Goal: Task Accomplishment & Management: Manage account settings

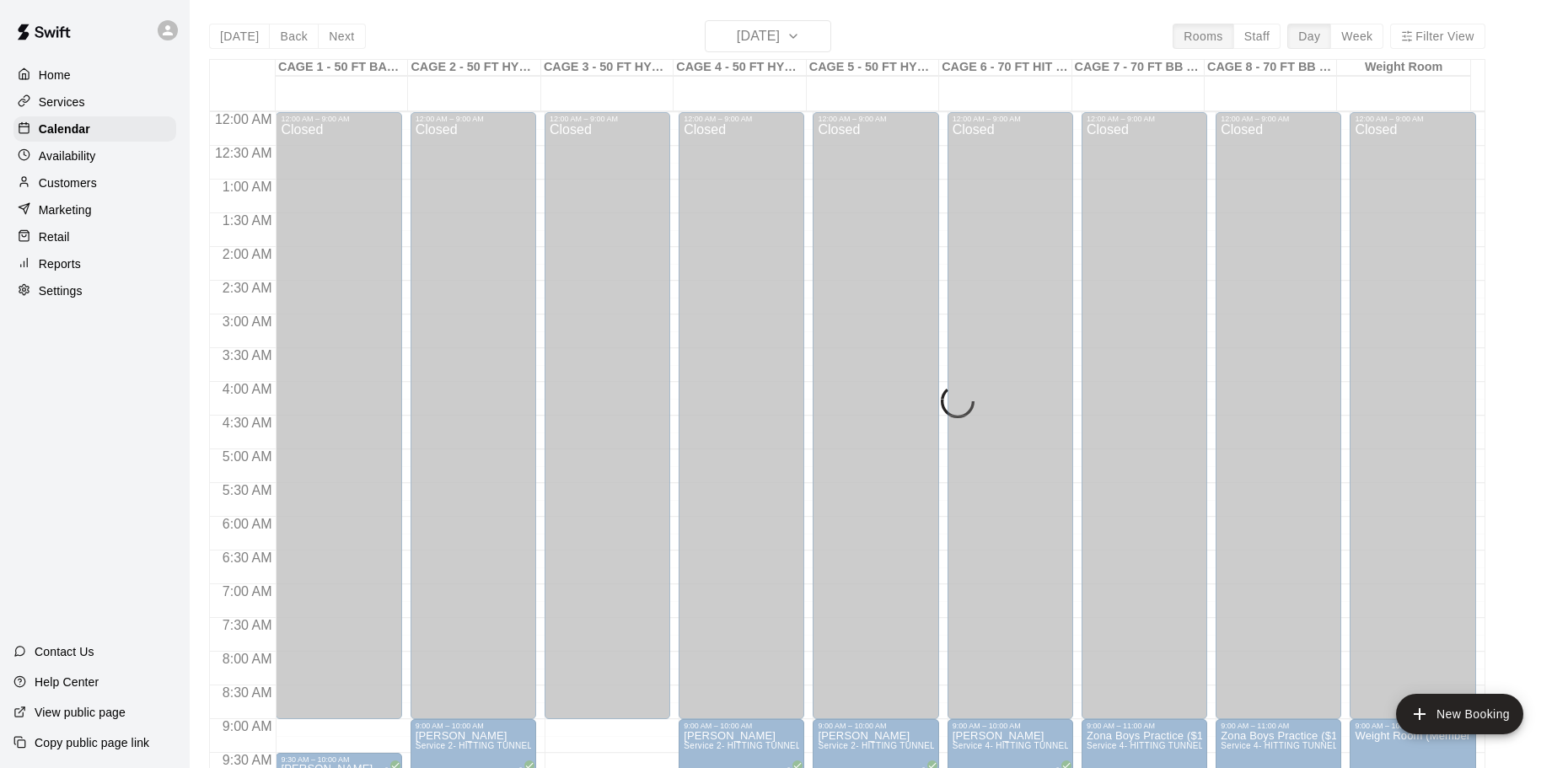
scroll to position [893, 0]
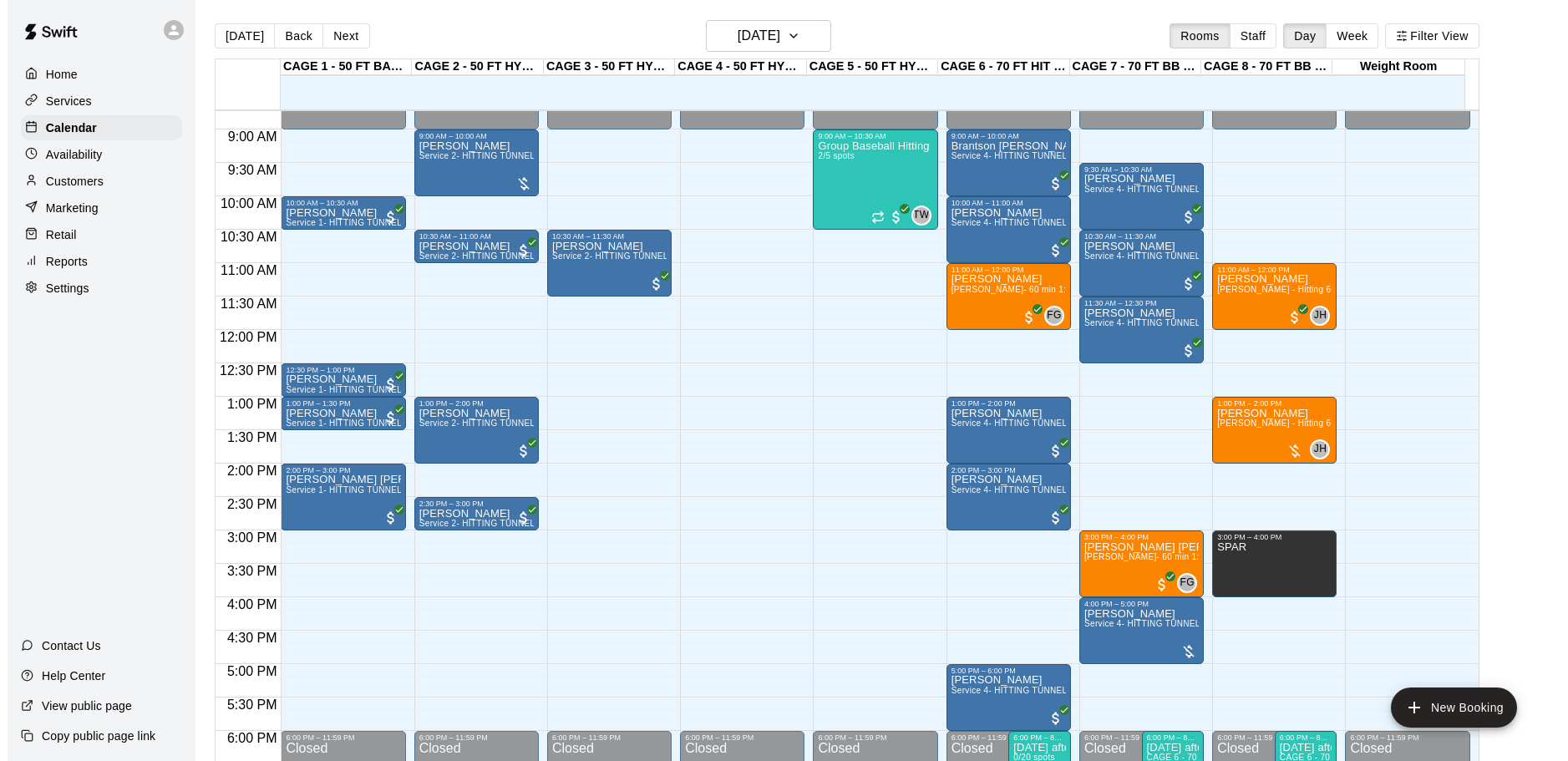
scroll to position [500, 0]
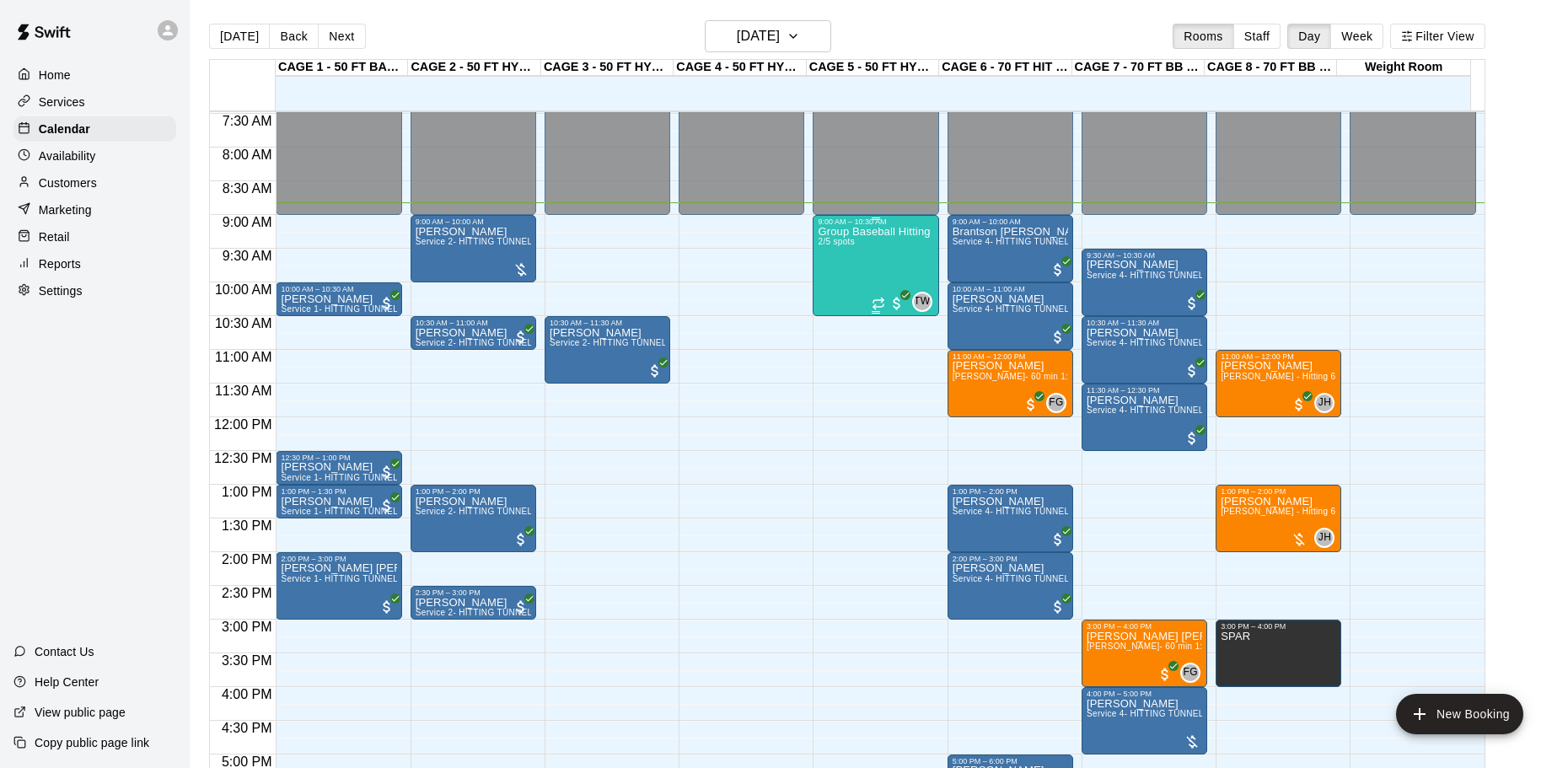
click at [862, 263] on div "Group Baseball Hitting Class - [DATE] (Ages [DEMOGRAPHIC_DATA]) 2/5 spots" at bounding box center [874, 610] width 115 height 768
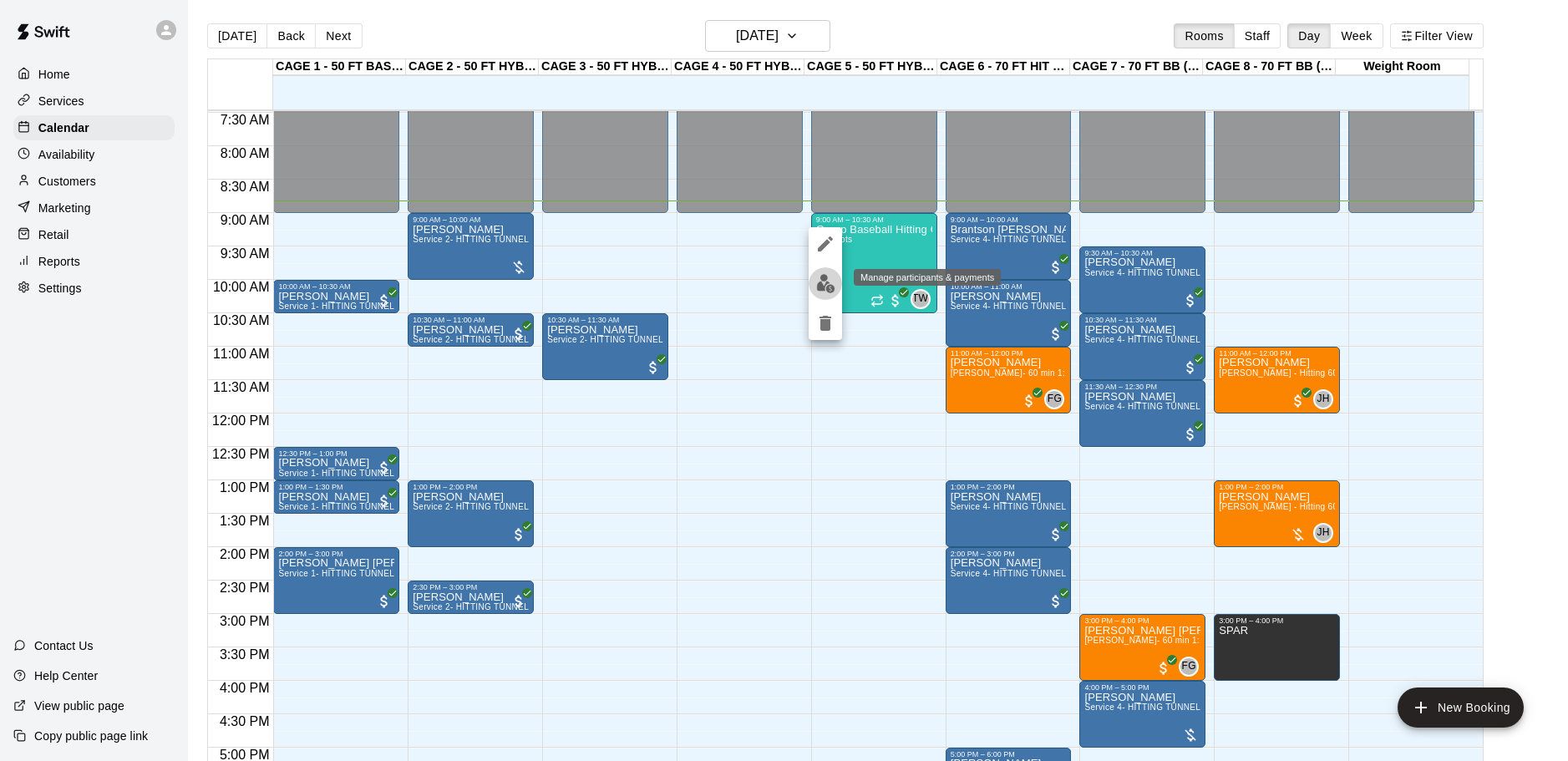
click at [820, 284] on img "edit" at bounding box center [825, 283] width 19 height 19
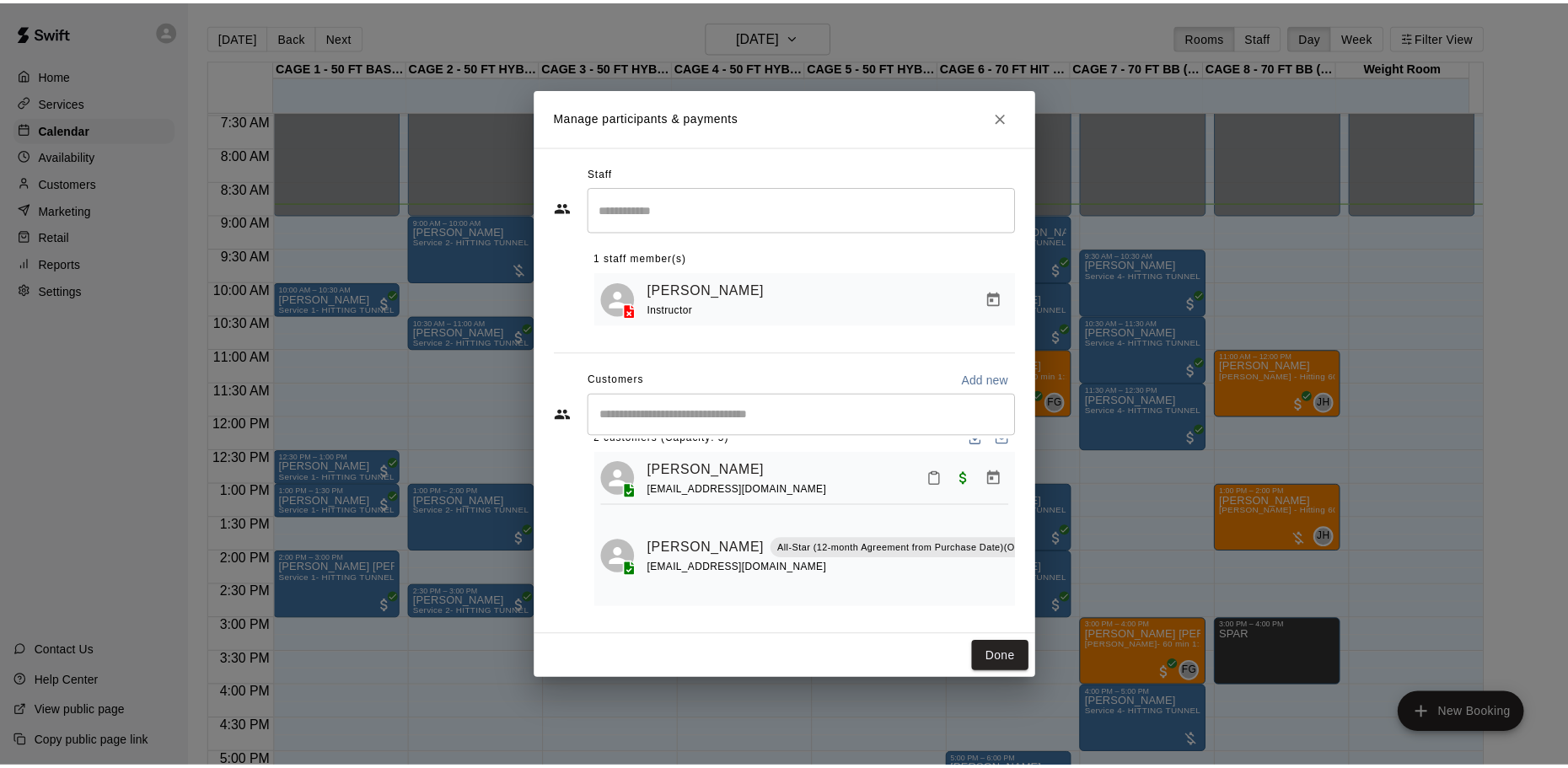
scroll to position [53, 0]
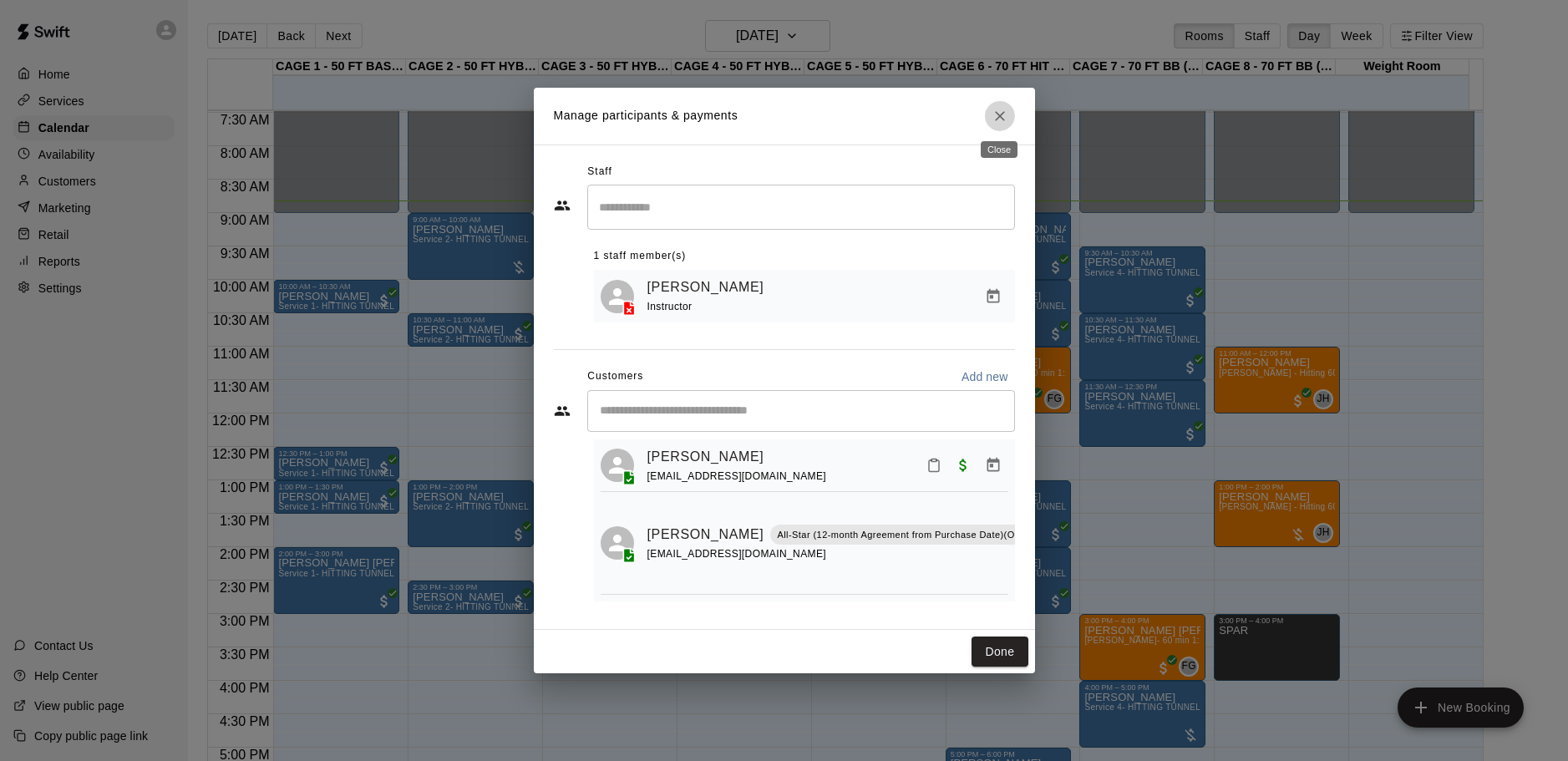
click at [993, 111] on icon "Close" at bounding box center [1000, 116] width 17 height 17
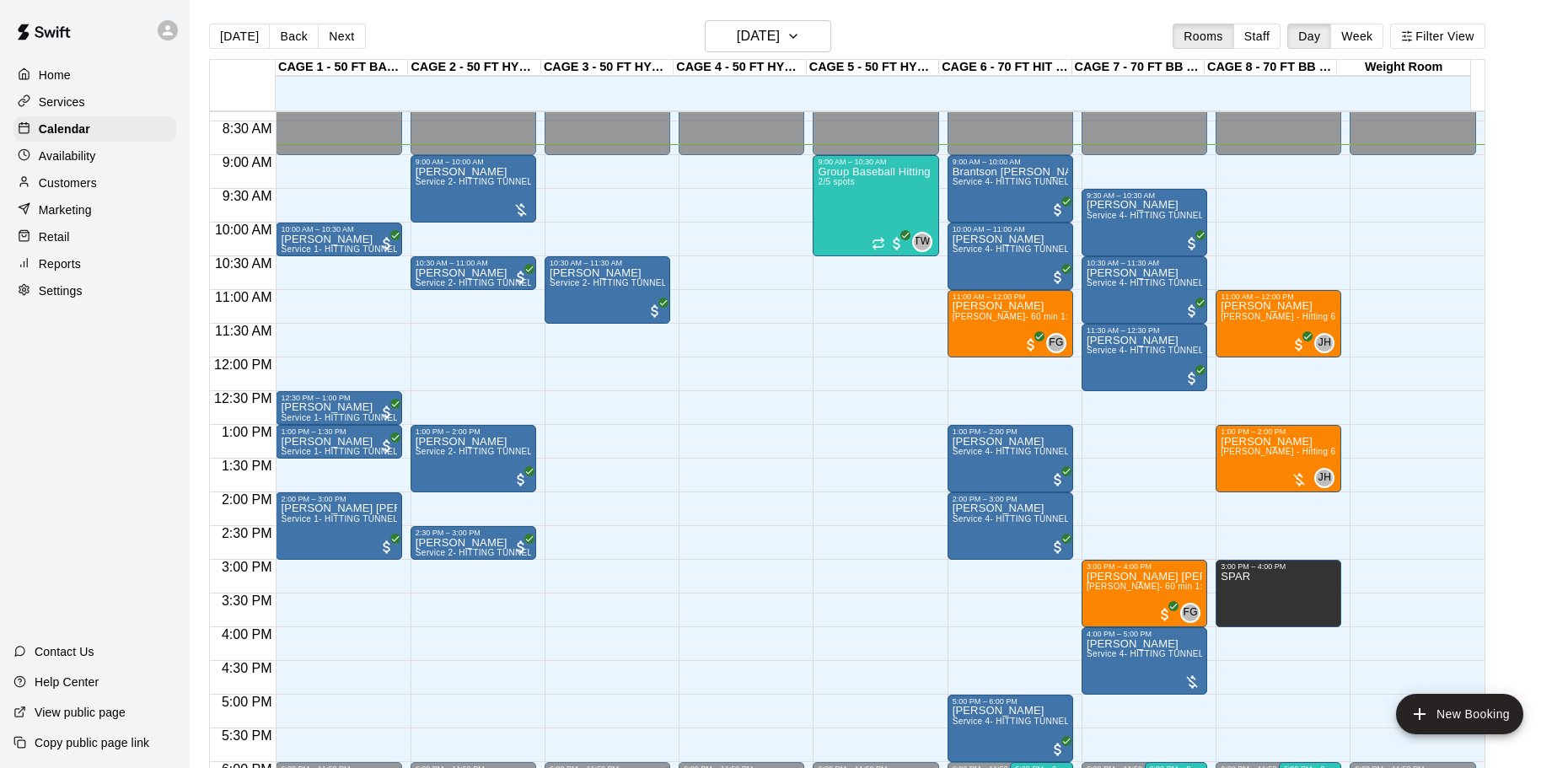
scroll to position [591, 0]
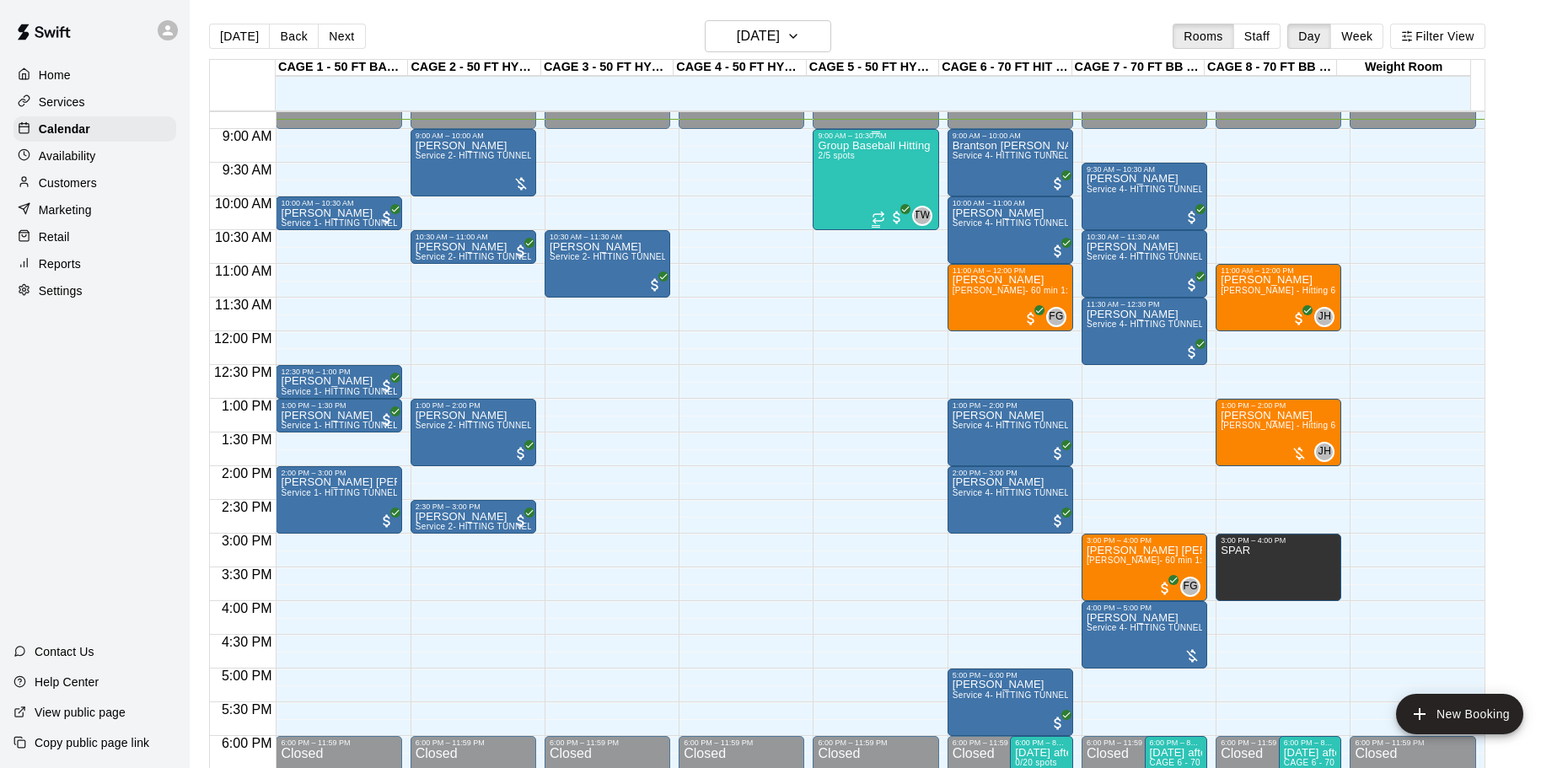
click at [885, 177] on div "Group Baseball Hitting Class - [DATE] (Ages [DEMOGRAPHIC_DATA]) 2/5 spots" at bounding box center [874, 524] width 115 height 768
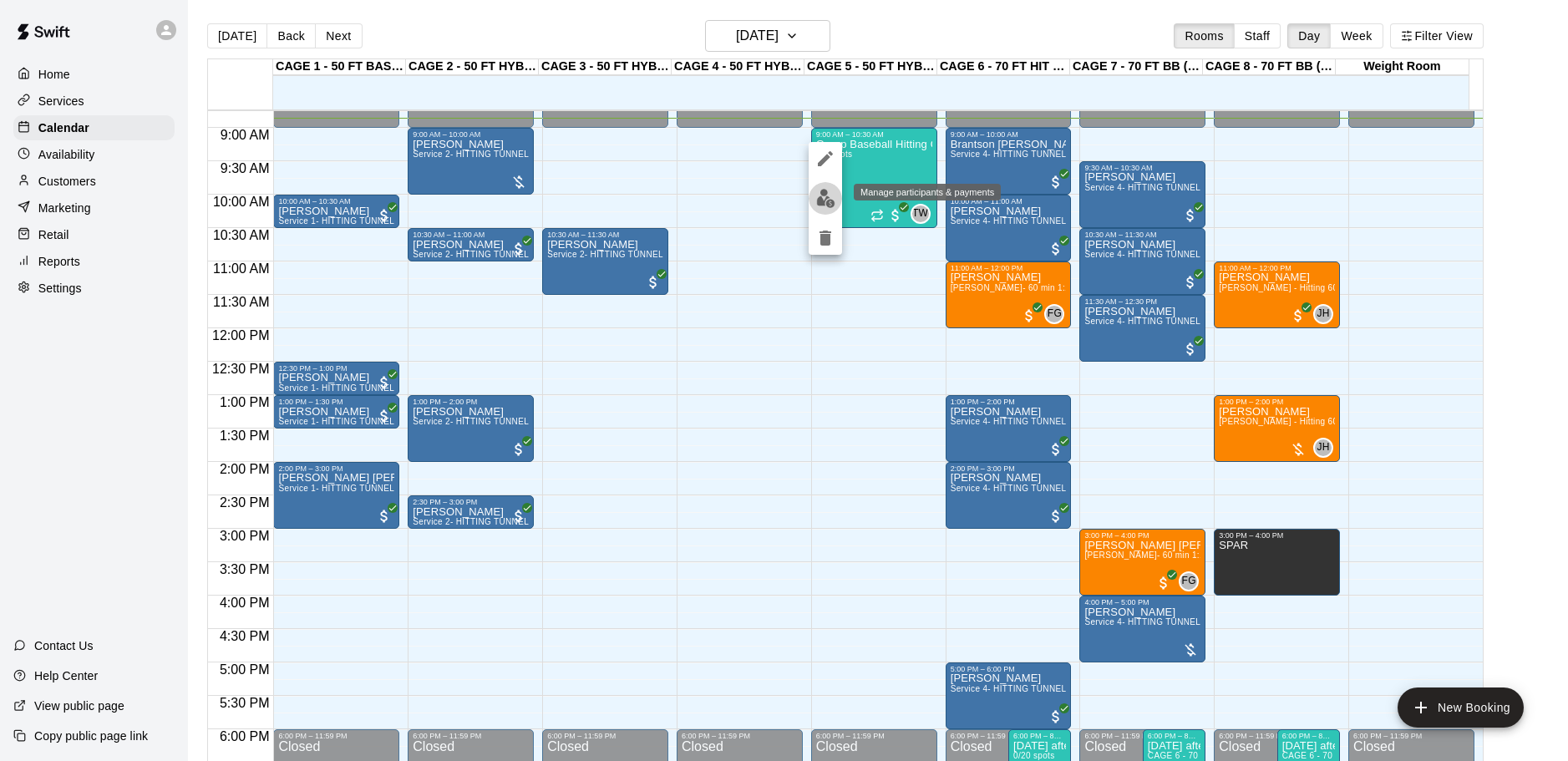
click at [832, 201] on img "edit" at bounding box center [825, 198] width 19 height 19
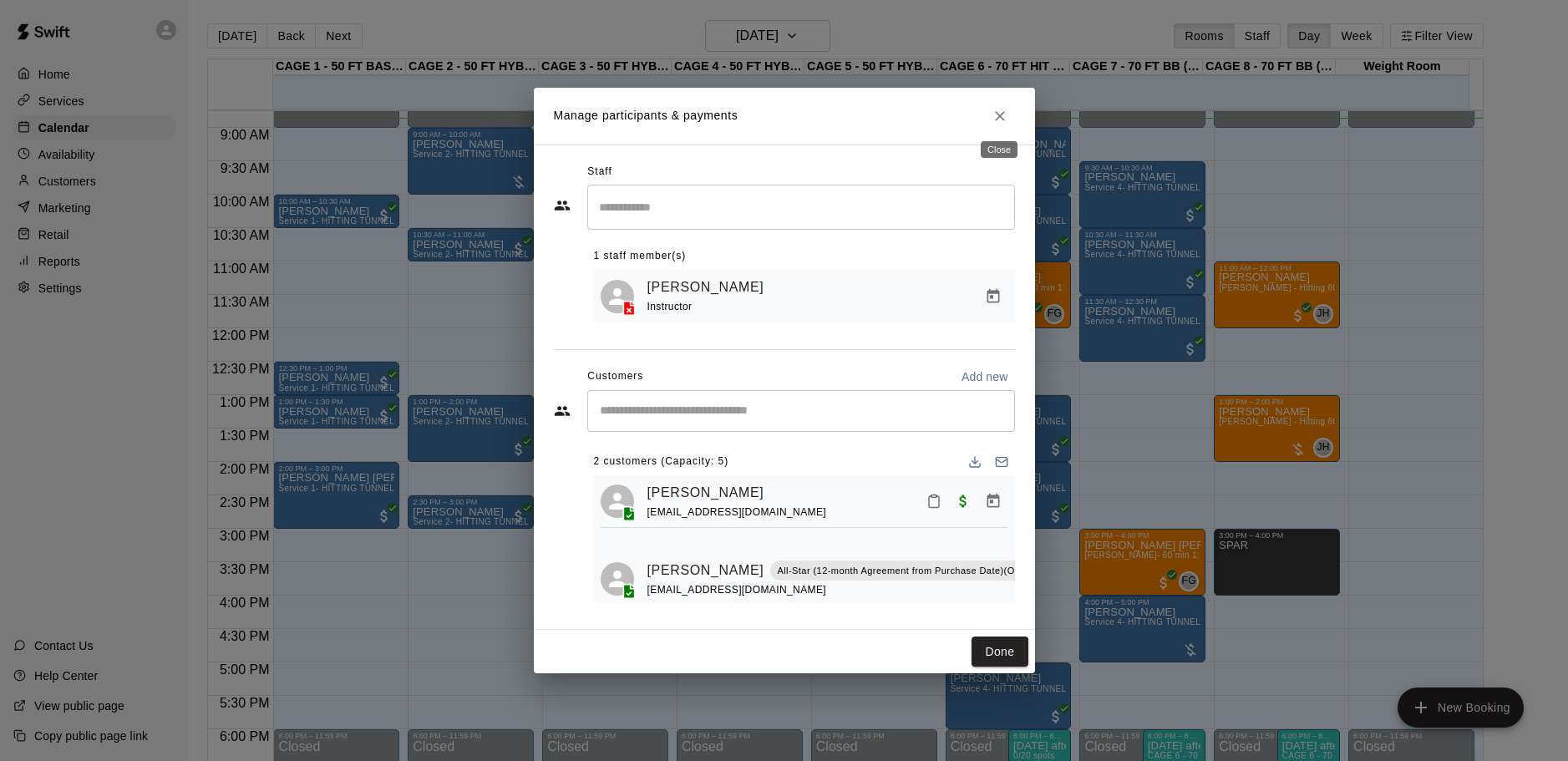
click at [1006, 112] on icon "Close" at bounding box center [1000, 116] width 17 height 17
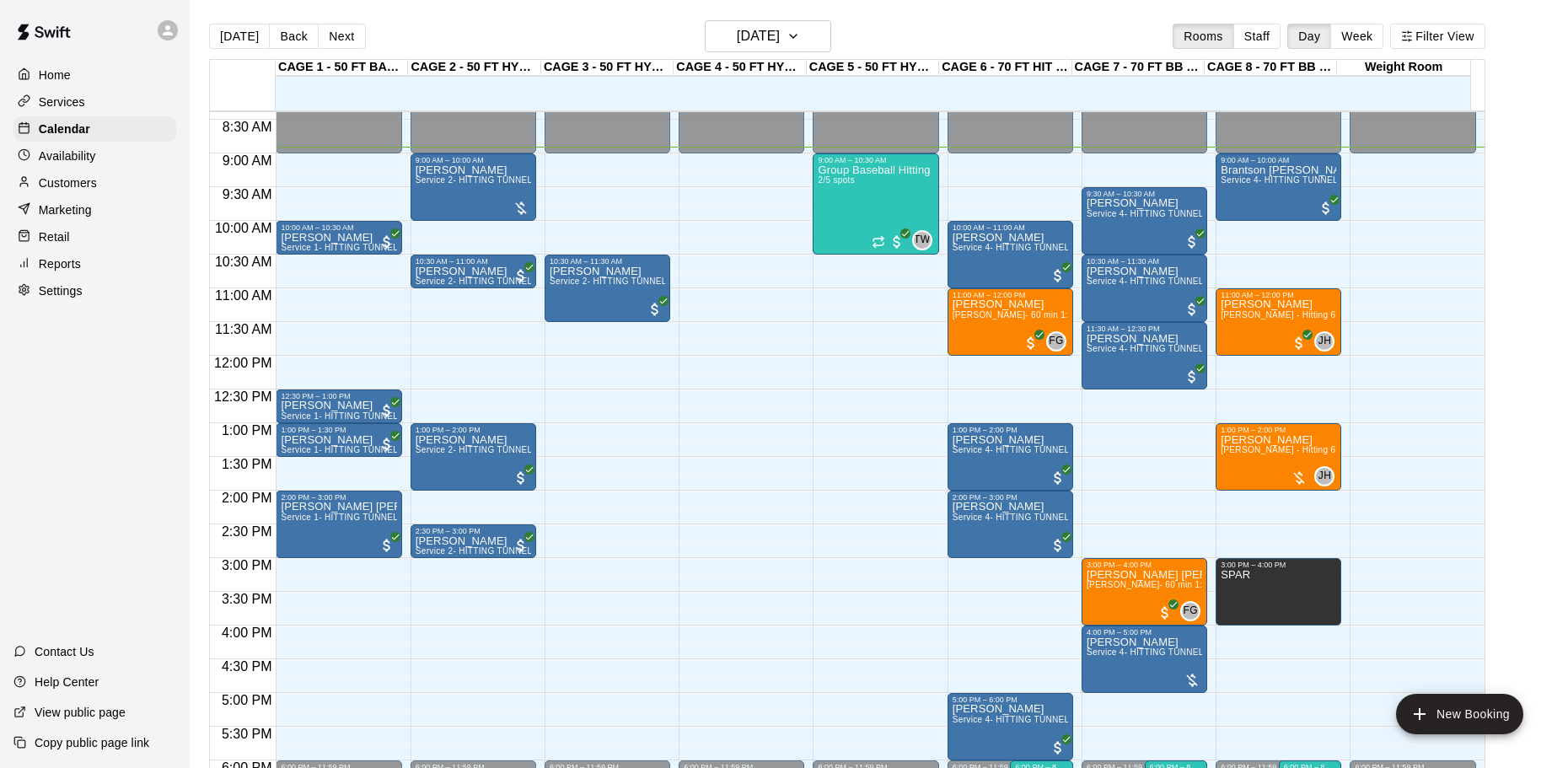
scroll to position [515, 0]
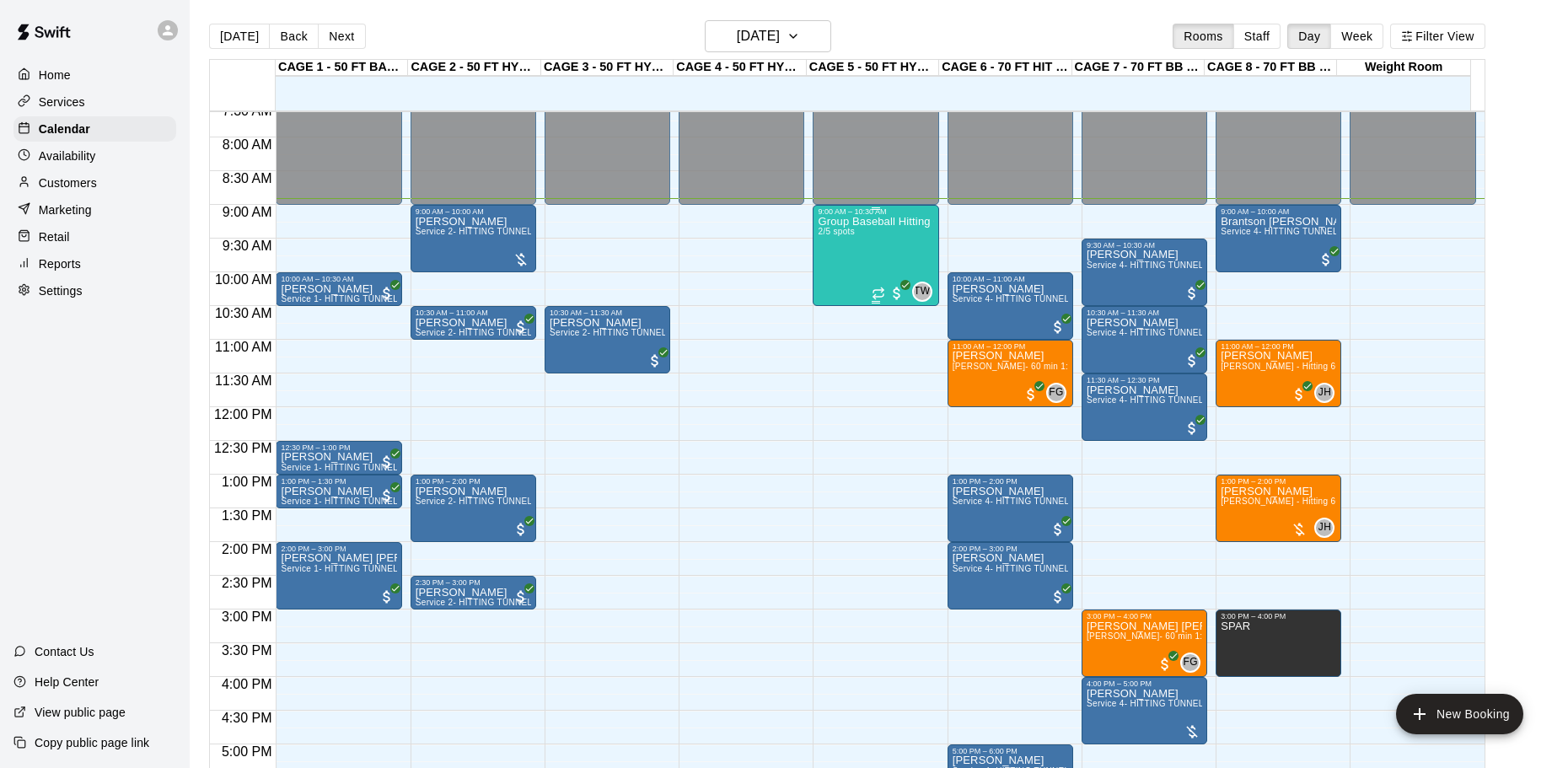
click at [868, 254] on div "Group Baseball Hitting Class - [DATE] (Ages [DEMOGRAPHIC_DATA]) 2/5 spots" at bounding box center [874, 600] width 115 height 768
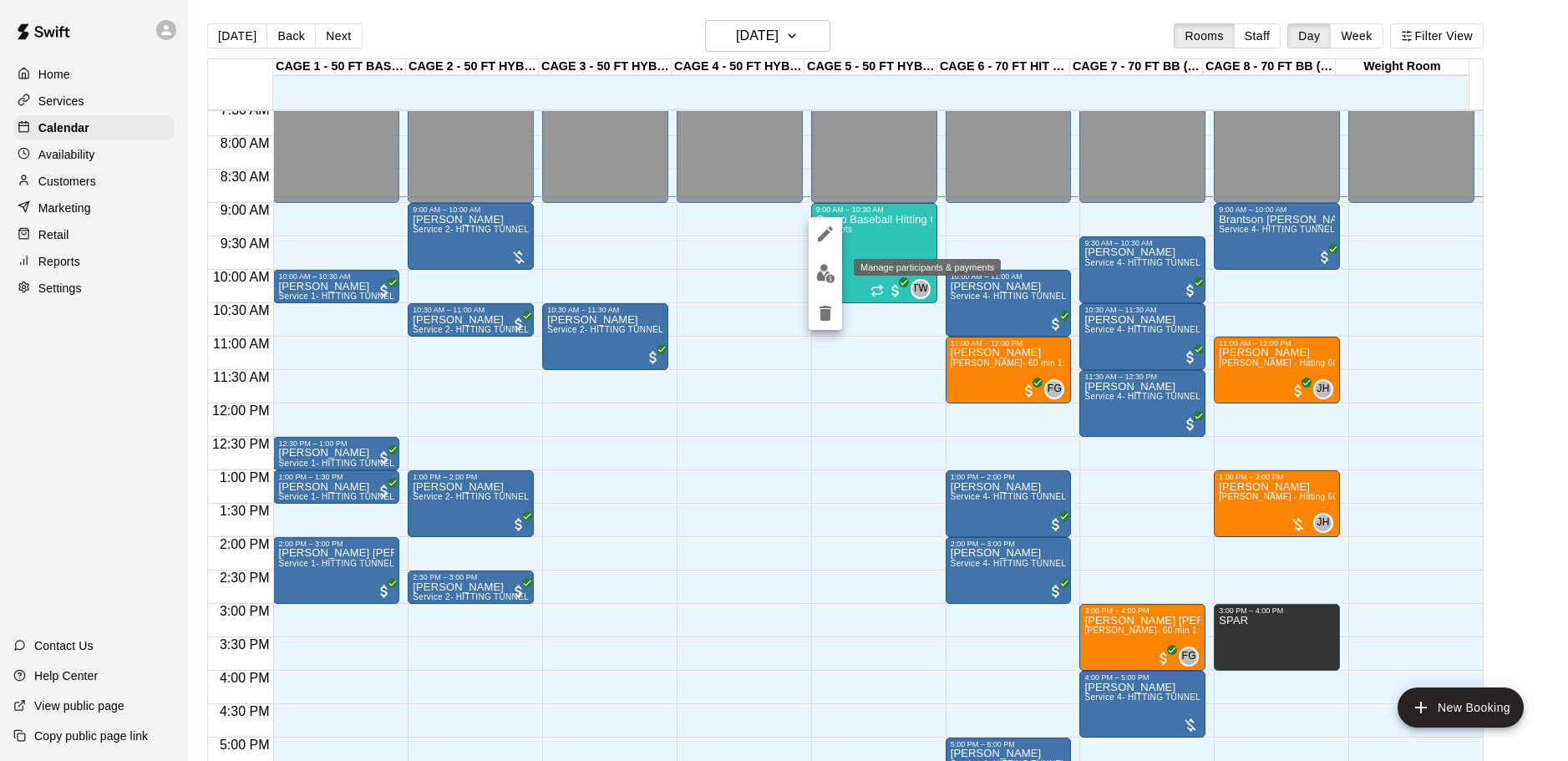
click at [831, 282] on img "edit" at bounding box center [825, 273] width 19 height 19
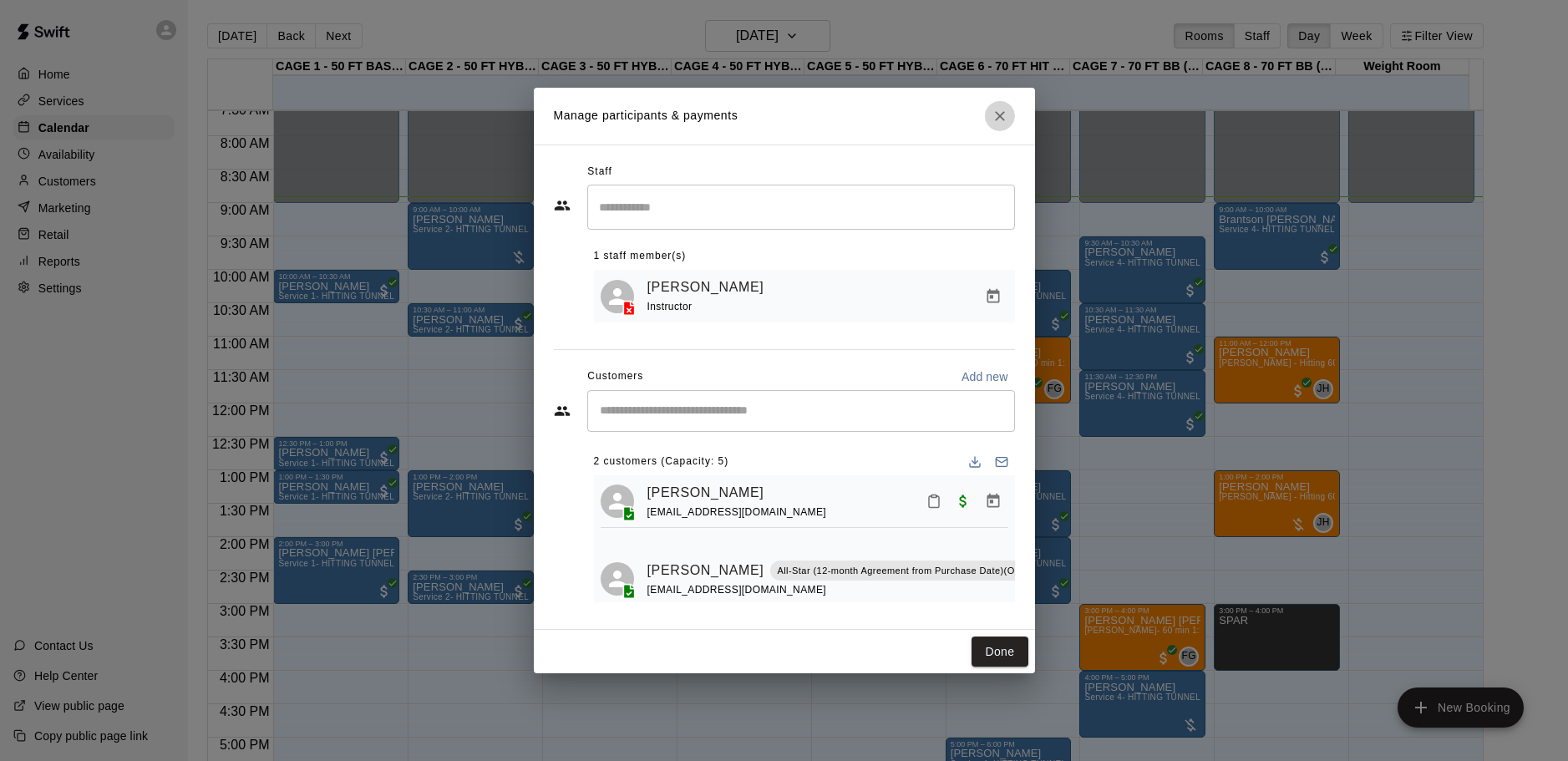
click at [1006, 105] on button "Close" at bounding box center [1000, 117] width 30 height 30
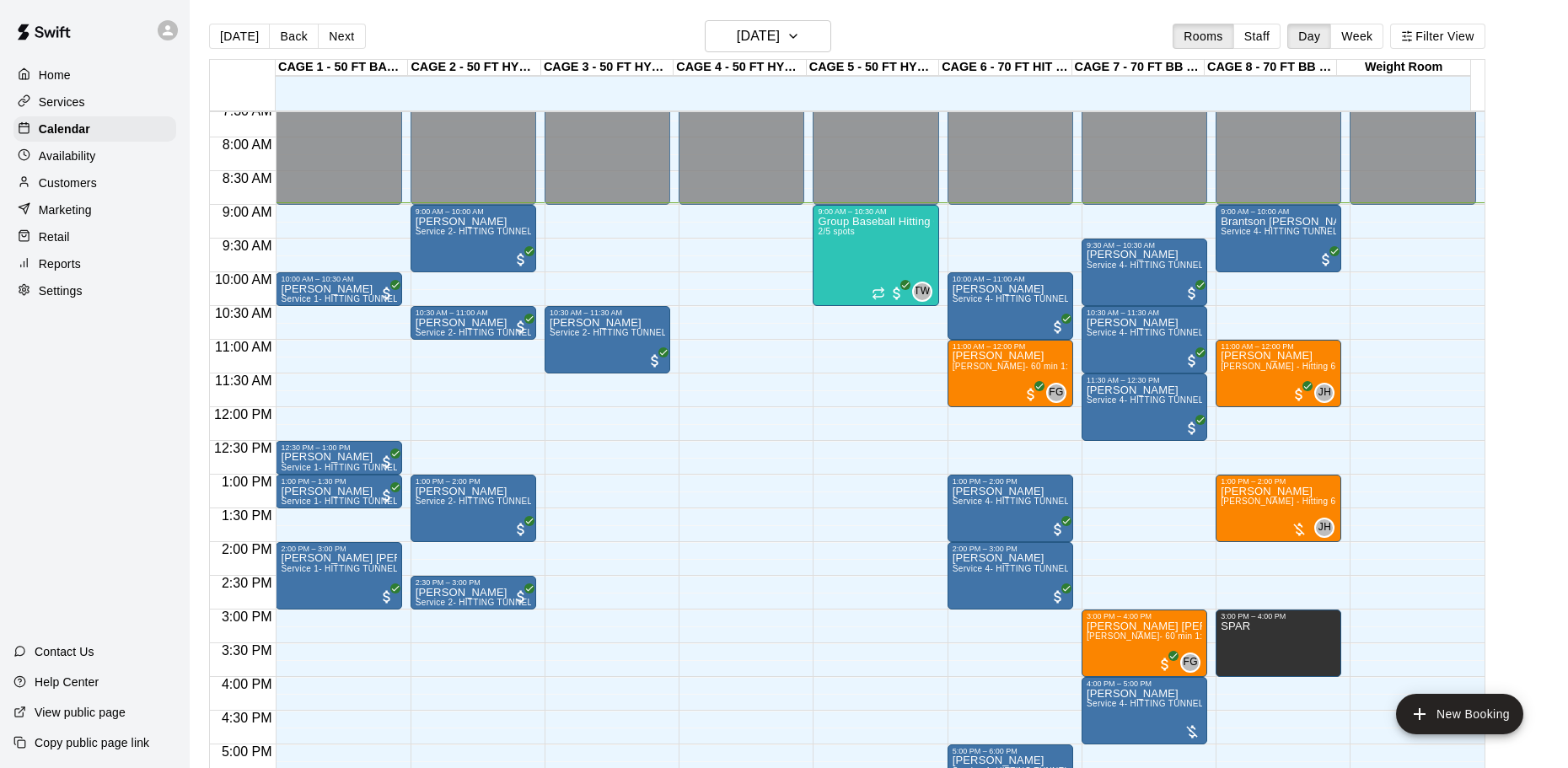
drag, startPoint x: 342, startPoint y: 38, endPoint x: 318, endPoint y: 28, distance: 26.0
click at [342, 37] on button "Next" at bounding box center [341, 37] width 47 height 26
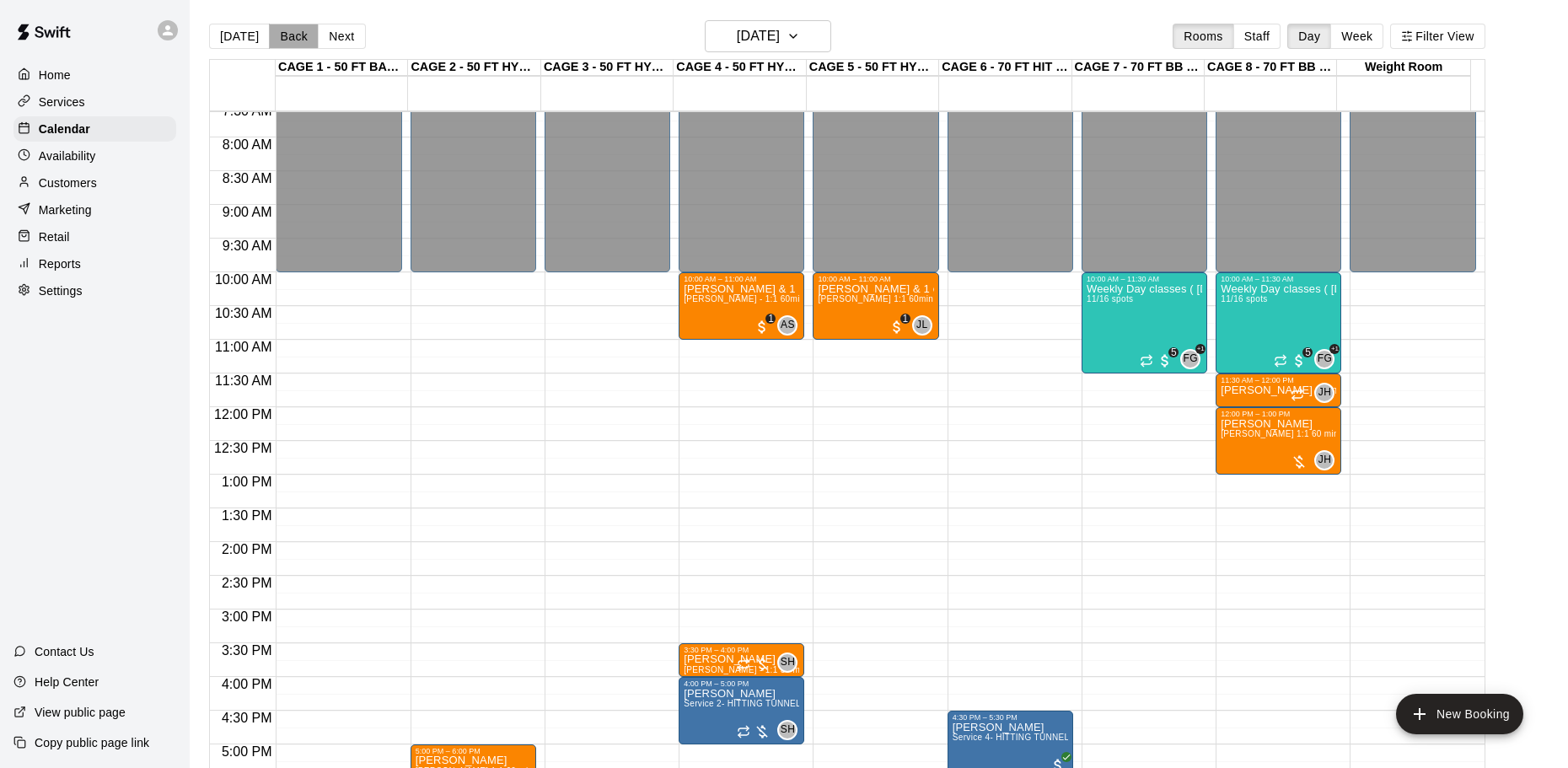
click at [287, 38] on button "Back" at bounding box center [293, 37] width 49 height 26
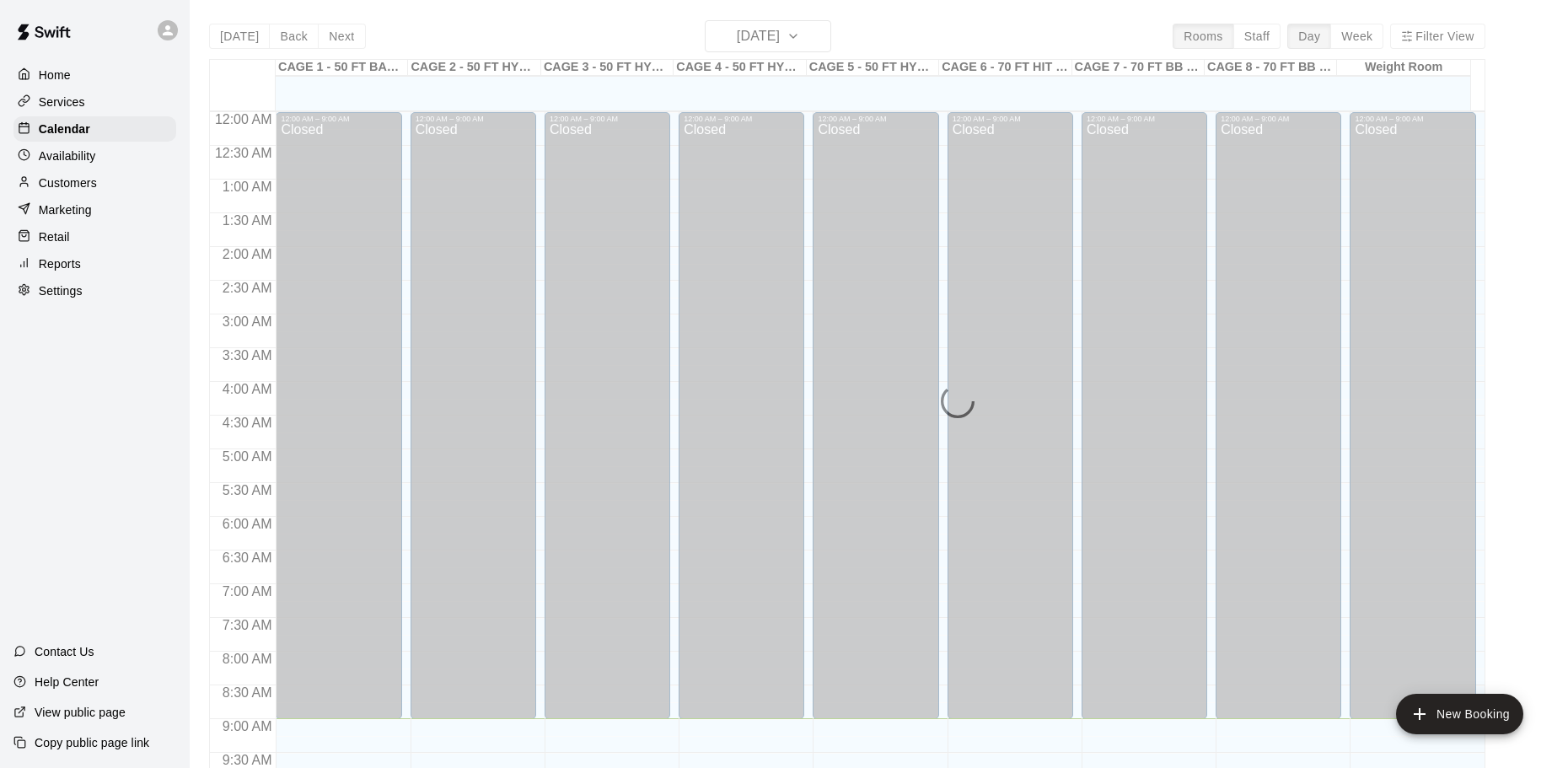
scroll to position [606, 0]
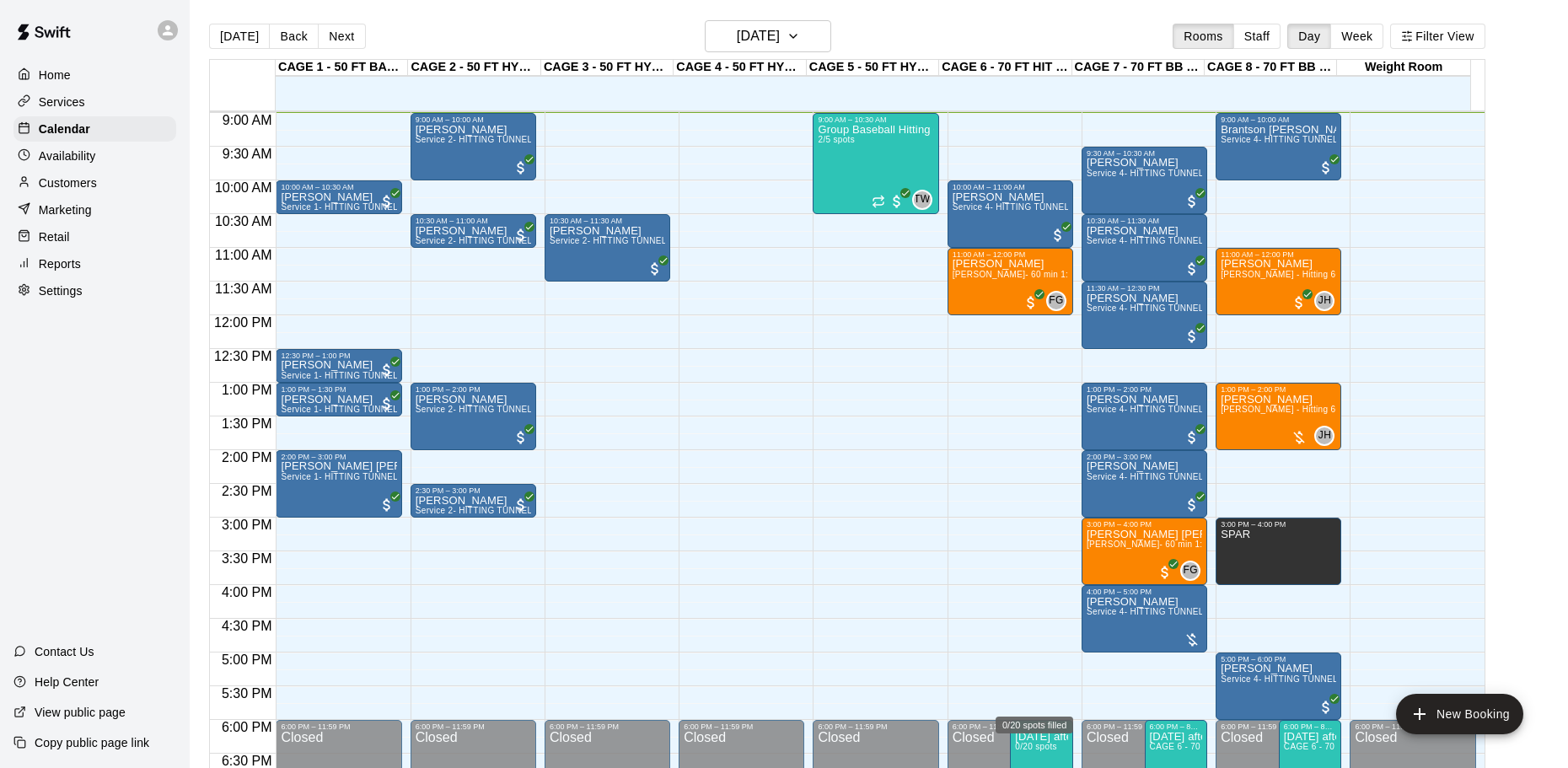
click at [1054, 748] on span "0/20 spots" at bounding box center [1036, 747] width 41 height 9
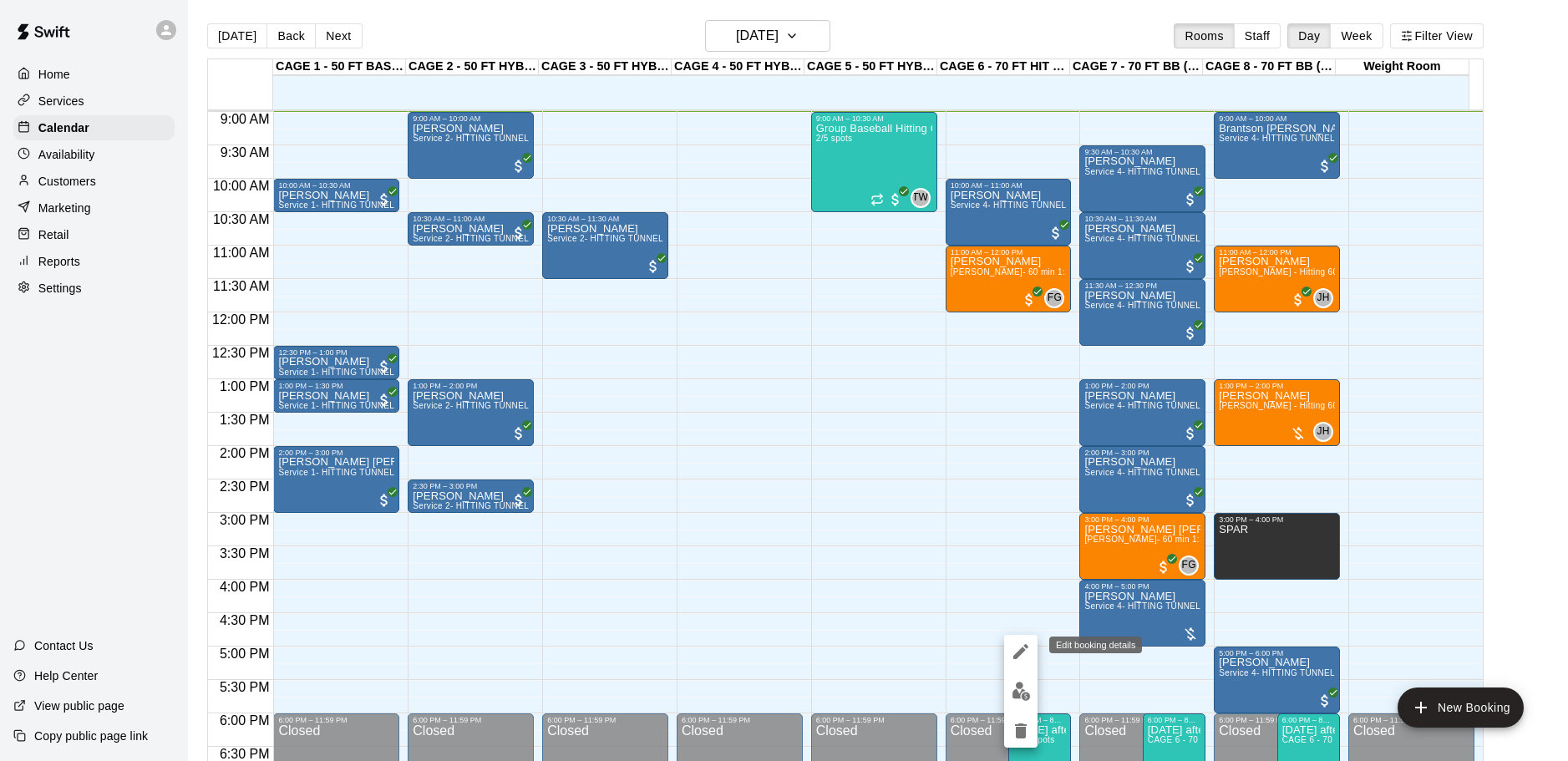
click at [1023, 651] on icon "edit" at bounding box center [1021, 652] width 15 height 15
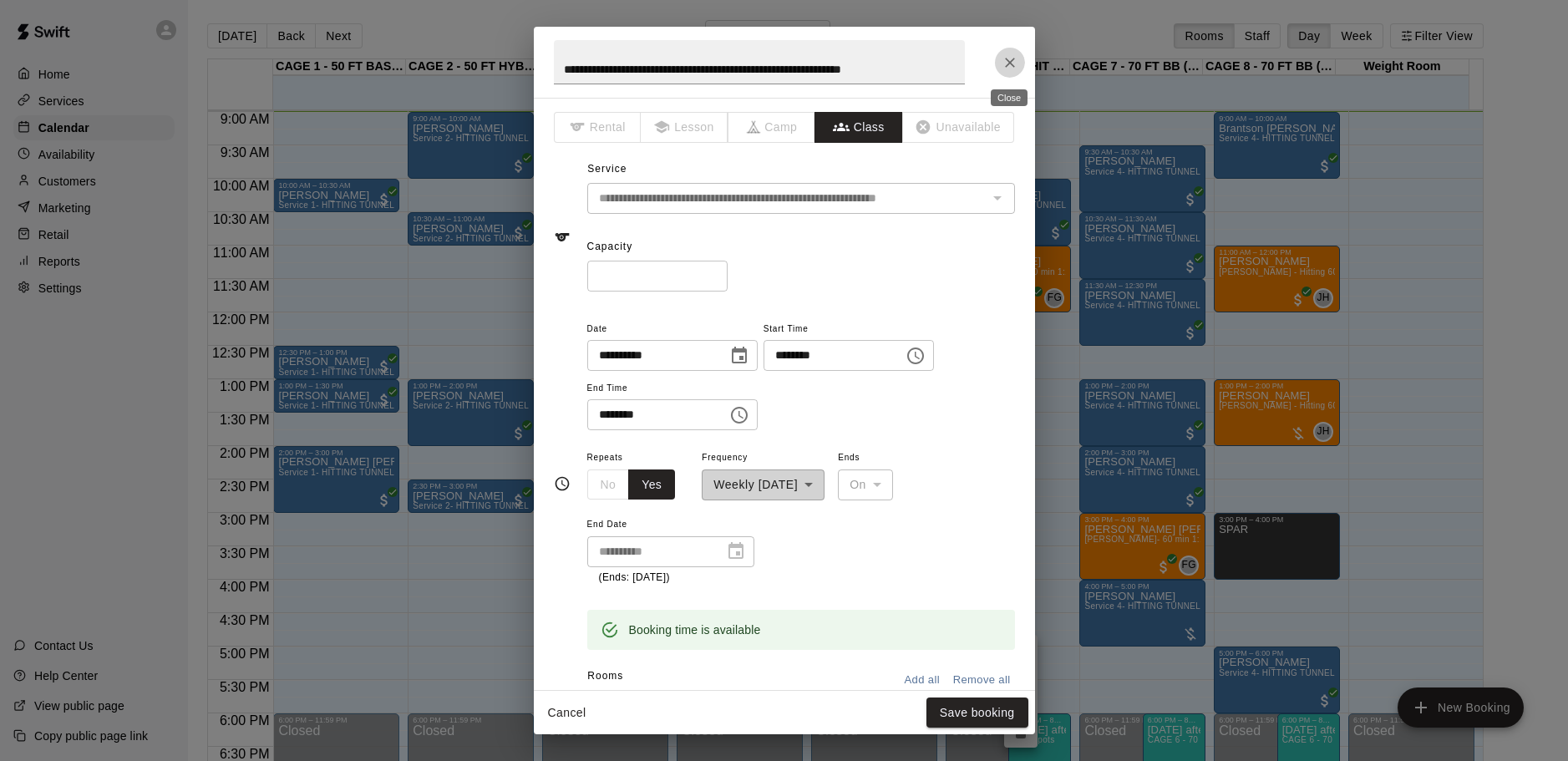
click at [1011, 72] on button "Close" at bounding box center [1010, 63] width 30 height 30
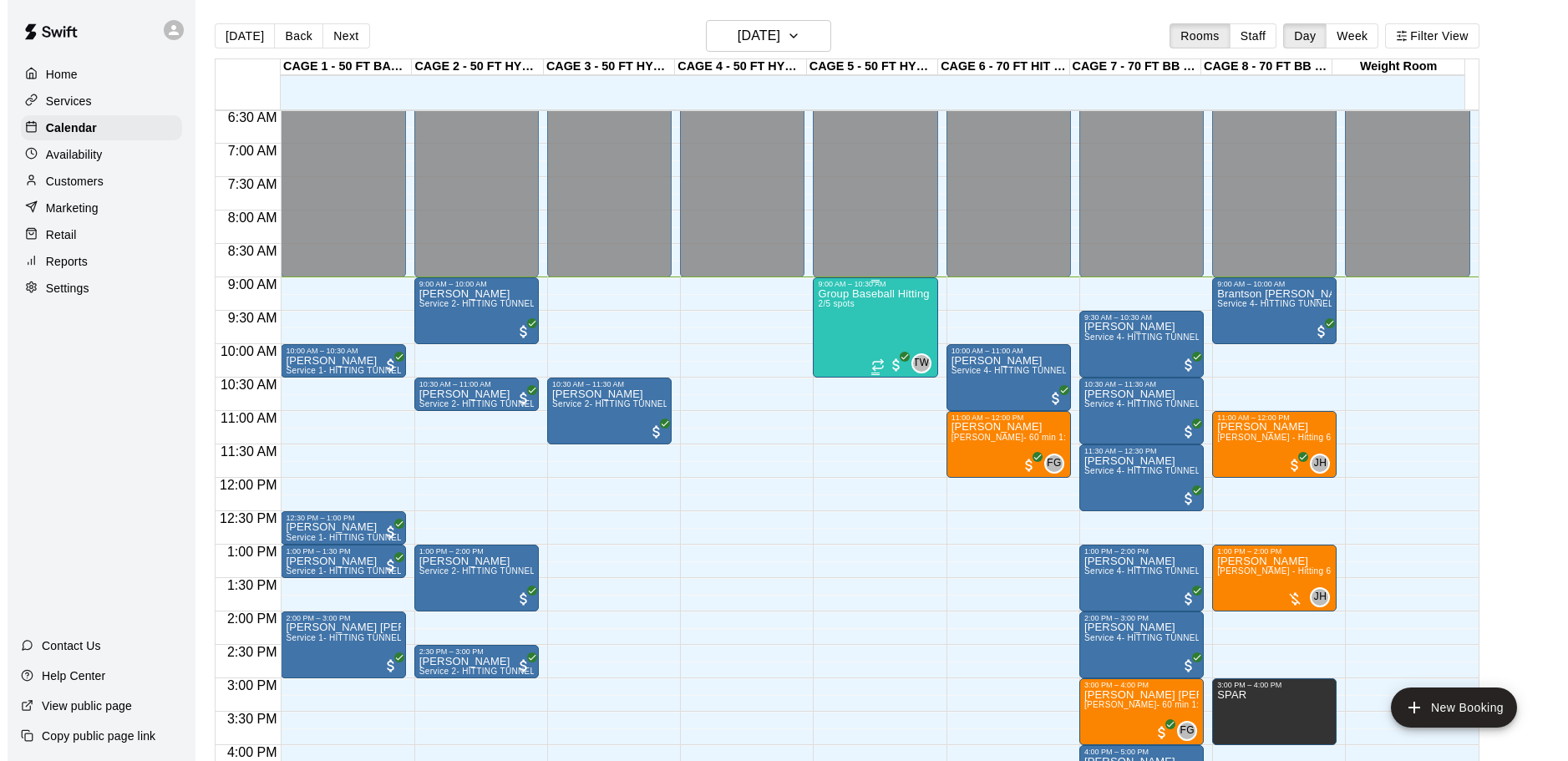
scroll to position [434, 0]
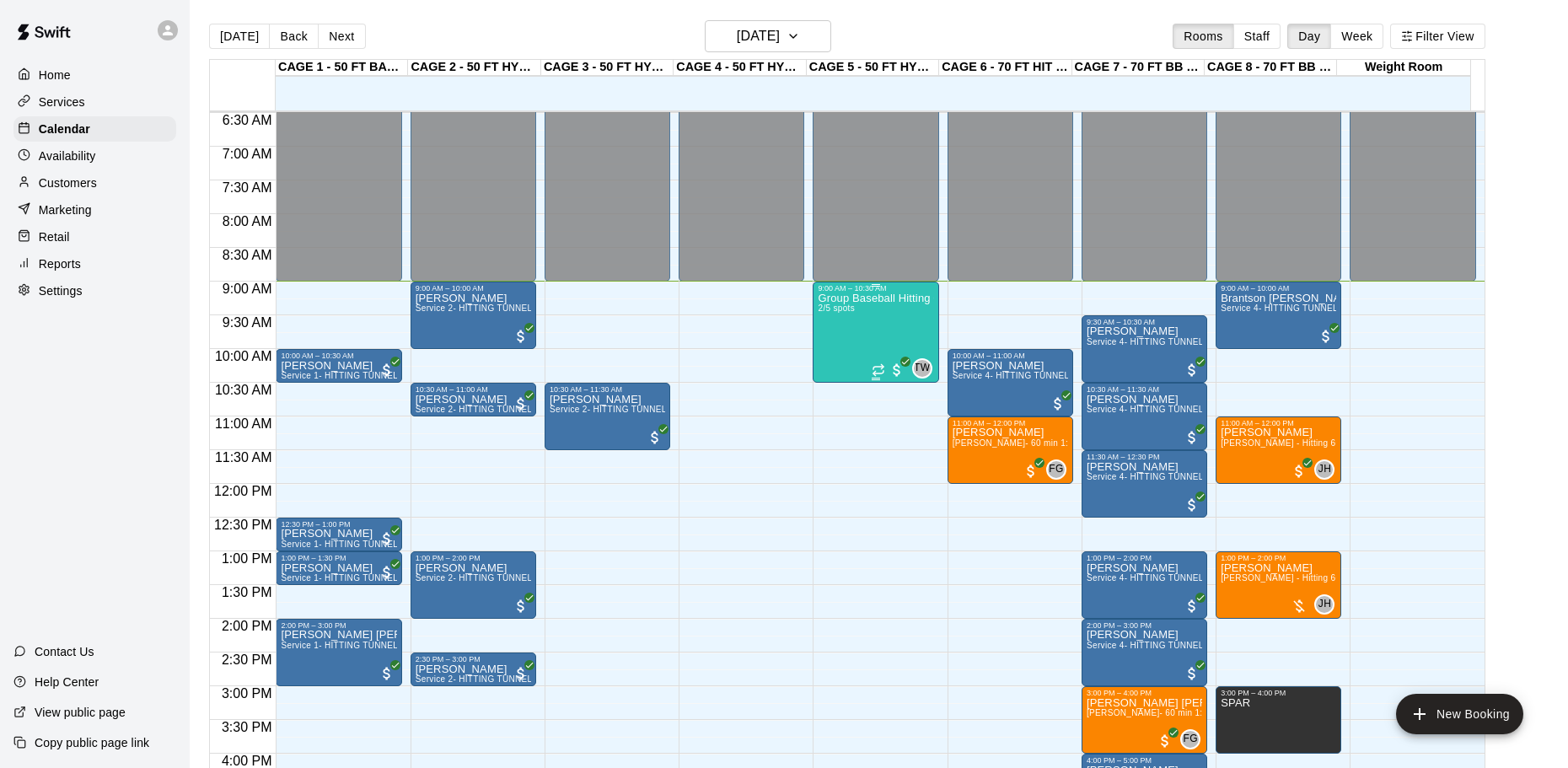
click at [874, 329] on div "Group Baseball Hitting Class - [DATE] (Ages [DEMOGRAPHIC_DATA]) 2/5 spots" at bounding box center [874, 677] width 115 height 768
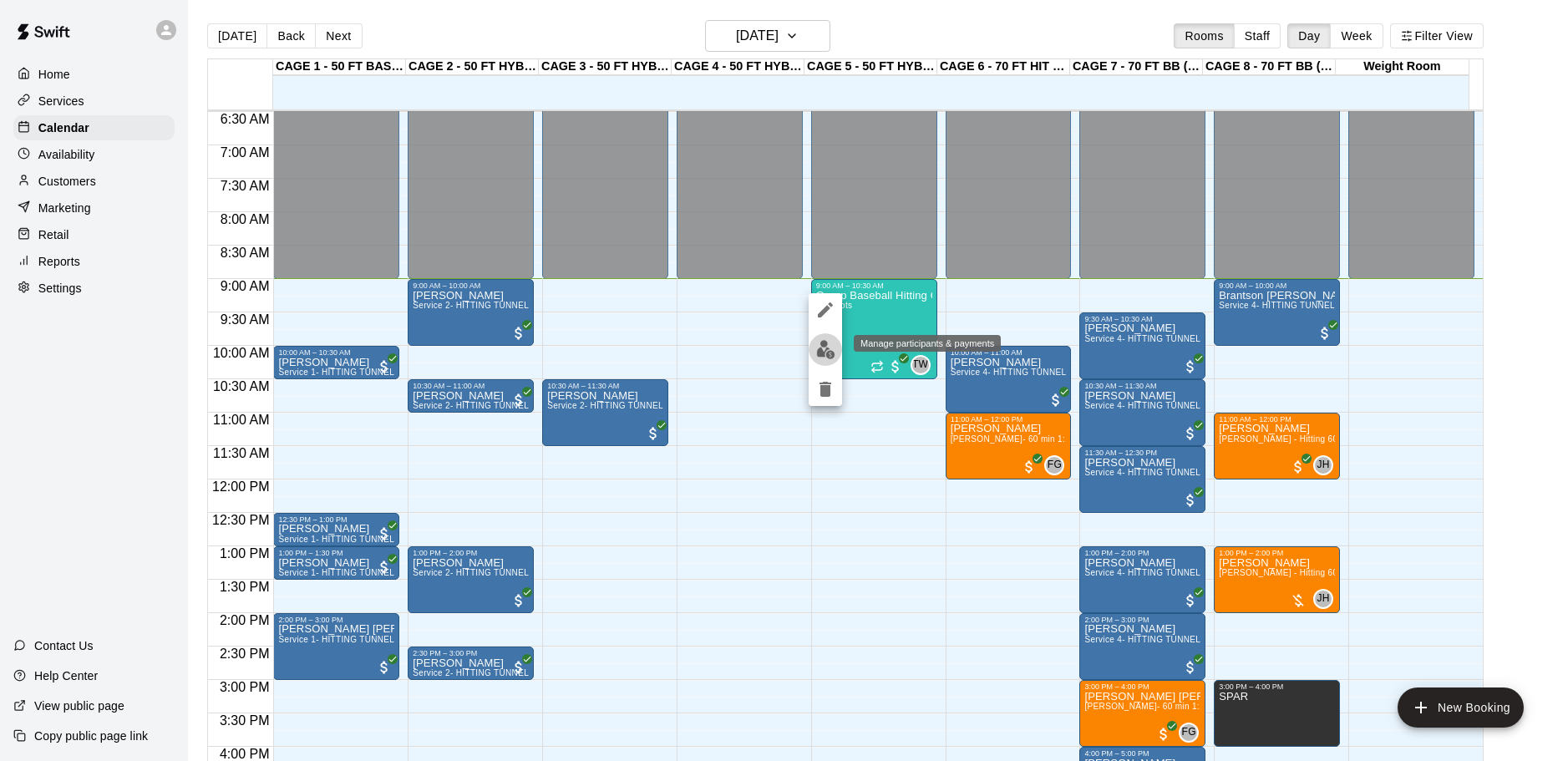
click at [816, 355] on img "edit" at bounding box center [825, 349] width 19 height 19
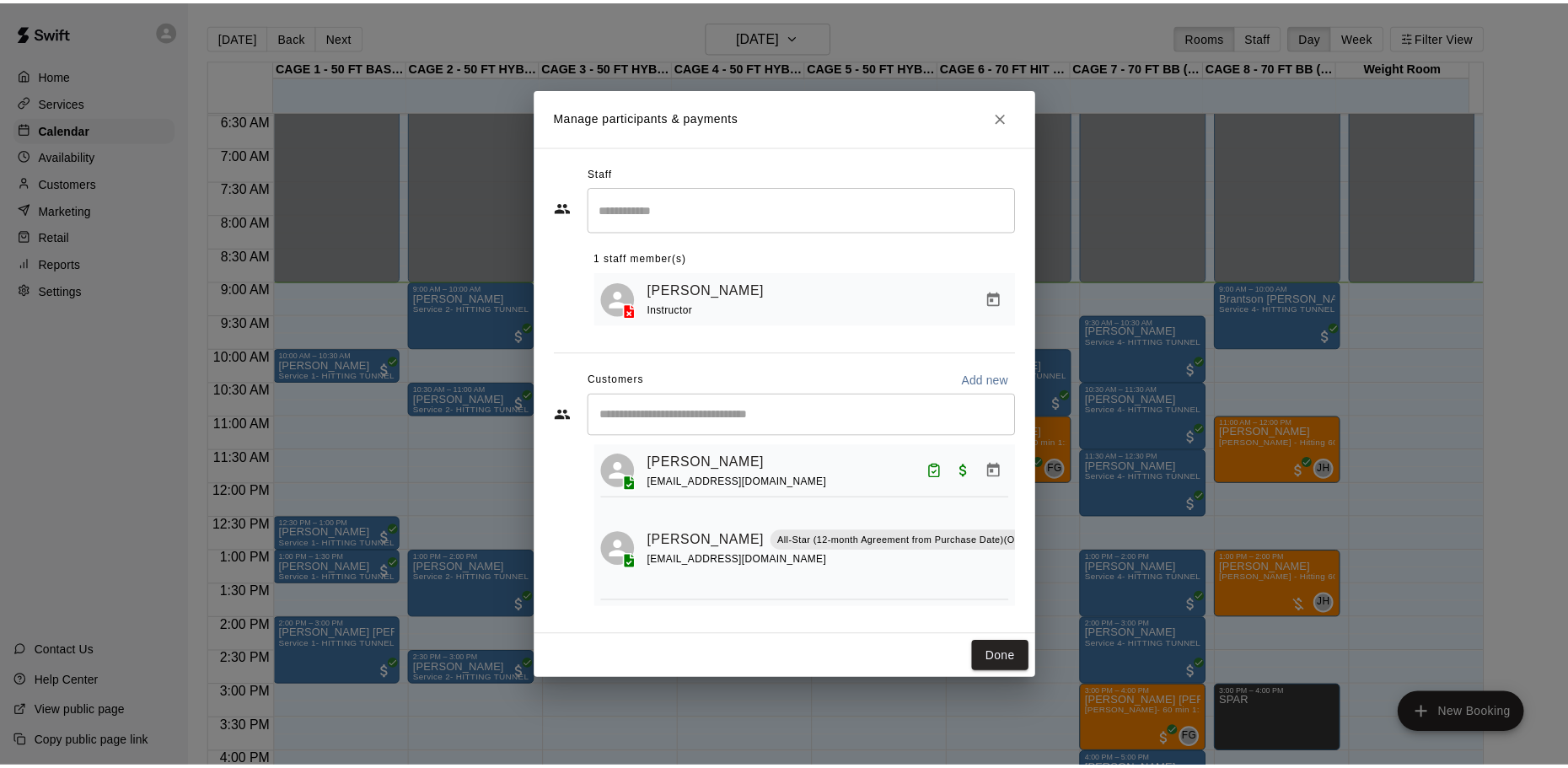
scroll to position [53, 0]
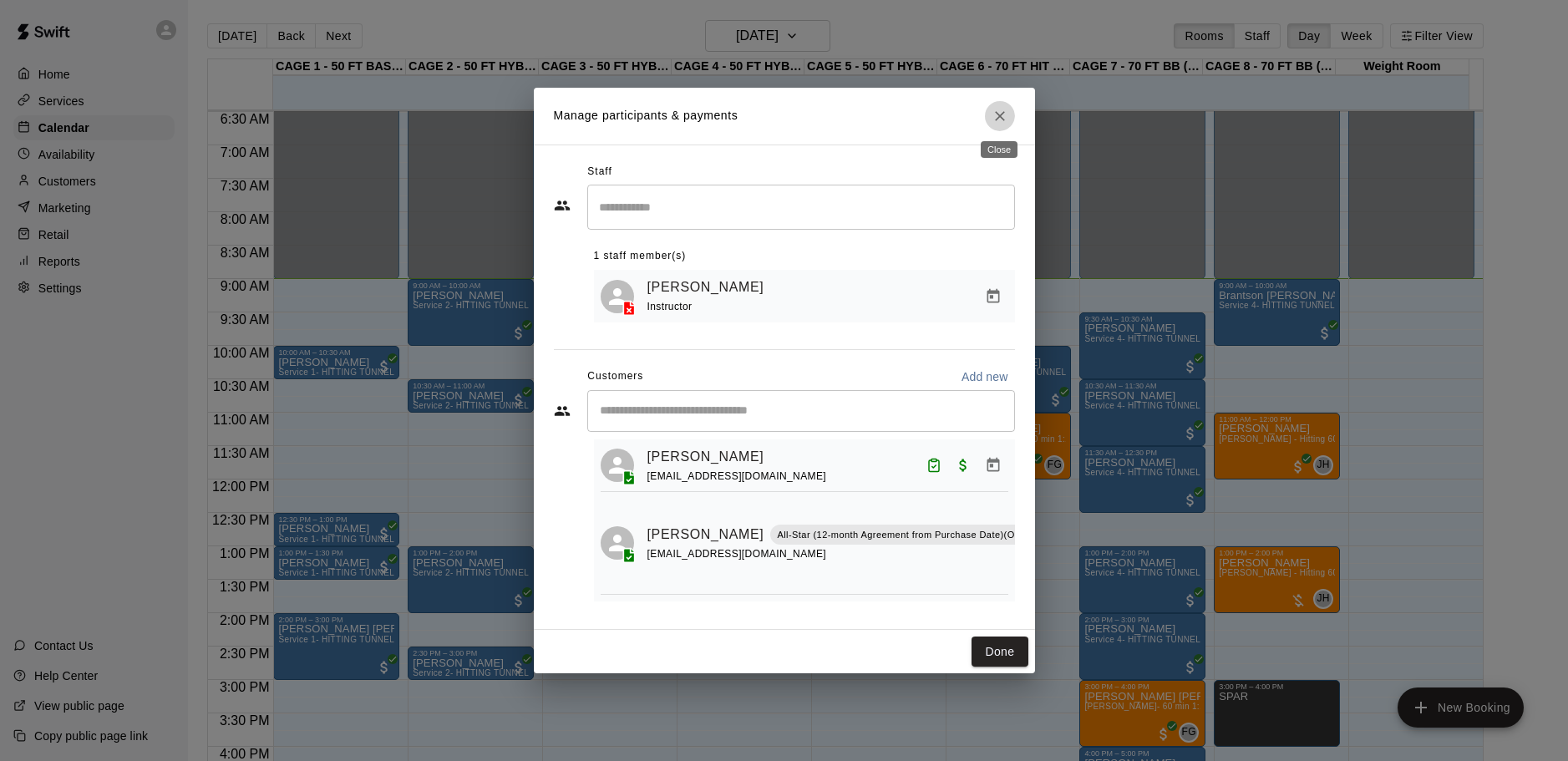
click at [1007, 118] on icon "Close" at bounding box center [1000, 116] width 17 height 17
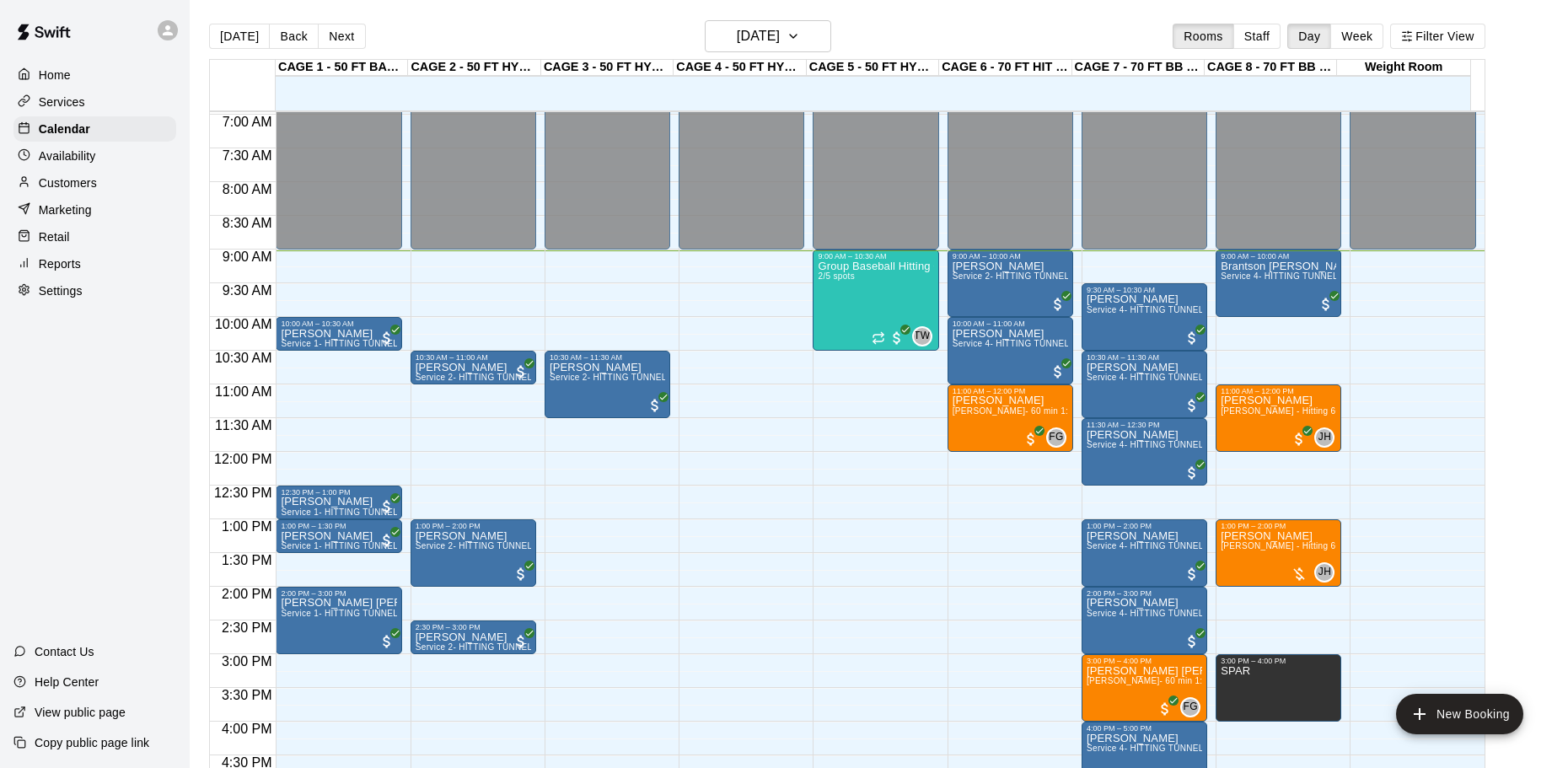
scroll to position [440, 0]
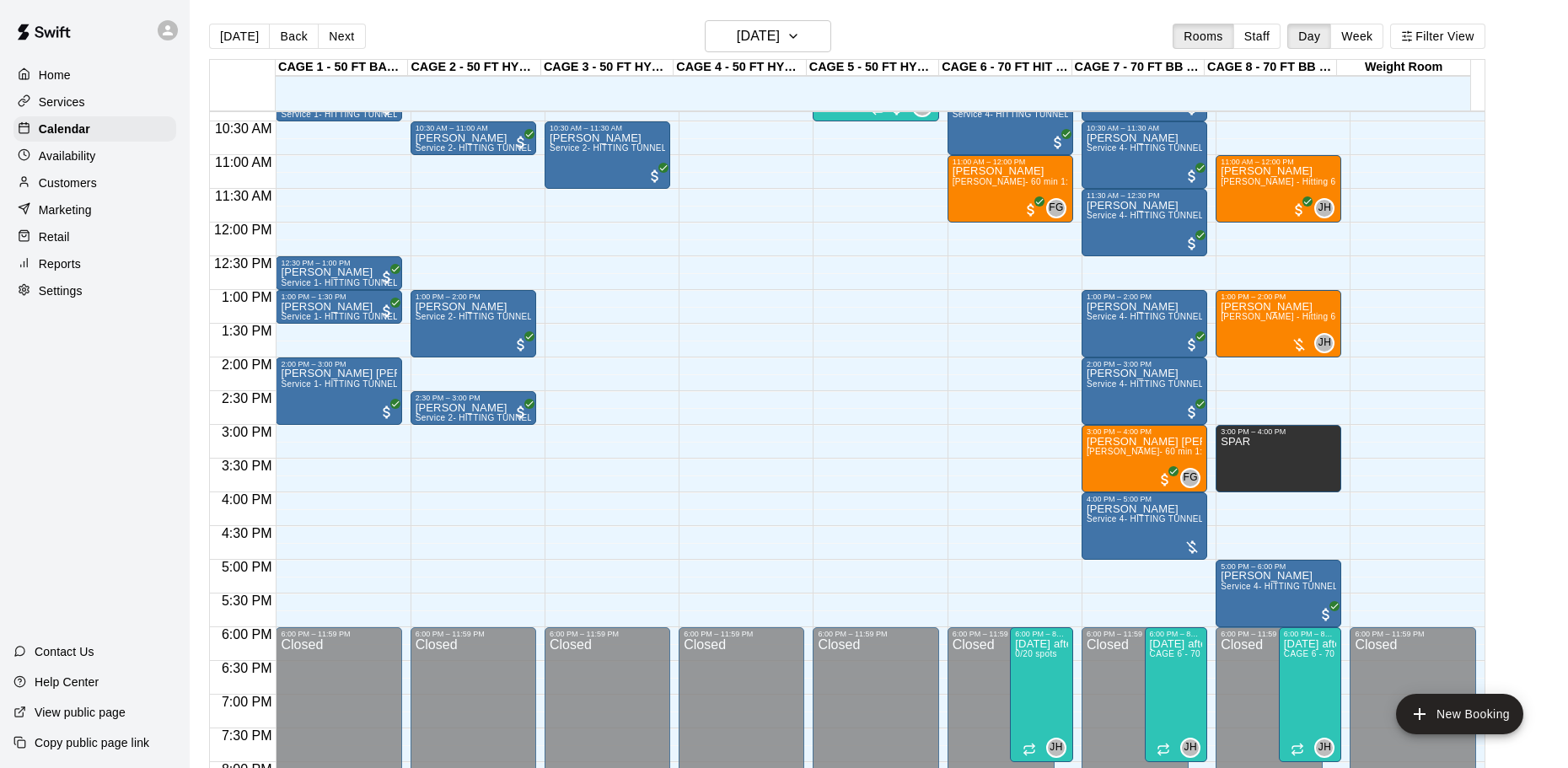
scroll to position [530, 0]
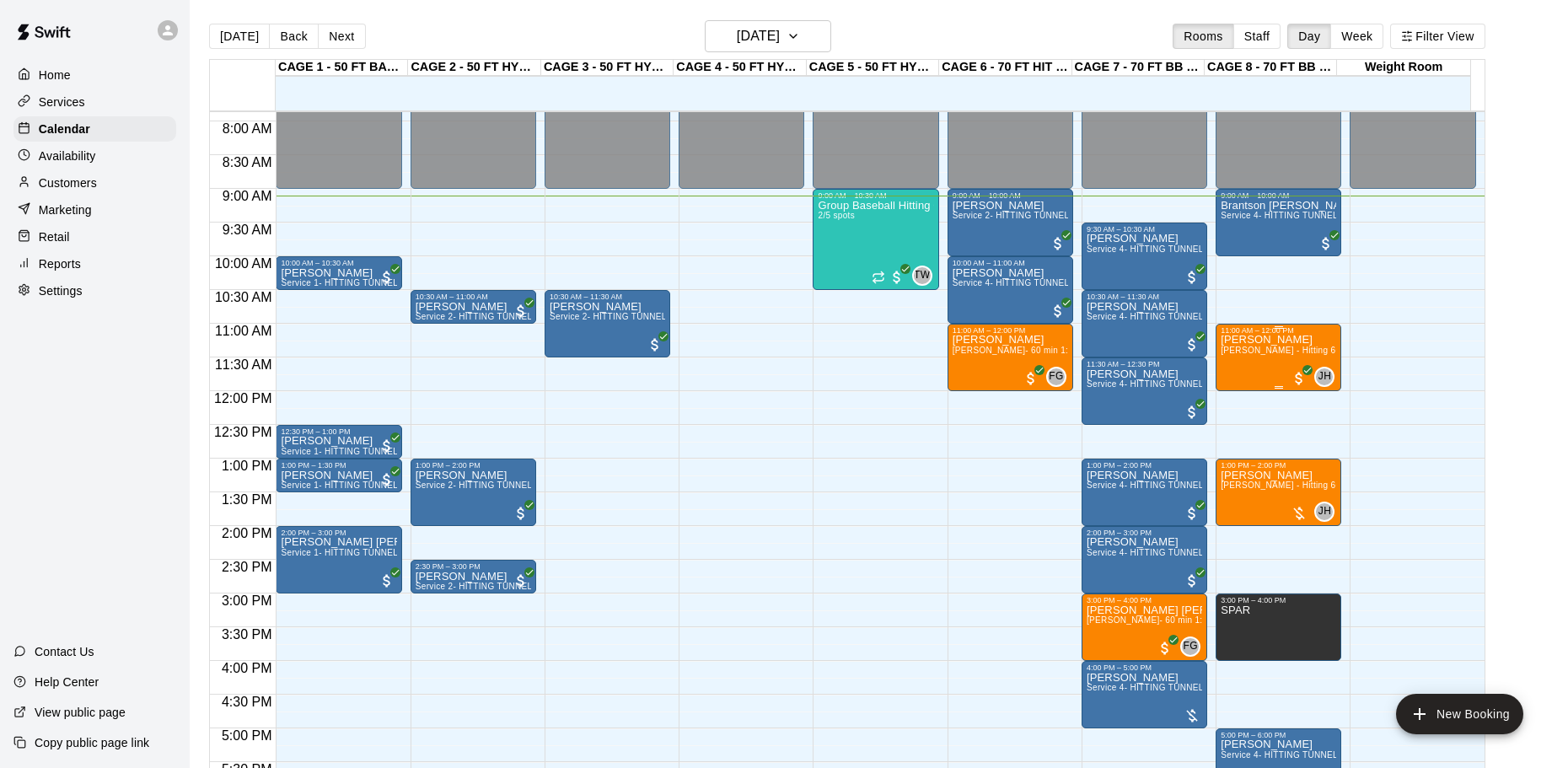
click at [1268, 372] on div "Jackson Lewis John Havird - Hitting 60min 1:1 instruction" at bounding box center [1278, 719] width 115 height 768
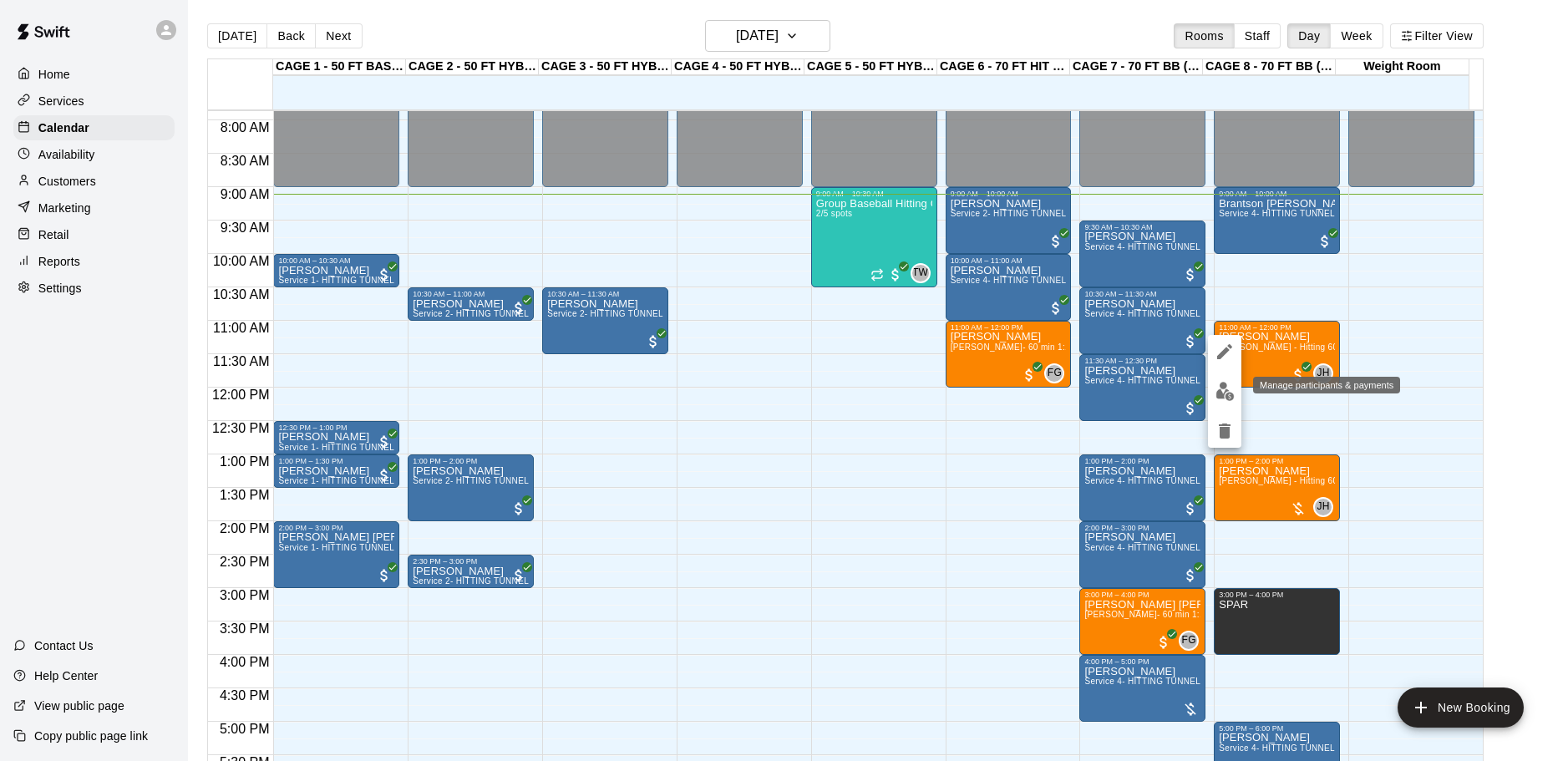
click at [1223, 398] on img "edit" at bounding box center [1225, 391] width 19 height 19
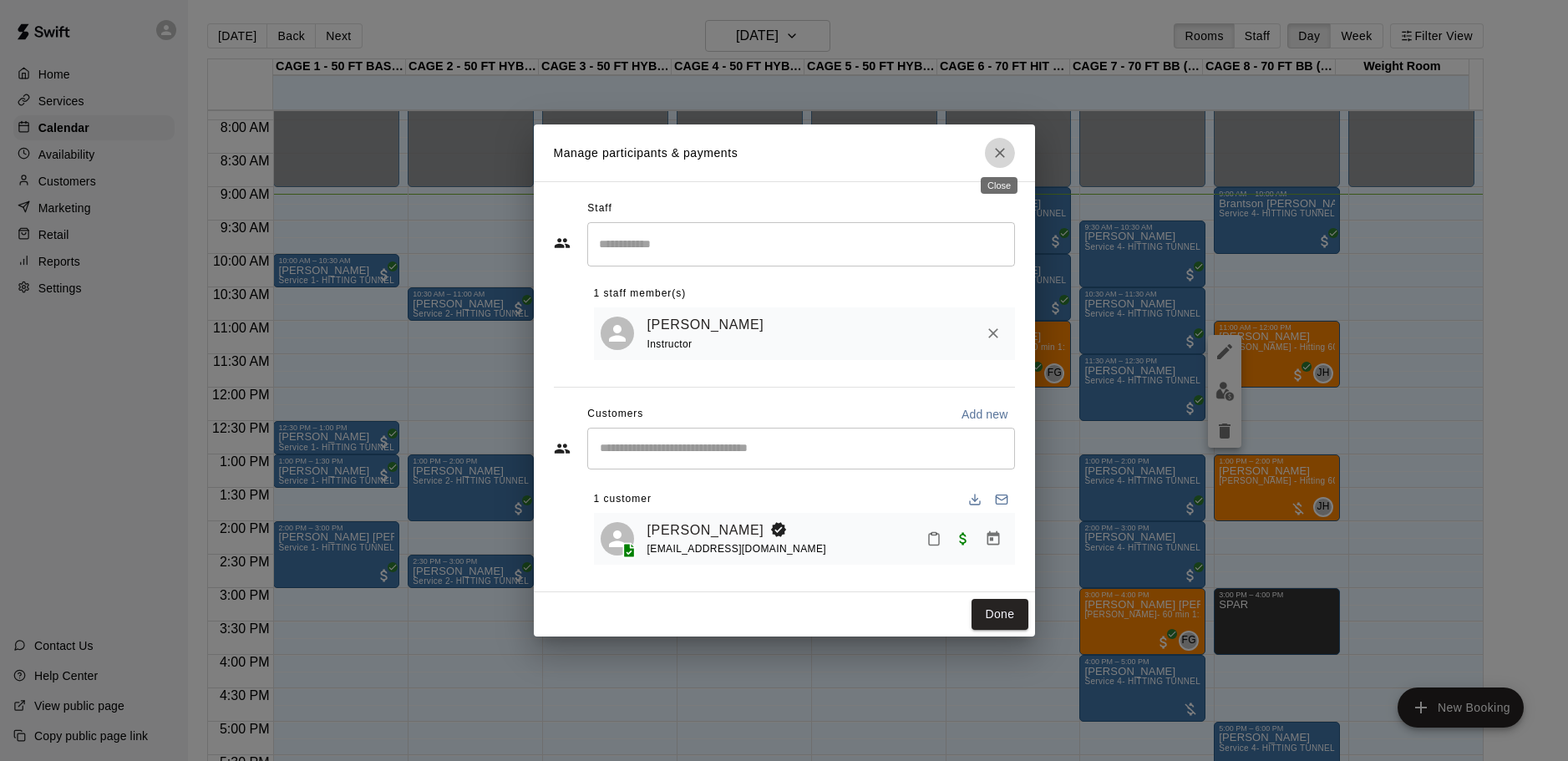
click at [1001, 150] on icon "Close" at bounding box center [1000, 153] width 10 height 10
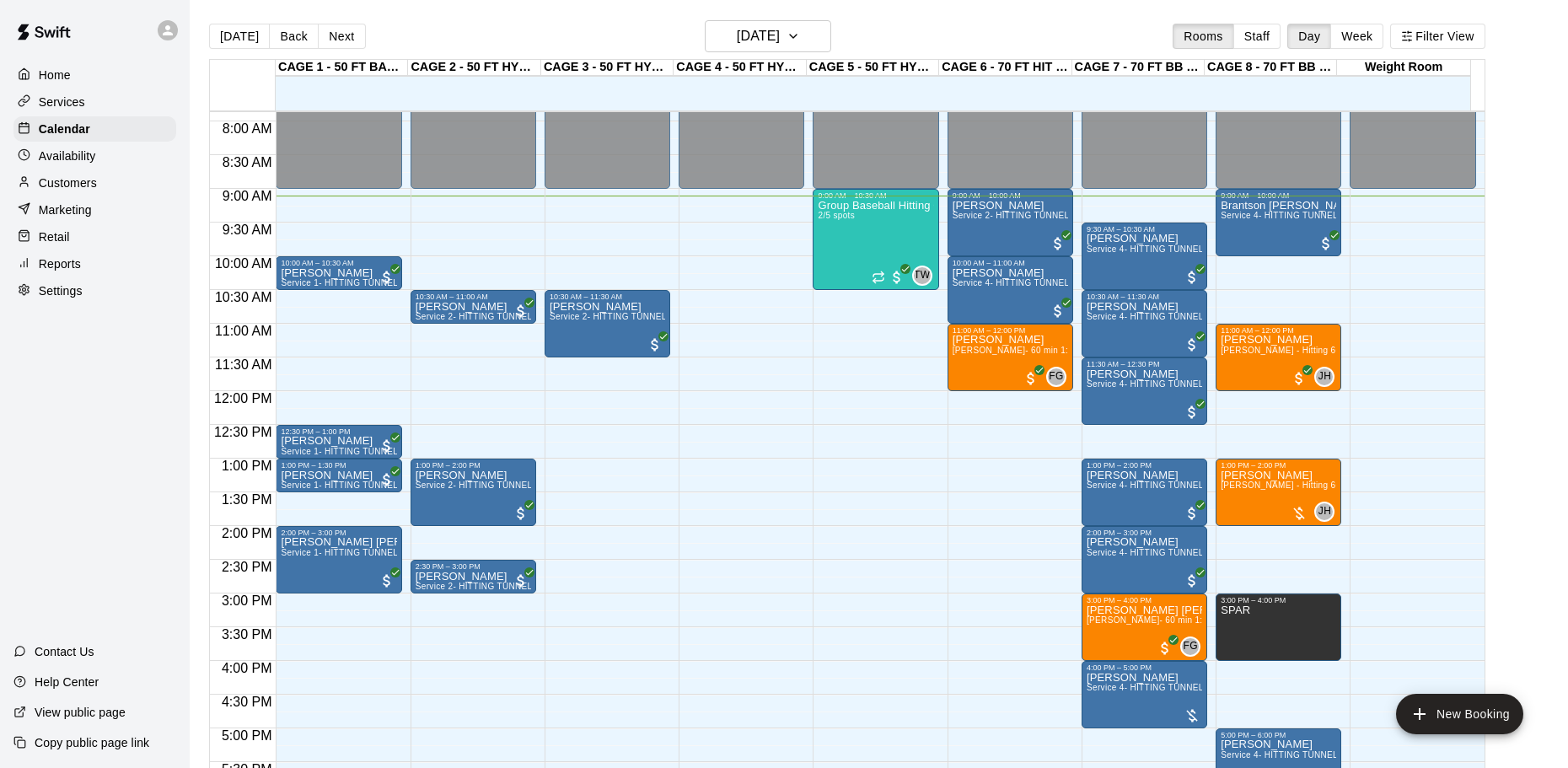
click at [786, 414] on div "12:00 AM – 9:00 AM Closed 6:00 PM – 11:59 PM Closed" at bounding box center [740, 391] width 125 height 1619
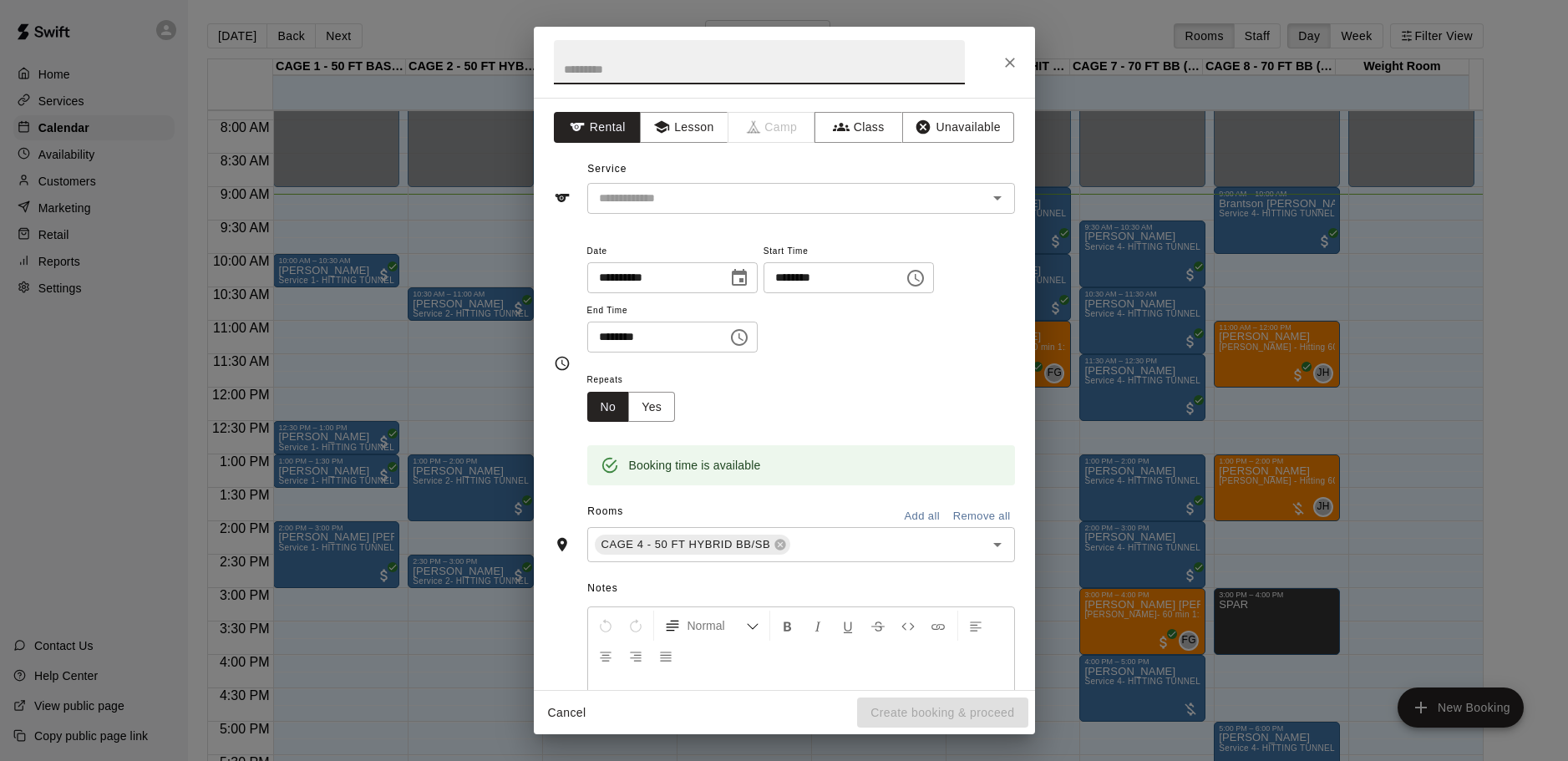
click at [1024, 53] on div at bounding box center [784, 63] width 501 height 71
click at [1015, 68] on icon "Close" at bounding box center [1010, 63] width 17 height 17
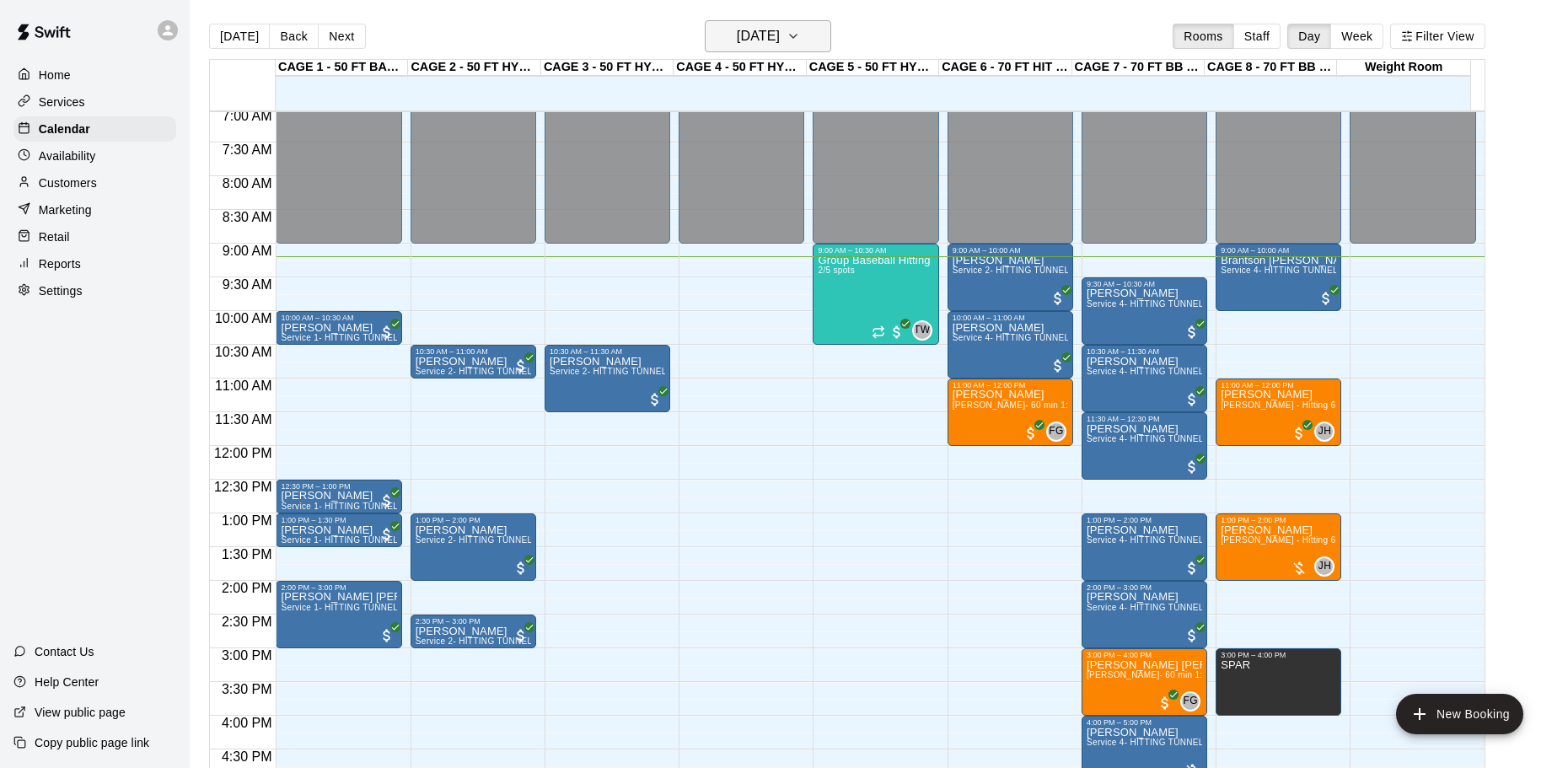
scroll to position [446, 0]
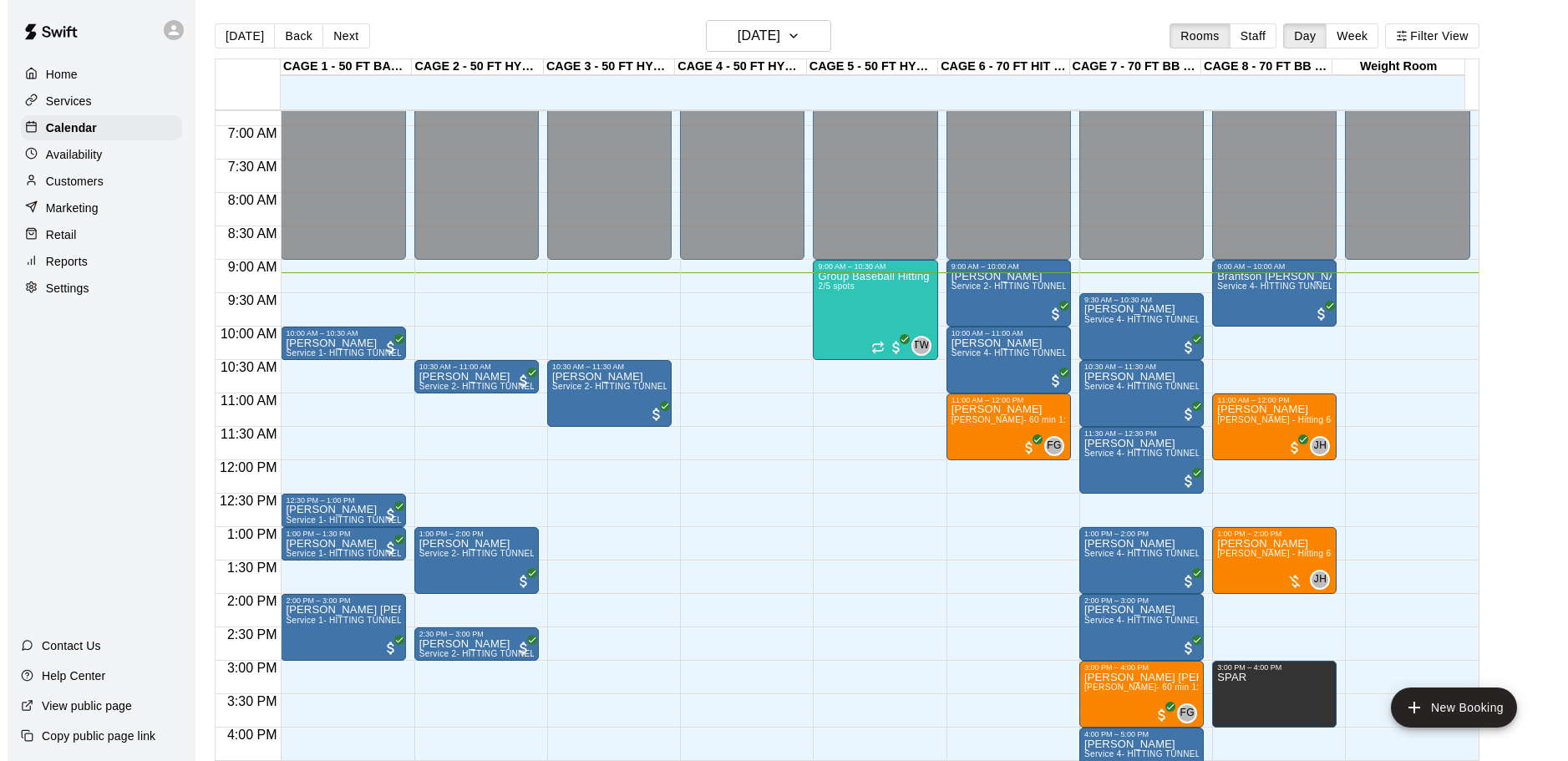
scroll to position [447, 0]
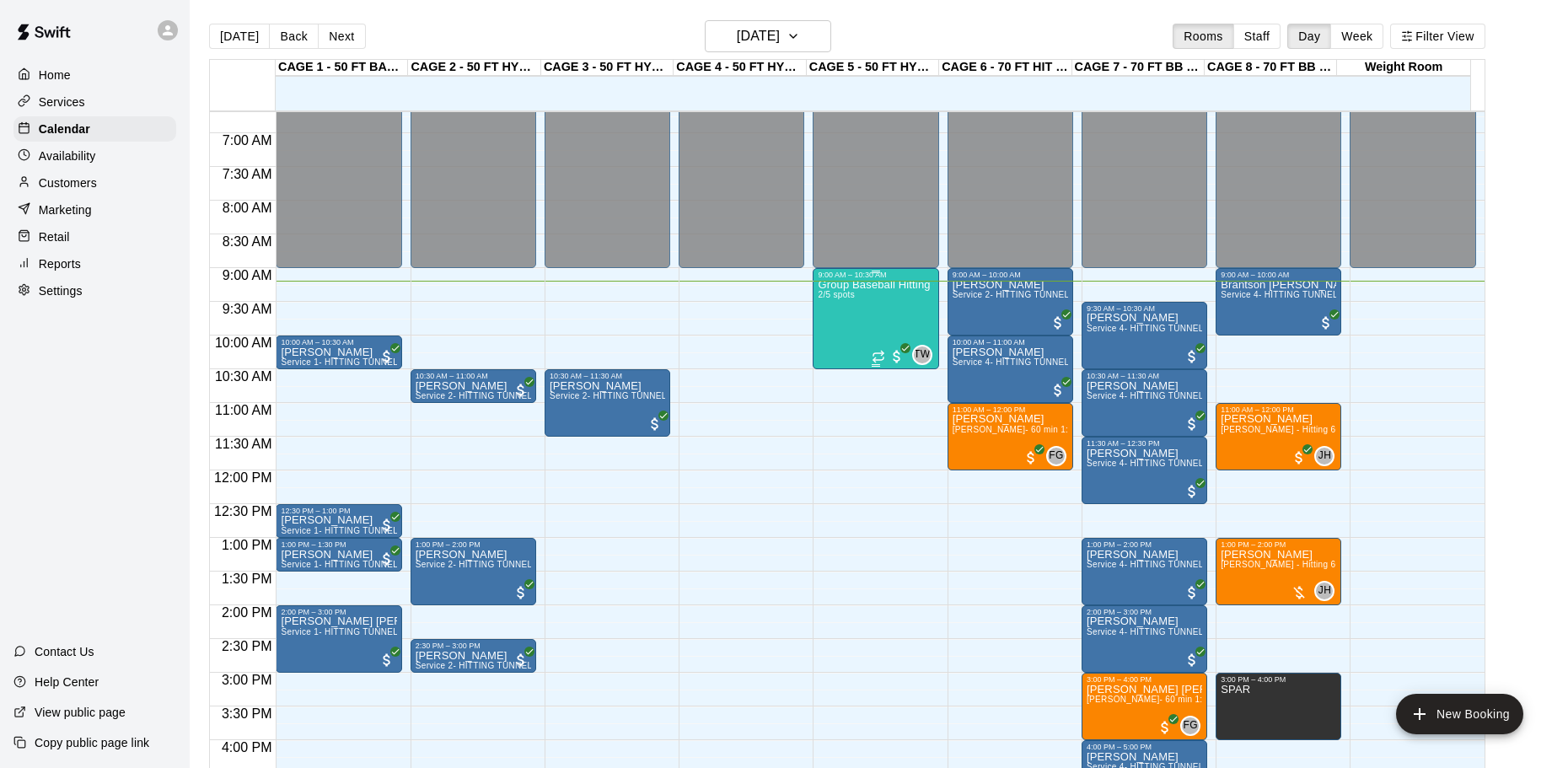
click at [834, 335] on div "Group Baseball Hitting Class - [DATE] (Ages [DEMOGRAPHIC_DATA]) 2/5 spots" at bounding box center [874, 663] width 115 height 768
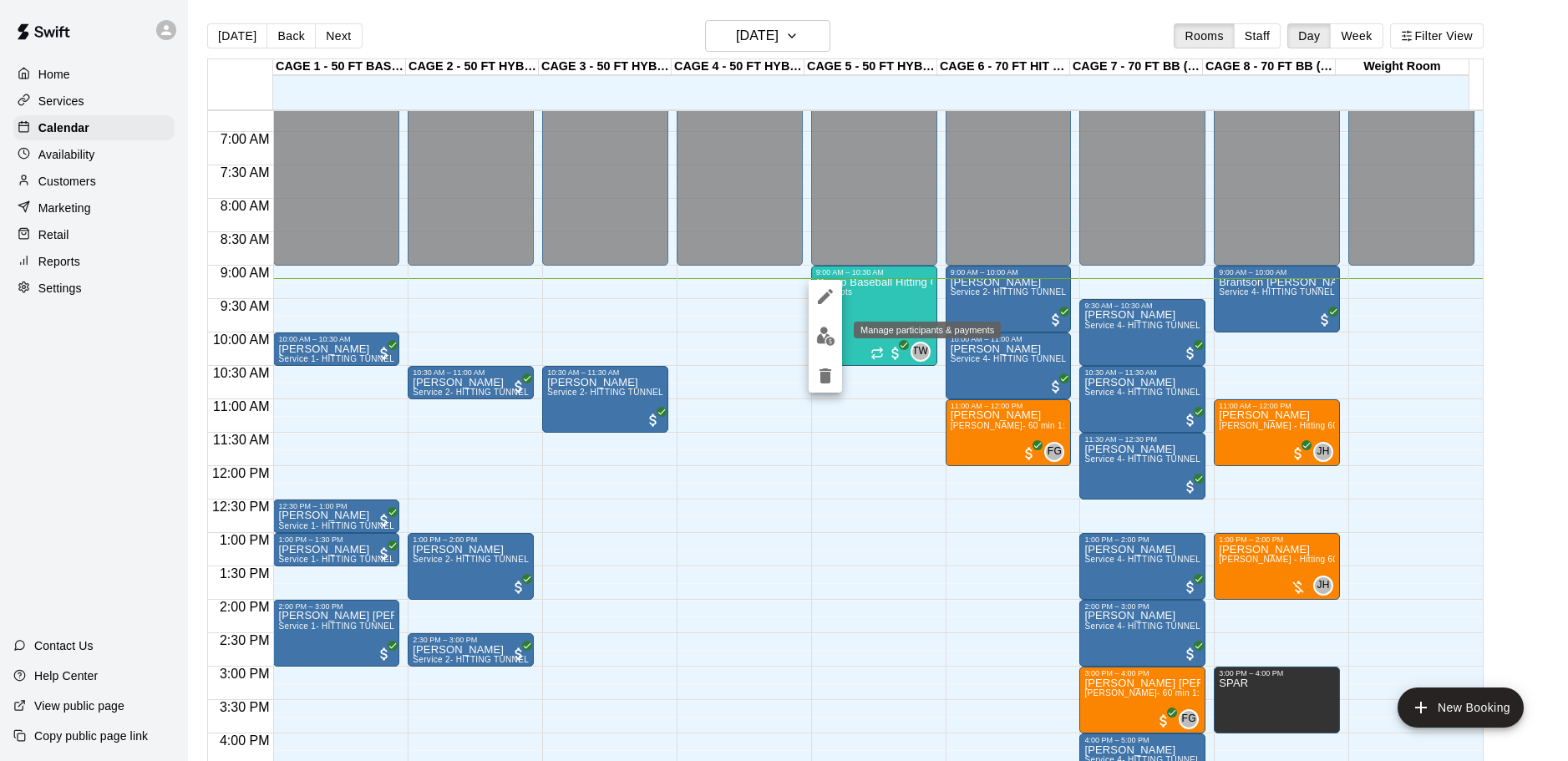
click at [825, 346] on button "edit" at bounding box center [825, 336] width 34 height 33
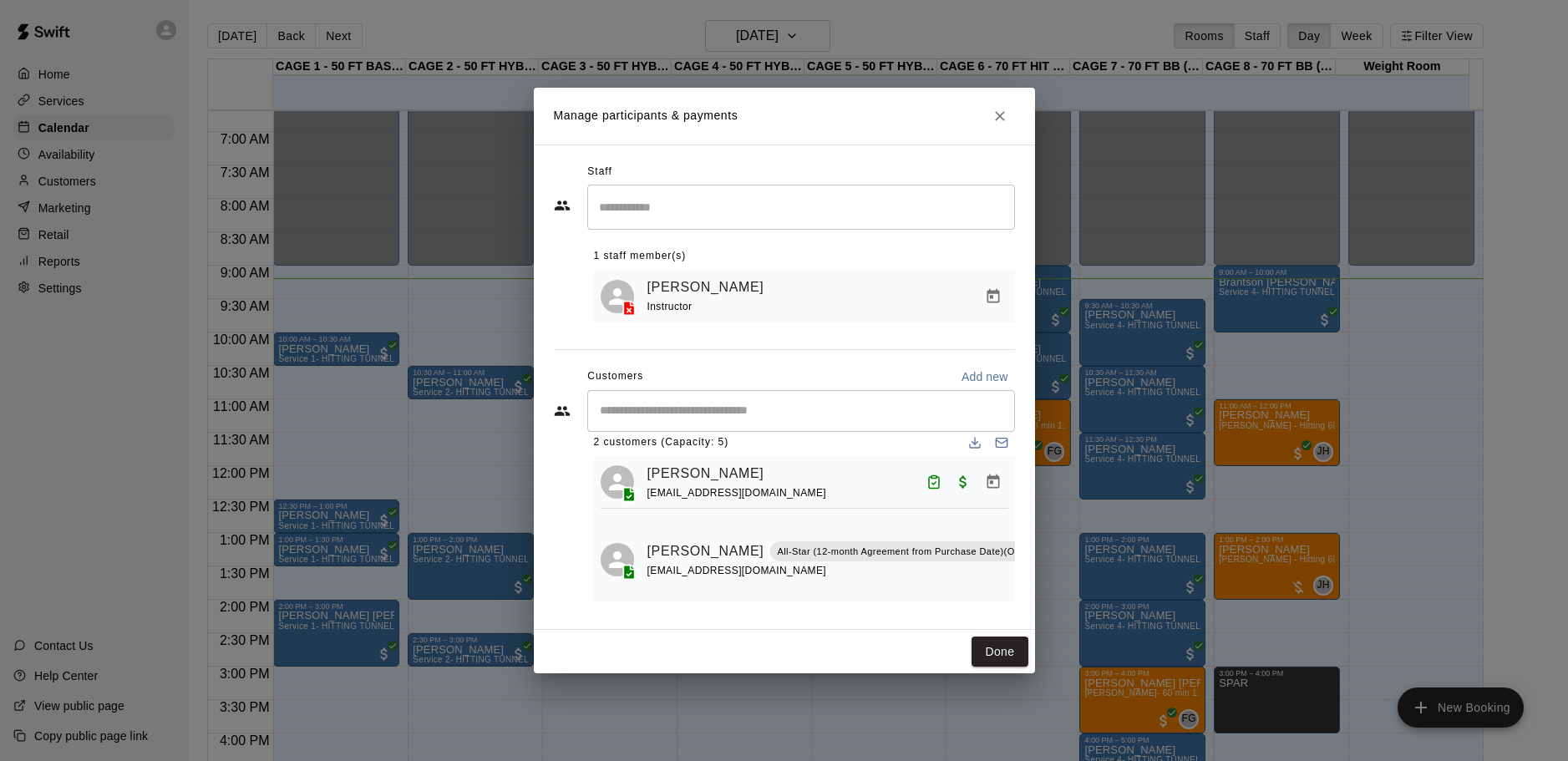
scroll to position [52, 0]
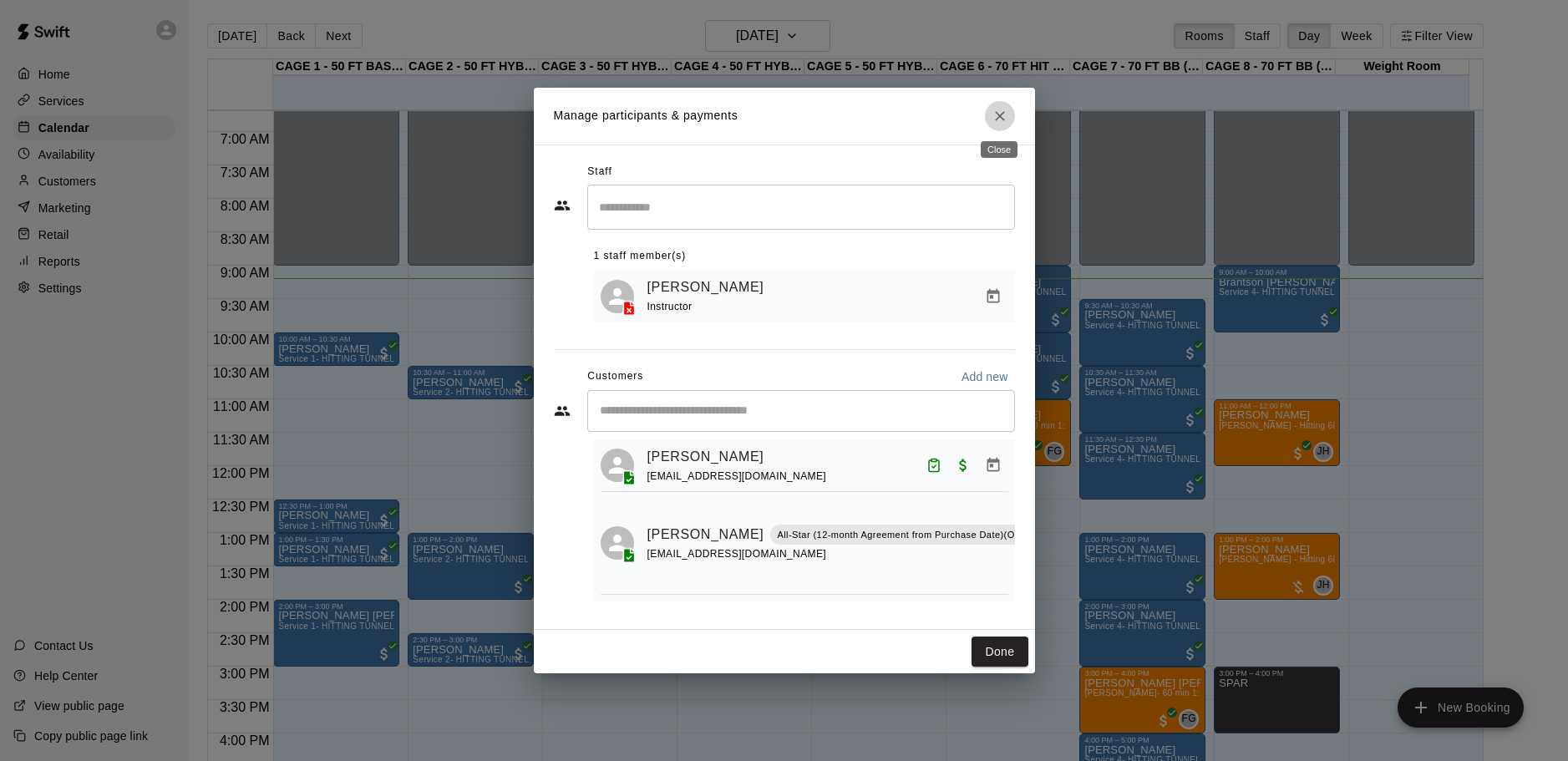
click at [1006, 109] on icon "Close" at bounding box center [1000, 116] width 17 height 17
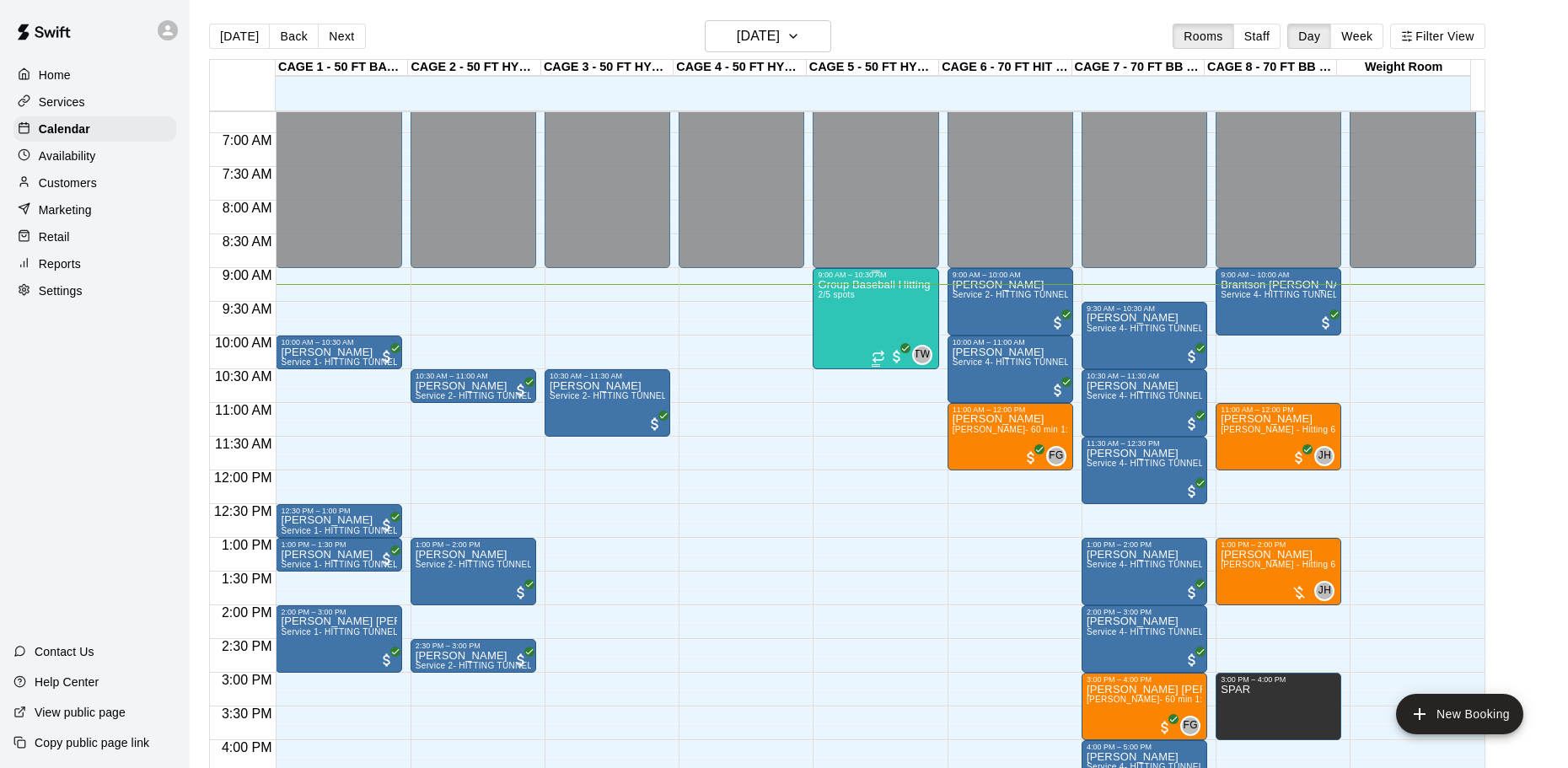
click at [847, 327] on div "Group Baseball Hitting Class - [DATE] (Ages [DEMOGRAPHIC_DATA]) 2/5 spots" at bounding box center [874, 663] width 115 height 768
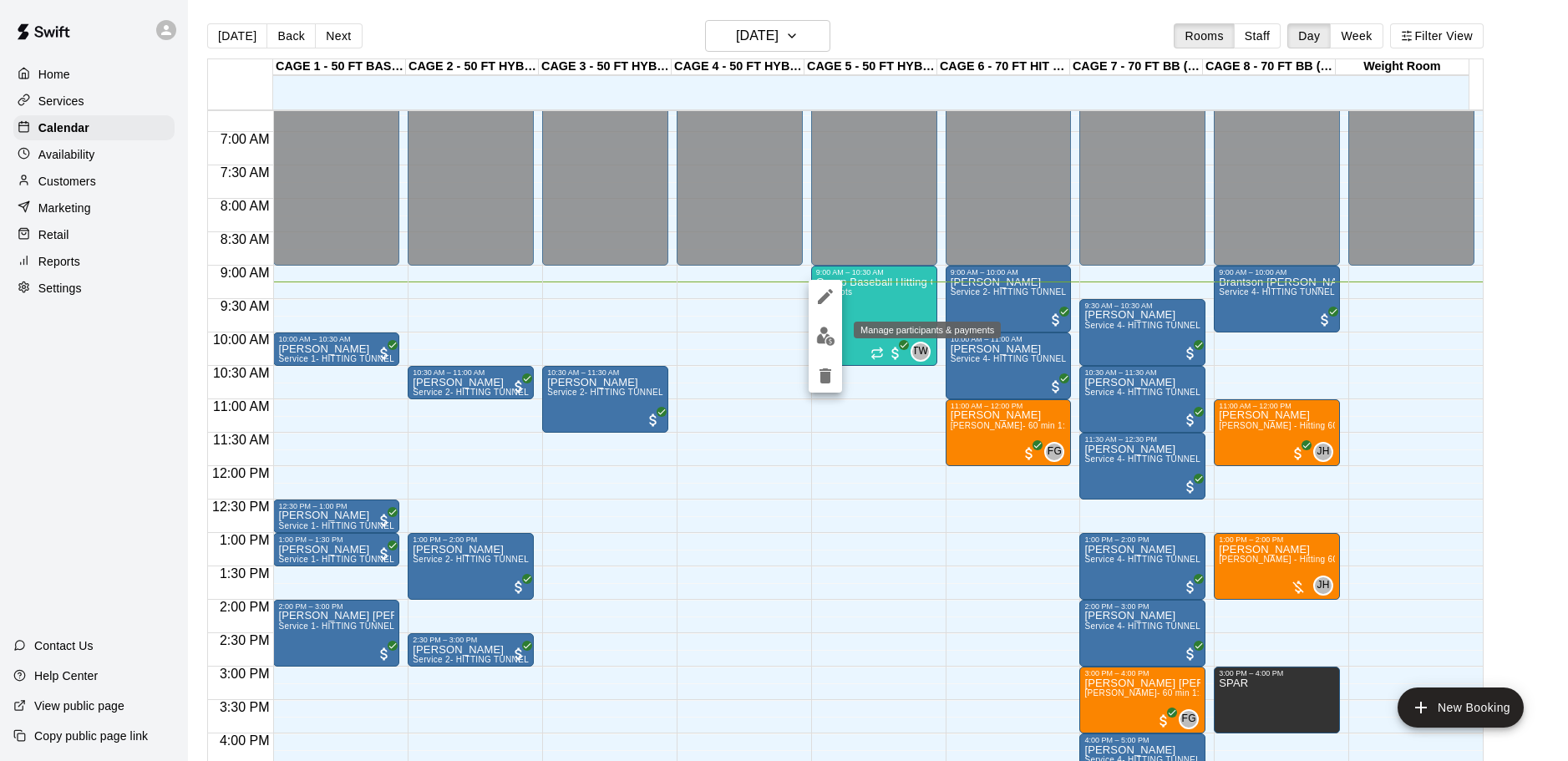
click at [828, 332] on img "edit" at bounding box center [825, 336] width 19 height 19
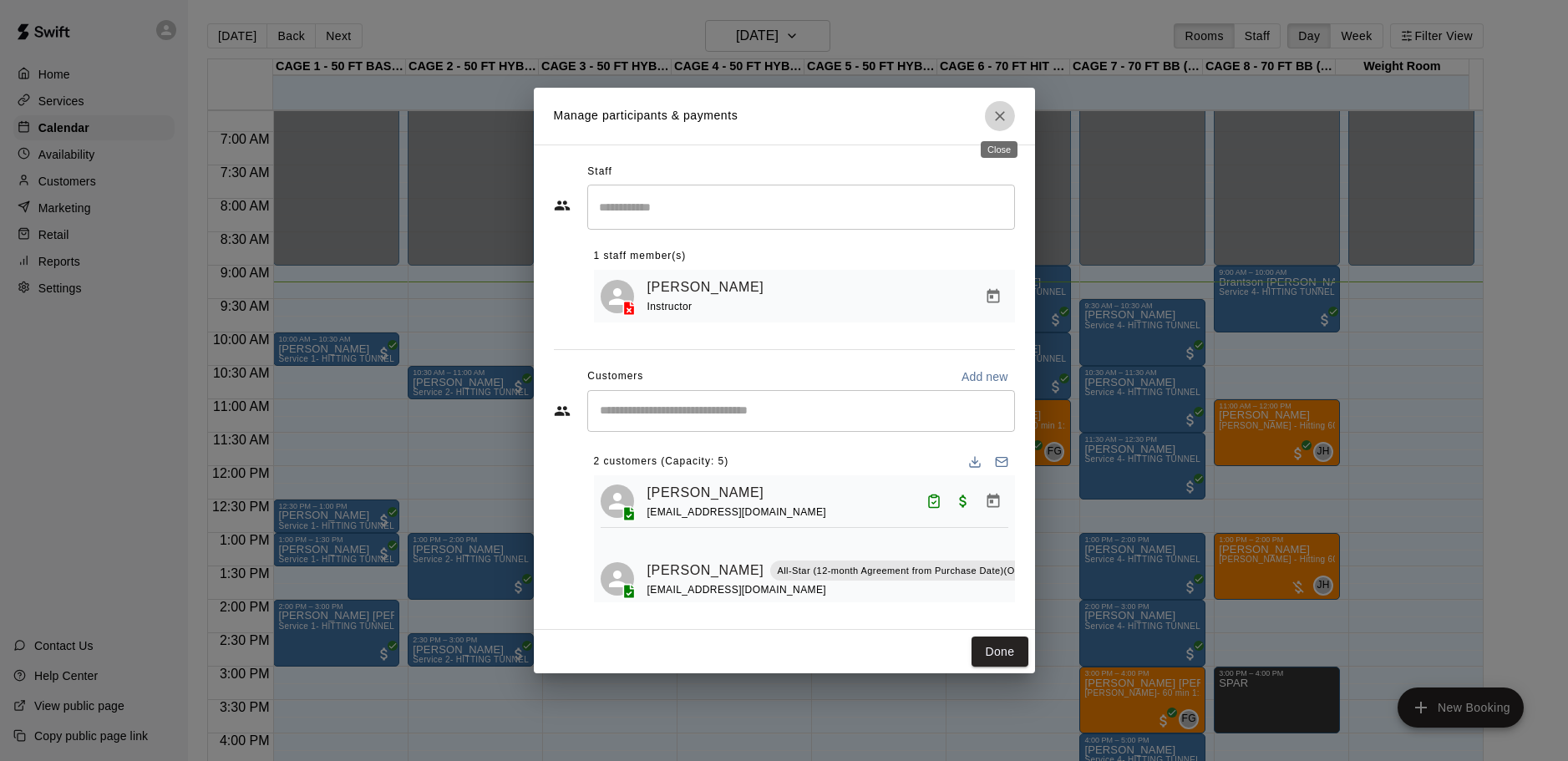
click at [997, 107] on icon "Close" at bounding box center [1000, 116] width 17 height 17
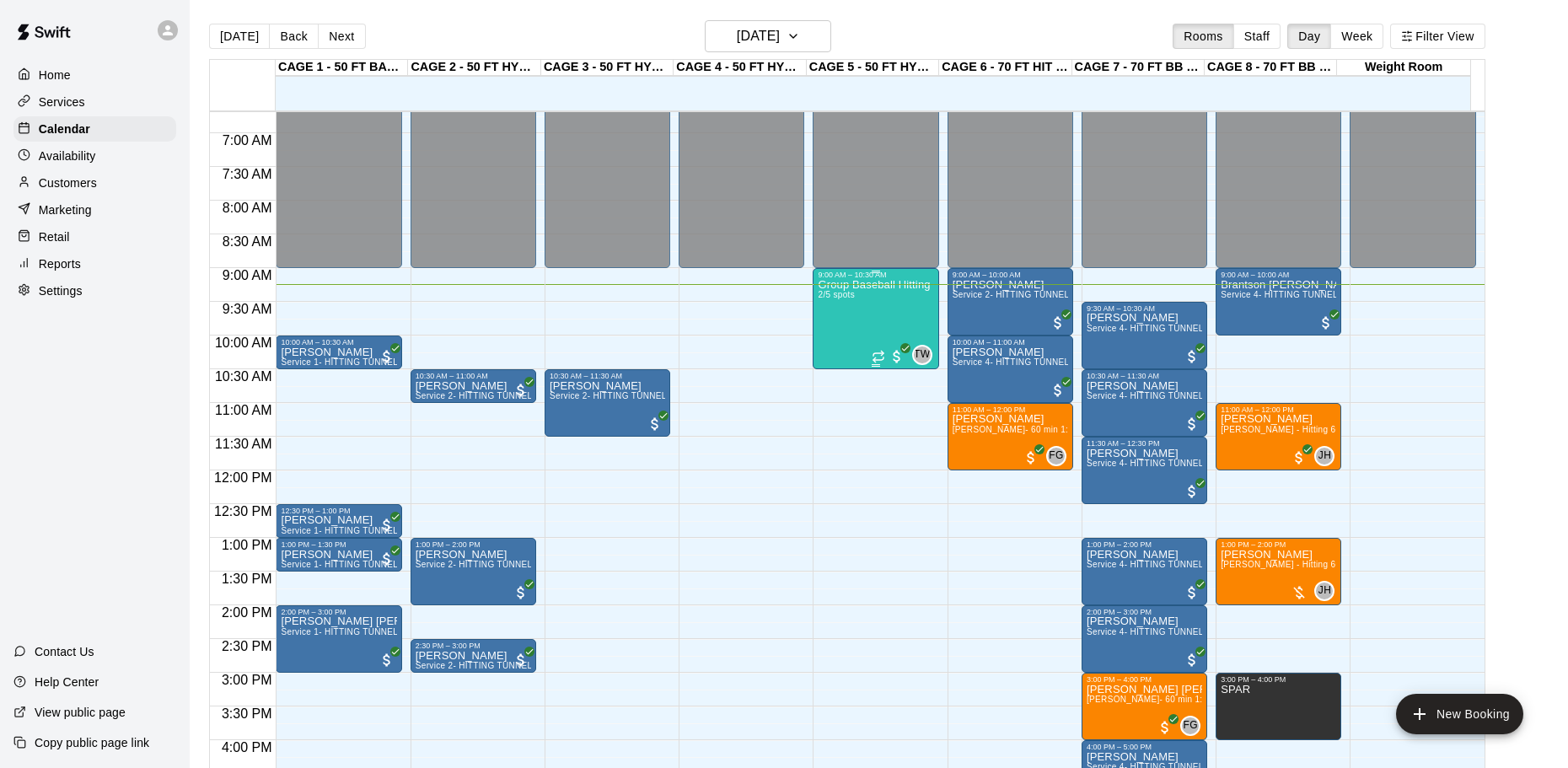
click at [869, 307] on div "Group Baseball Hitting Class - [DATE] (Ages [DEMOGRAPHIC_DATA]) 2/5 spots" at bounding box center [874, 663] width 115 height 768
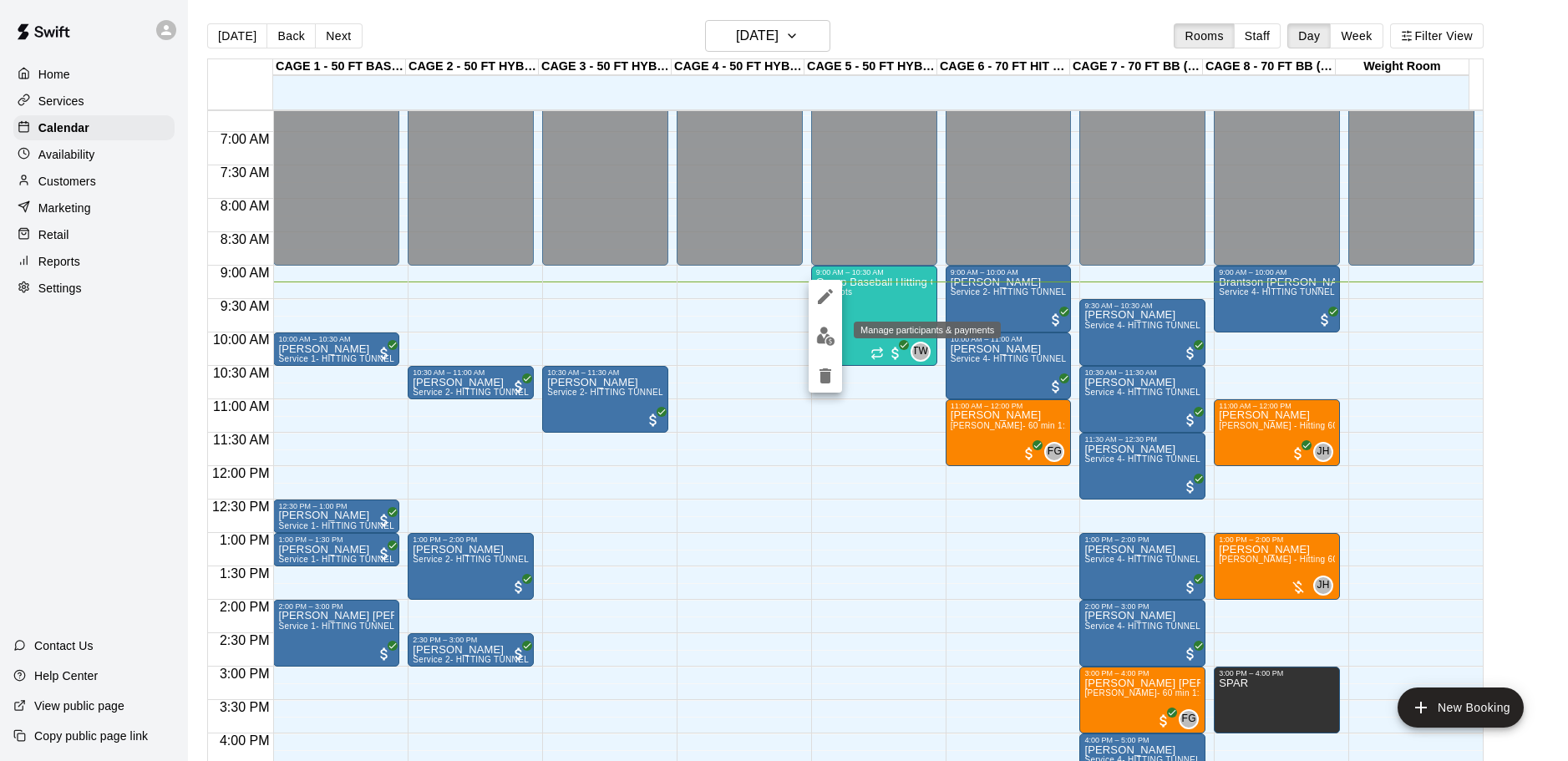
click at [827, 335] on img "edit" at bounding box center [825, 336] width 19 height 19
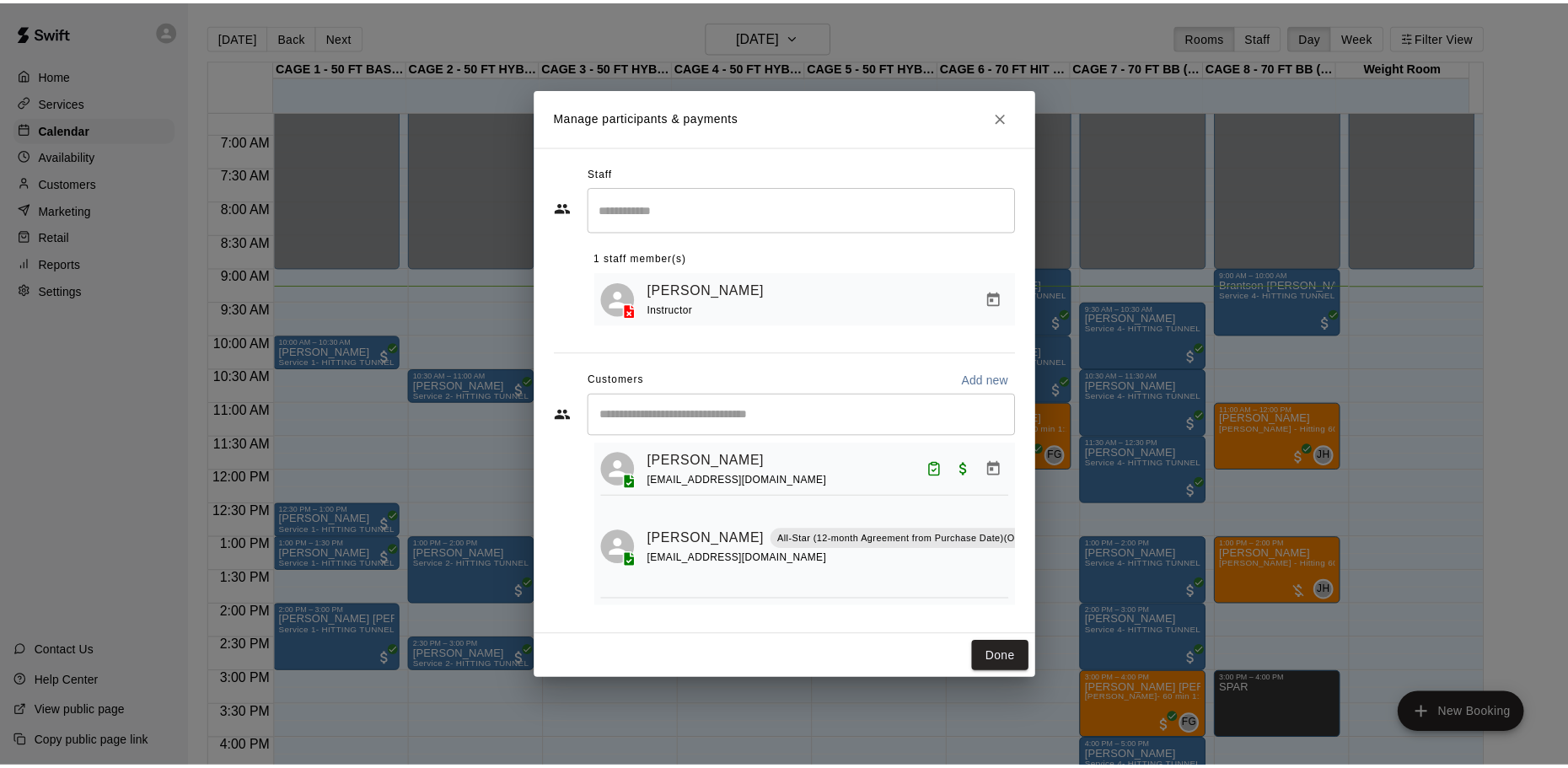
scroll to position [0, 0]
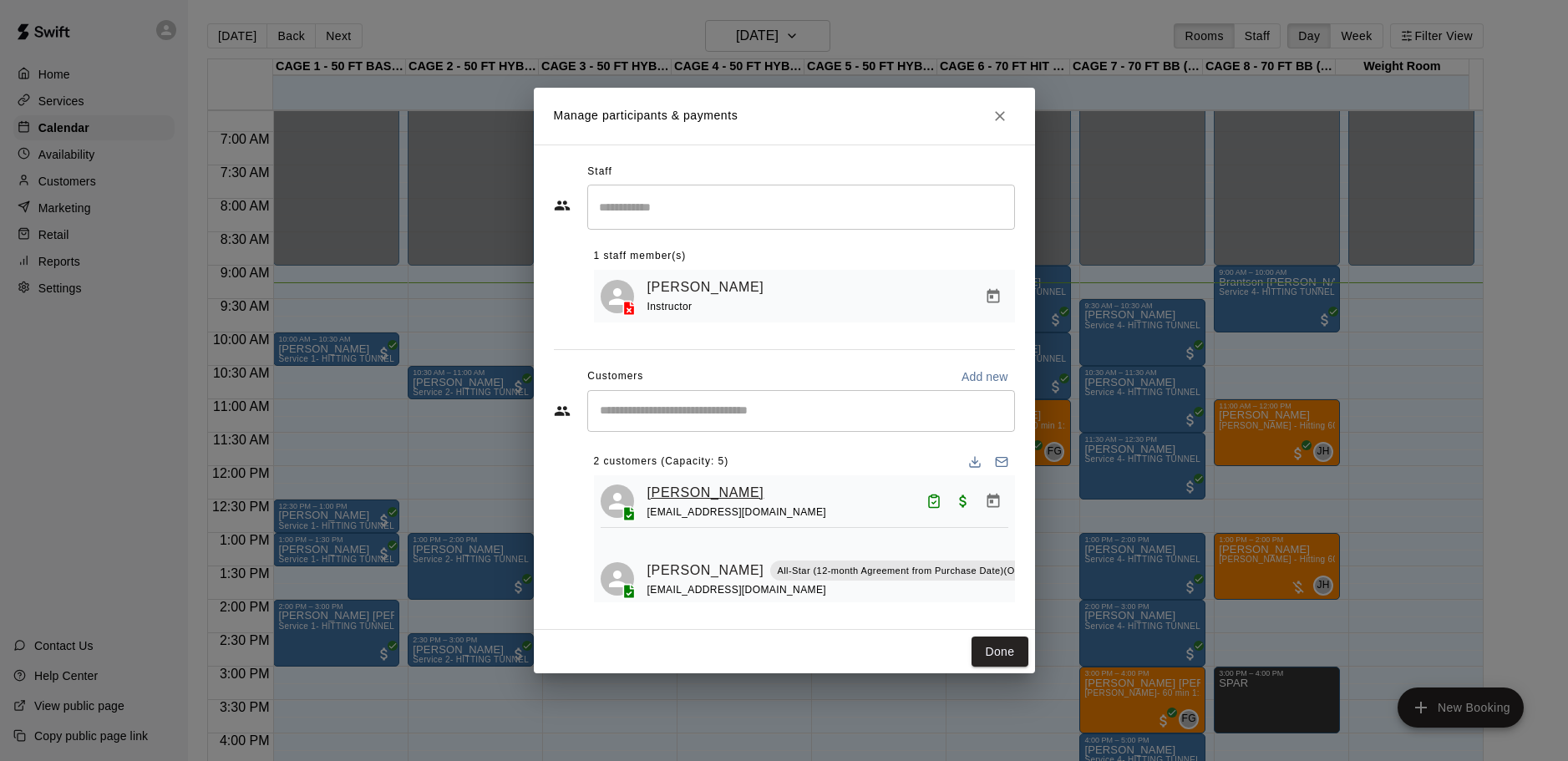
click at [712, 496] on link "[PERSON_NAME]" at bounding box center [706, 493] width 117 height 22
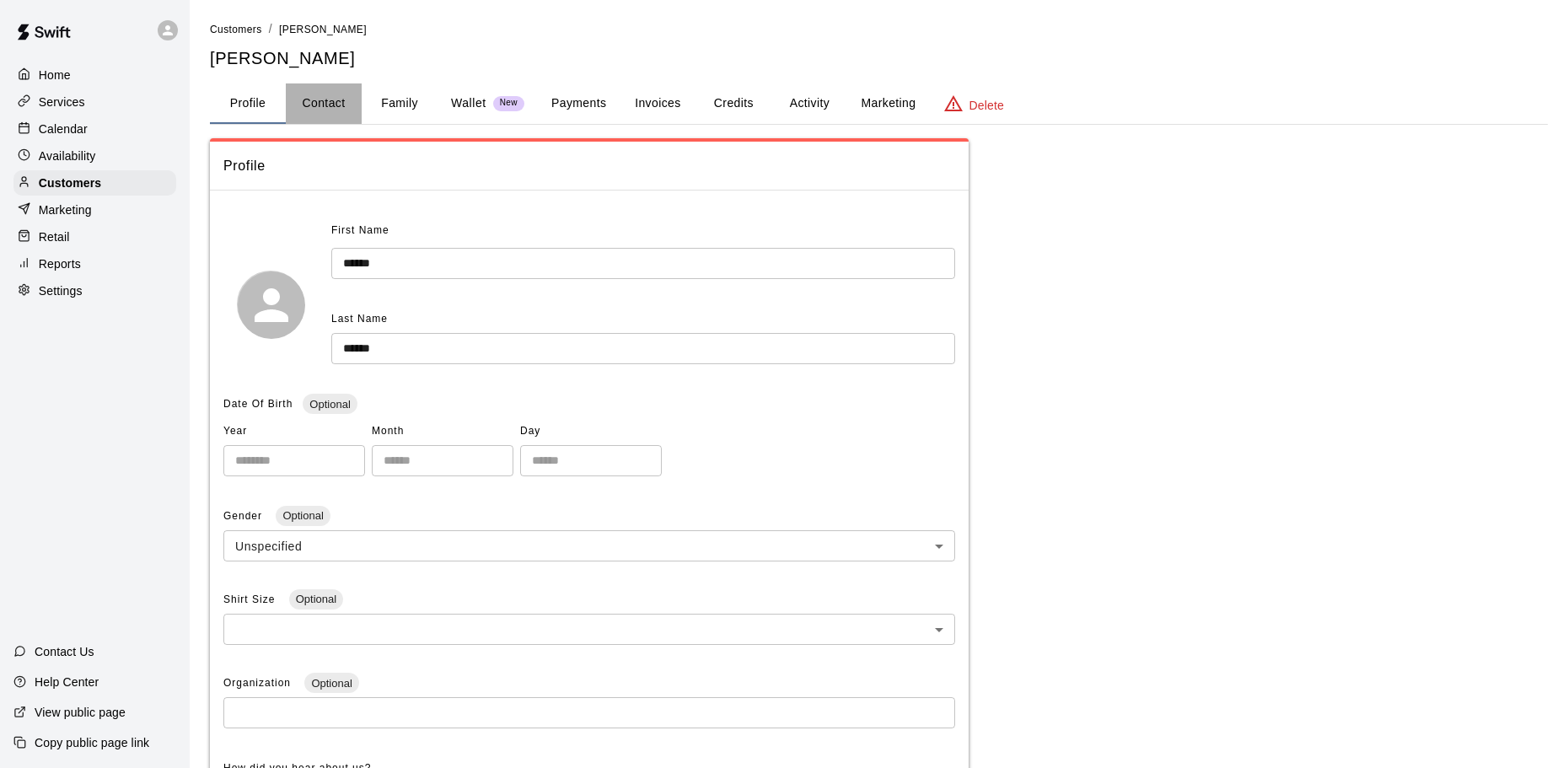
click at [313, 96] on button "Contact" at bounding box center [323, 103] width 76 height 40
select select "**"
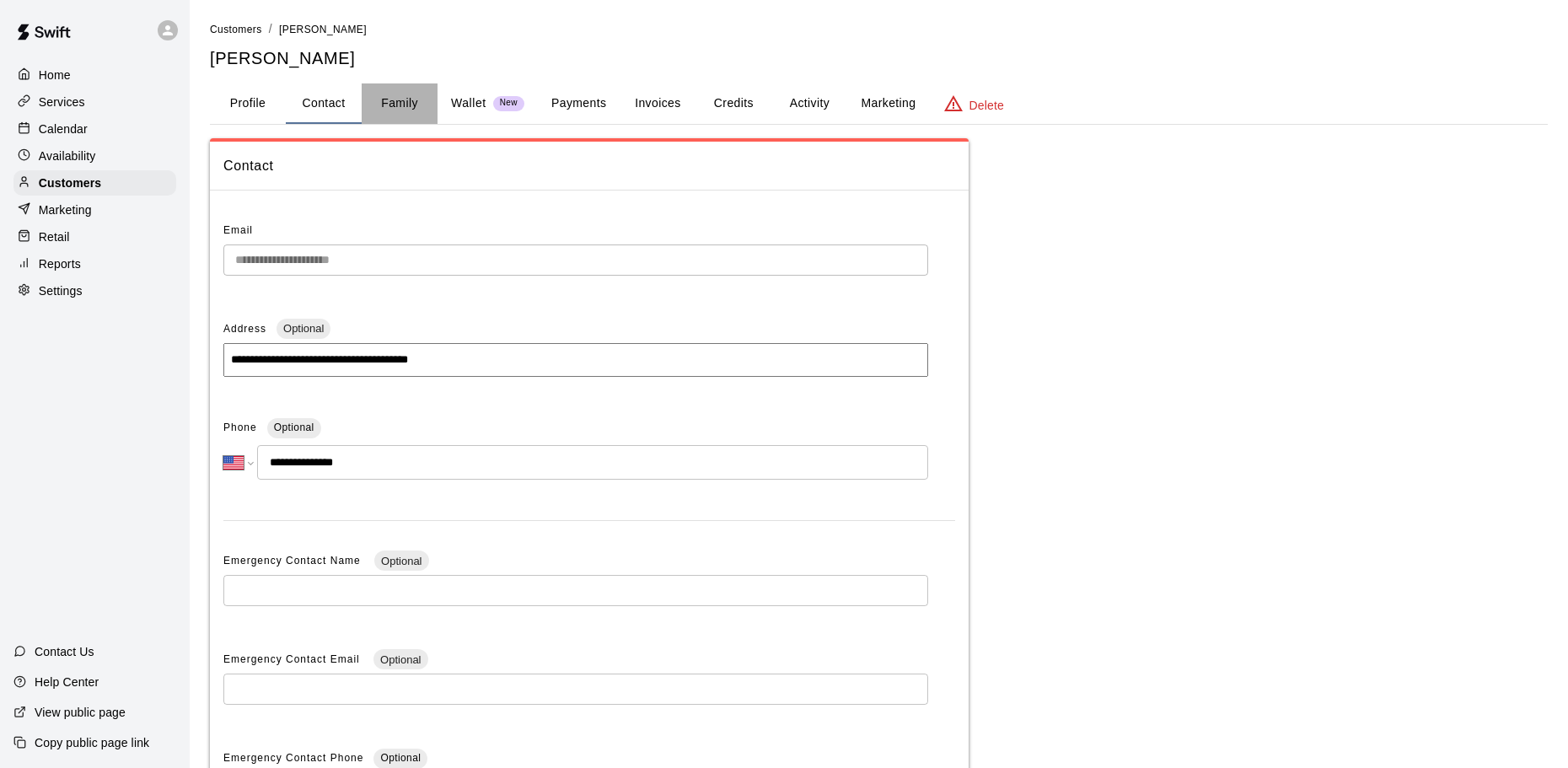
click at [380, 103] on button "Family" at bounding box center [399, 103] width 76 height 40
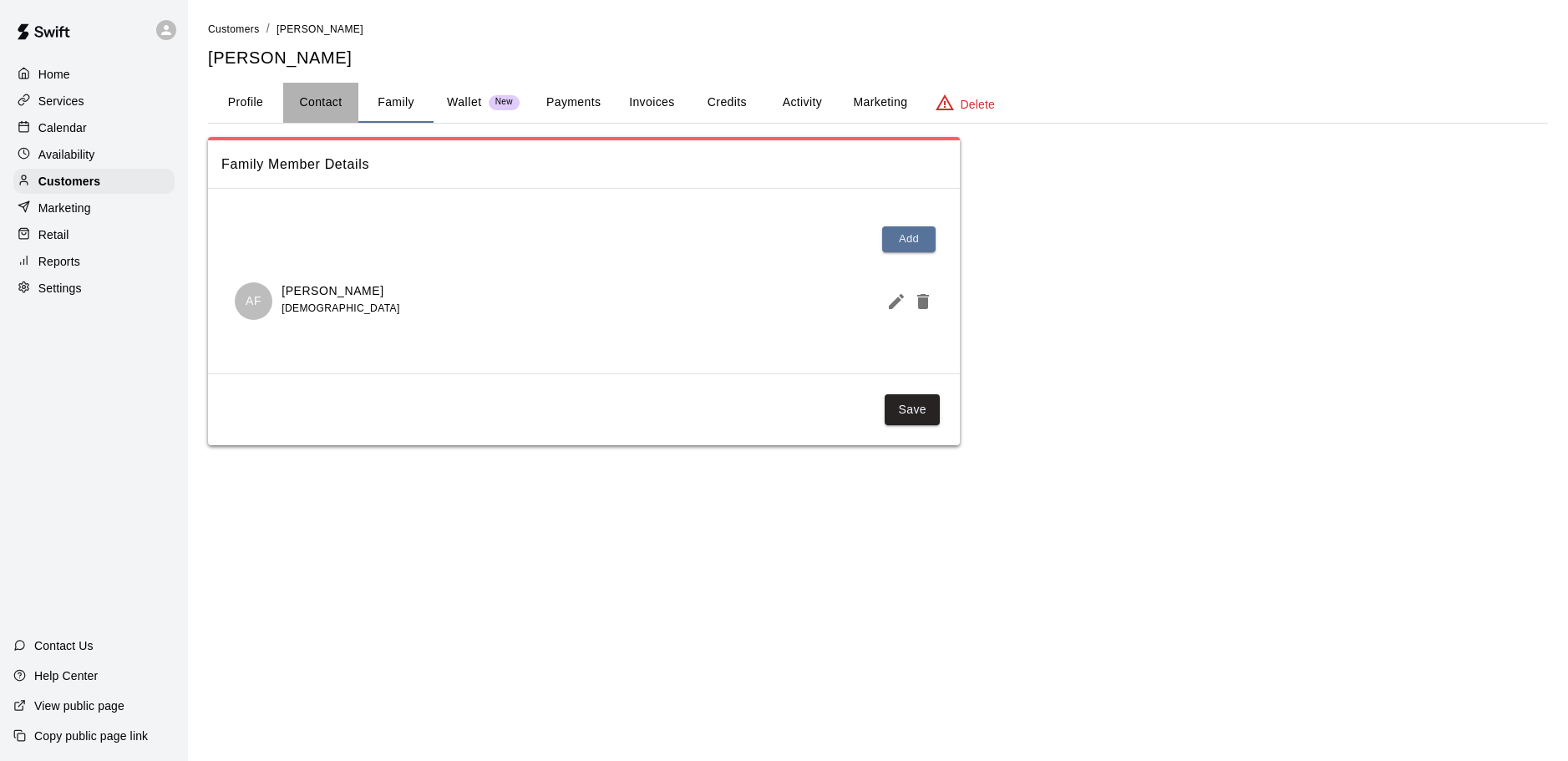
click at [329, 112] on button "Contact" at bounding box center [320, 102] width 75 height 40
select select "**"
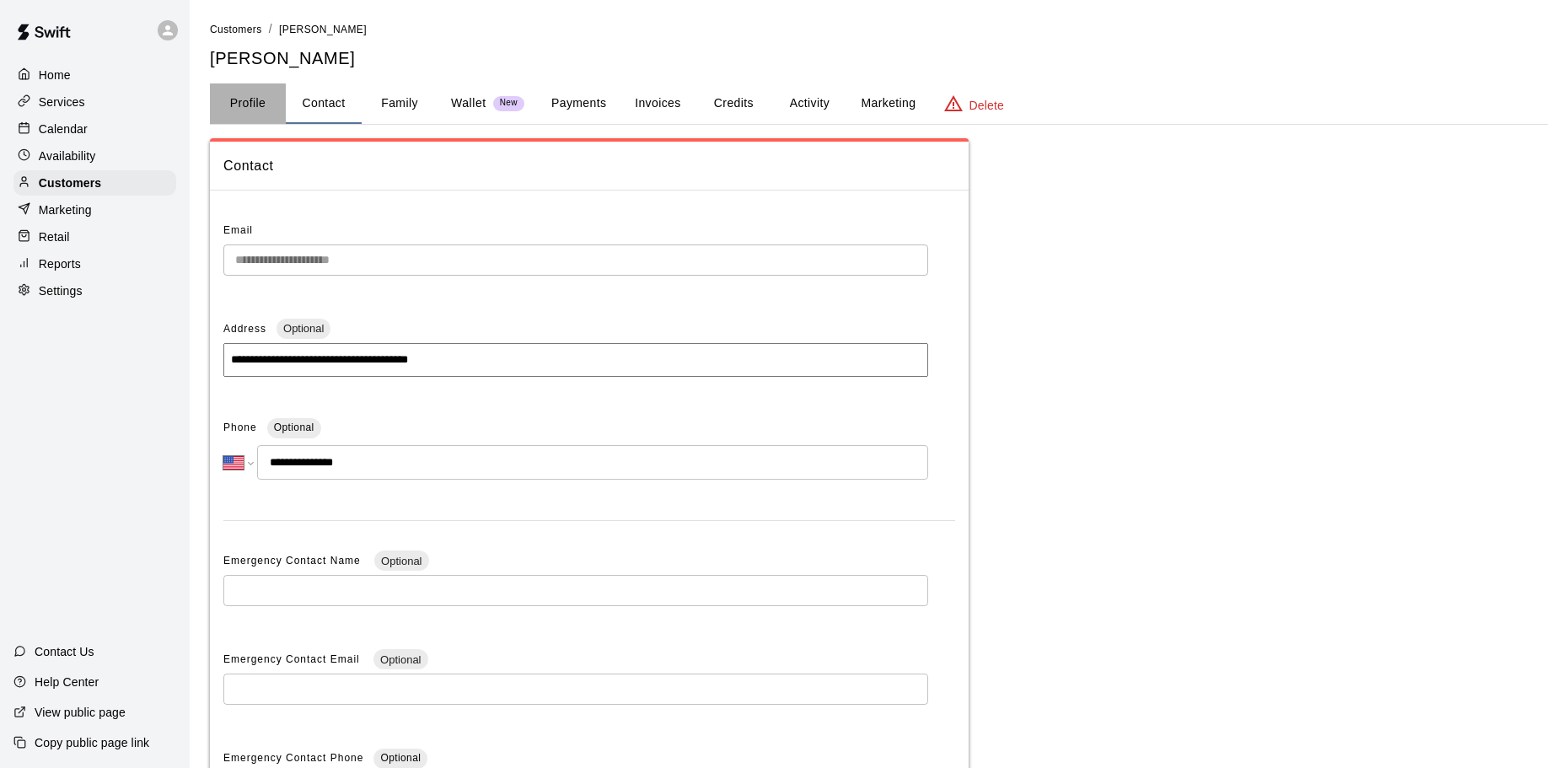
click at [240, 101] on button "Profile" at bounding box center [247, 103] width 76 height 40
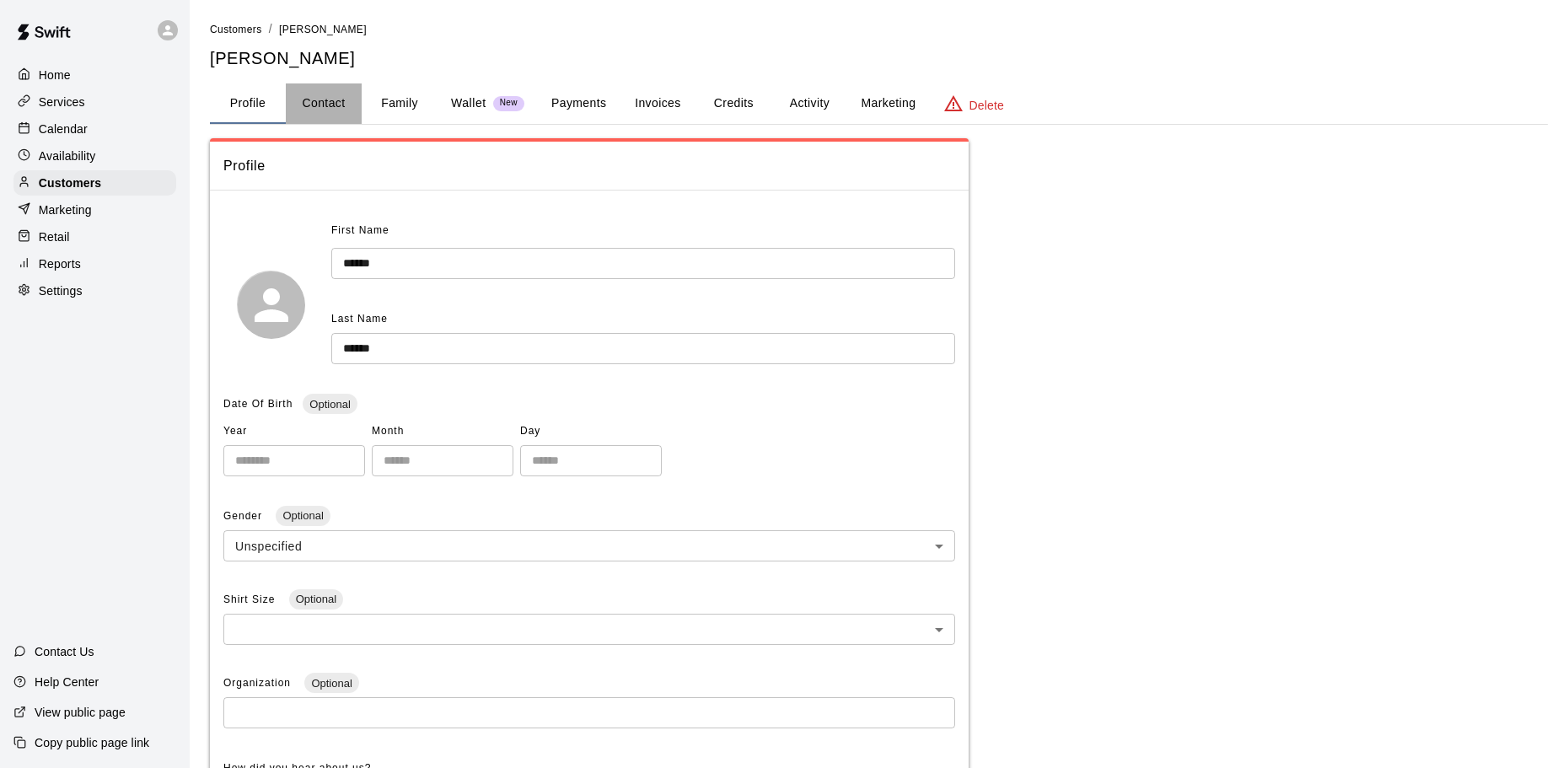
click at [339, 95] on button "Contact" at bounding box center [323, 103] width 76 height 40
select select "**"
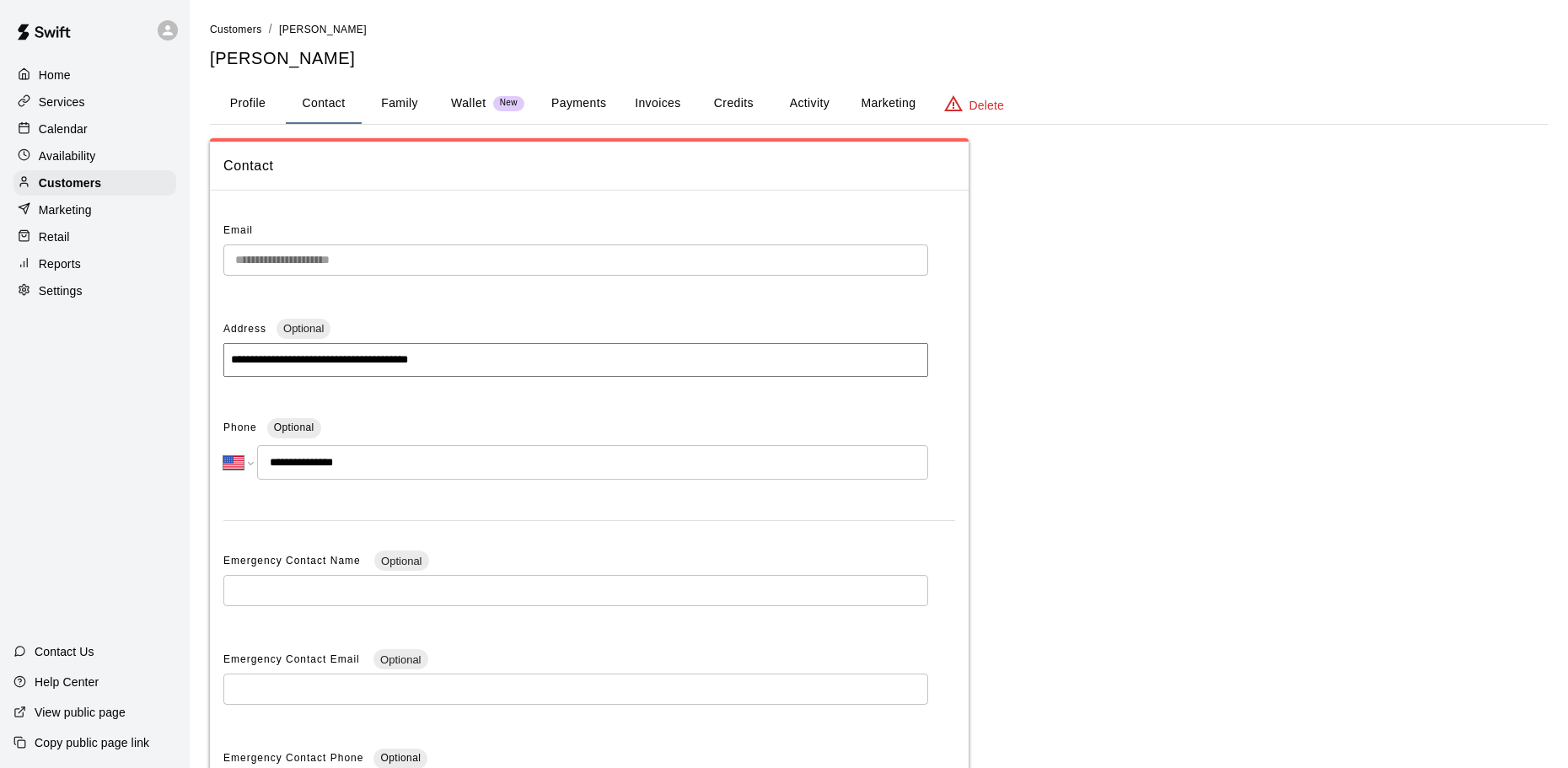
click at [405, 104] on button "Family" at bounding box center [399, 103] width 76 height 40
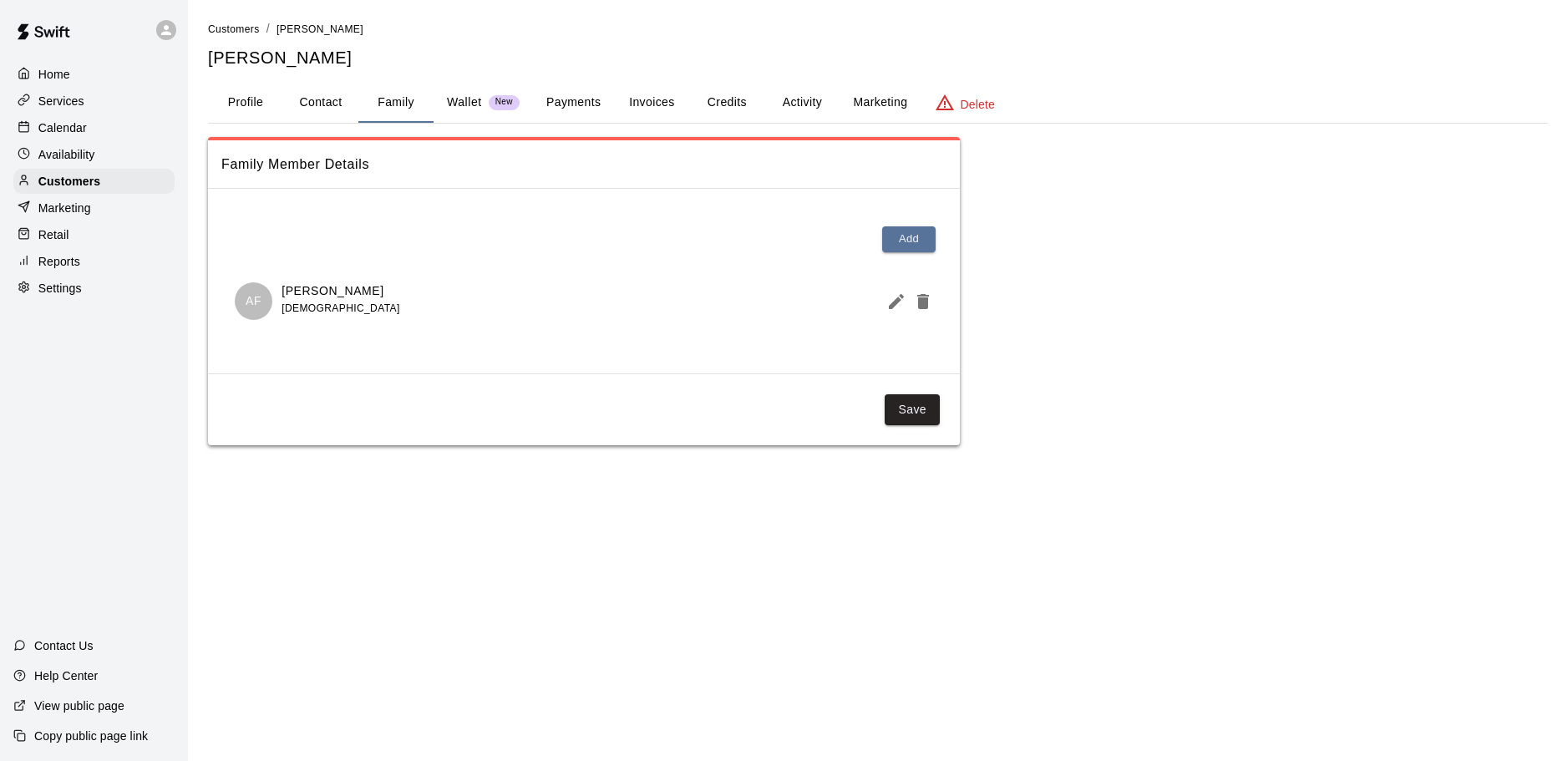
click at [455, 95] on p "Wallet" at bounding box center [464, 102] width 35 height 18
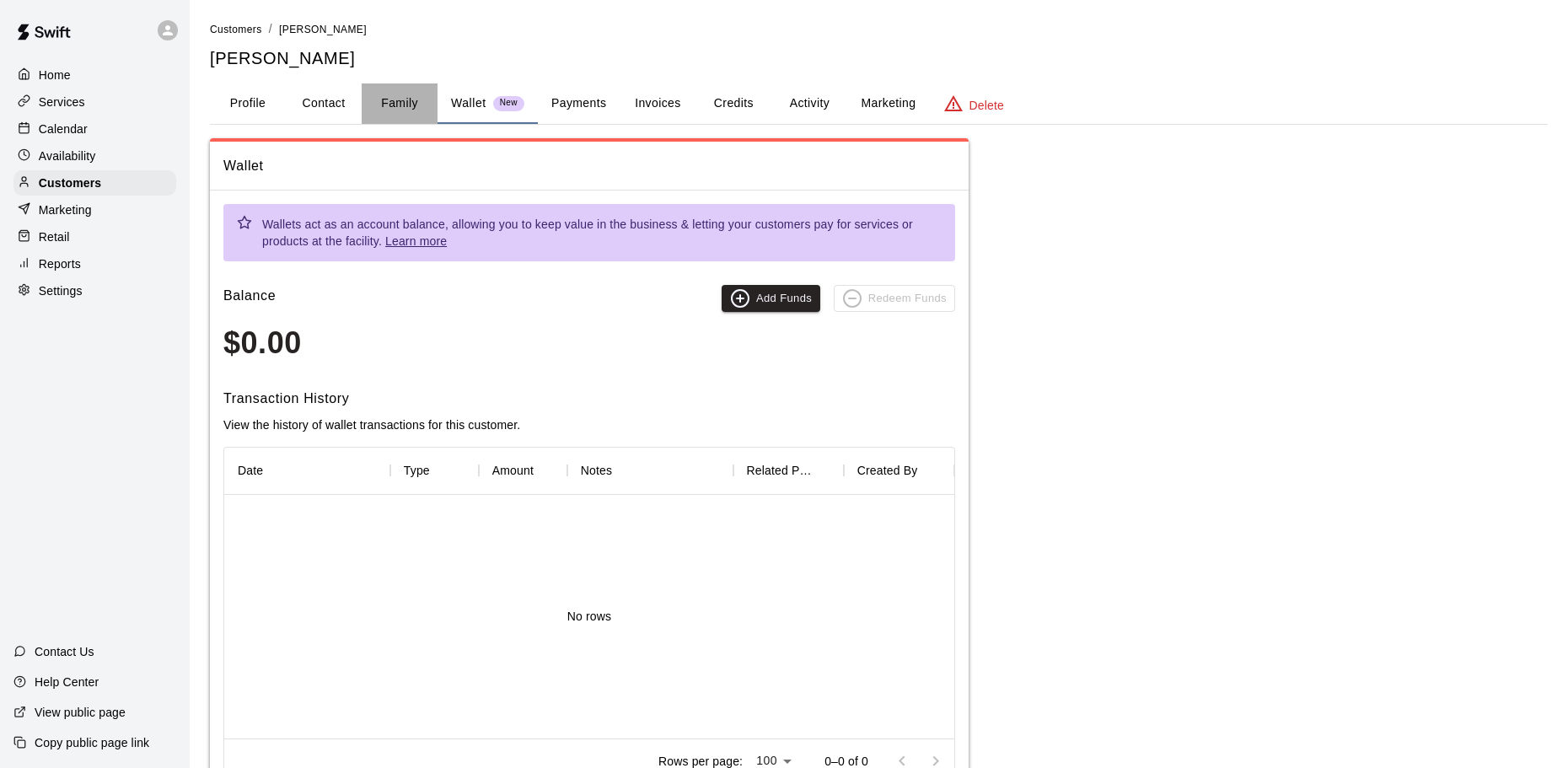
click at [389, 103] on button "Family" at bounding box center [399, 103] width 76 height 40
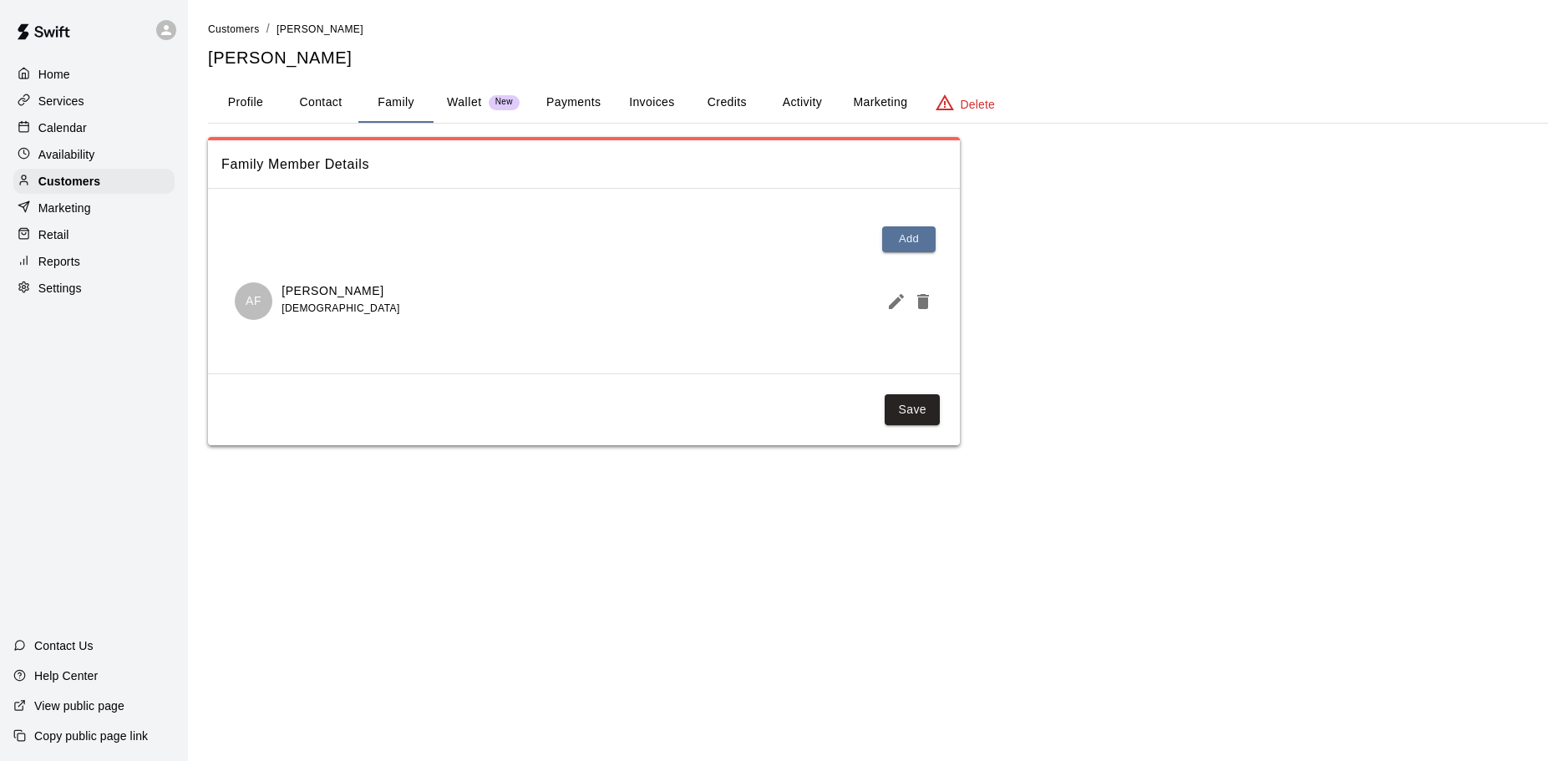
click at [315, 105] on button "Contact" at bounding box center [320, 102] width 75 height 40
select select "**"
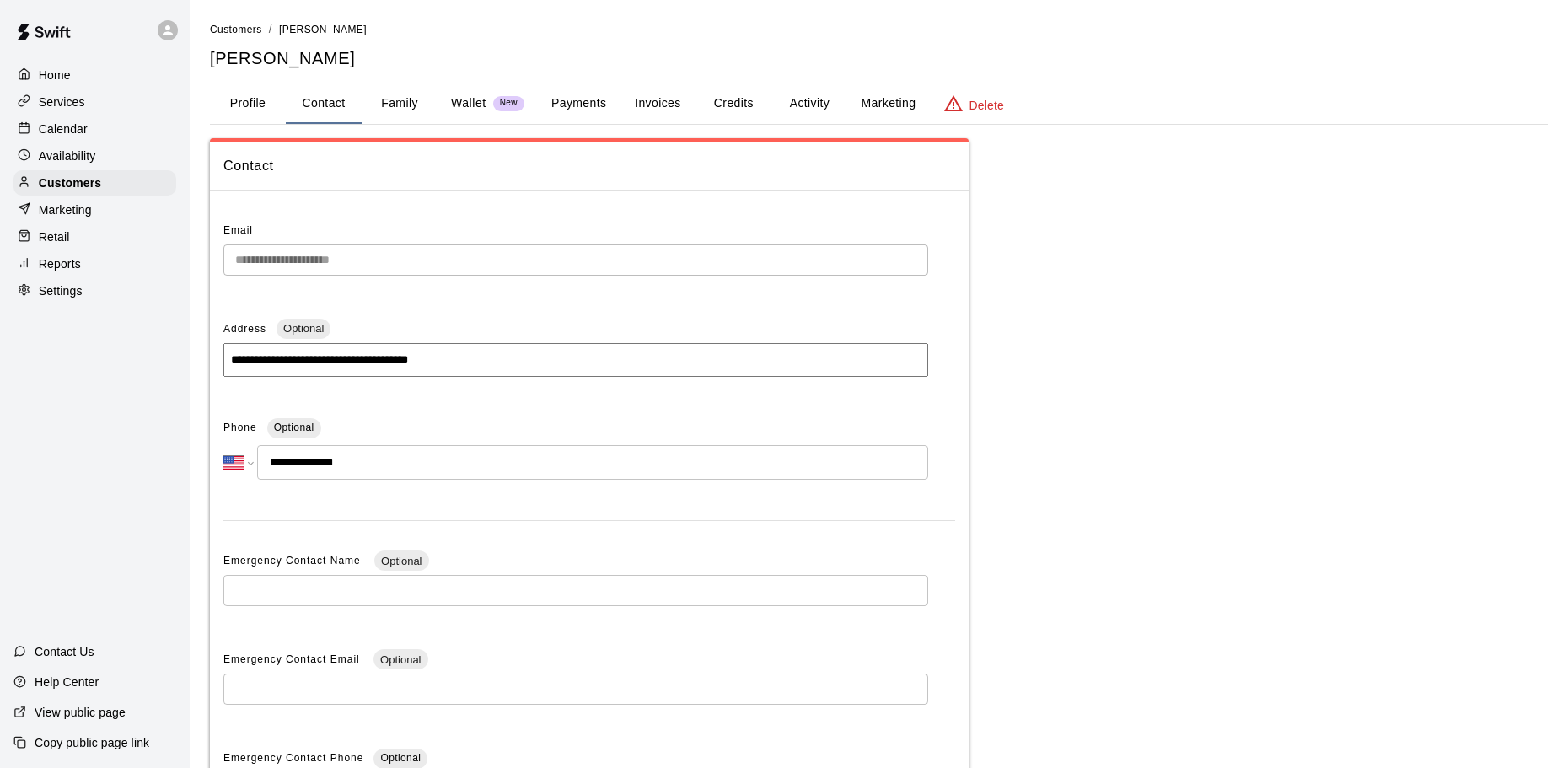
click at [399, 96] on button "Family" at bounding box center [399, 103] width 76 height 40
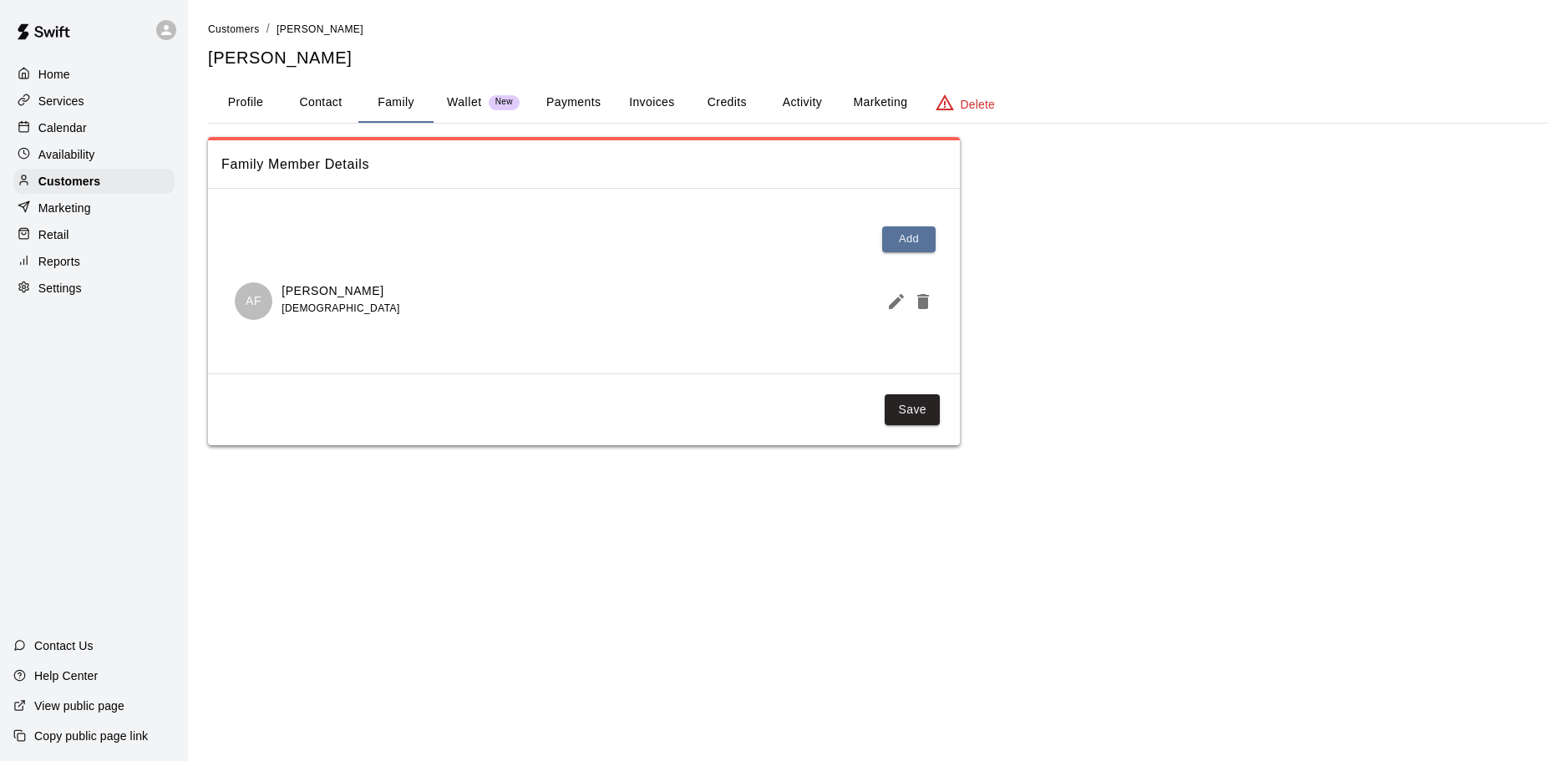
click at [462, 92] on button "Wallet New" at bounding box center [484, 102] width 100 height 40
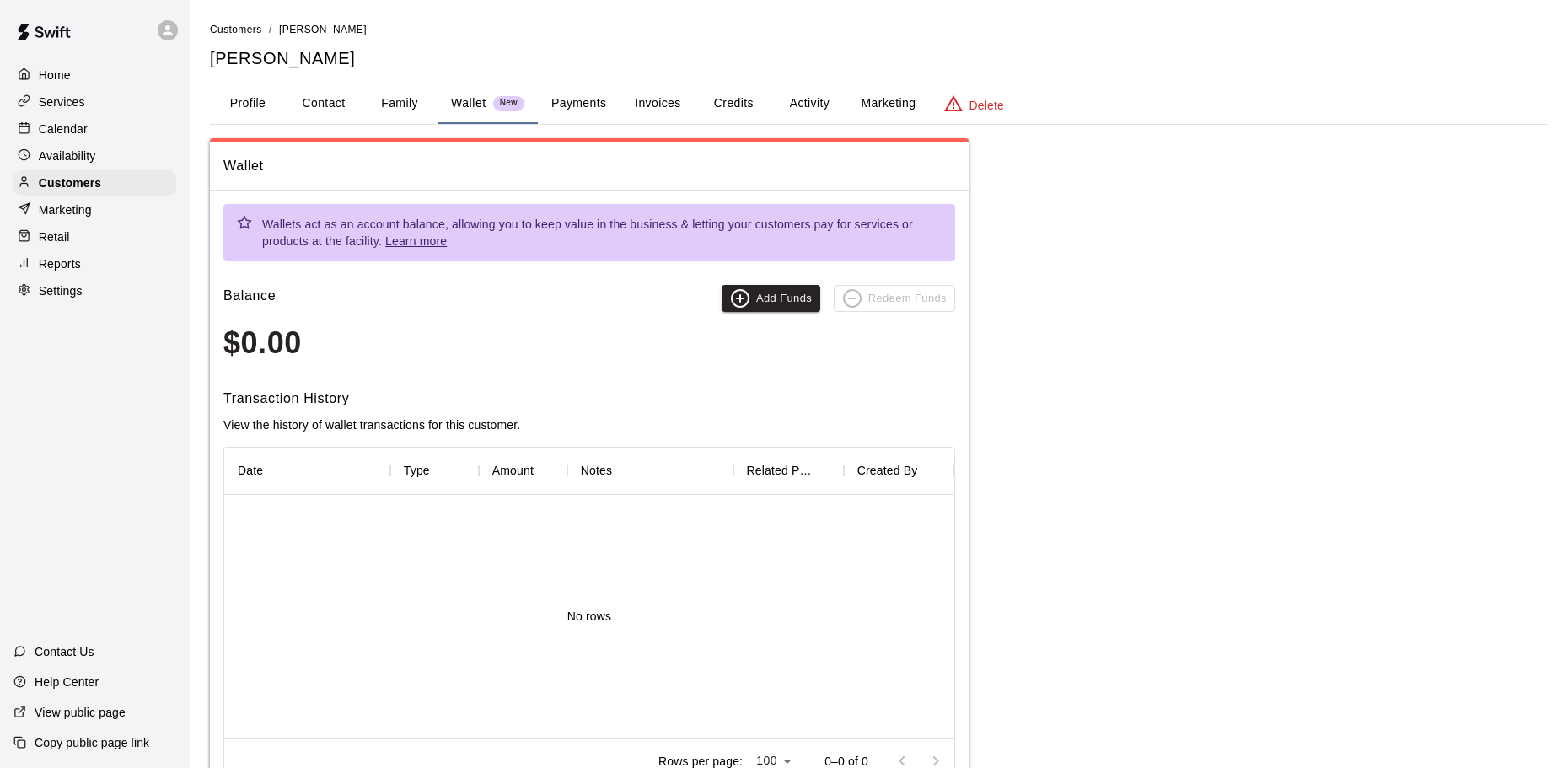
click at [311, 98] on button "Contact" at bounding box center [323, 103] width 76 height 40
select select "**"
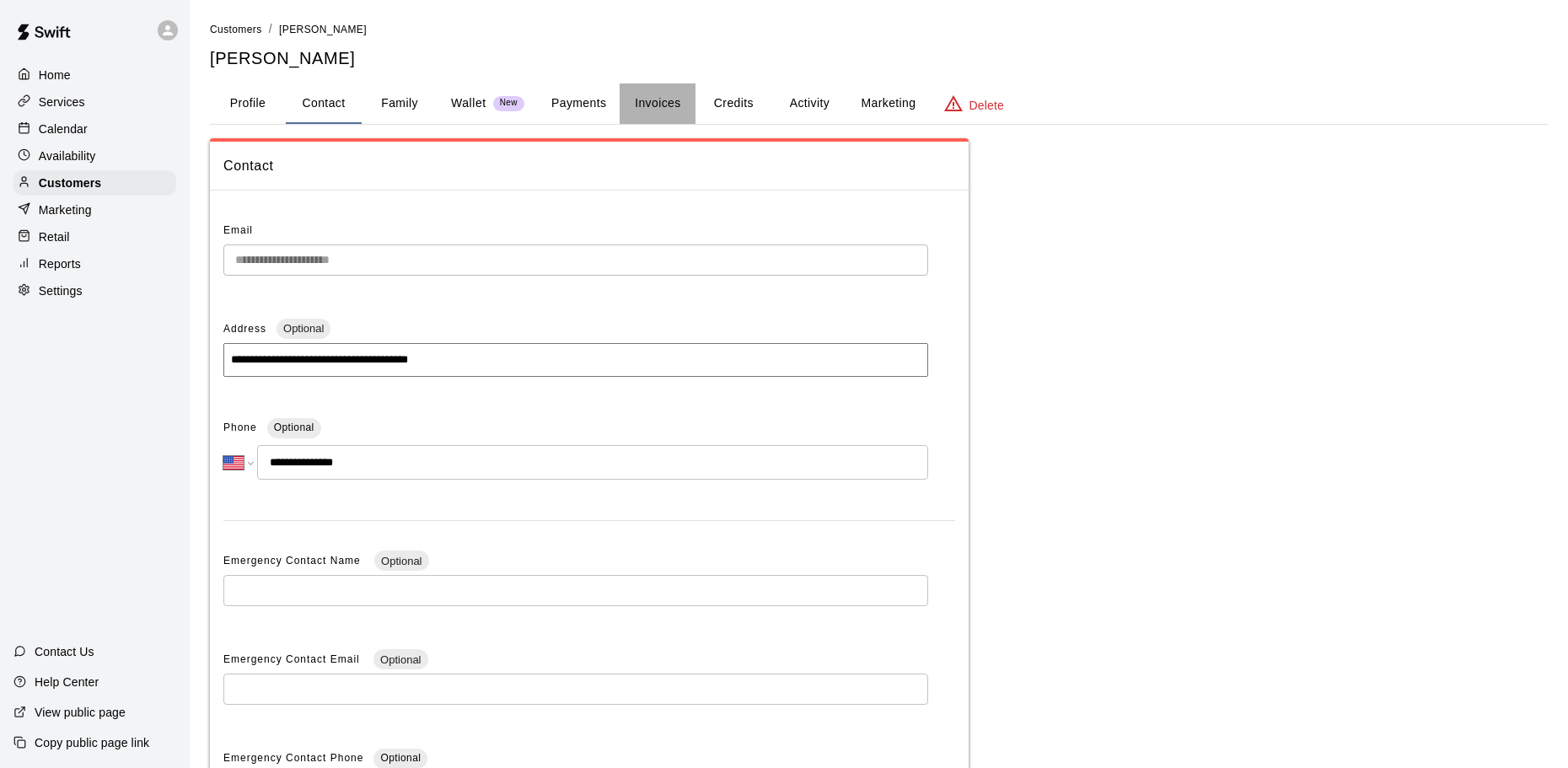
click at [662, 98] on button "Invoices" at bounding box center [657, 103] width 76 height 40
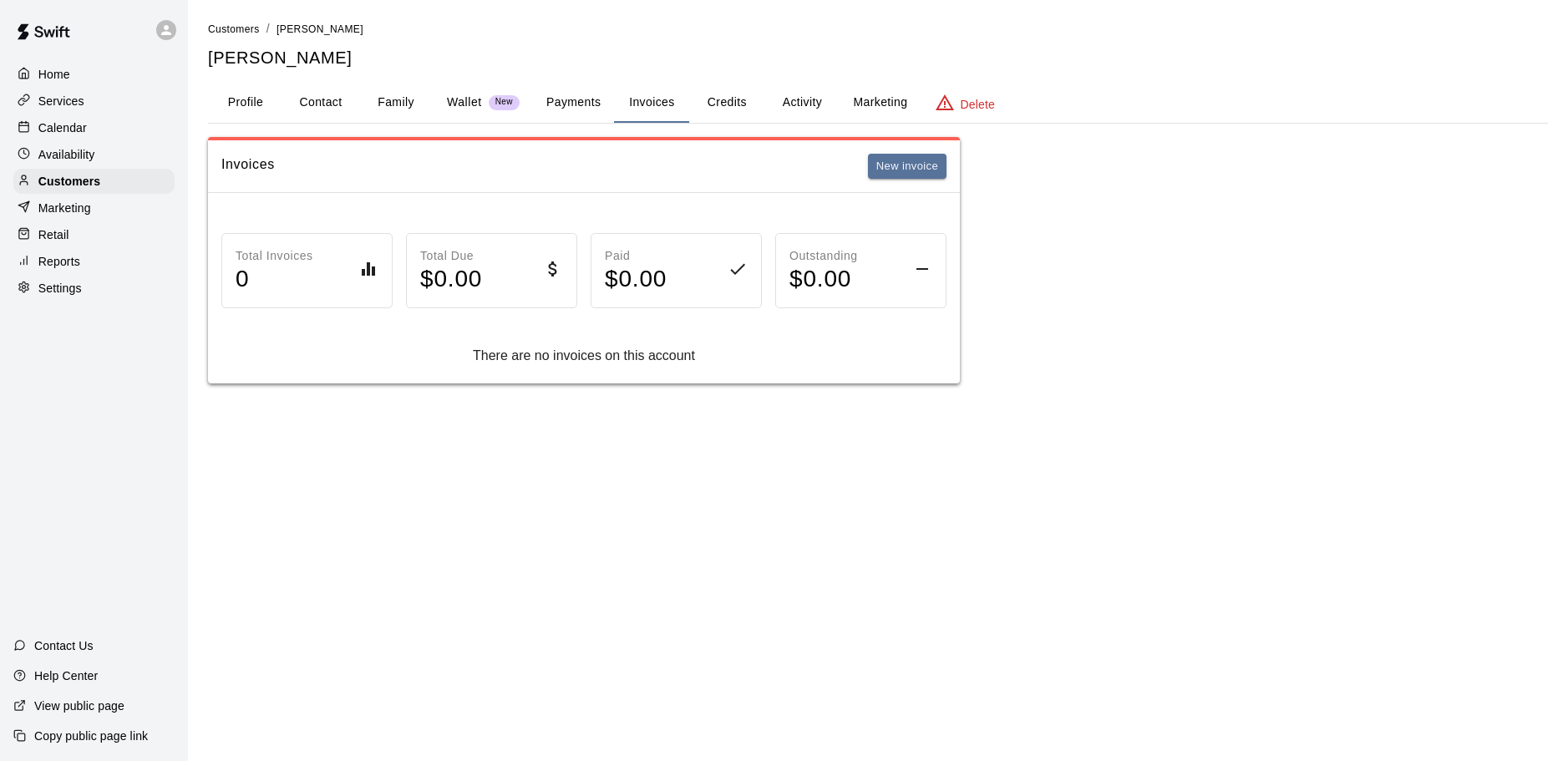
click at [244, 100] on button "Profile" at bounding box center [245, 102] width 75 height 40
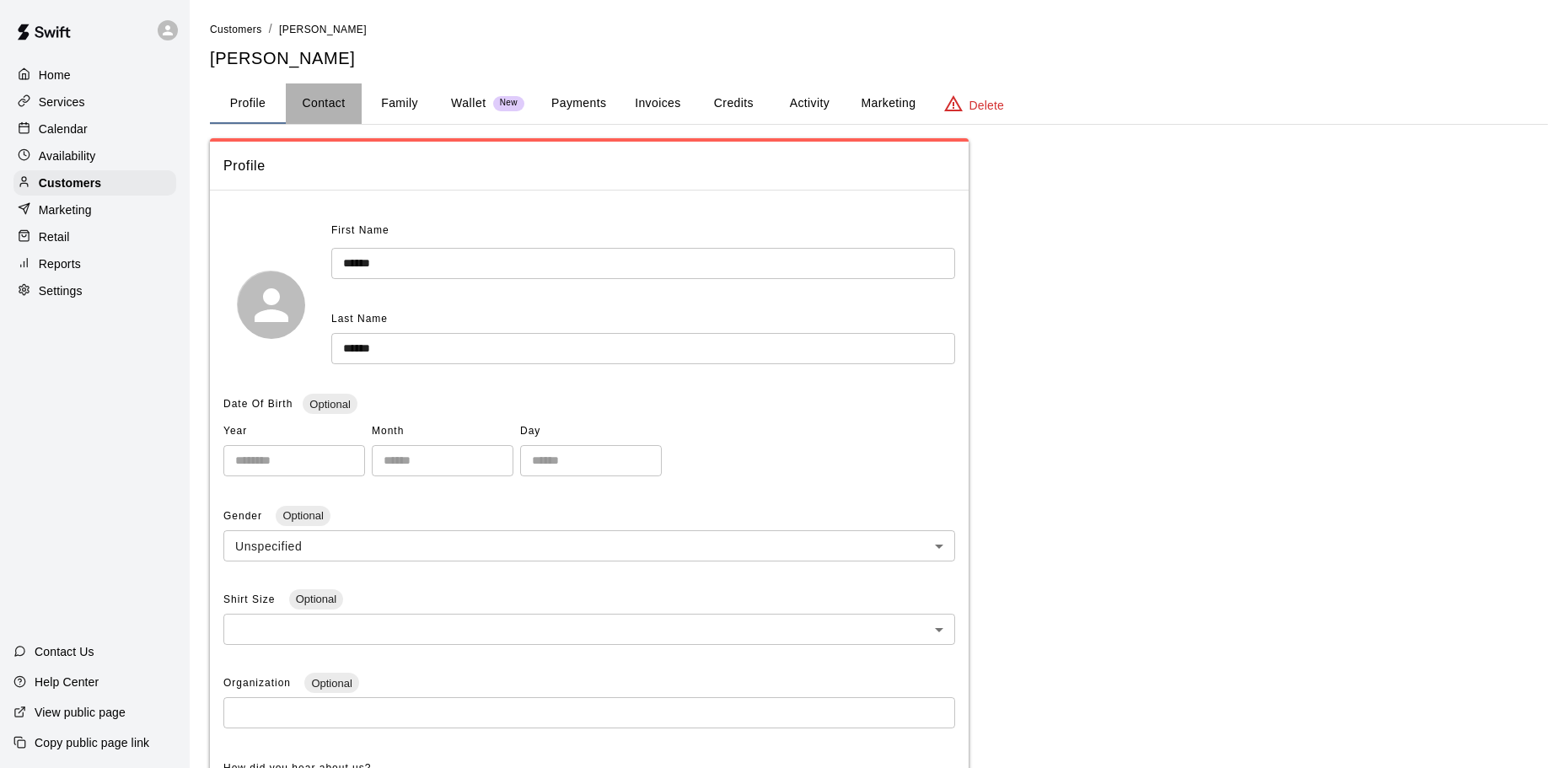
click at [314, 93] on button "Contact" at bounding box center [323, 103] width 76 height 40
select select "**"
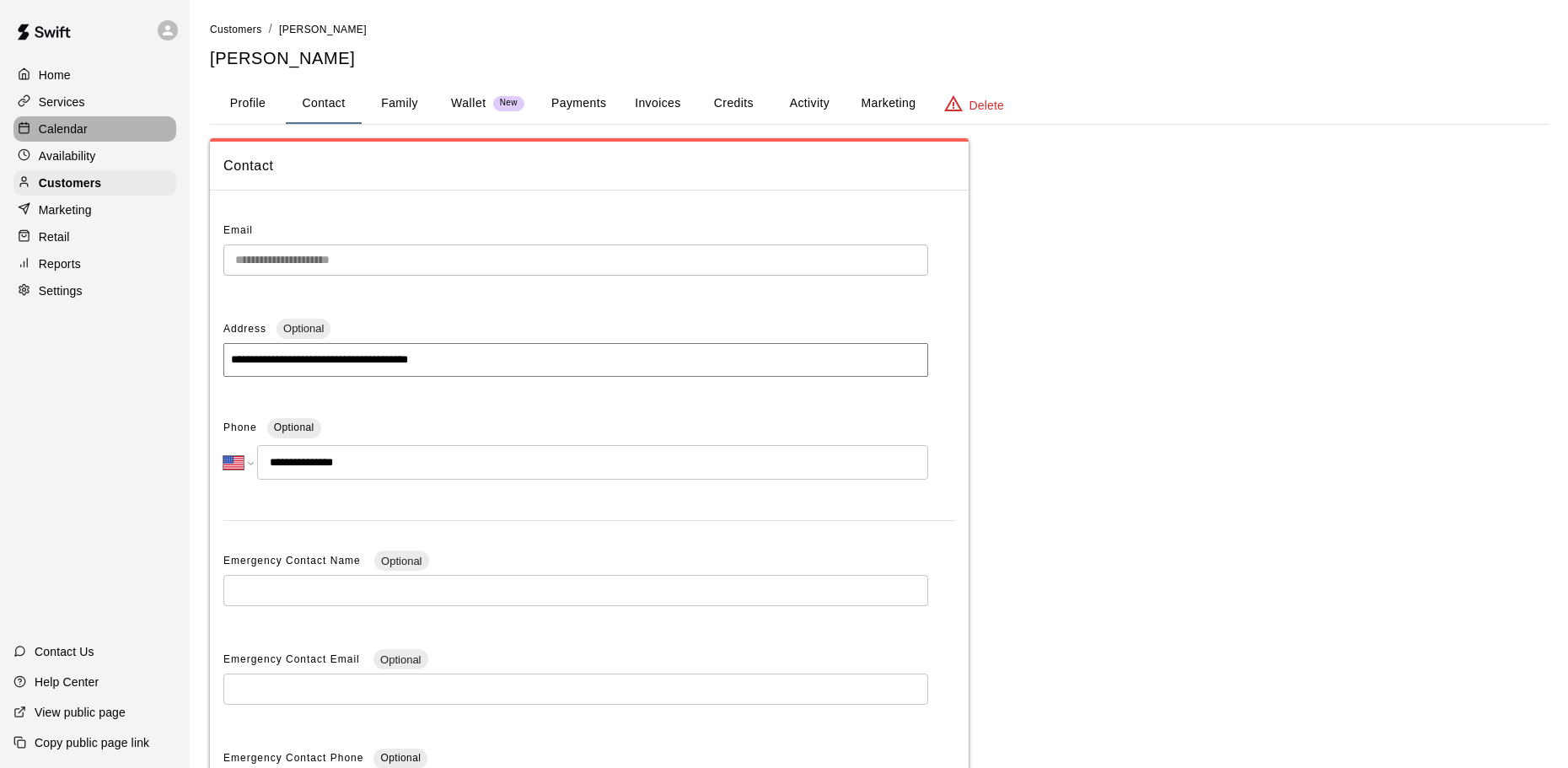
drag, startPoint x: 71, startPoint y: 133, endPoint x: 79, endPoint y: 136, distance: 8.5
click at [71, 132] on p "Calendar" at bounding box center [62, 129] width 49 height 17
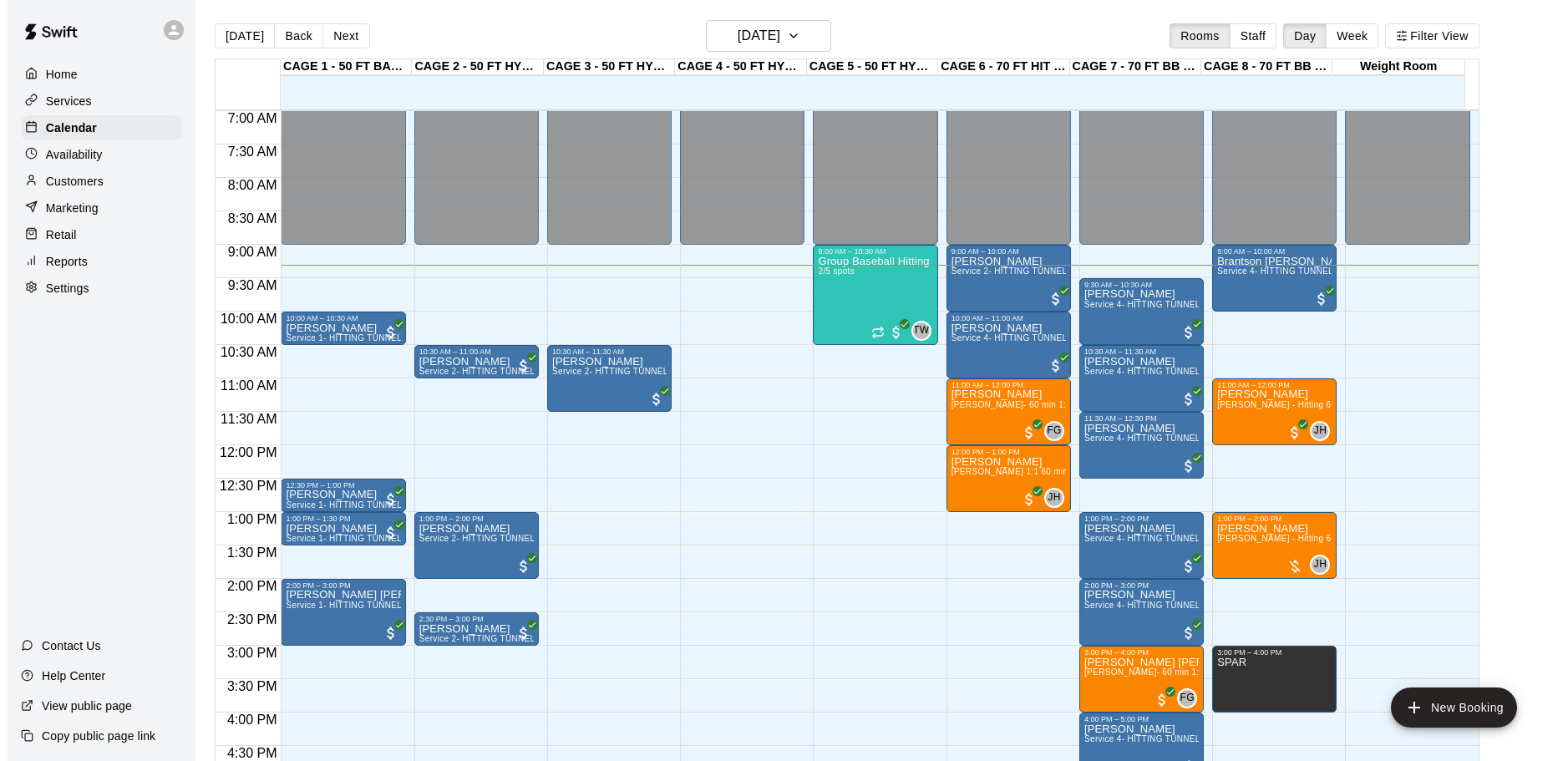
scroll to position [455, 0]
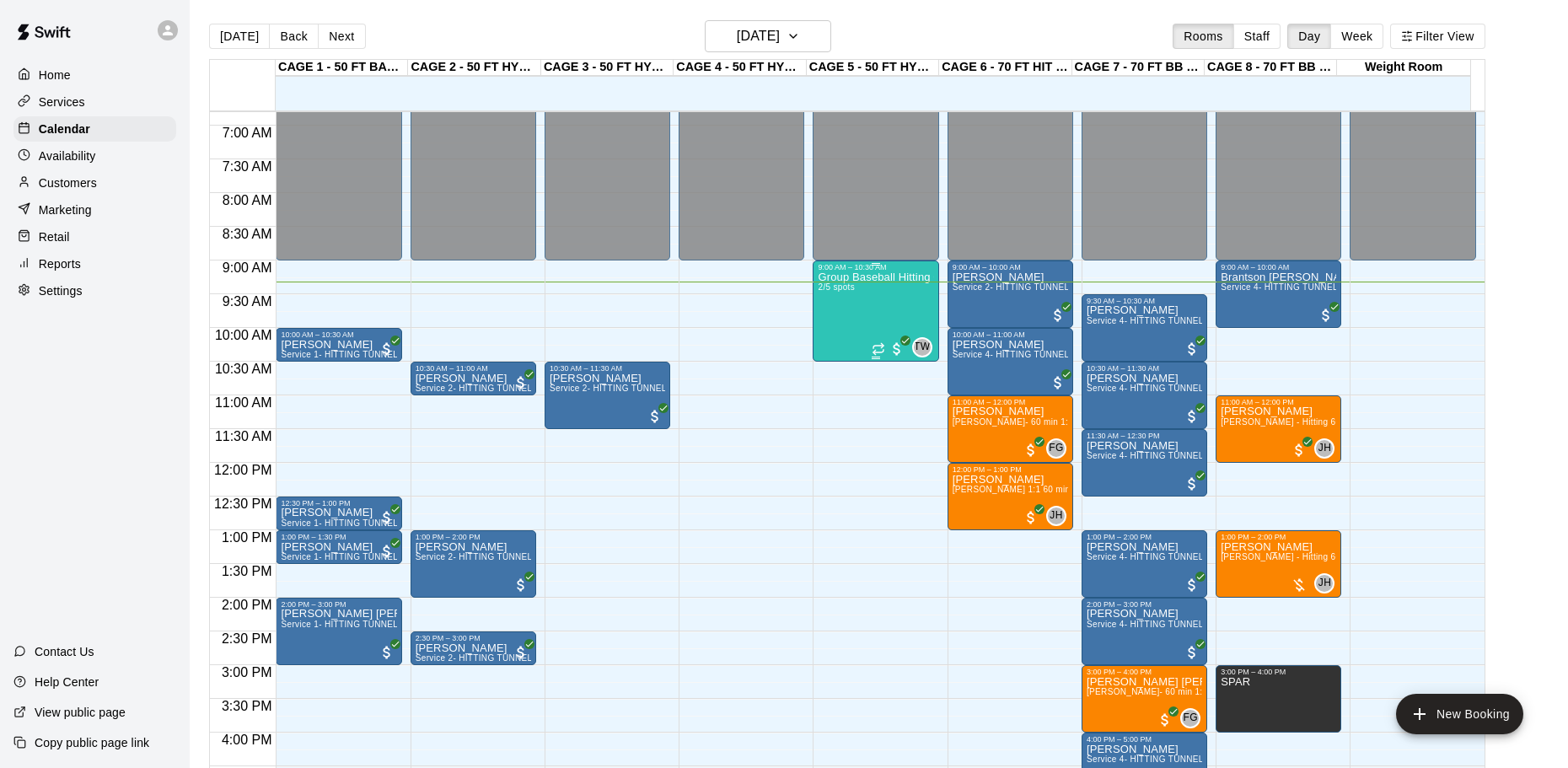
click at [872, 312] on div "Group Baseball Hitting Class - [DATE] (Ages [DEMOGRAPHIC_DATA]) 2/5 spots" at bounding box center [874, 655] width 115 height 768
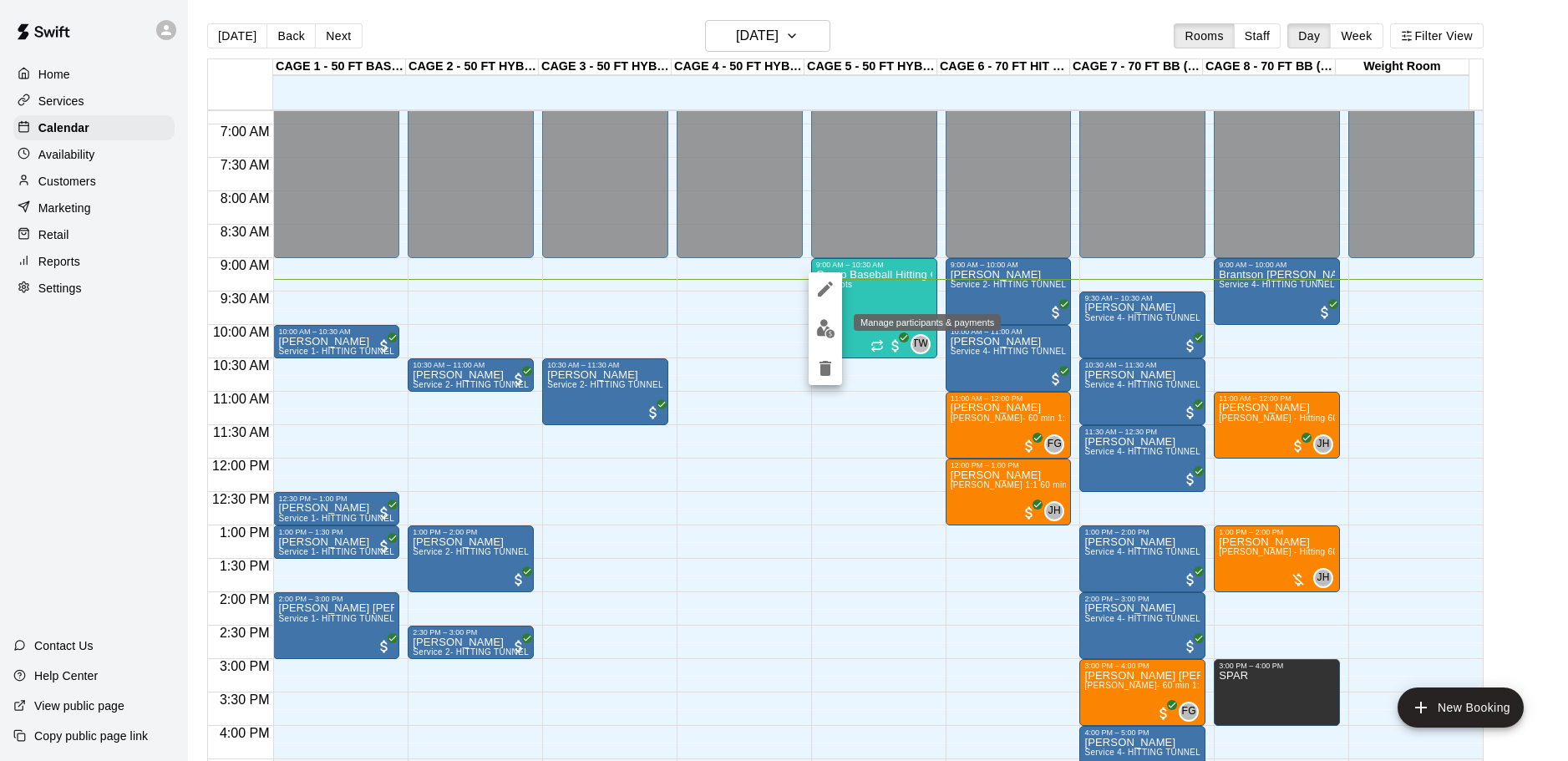
click at [822, 335] on img "edit" at bounding box center [825, 328] width 19 height 19
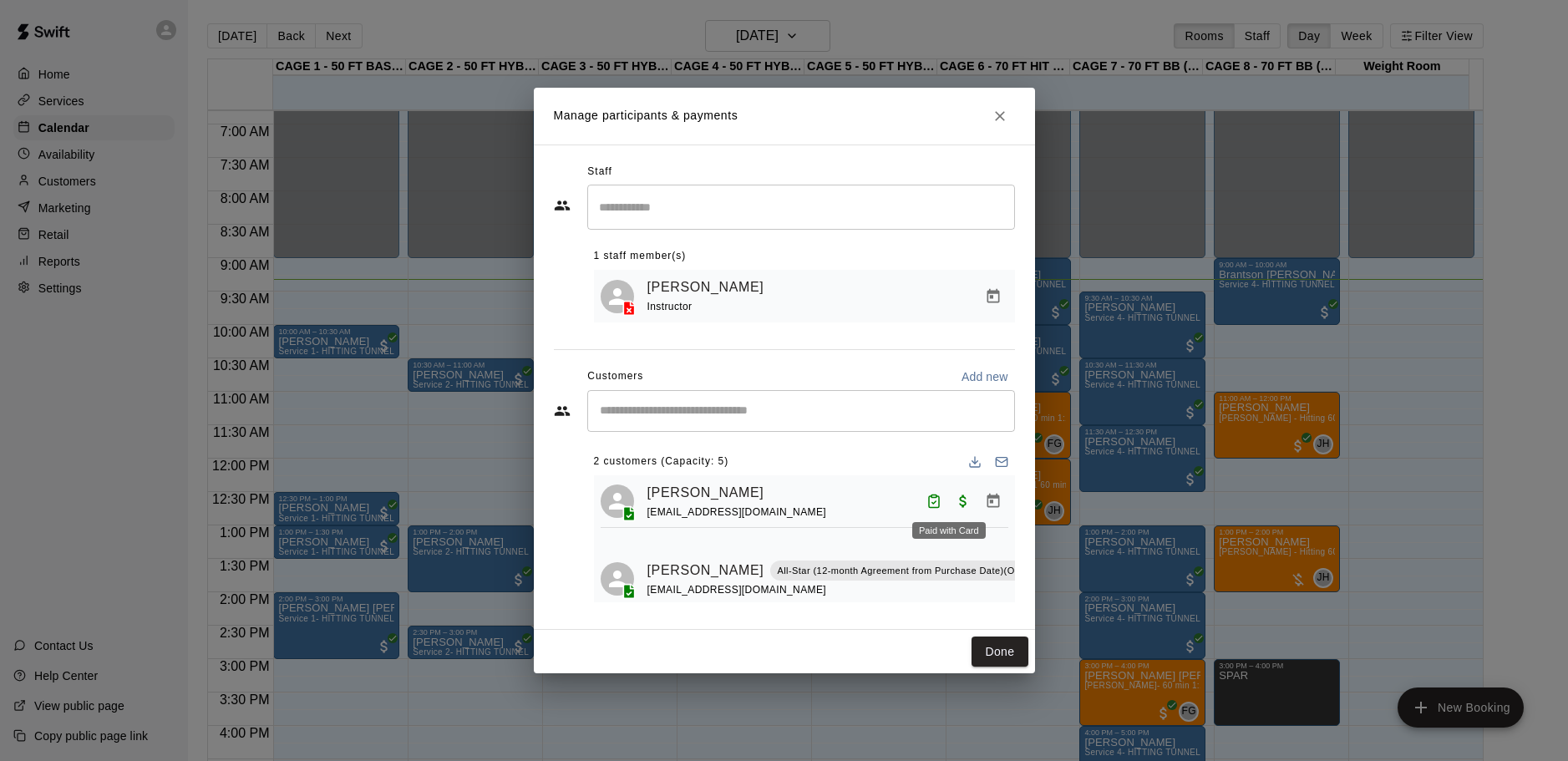
click at [948, 506] on span "Paid with Card" at bounding box center [963, 500] width 30 height 14
drag, startPoint x: 975, startPoint y: 500, endPoint x: 972, endPoint y: 512, distance: 12.4
click at [973, 511] on body "Home Services Calendar Availability Customers Marketing Retail Reports Settings…" at bounding box center [784, 394] width 1568 height 788
click at [986, 508] on icon "Manage bookings & payment" at bounding box center [992, 501] width 13 height 14
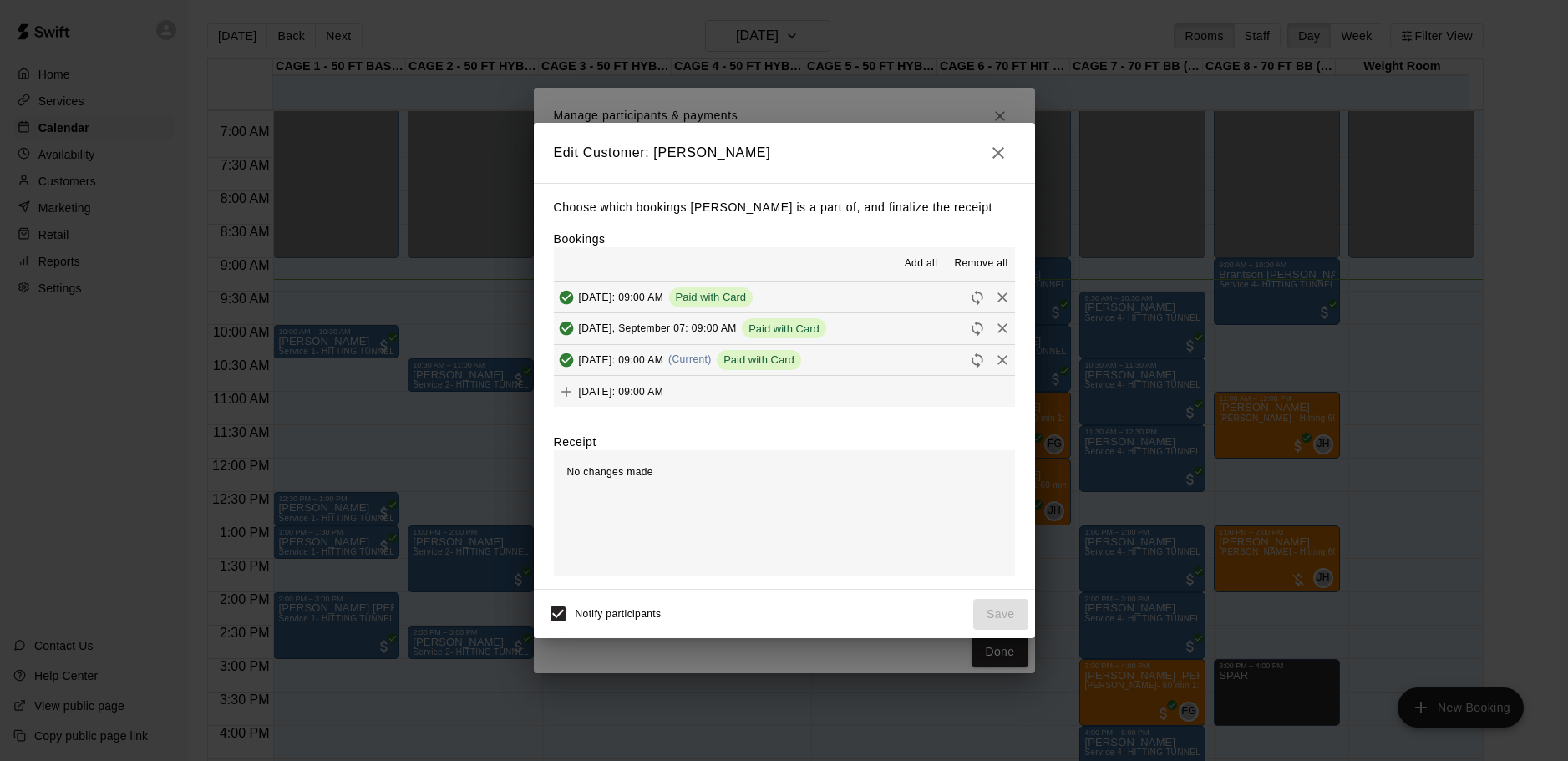
click at [822, 344] on button "[DATE], September 07: 09:00 AM Paid with Card" at bounding box center [784, 329] width 461 height 31
click at [801, 364] on span "Paid with Card" at bounding box center [759, 359] width 85 height 13
click at [993, 145] on icon "button" at bounding box center [998, 153] width 20 height 20
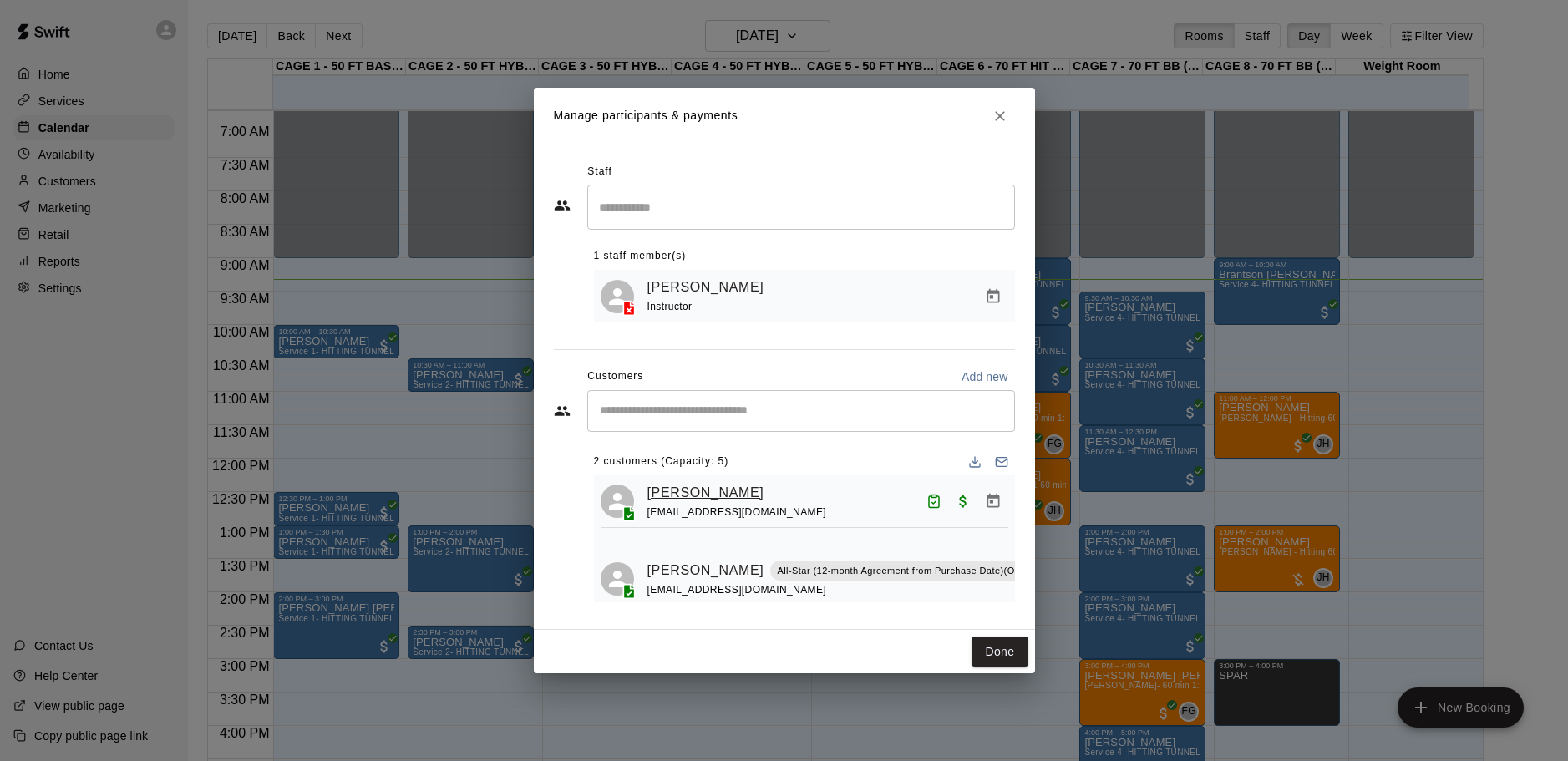
click at [687, 498] on link "[PERSON_NAME]" at bounding box center [706, 493] width 117 height 22
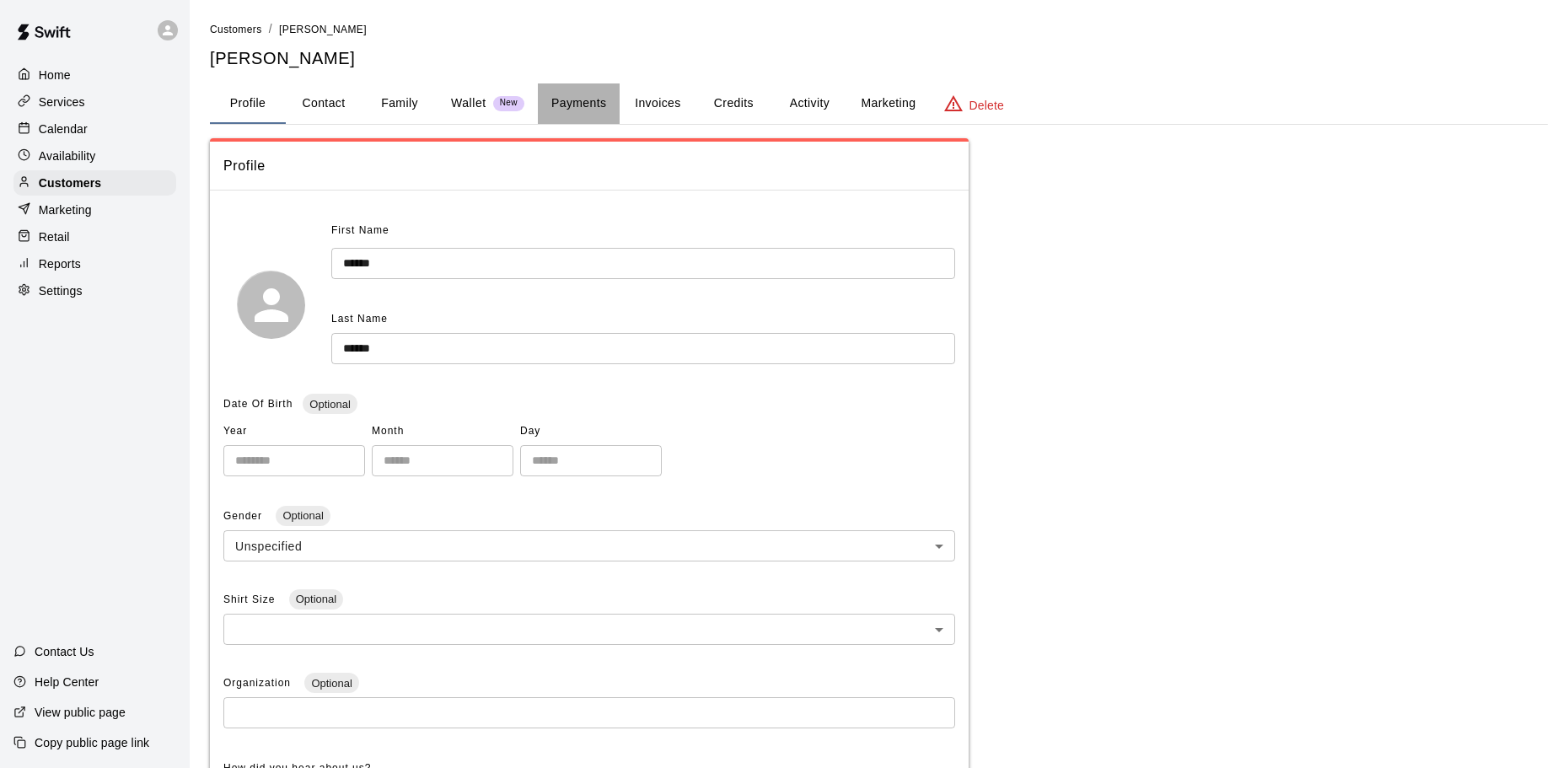
click at [578, 106] on button "Payments" at bounding box center [578, 103] width 82 height 40
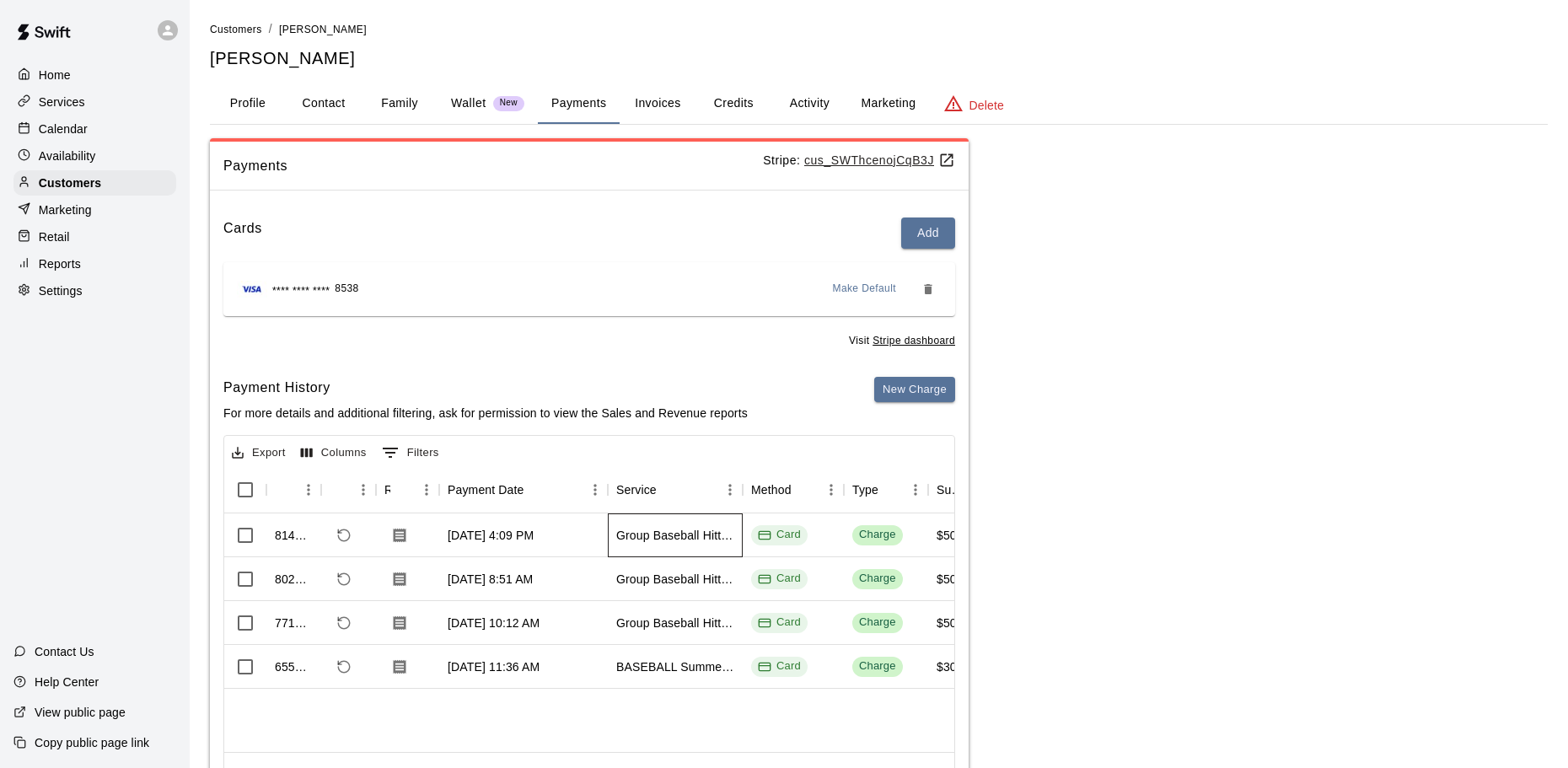
click at [678, 546] on div "Group Baseball Hitting Class - [DATE] (Ages [DEMOGRAPHIC_DATA])" at bounding box center [675, 535] width 135 height 44
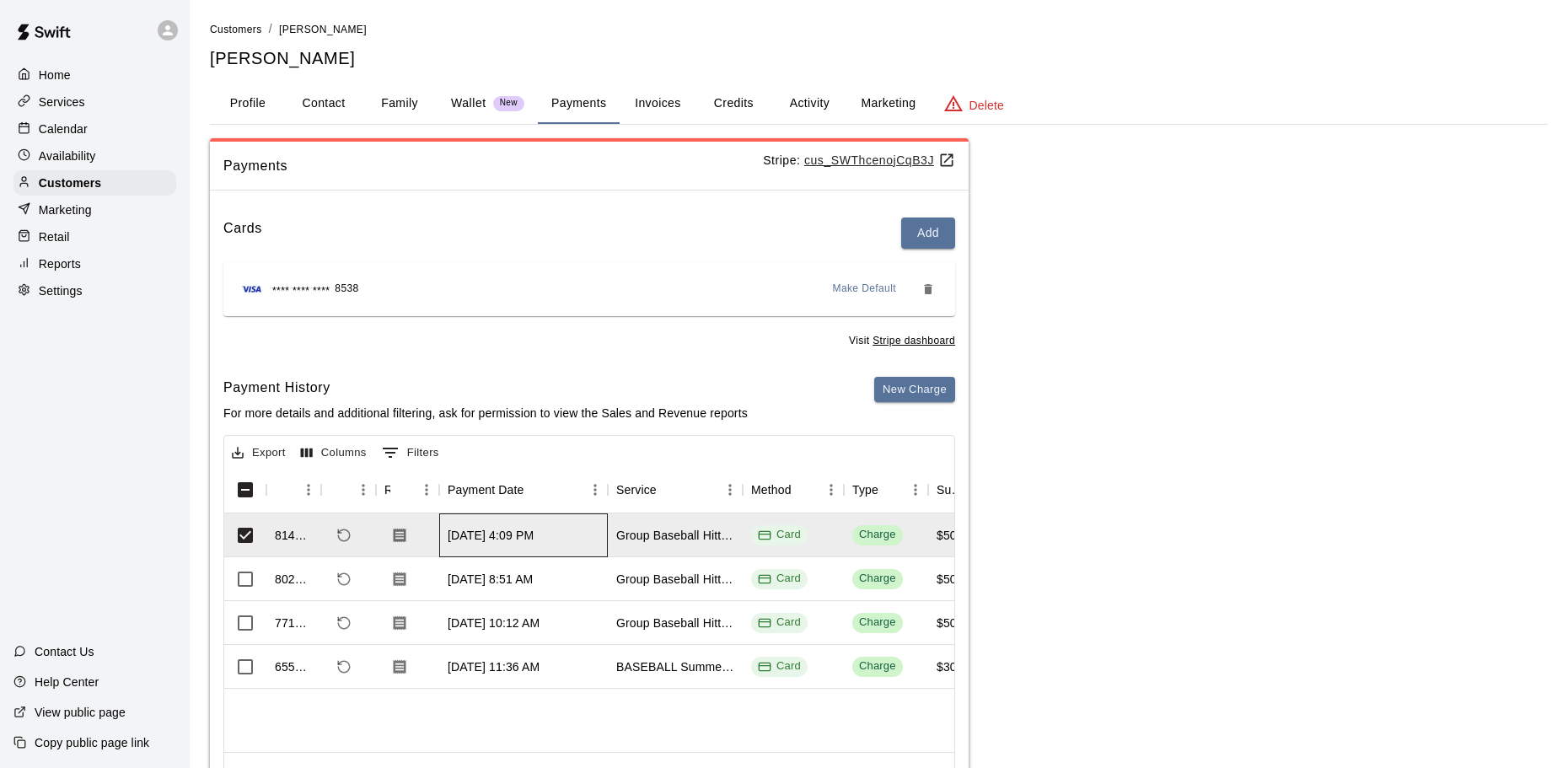
click at [533, 538] on div "[DATE] 4:09 PM" at bounding box center [491, 536] width 86 height 17
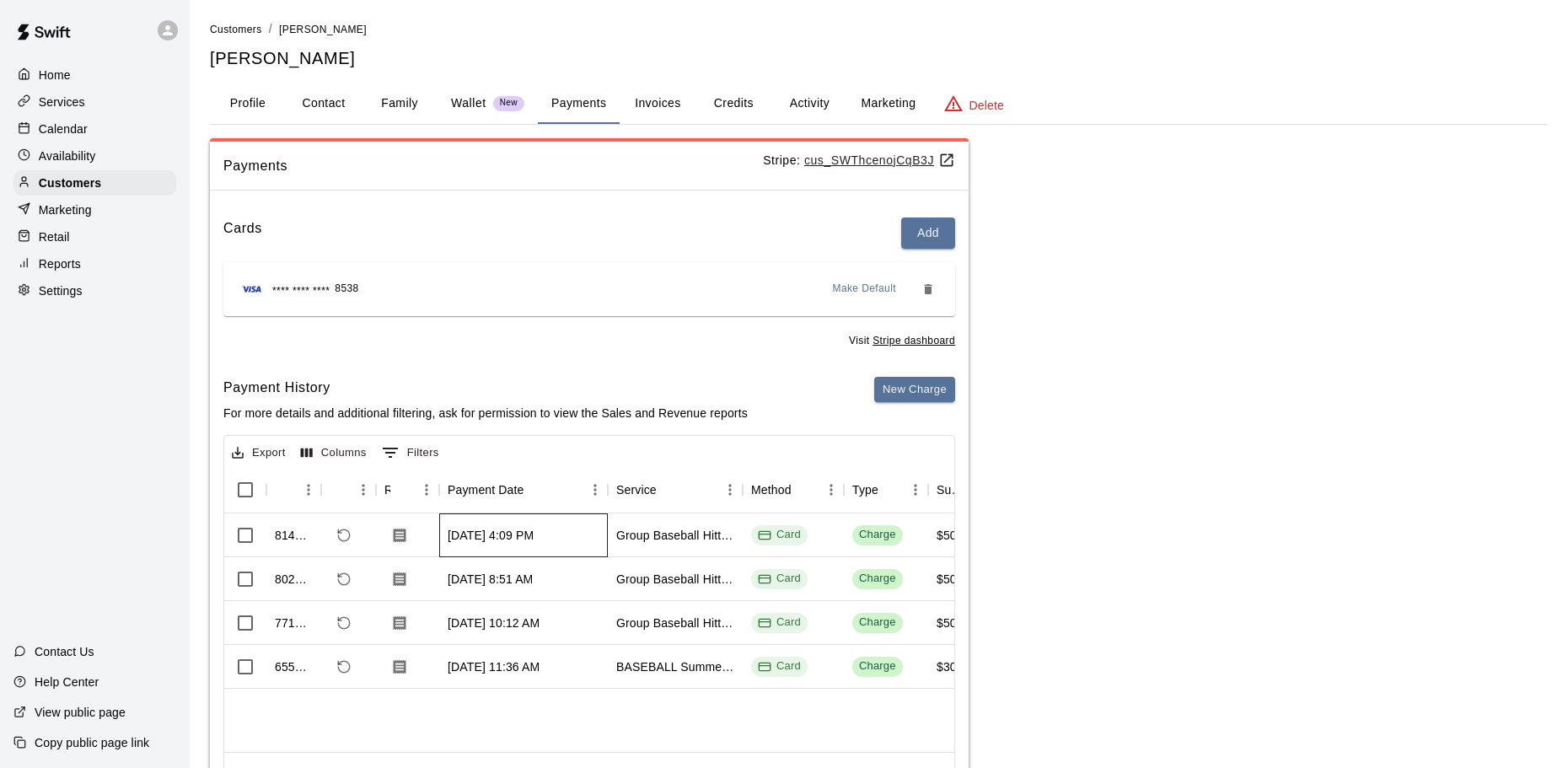
click at [533, 536] on div "[DATE] 4:09 PM" at bounding box center [491, 536] width 86 height 17
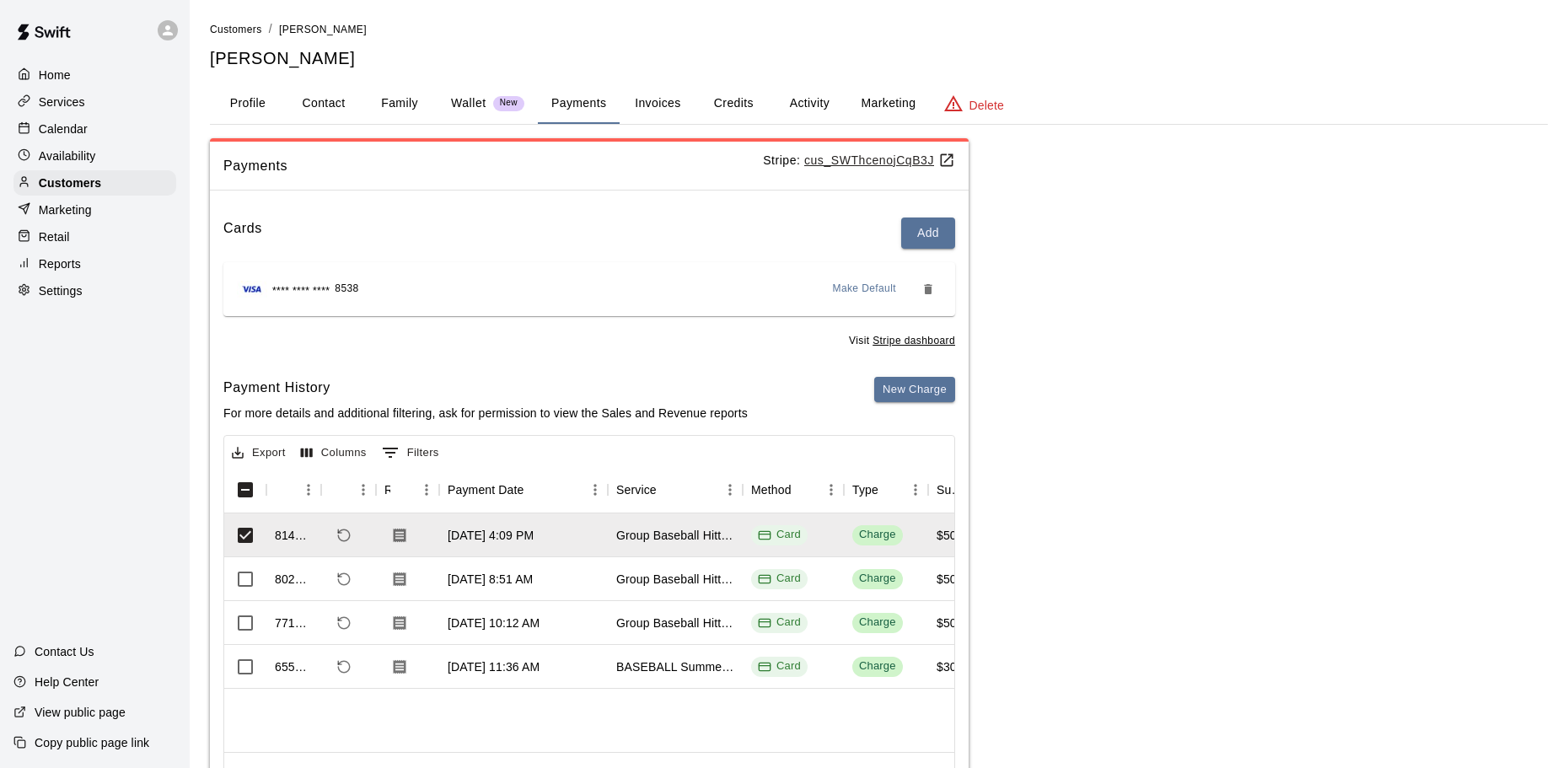
click at [1458, 625] on div "Payments Stripe: cus_SWThcenojCqB3J Cards Add **** **** **** 8538 Make Default …" at bounding box center [879, 478] width 1338 height 680
click at [795, 530] on div "Card" at bounding box center [779, 535] width 43 height 16
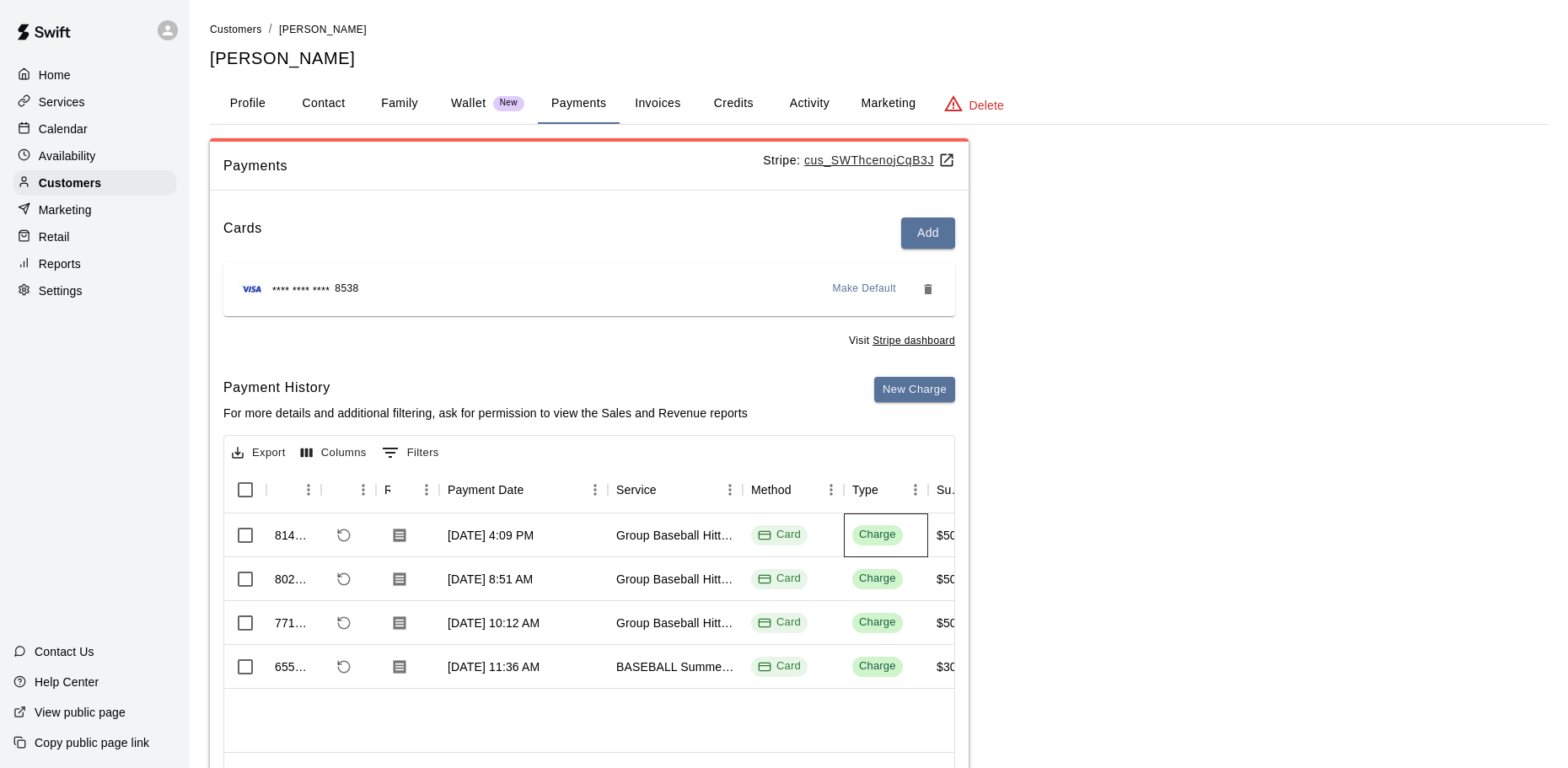
click at [892, 534] on div "Charge" at bounding box center [886, 535] width 84 height 44
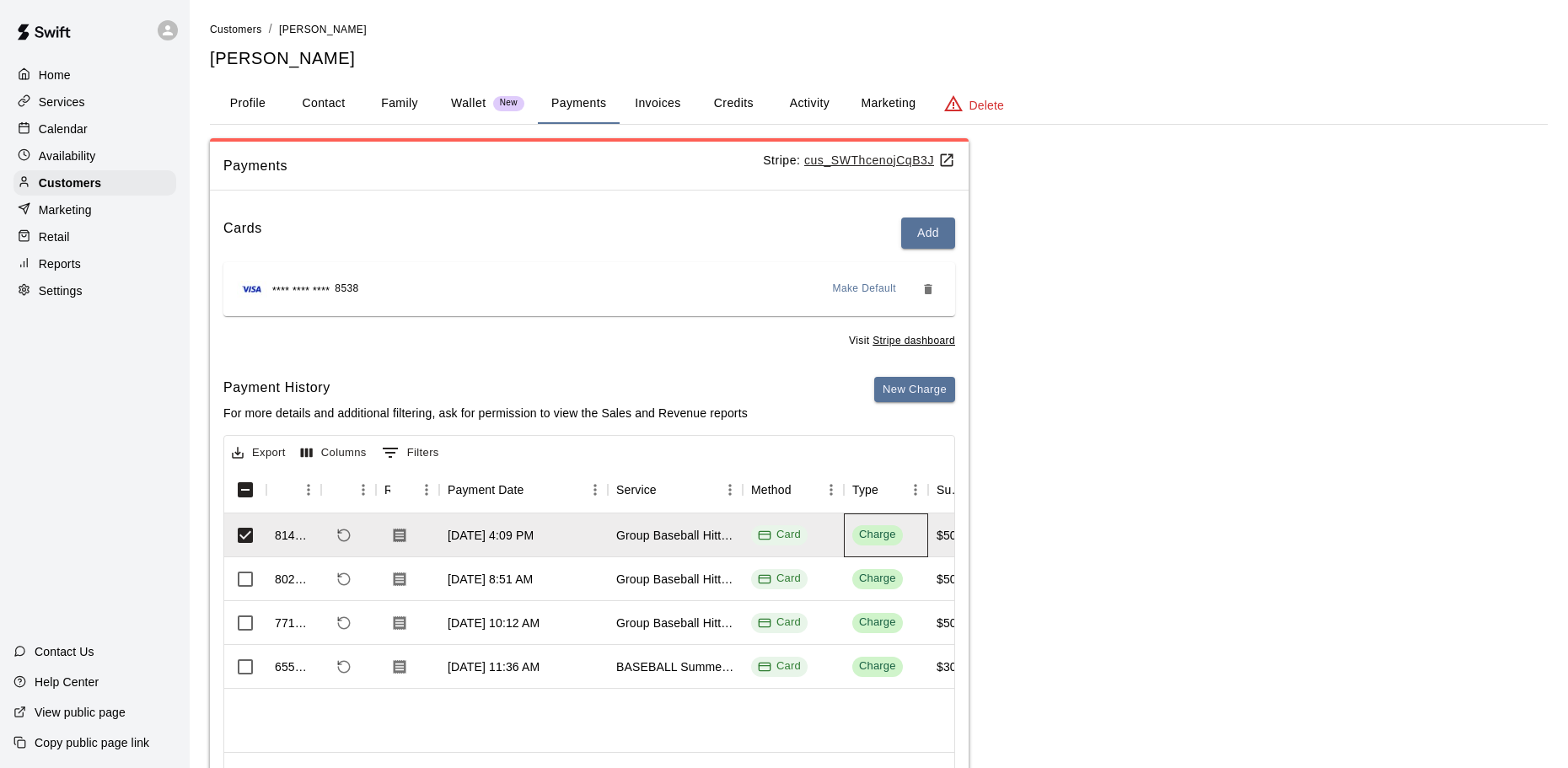
click at [889, 534] on div "Charge" at bounding box center [877, 535] width 37 height 16
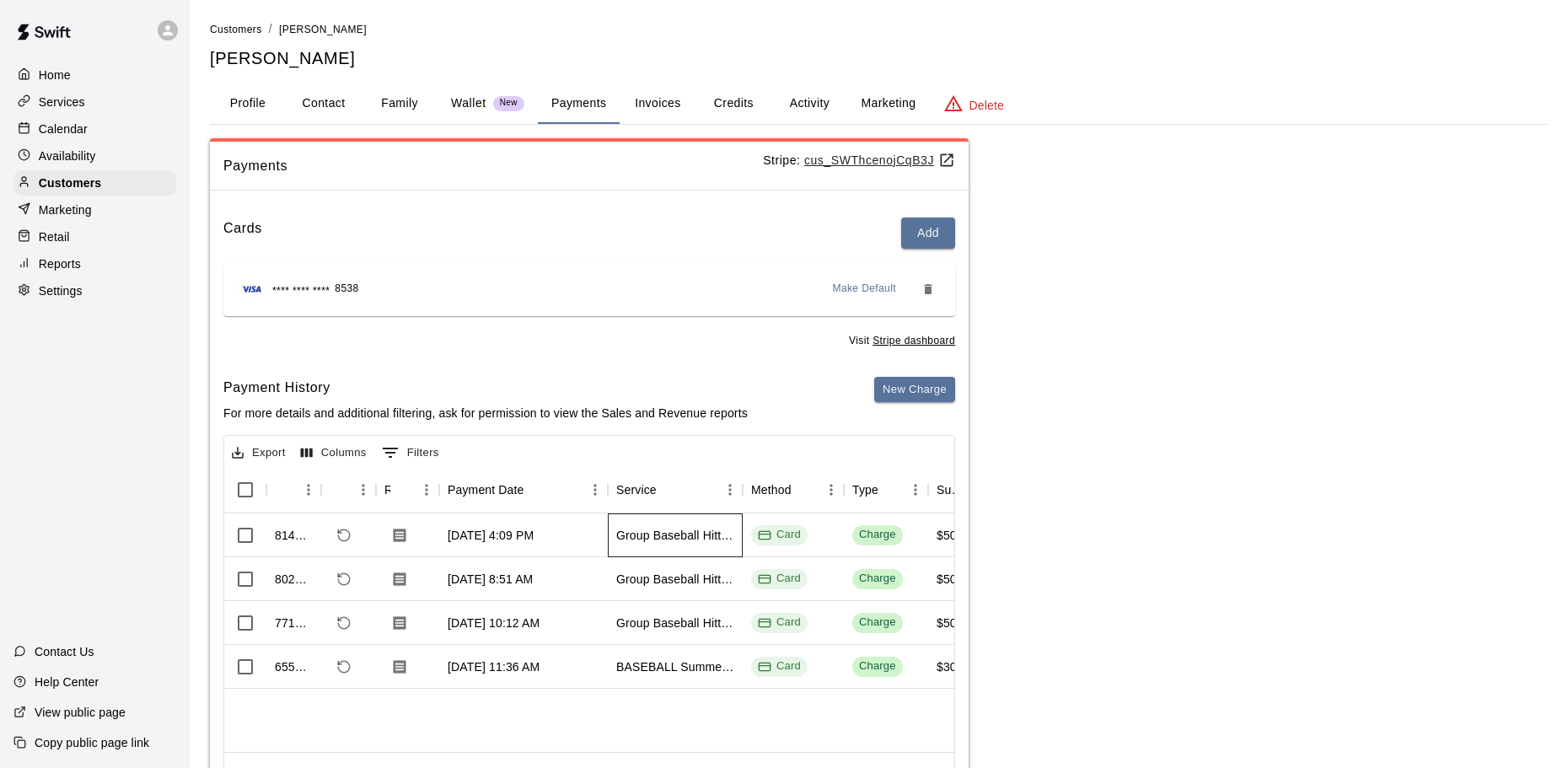
click at [711, 534] on div "Group Baseball Hitting Class - [DATE] (Ages [DEMOGRAPHIC_DATA])" at bounding box center [675, 536] width 118 height 17
click at [711, 534] on div "Group Baseball Hitting Class - [DATE] (Ages [DEMOGRAPHIC_DATA])" at bounding box center [675, 536] width 118 height 17
click at [609, 535] on div "Group Baseball Hitting Class - [DATE] (Ages [DEMOGRAPHIC_DATA])" at bounding box center [675, 535] width 135 height 44
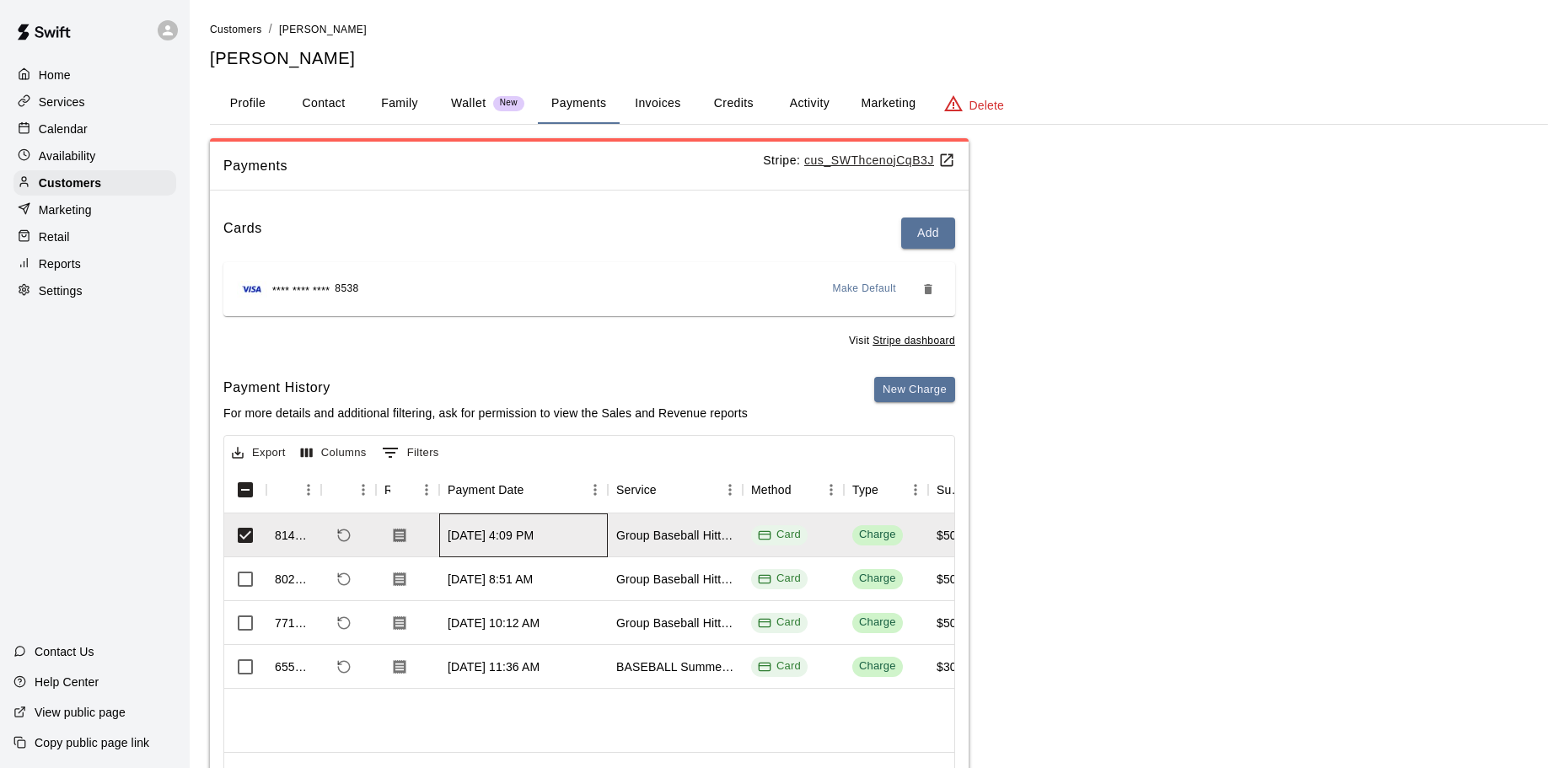
click at [522, 529] on div "[DATE] 4:09 PM" at bounding box center [491, 536] width 86 height 17
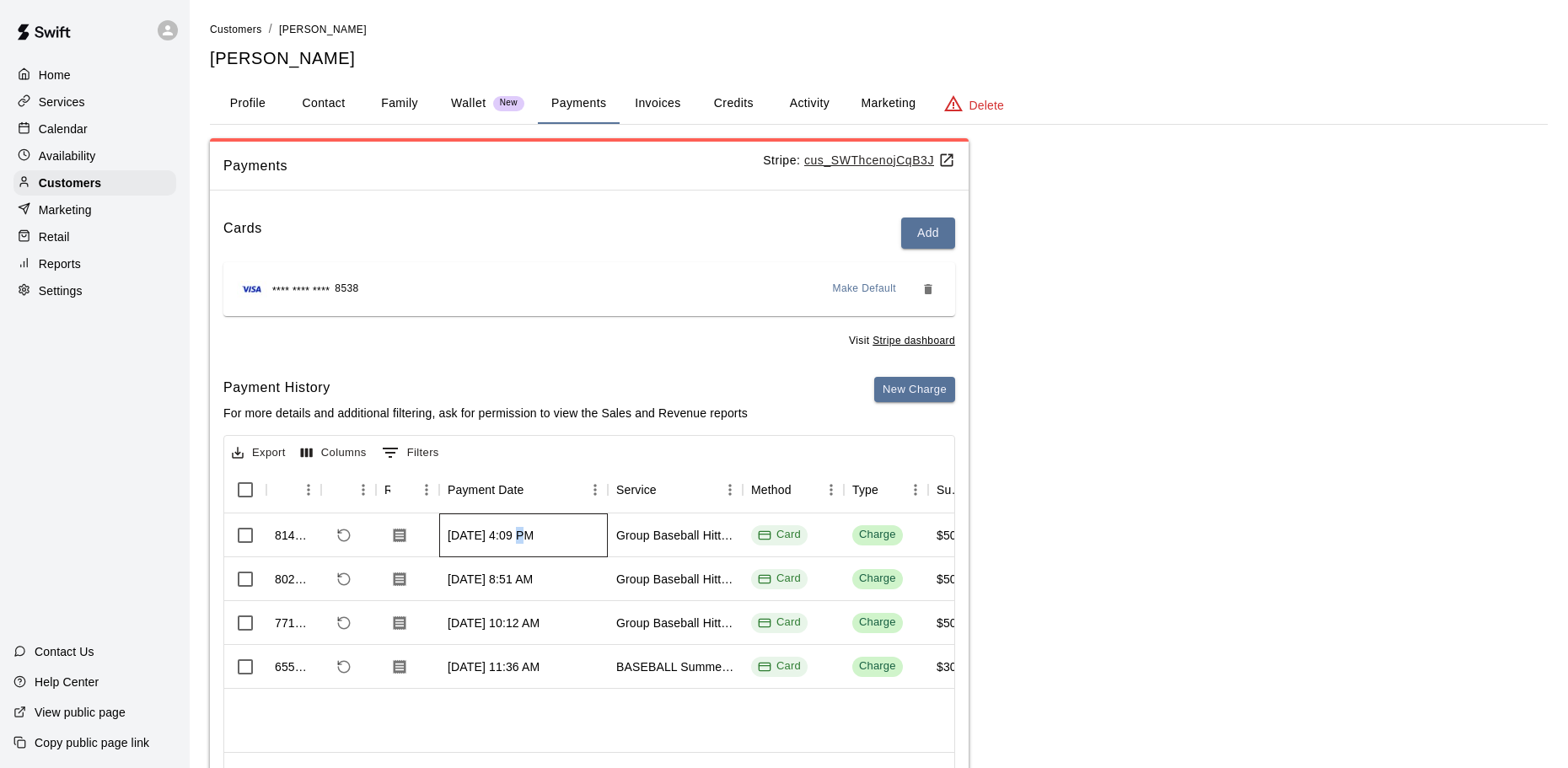
click at [520, 530] on div "[DATE] 4:09 PM" at bounding box center [491, 536] width 86 height 17
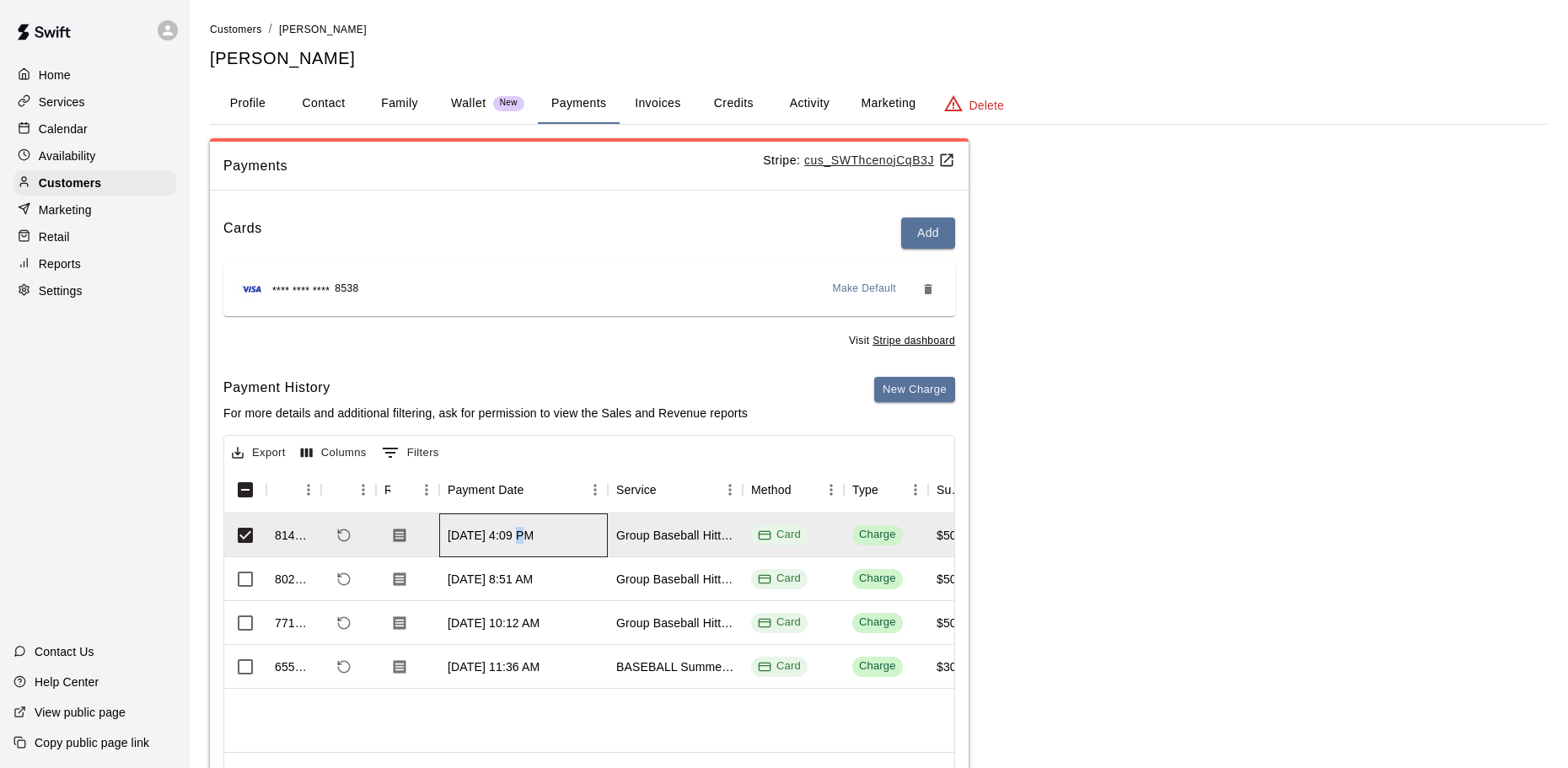
click at [519, 530] on div "[DATE] 4:09 PM" at bounding box center [491, 536] width 86 height 17
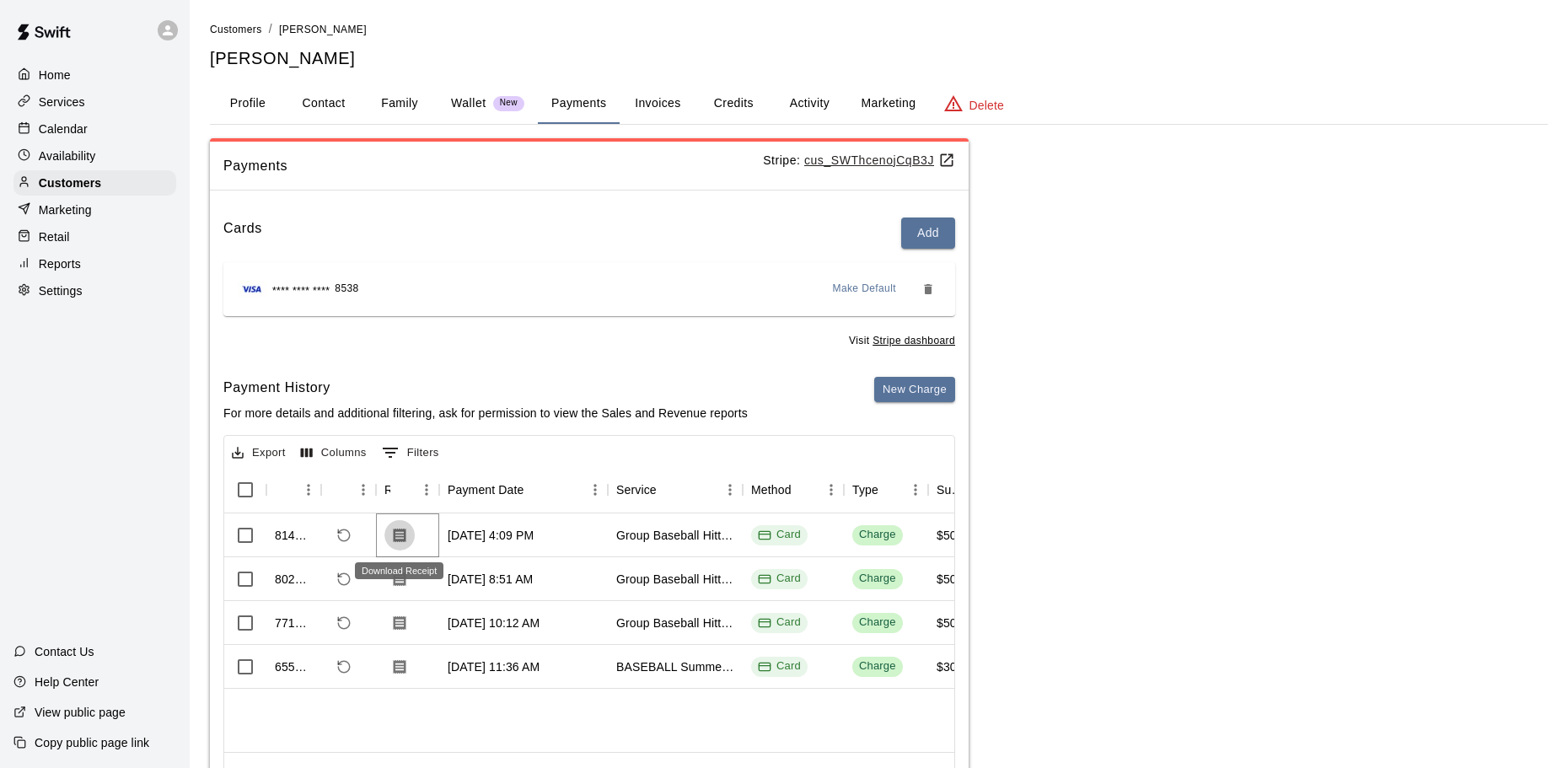
click at [409, 531] on button "Download Receipt" at bounding box center [400, 536] width 31 height 31
click at [484, 113] on button "Wallet New" at bounding box center [488, 103] width 101 height 40
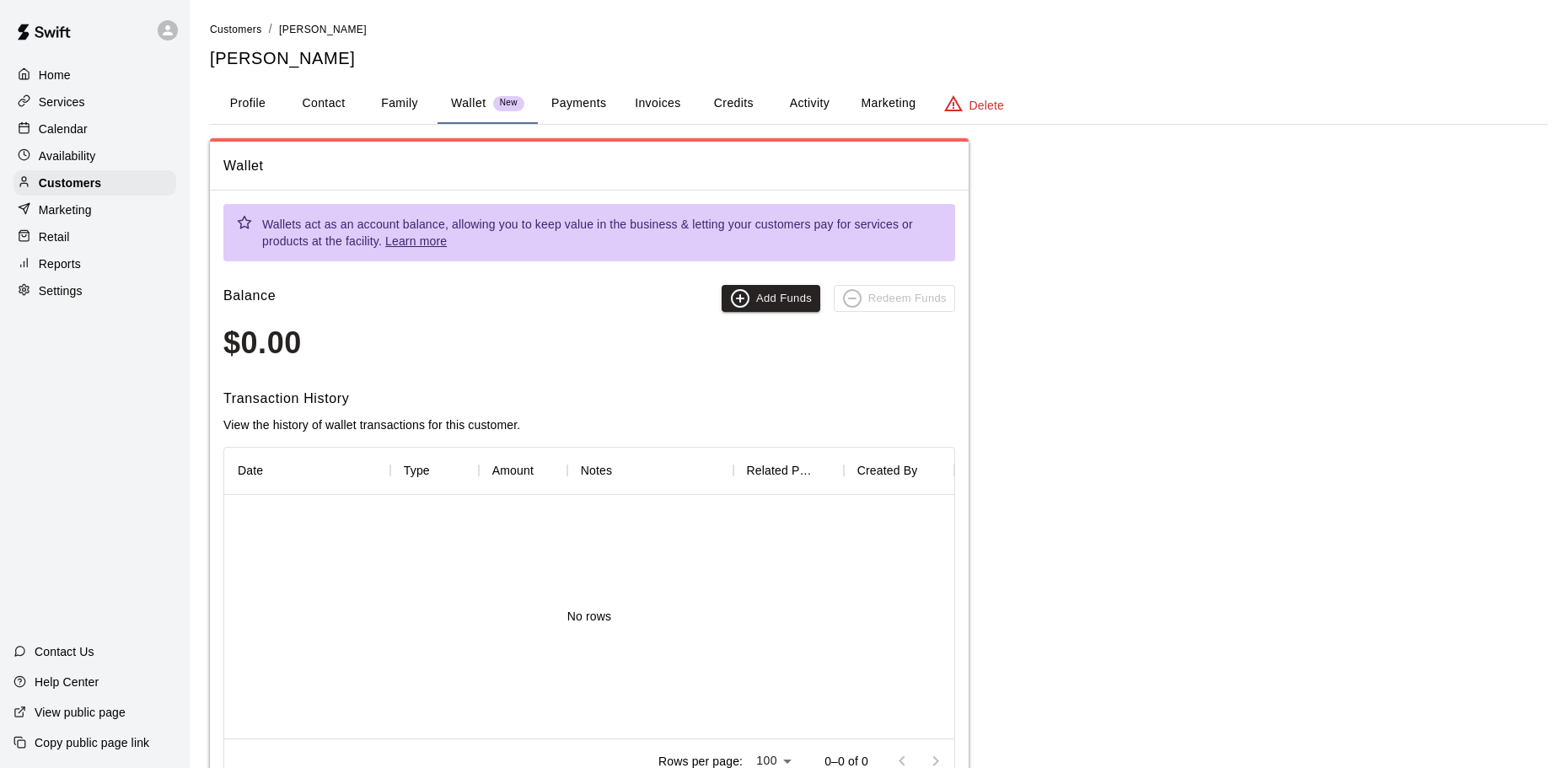
click at [647, 98] on button "Invoices" at bounding box center [657, 103] width 76 height 40
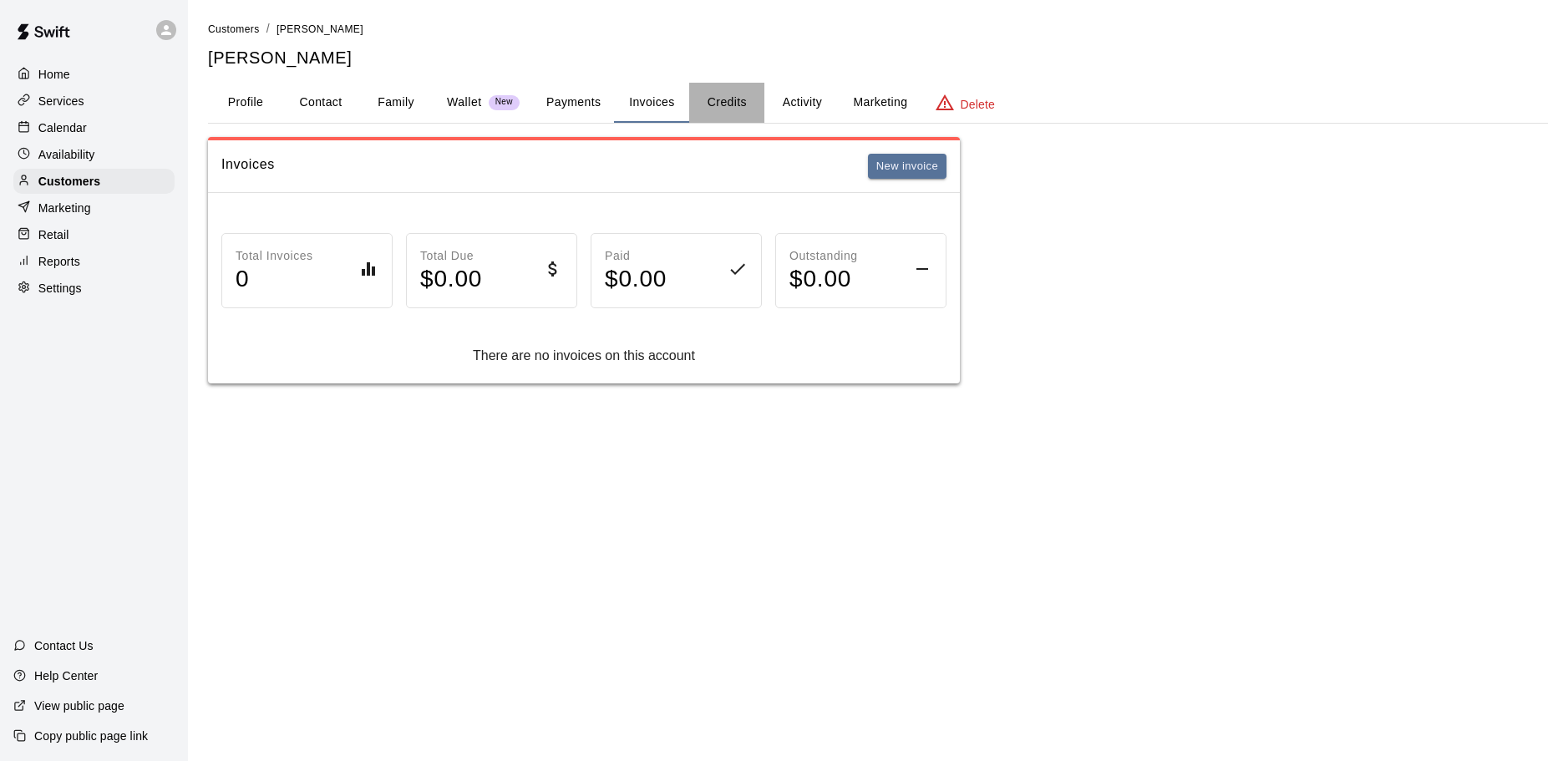
click at [728, 96] on button "Credits" at bounding box center [726, 102] width 75 height 40
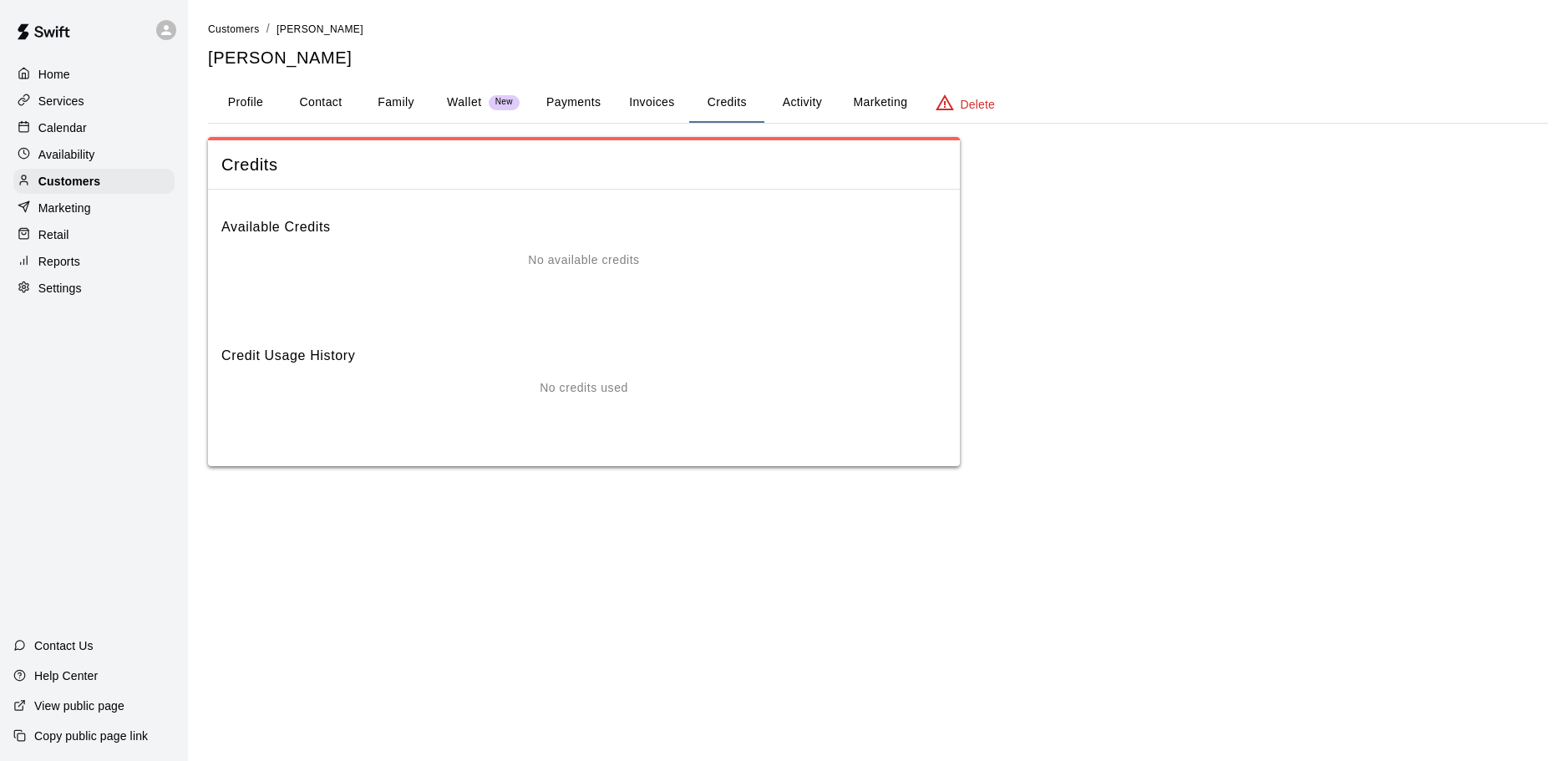
click at [784, 105] on button "Activity" at bounding box center [801, 102] width 75 height 40
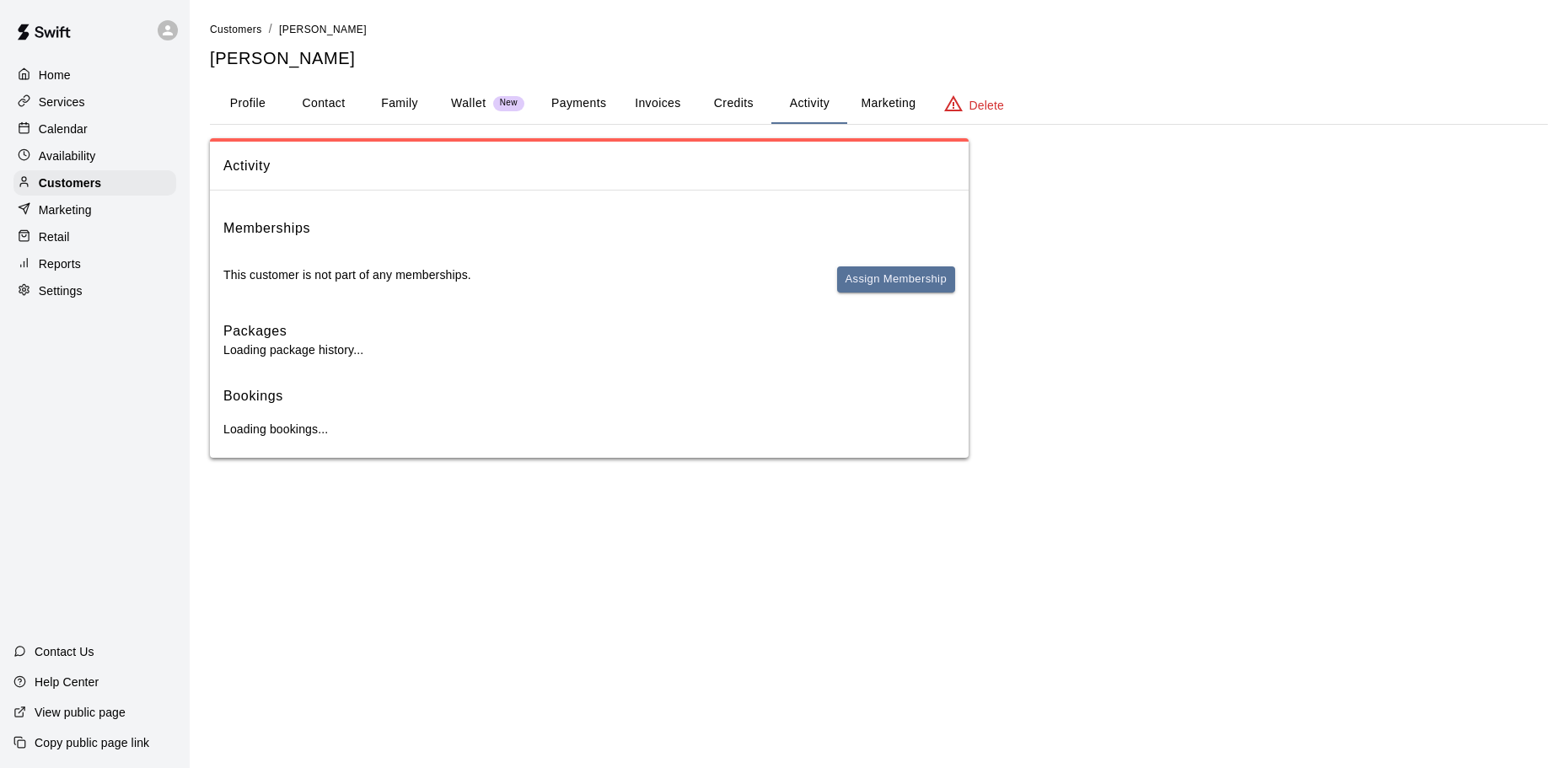
click at [735, 113] on button "Credits" at bounding box center [733, 103] width 76 height 40
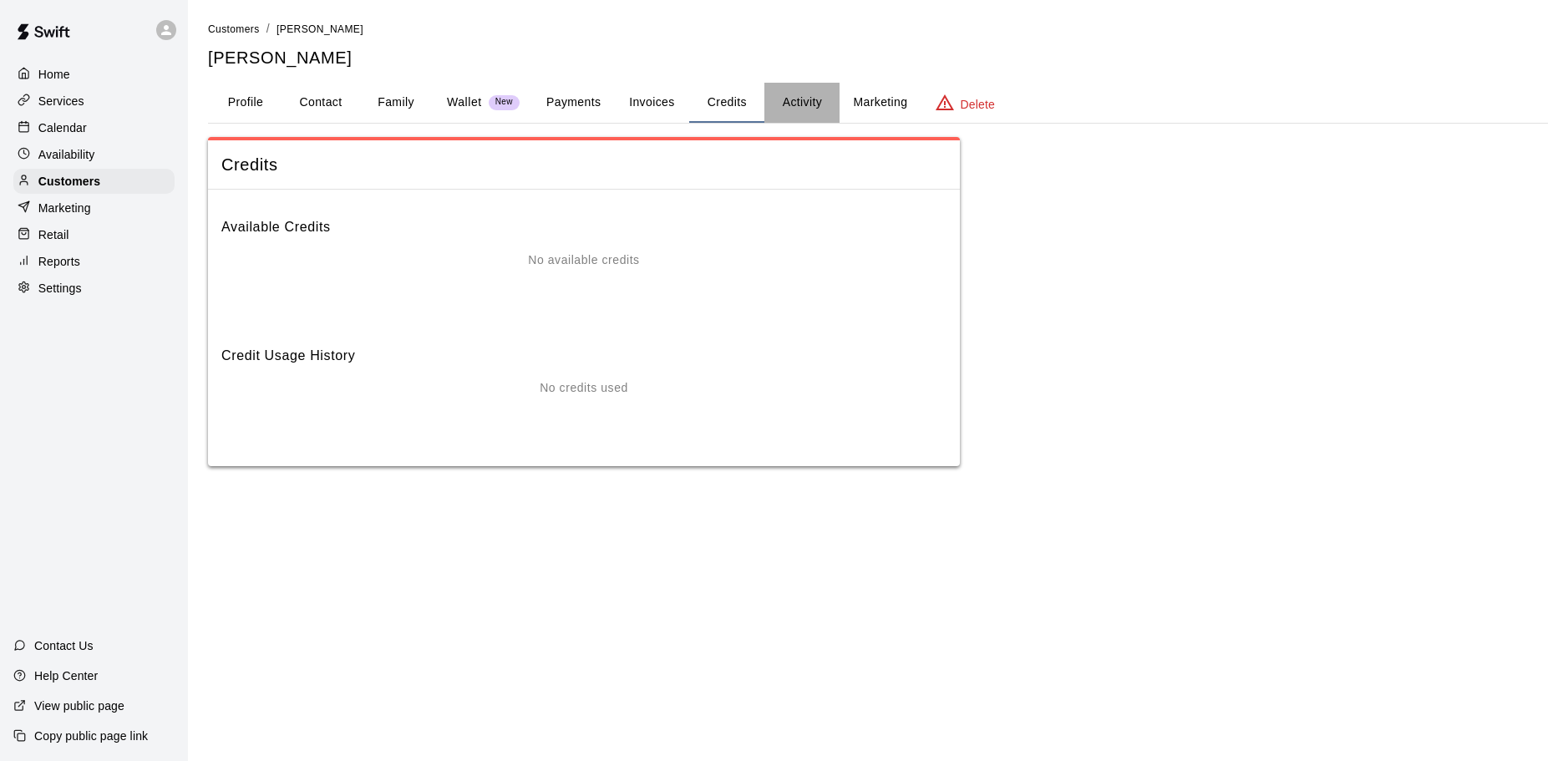
click at [784, 95] on button "Activity" at bounding box center [801, 102] width 75 height 40
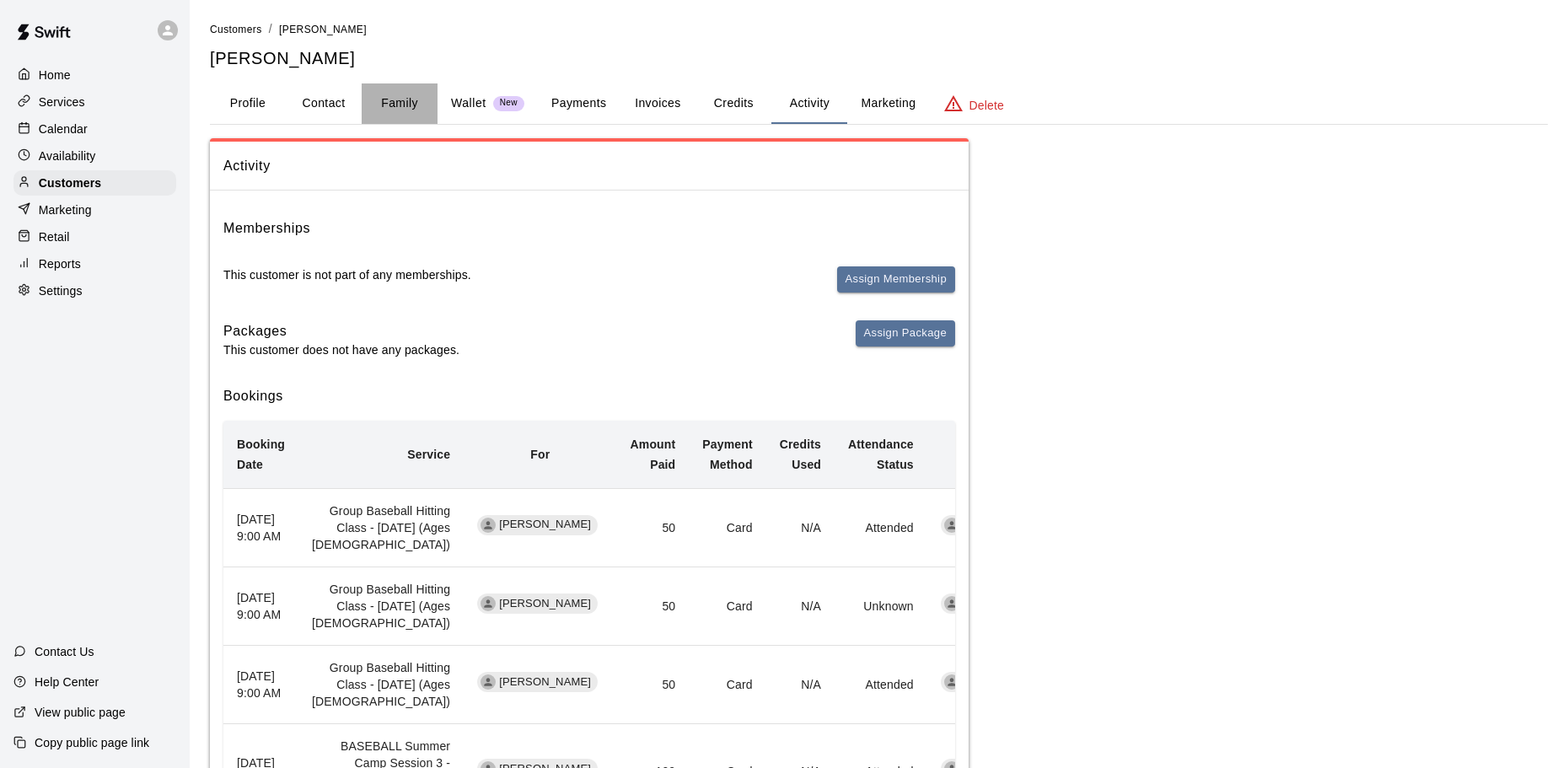
click at [402, 105] on button "Family" at bounding box center [399, 103] width 76 height 40
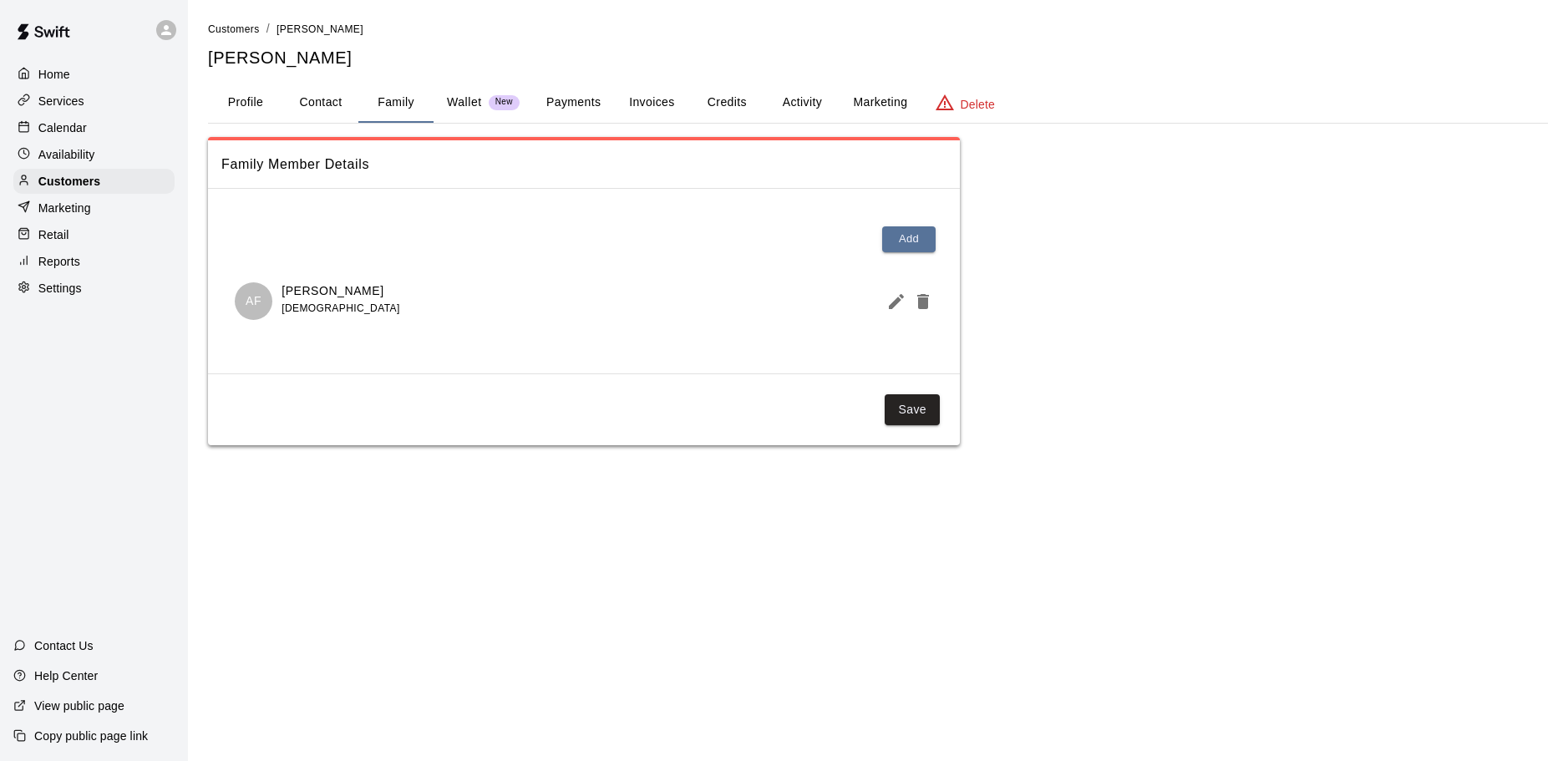
click at [344, 117] on button "Contact" at bounding box center [320, 102] width 75 height 40
select select "**"
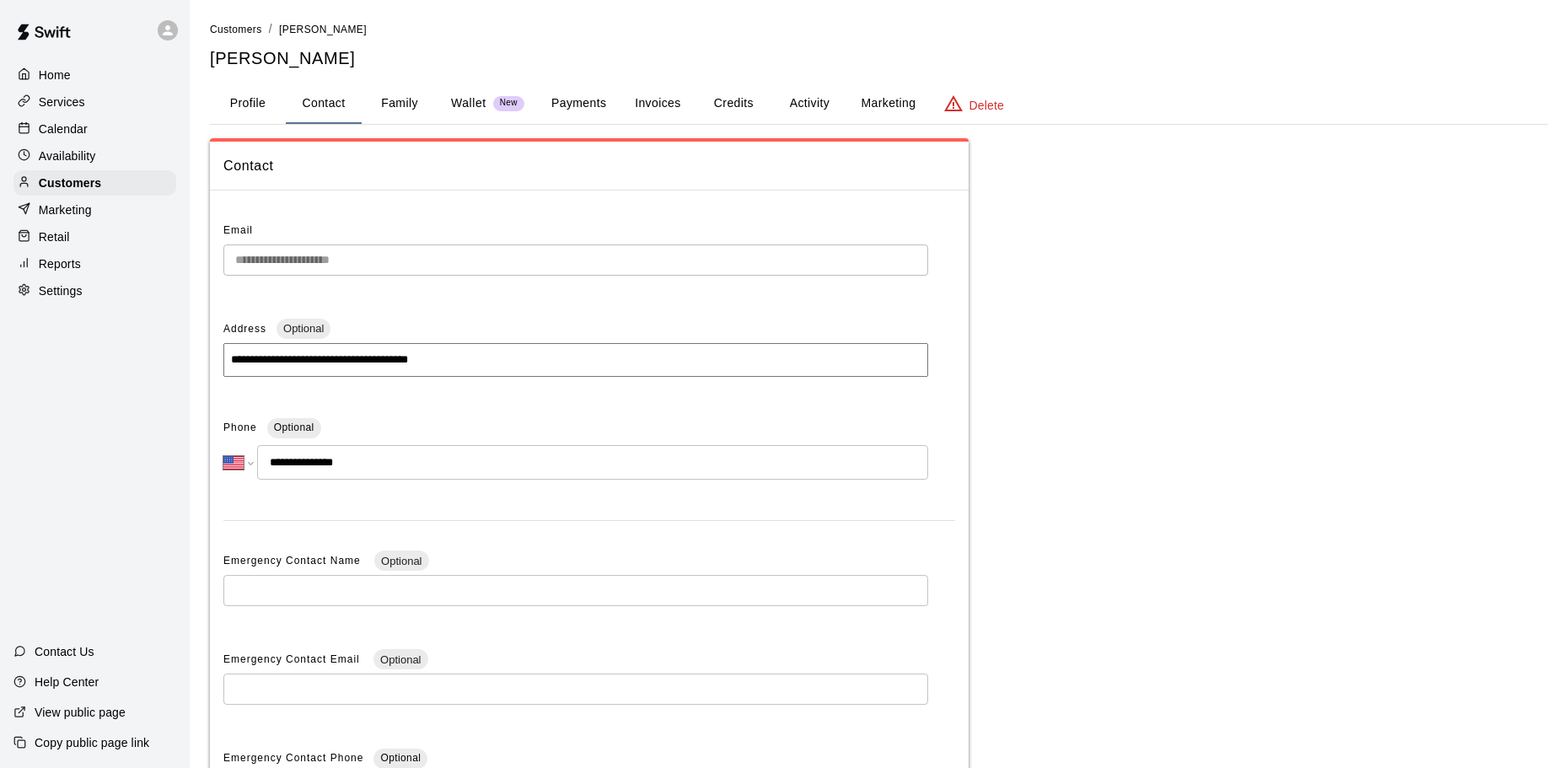
click at [248, 131] on div "**********" at bounding box center [879, 474] width 1338 height 909
click at [250, 104] on button "Profile" at bounding box center [247, 103] width 76 height 40
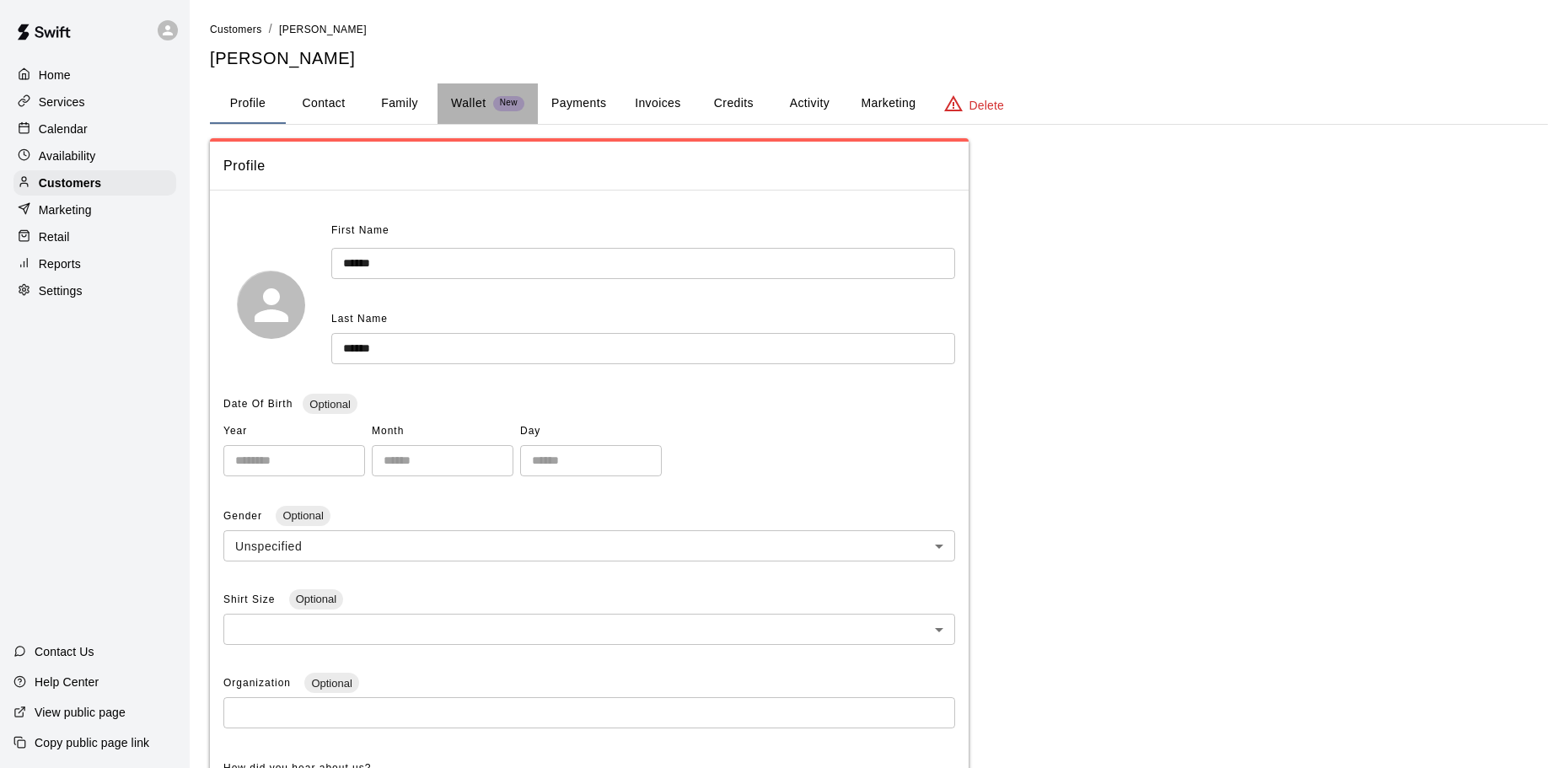
click at [441, 101] on button "Wallet New" at bounding box center [488, 103] width 101 height 40
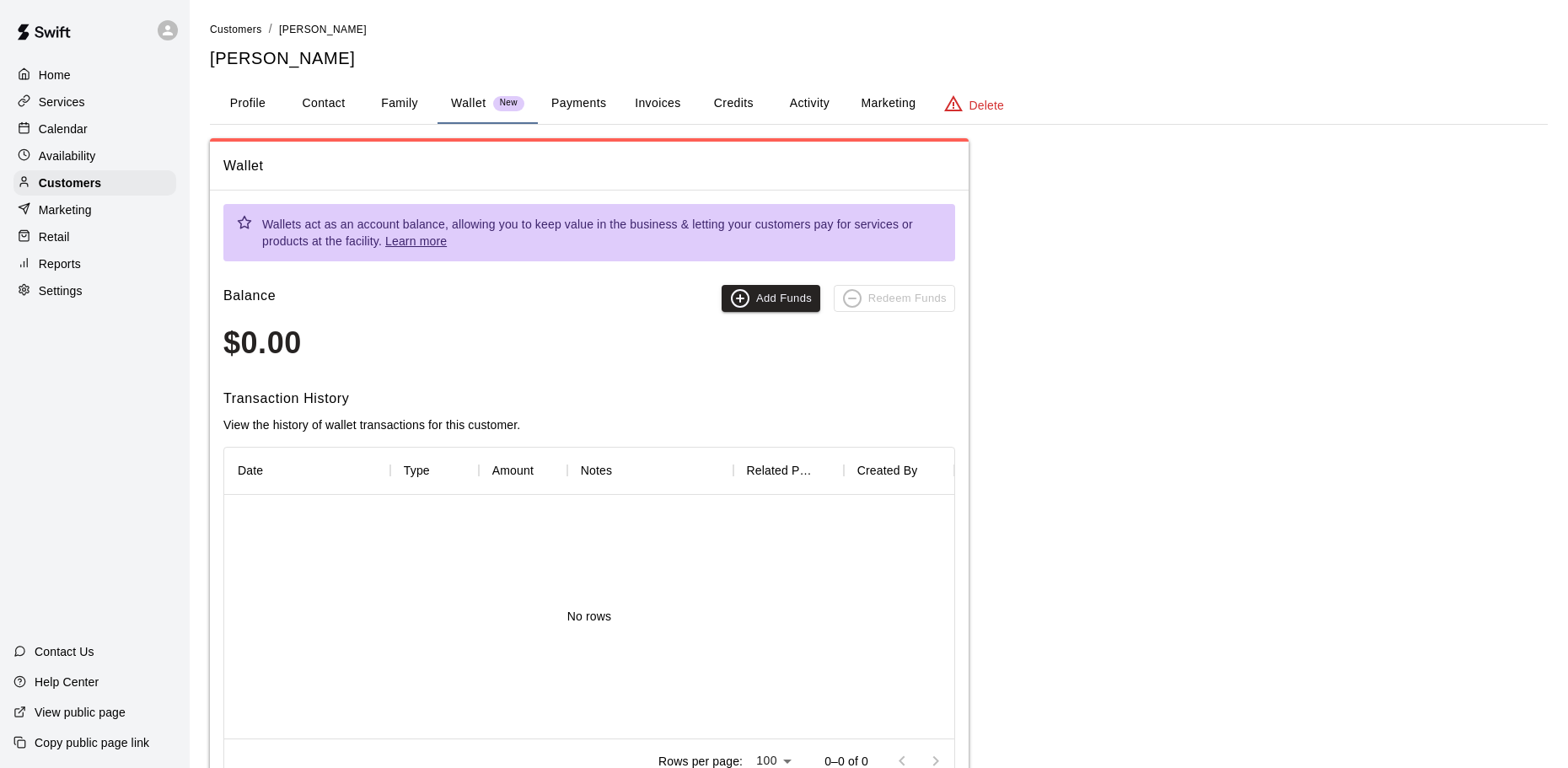
click at [567, 103] on button "Payments" at bounding box center [578, 103] width 82 height 40
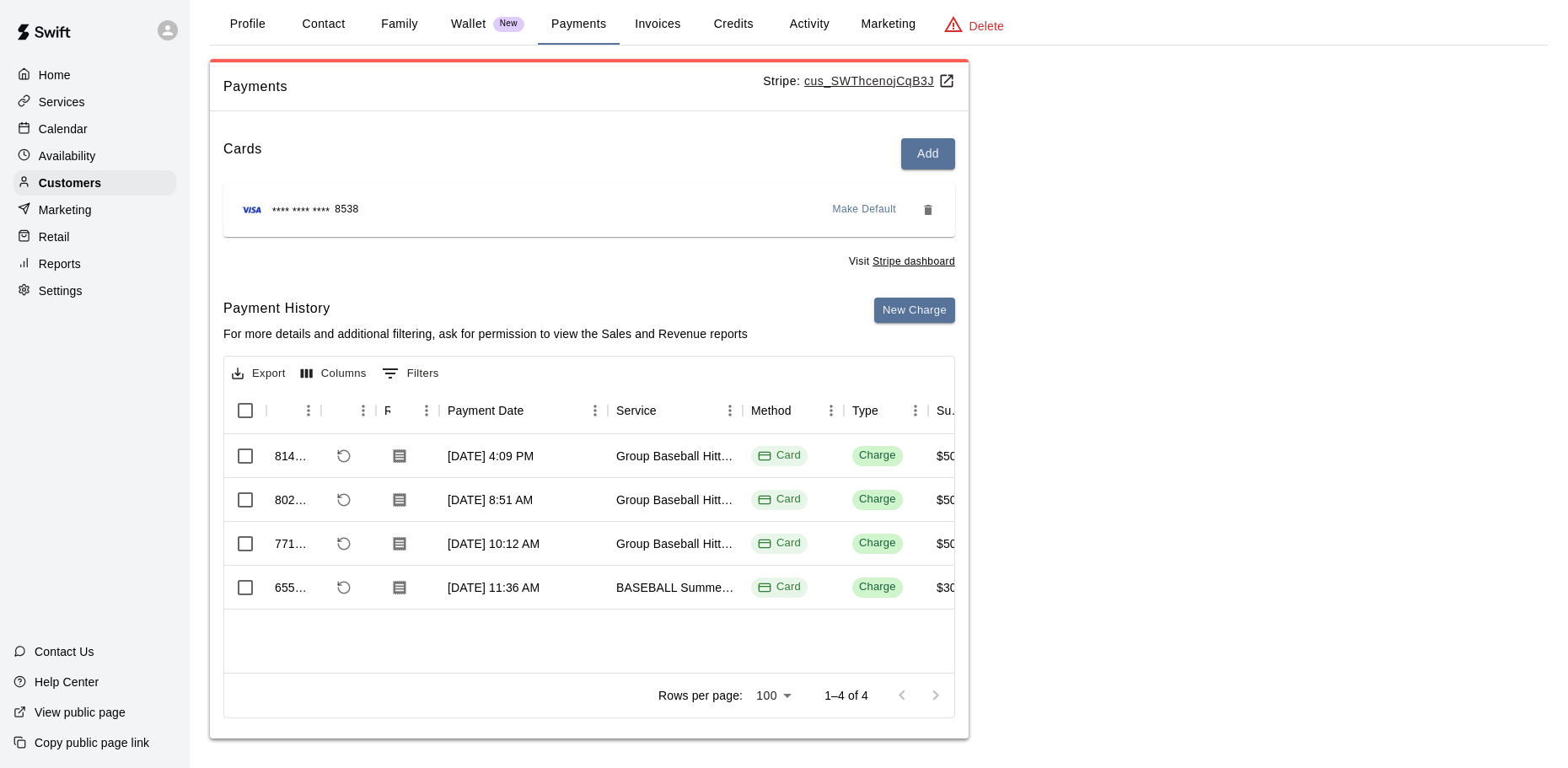
scroll to position [84, 0]
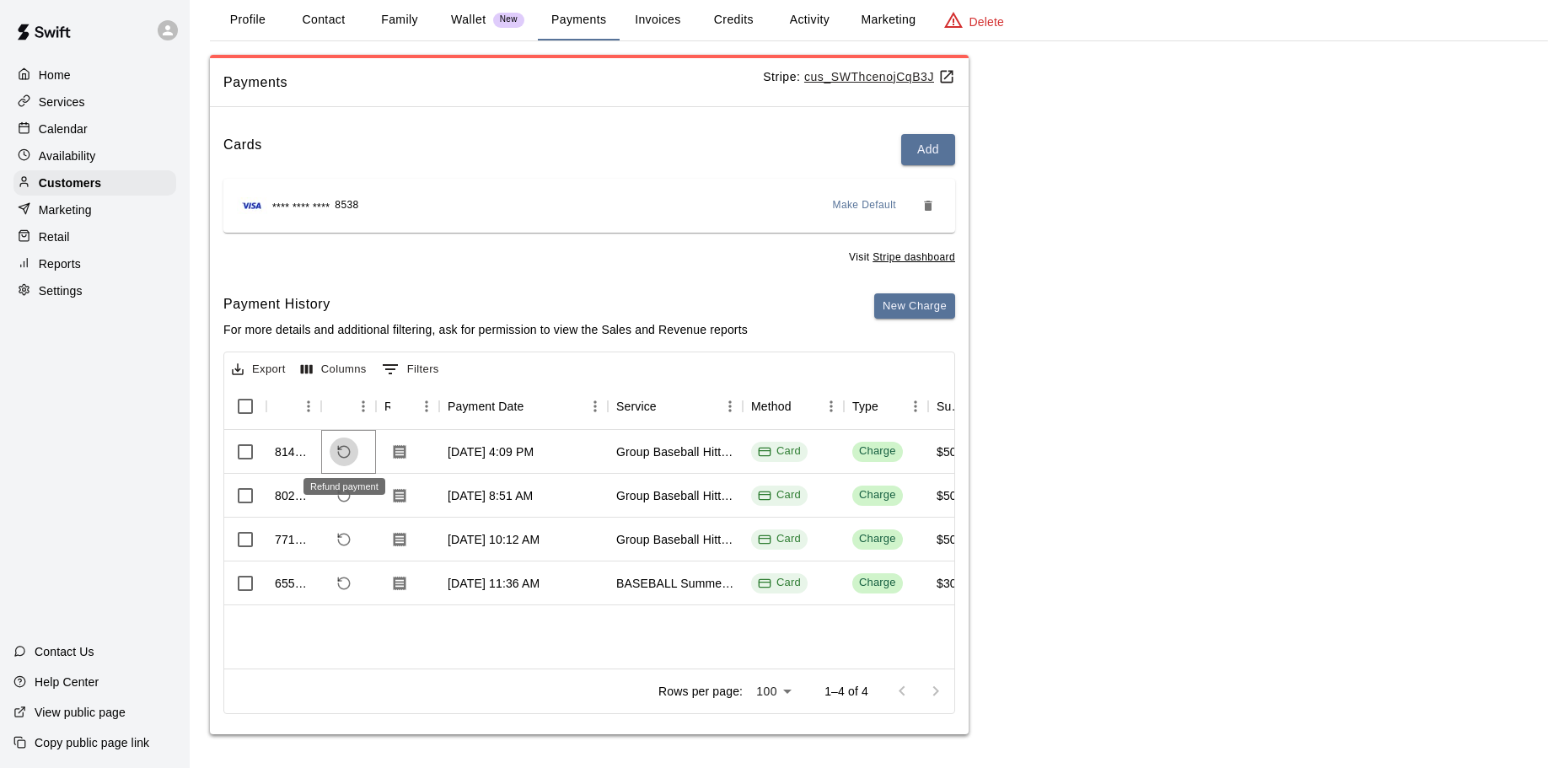
click at [349, 448] on icon "Refund payment" at bounding box center [344, 452] width 15 height 15
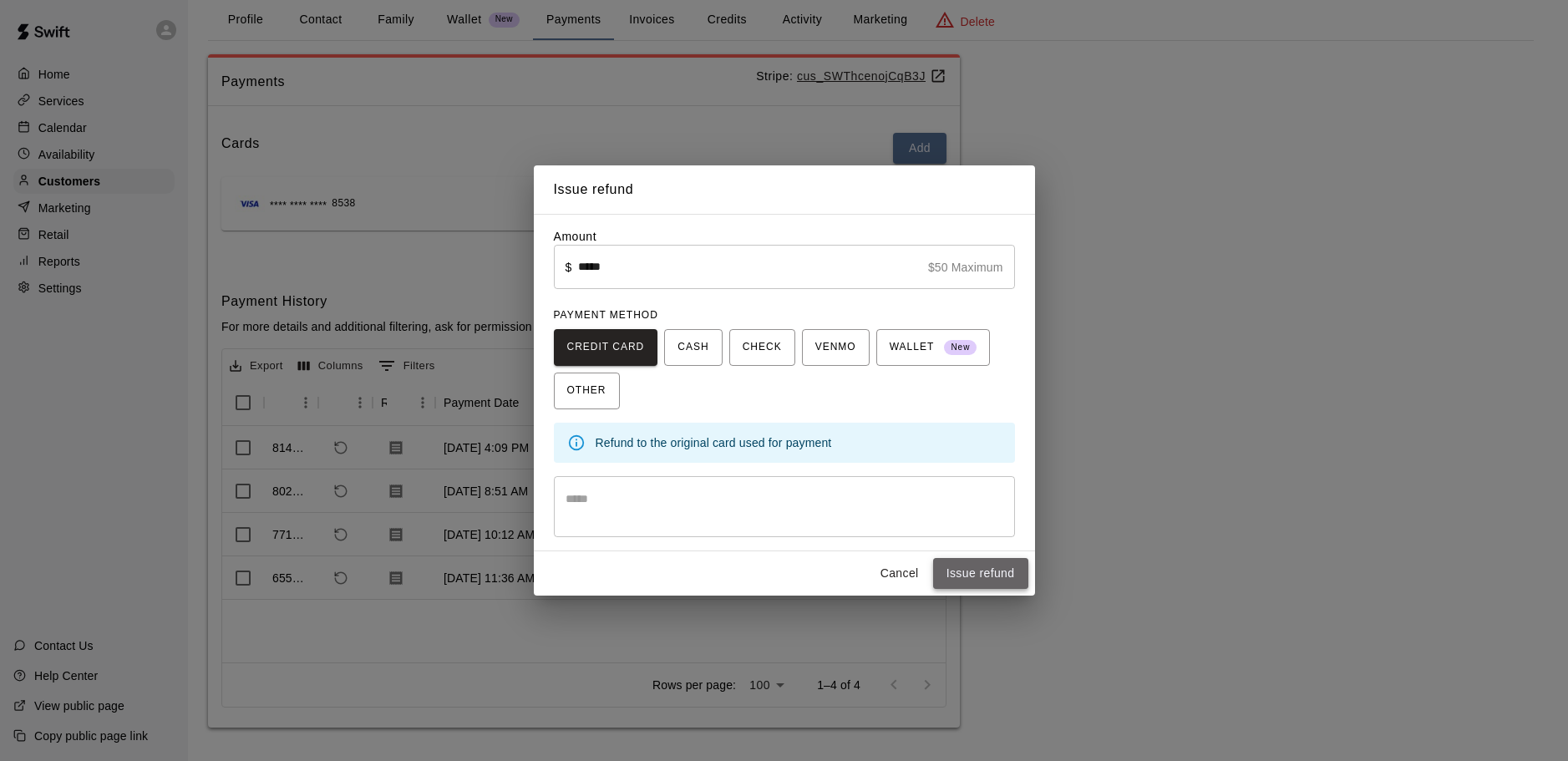
click at [965, 568] on button "Issue refund" at bounding box center [981, 573] width 96 height 31
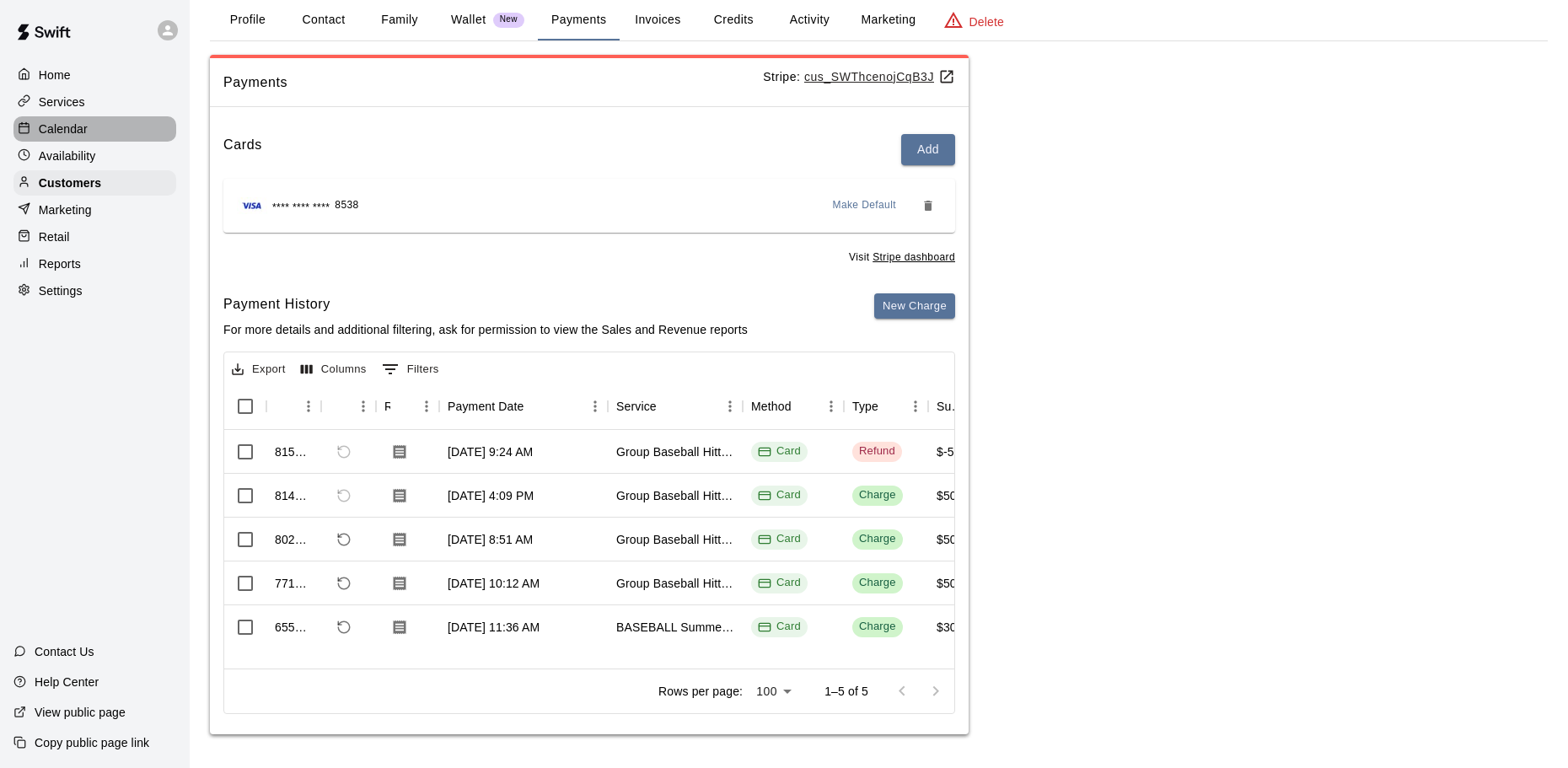
drag, startPoint x: 126, startPoint y: 126, endPoint x: 117, endPoint y: 148, distance: 23.8
click at [126, 127] on div "Calendar" at bounding box center [95, 129] width 163 height 26
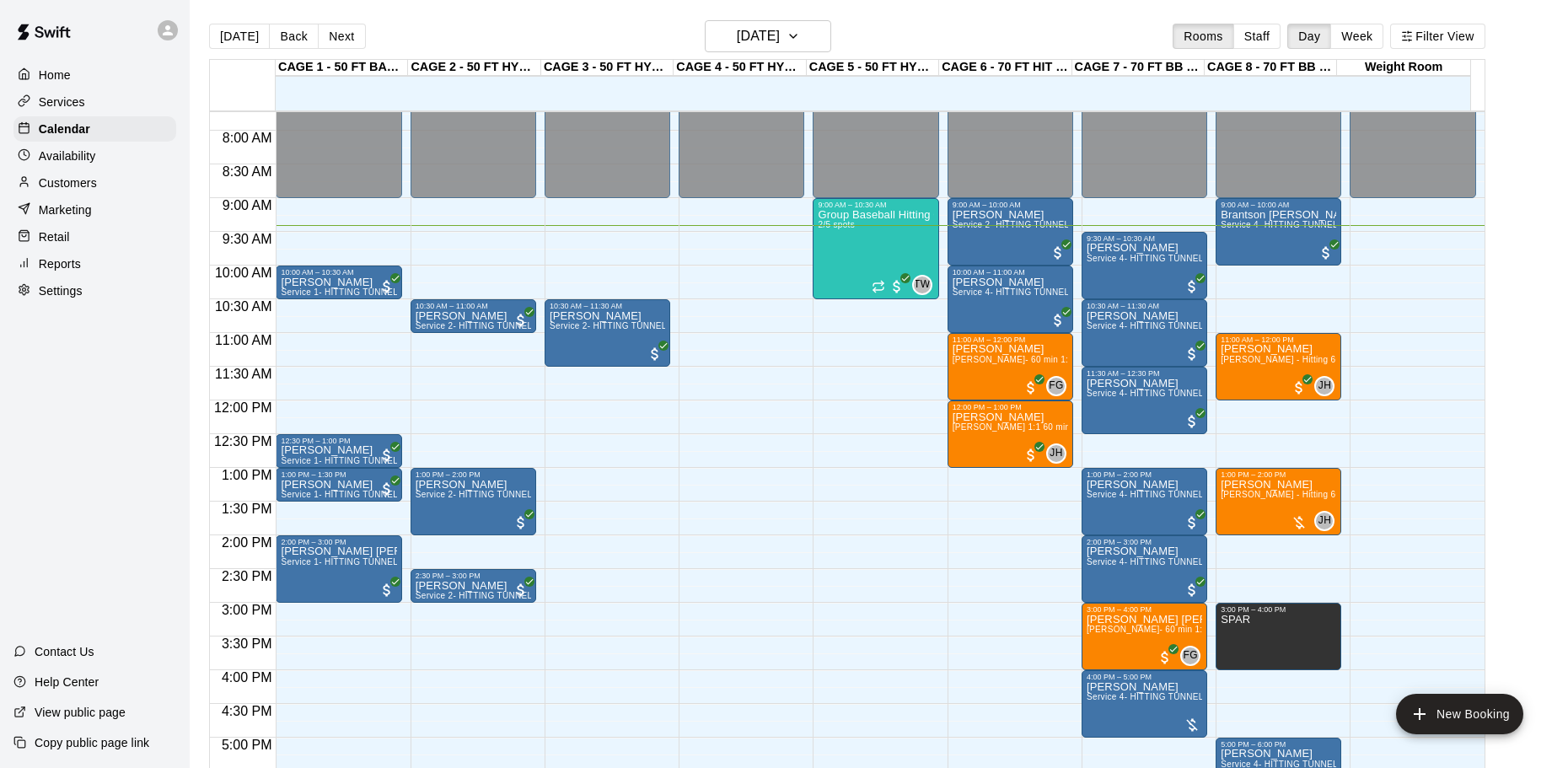
scroll to position [550, 0]
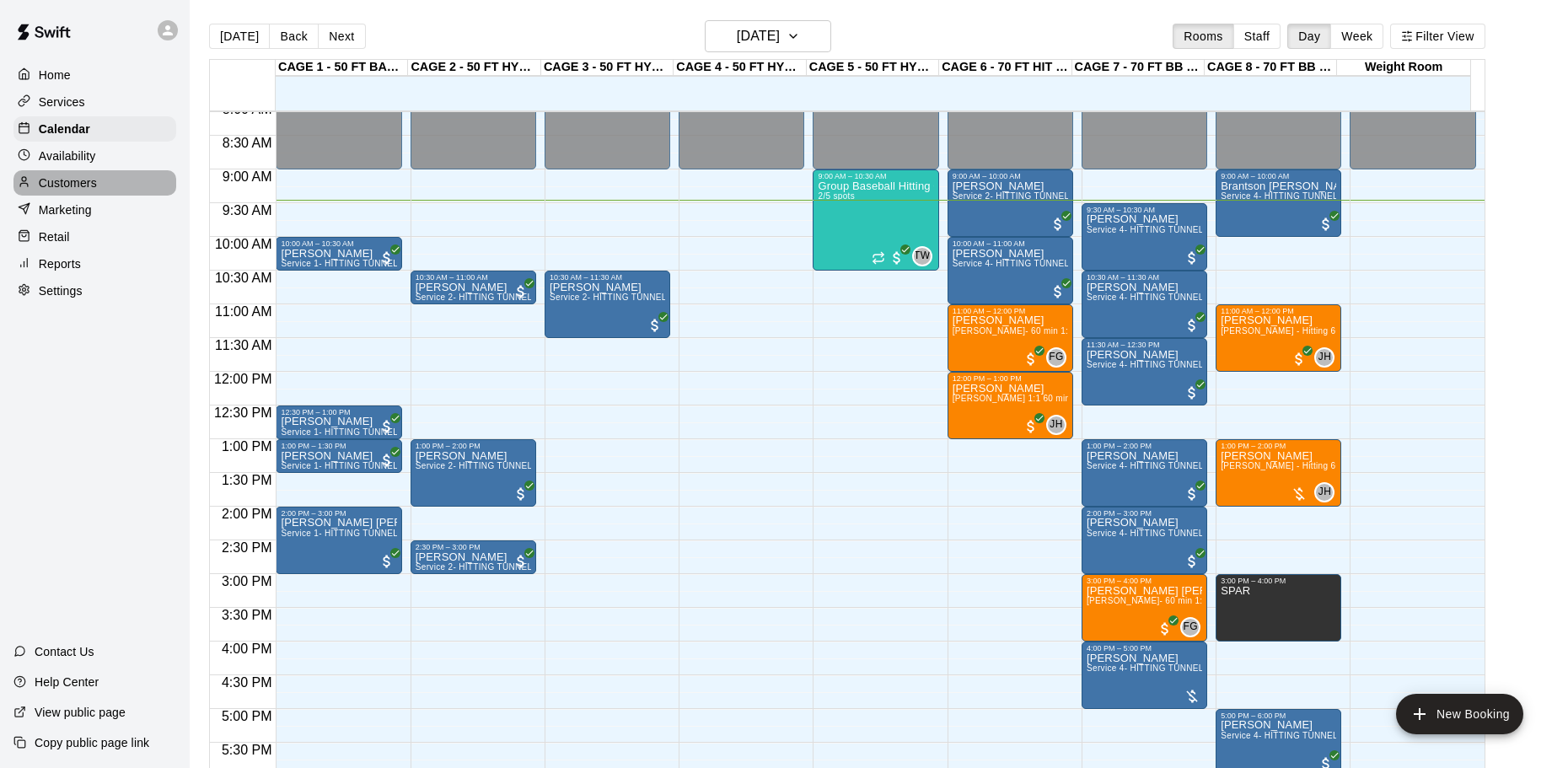
click at [61, 176] on div "Customers" at bounding box center [95, 183] width 163 height 26
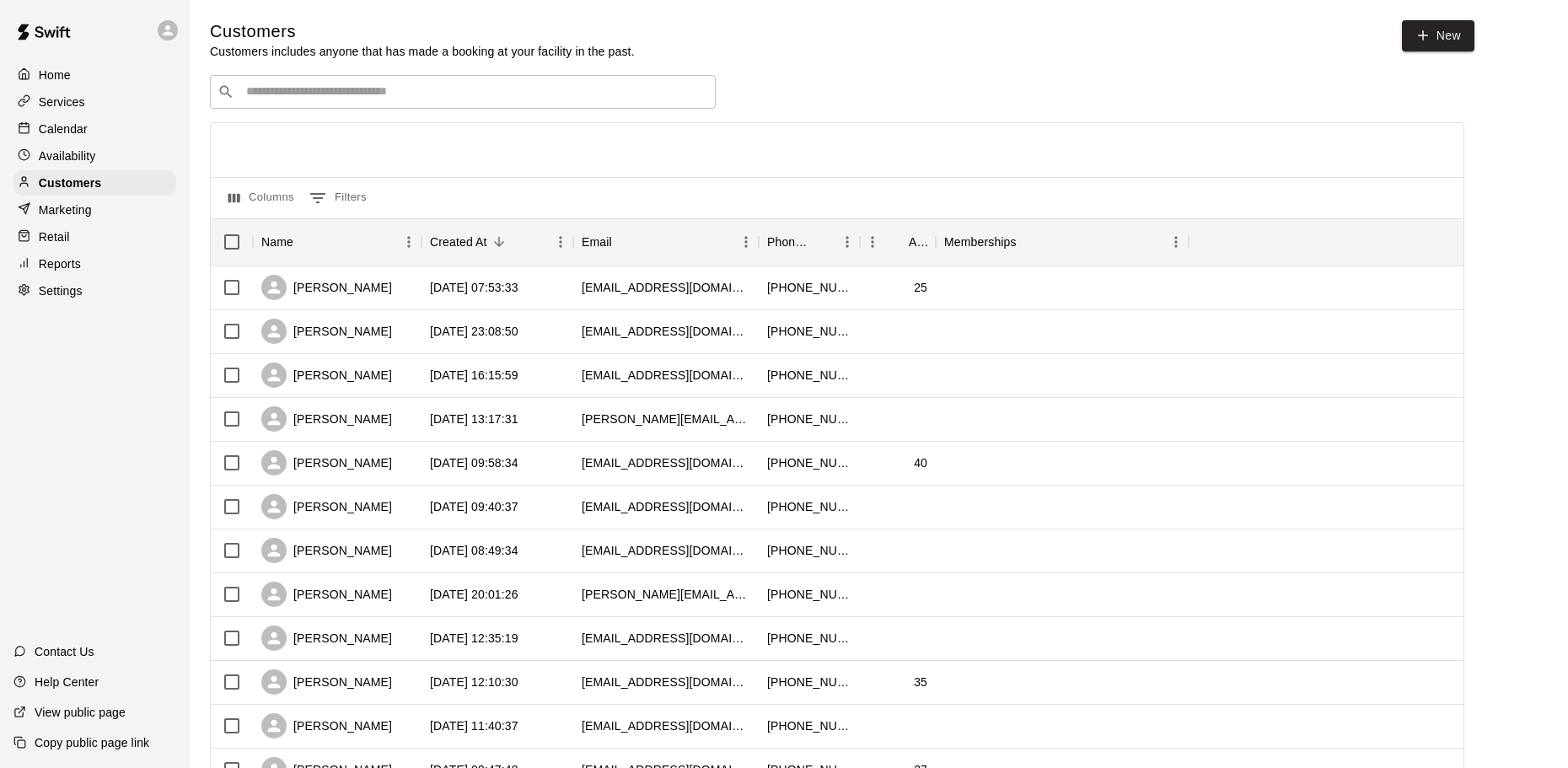
click at [404, 104] on div "​ ​" at bounding box center [462, 92] width 506 height 34
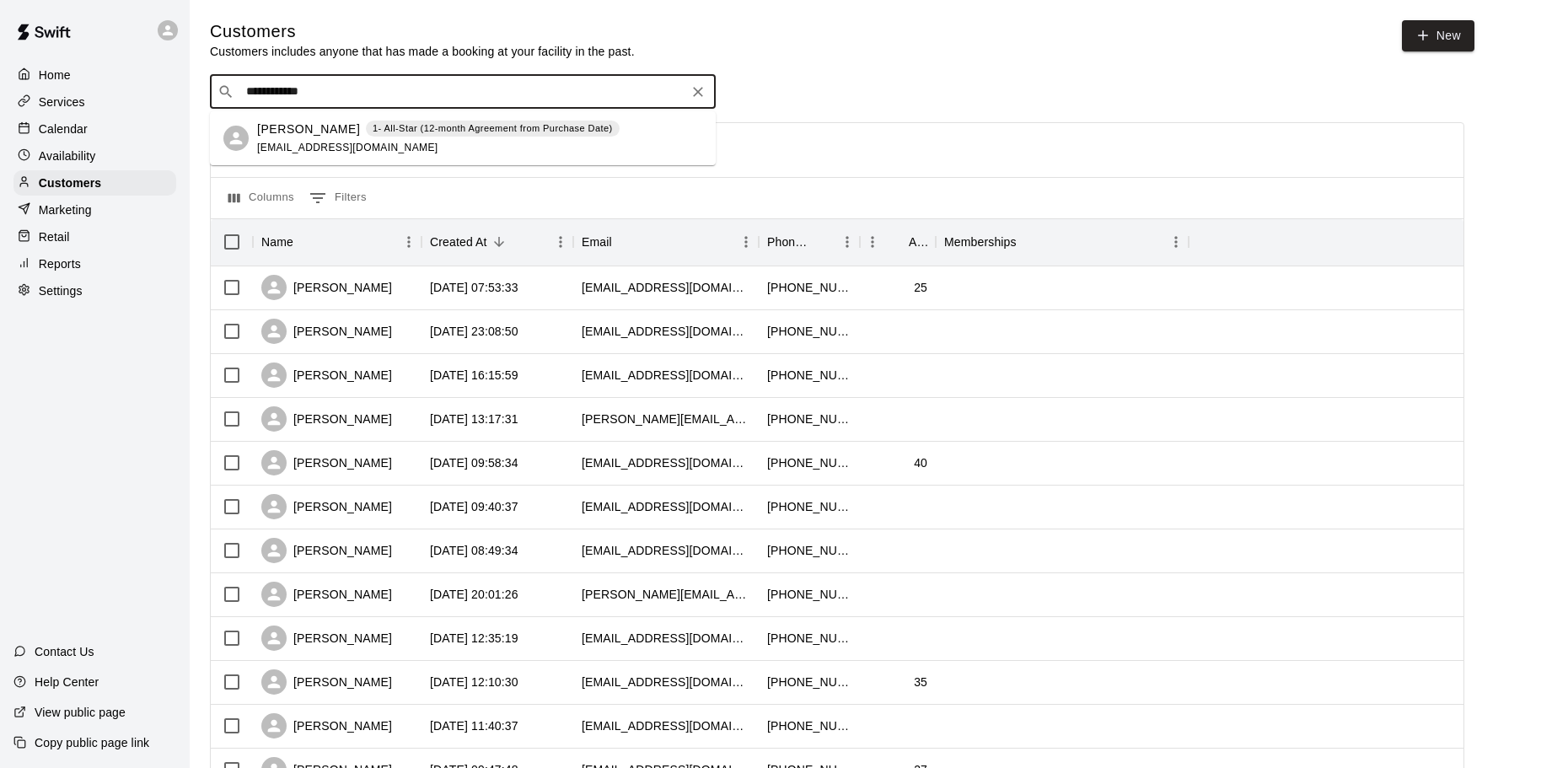
type input "**********"
click at [397, 136] on div "1- All-Star (12-month Agreement from Purchase Date)" at bounding box center [492, 129] width 253 height 17
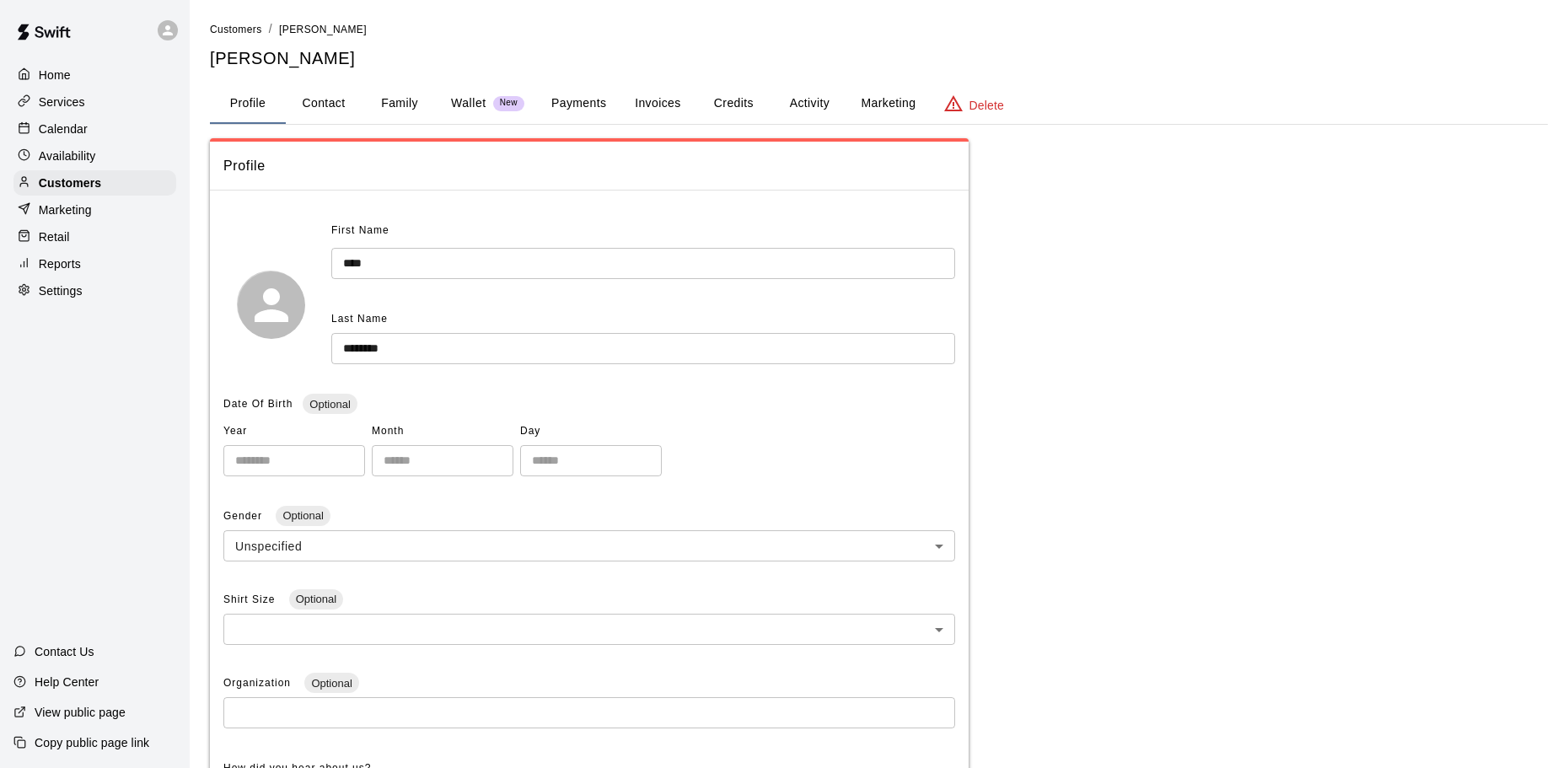
click at [342, 106] on button "Contact" at bounding box center [323, 103] width 76 height 40
select select "**"
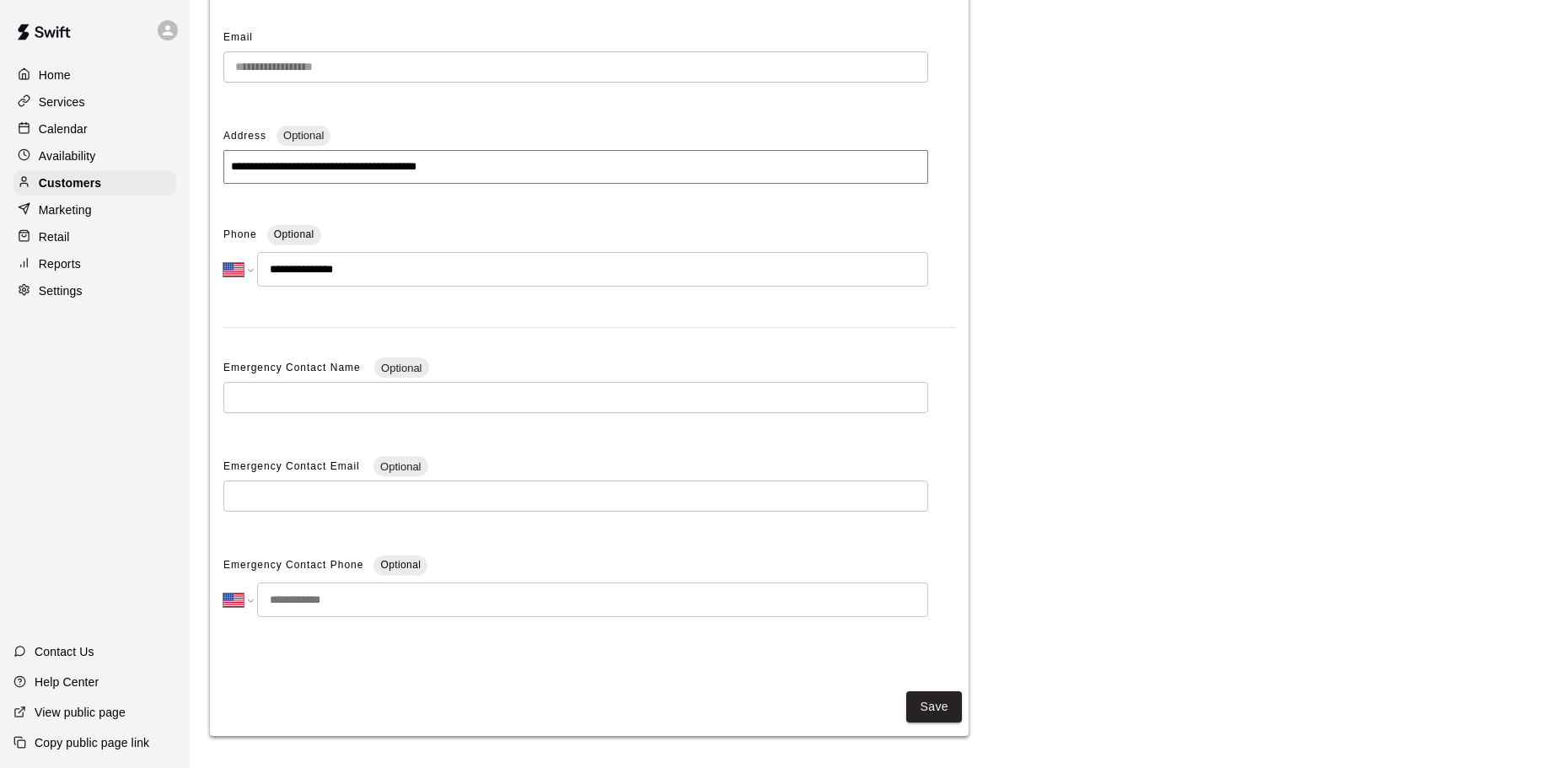
scroll to position [196, 0]
click at [306, 608] on input "tel" at bounding box center [592, 598] width 671 height 35
click at [372, 526] on div "**********" at bounding box center [589, 340] width 732 height 633
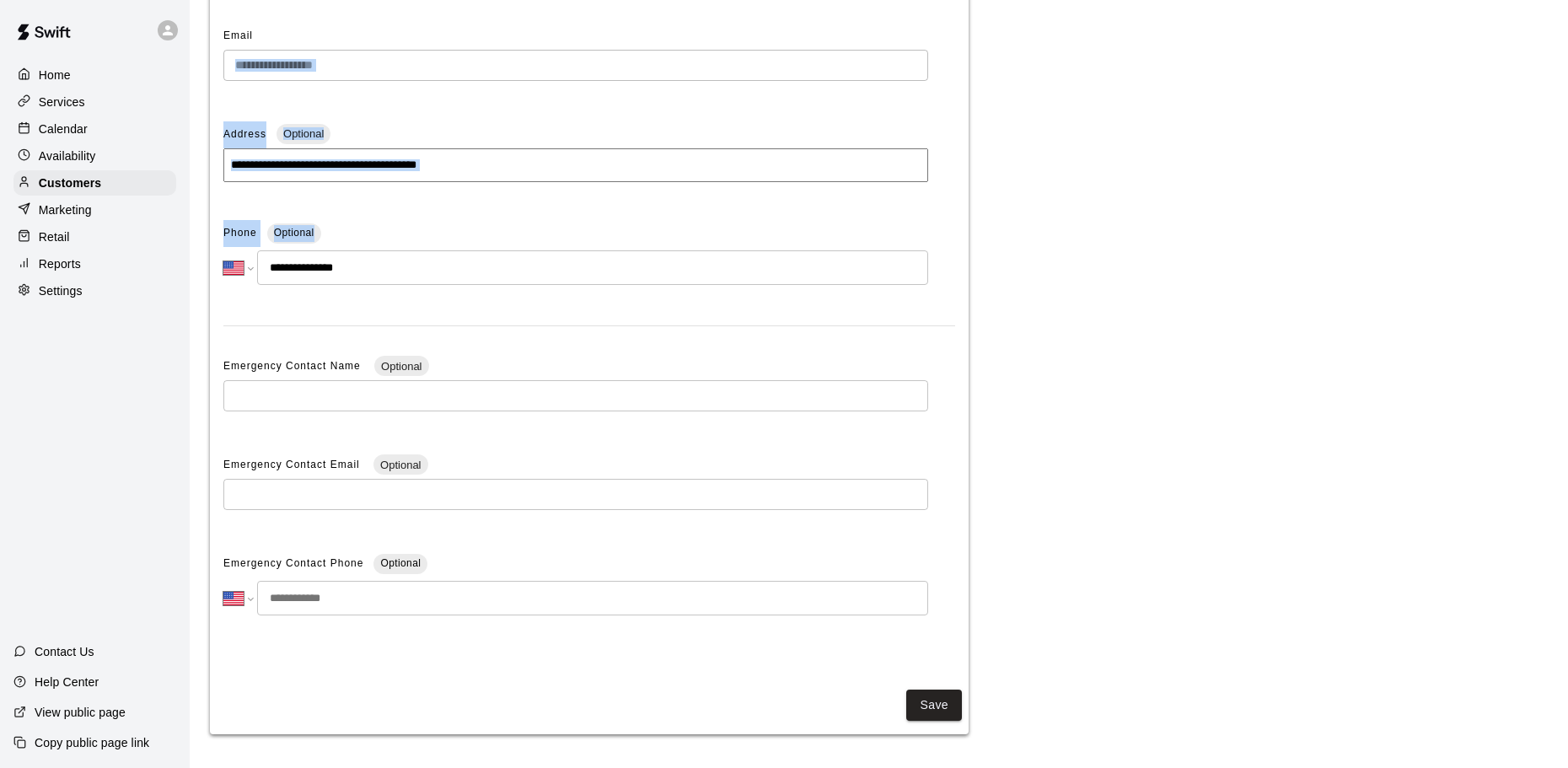
drag, startPoint x: 387, startPoint y: 45, endPoint x: 361, endPoint y: 215, distance: 172.0
click at [354, 230] on div "**********" at bounding box center [589, 340] width 732 height 633
click at [438, 177] on input "**********" at bounding box center [576, 166] width 705 height 34
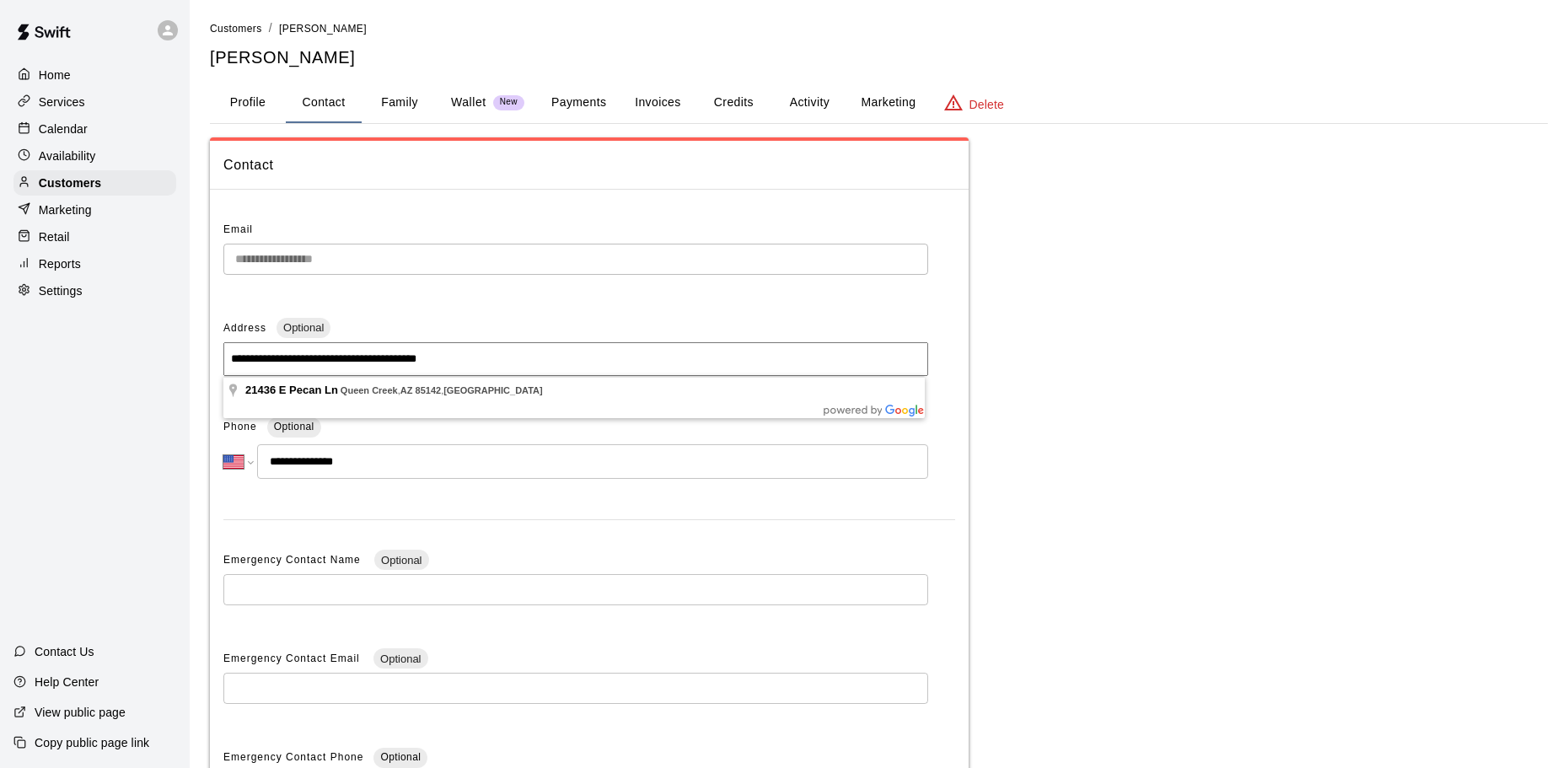
scroll to position [0, 0]
click at [406, 89] on button "Family" at bounding box center [399, 103] width 76 height 40
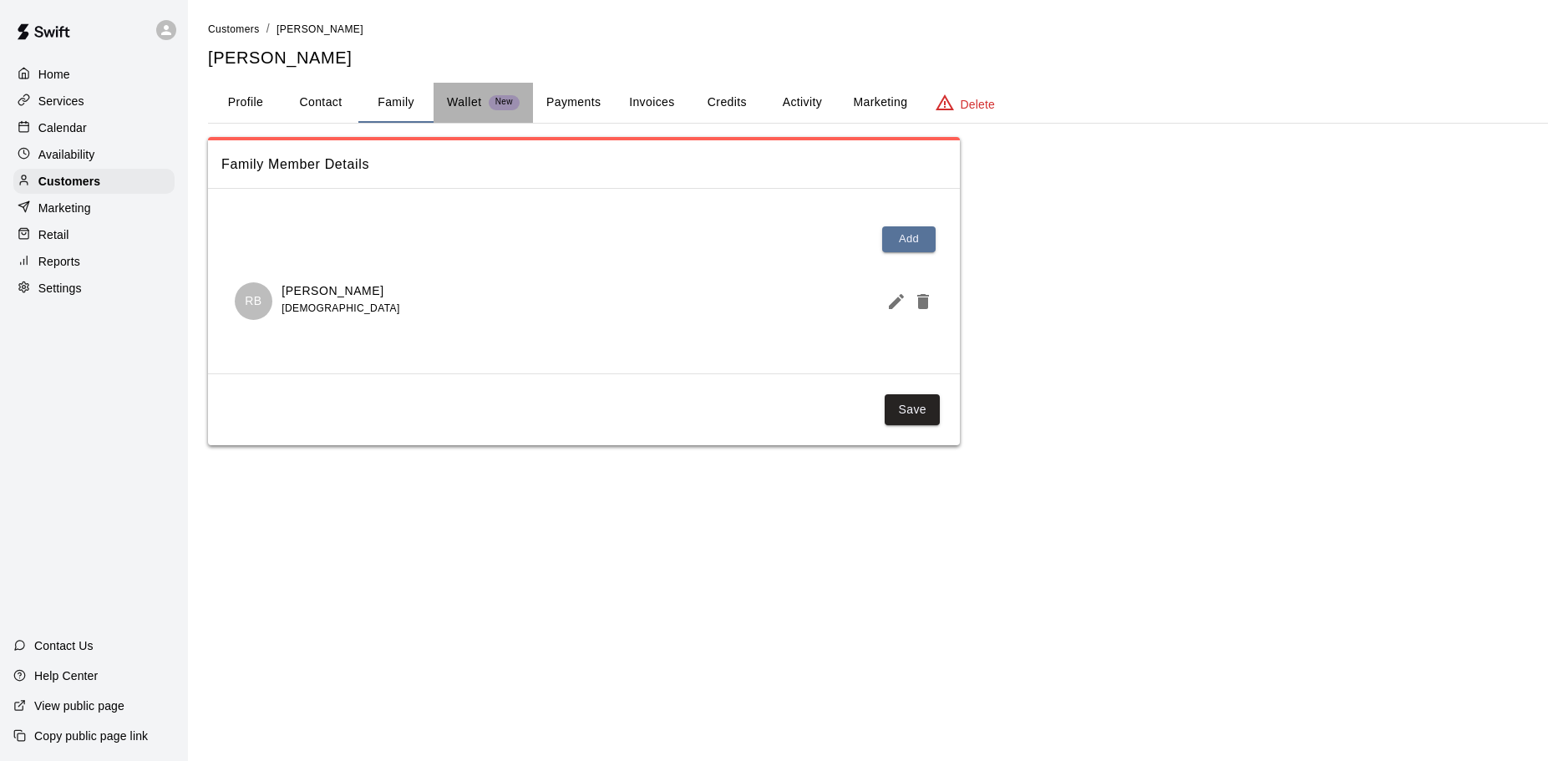
click at [461, 102] on p "Wallet" at bounding box center [464, 102] width 35 height 18
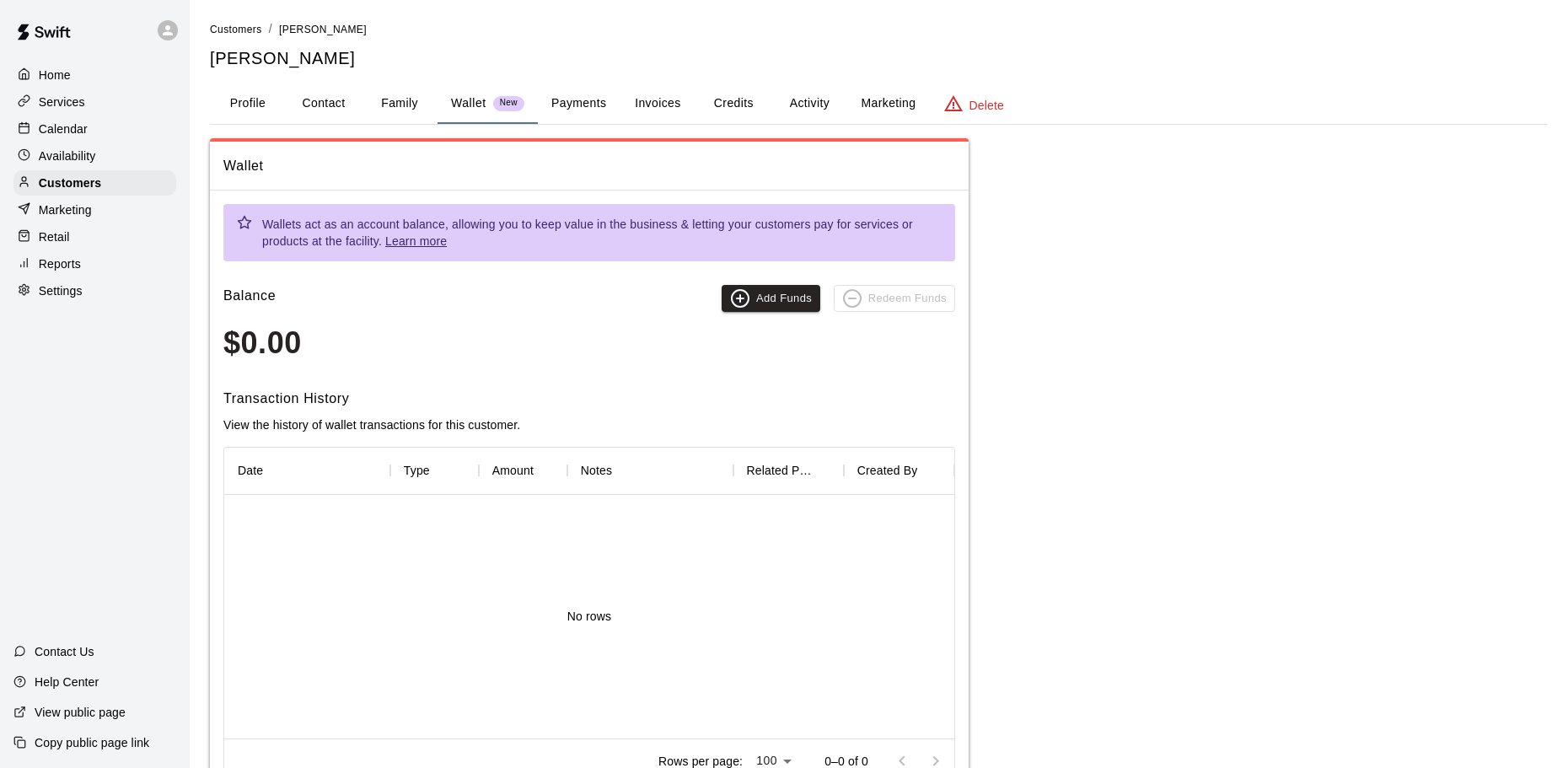
click at [592, 105] on button "Payments" at bounding box center [578, 103] width 82 height 40
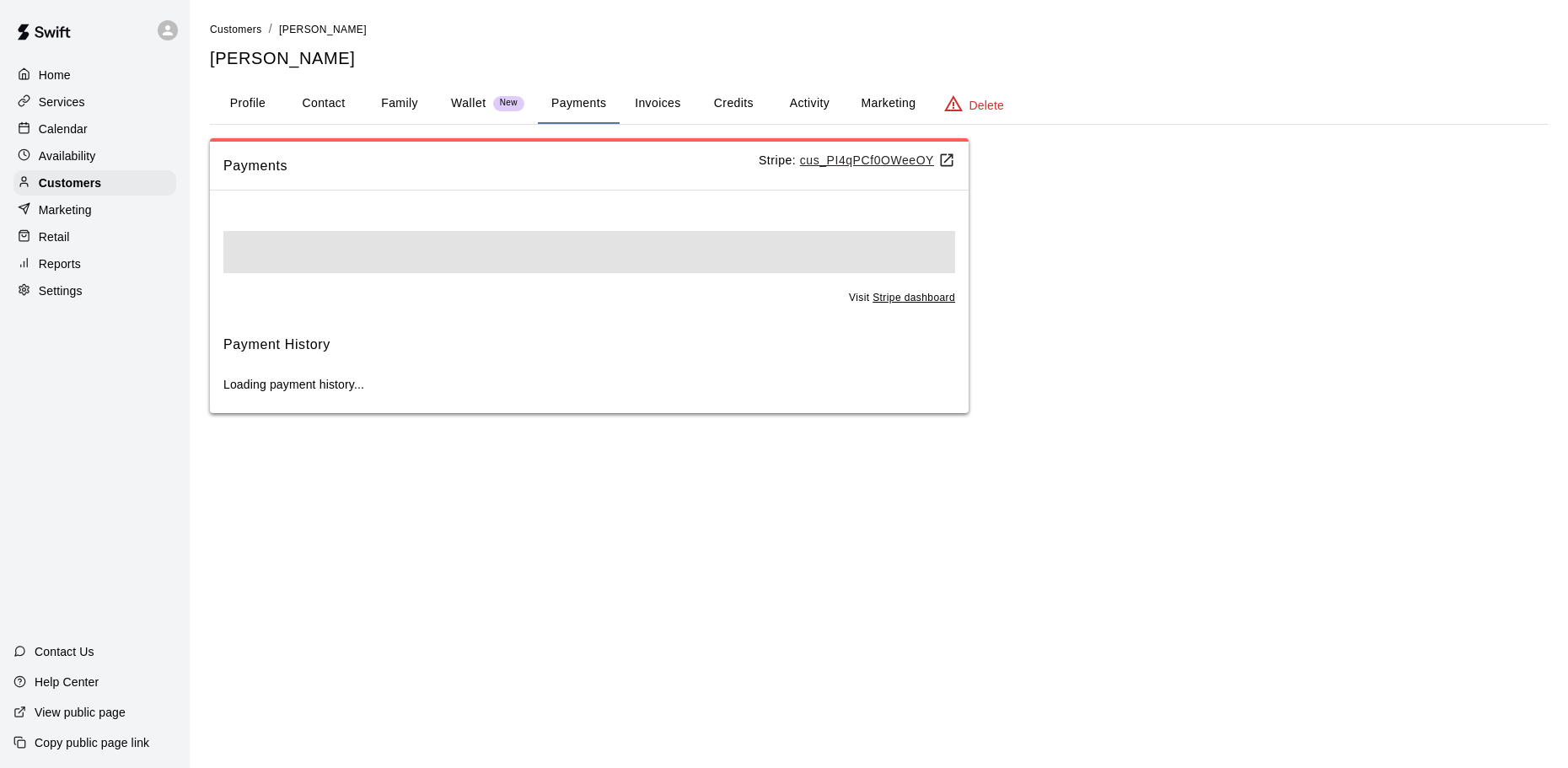
click at [675, 101] on button "Invoices" at bounding box center [657, 103] width 76 height 40
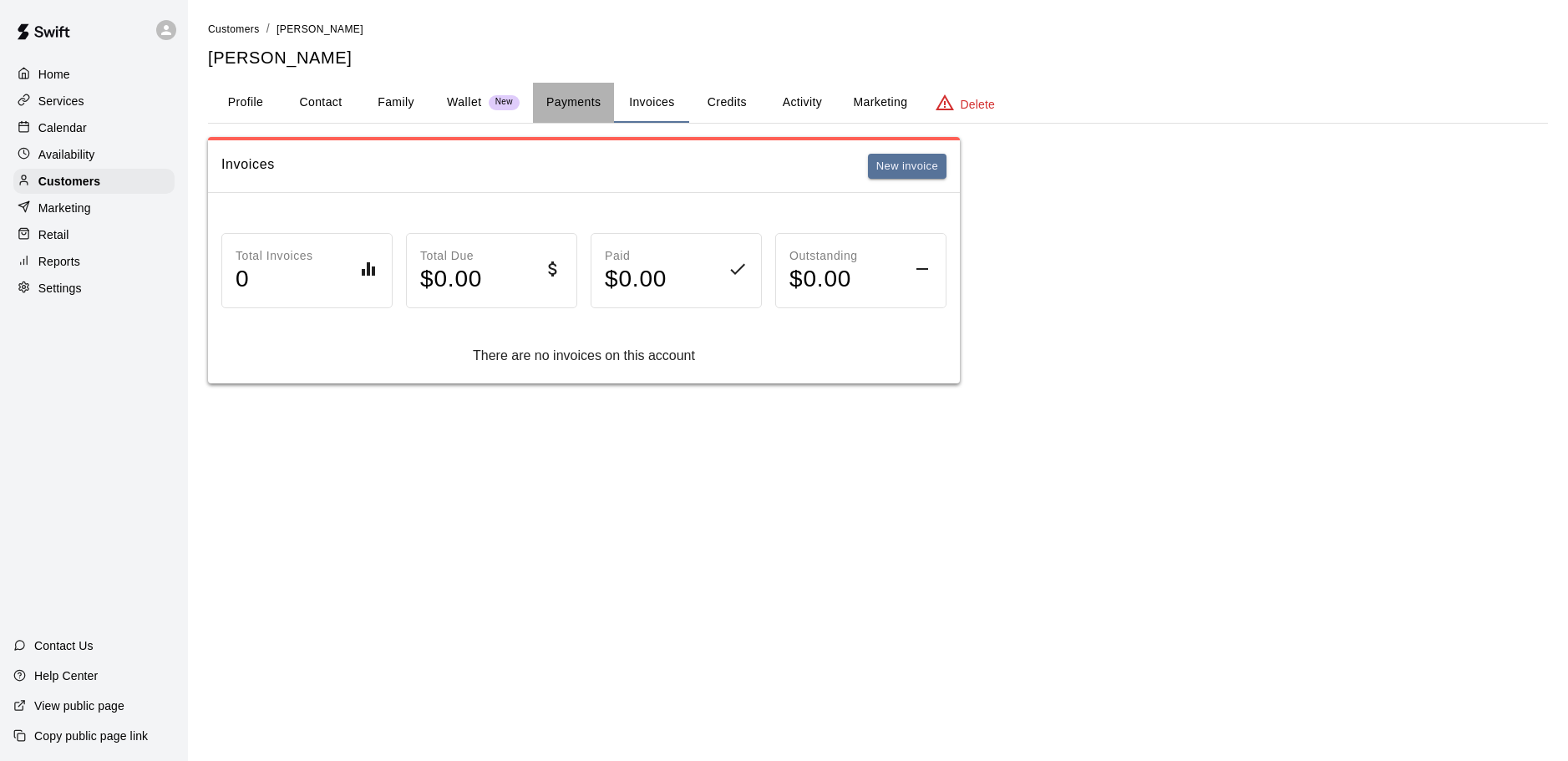
click at [607, 105] on button "Payments" at bounding box center [573, 102] width 81 height 40
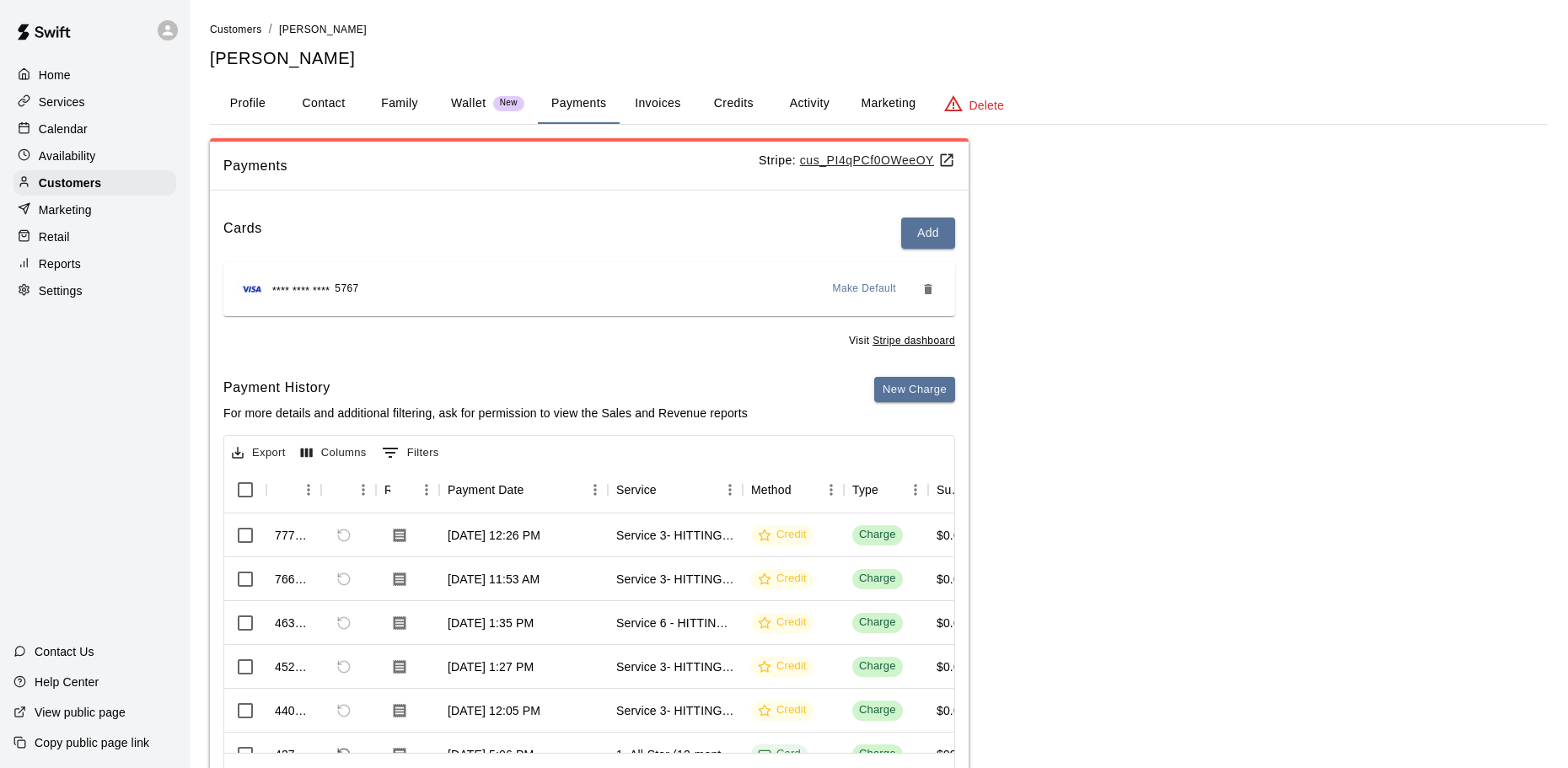
click at [725, 112] on button "Credits" at bounding box center [733, 103] width 76 height 40
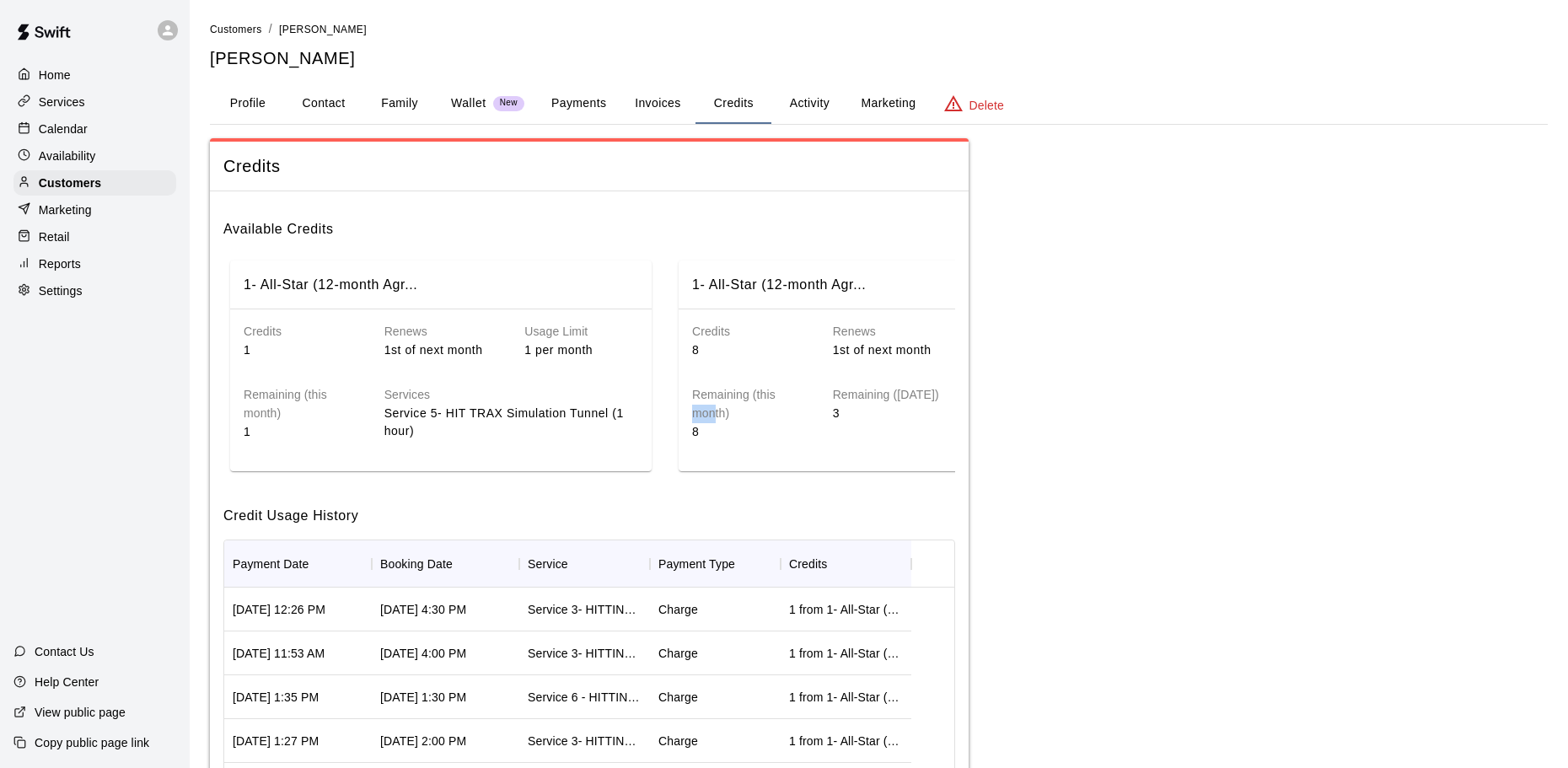
drag, startPoint x: 712, startPoint y: 408, endPoint x: 668, endPoint y: 411, distance: 44.1
click at [668, 411] on div "1- All-Star (12-month Agr... Credits 1 Renews 1st of next month Usage Limit 1 p…" at bounding box center [589, 365] width 732 height 224
click at [639, 240] on h6 "Available Credits" at bounding box center [589, 222] width 732 height 35
drag, startPoint x: 584, startPoint y: 274, endPoint x: 504, endPoint y: 260, distance: 81.2
click at [516, 274] on div "1- All-Star (12-month Agr..." at bounding box center [444, 285] width 401 height 22
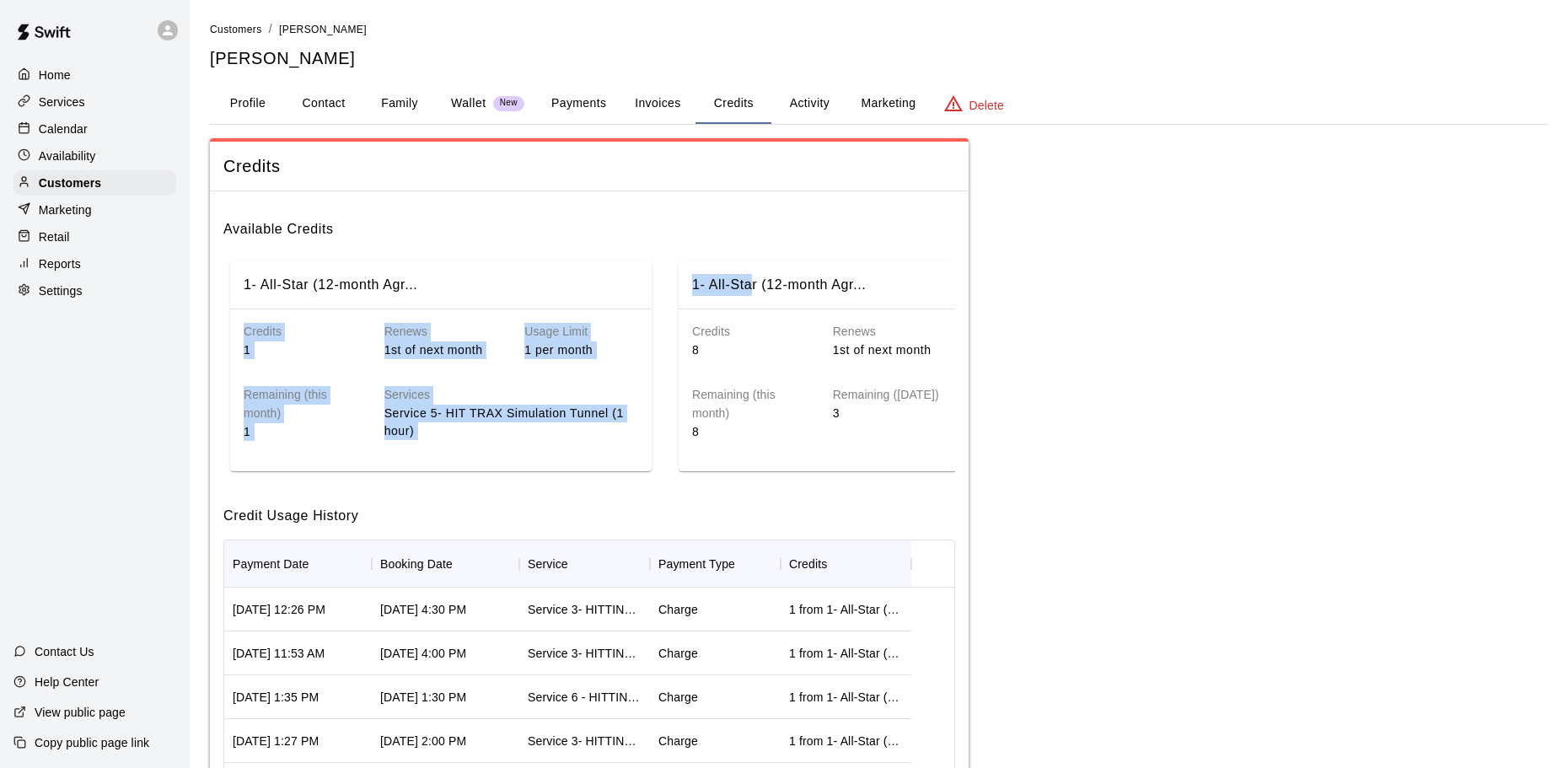
drag, startPoint x: 751, startPoint y: 283, endPoint x: 633, endPoint y: 295, distance: 118.6
click at [633, 295] on div "1- All-Star (12-month Agr... Credits 1 Renews 1st of next month Usage Limit 1 p…" at bounding box center [589, 365] width 732 height 224
click at [800, 110] on button "Activity" at bounding box center [809, 103] width 76 height 40
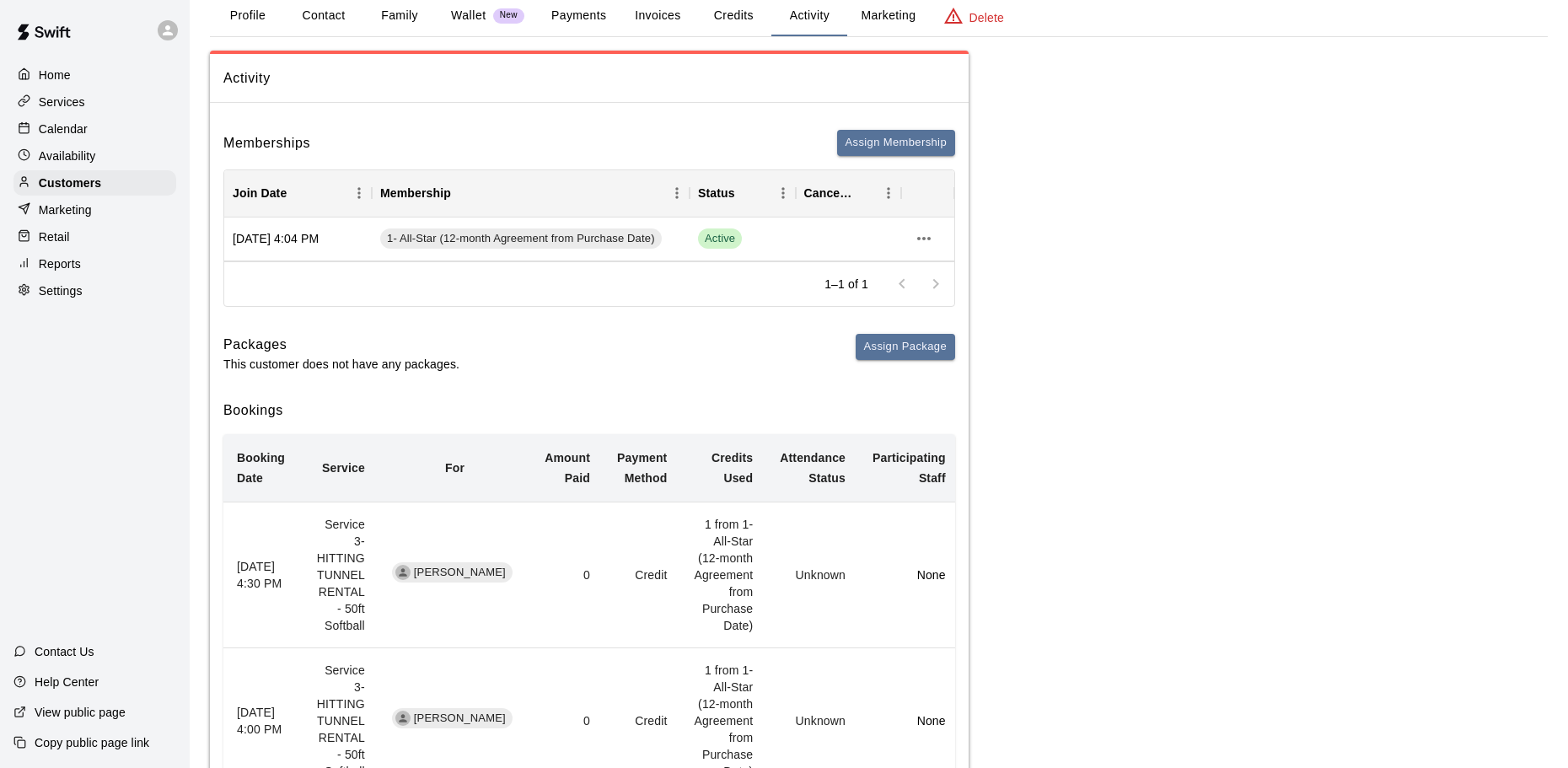
scroll to position [84, 0]
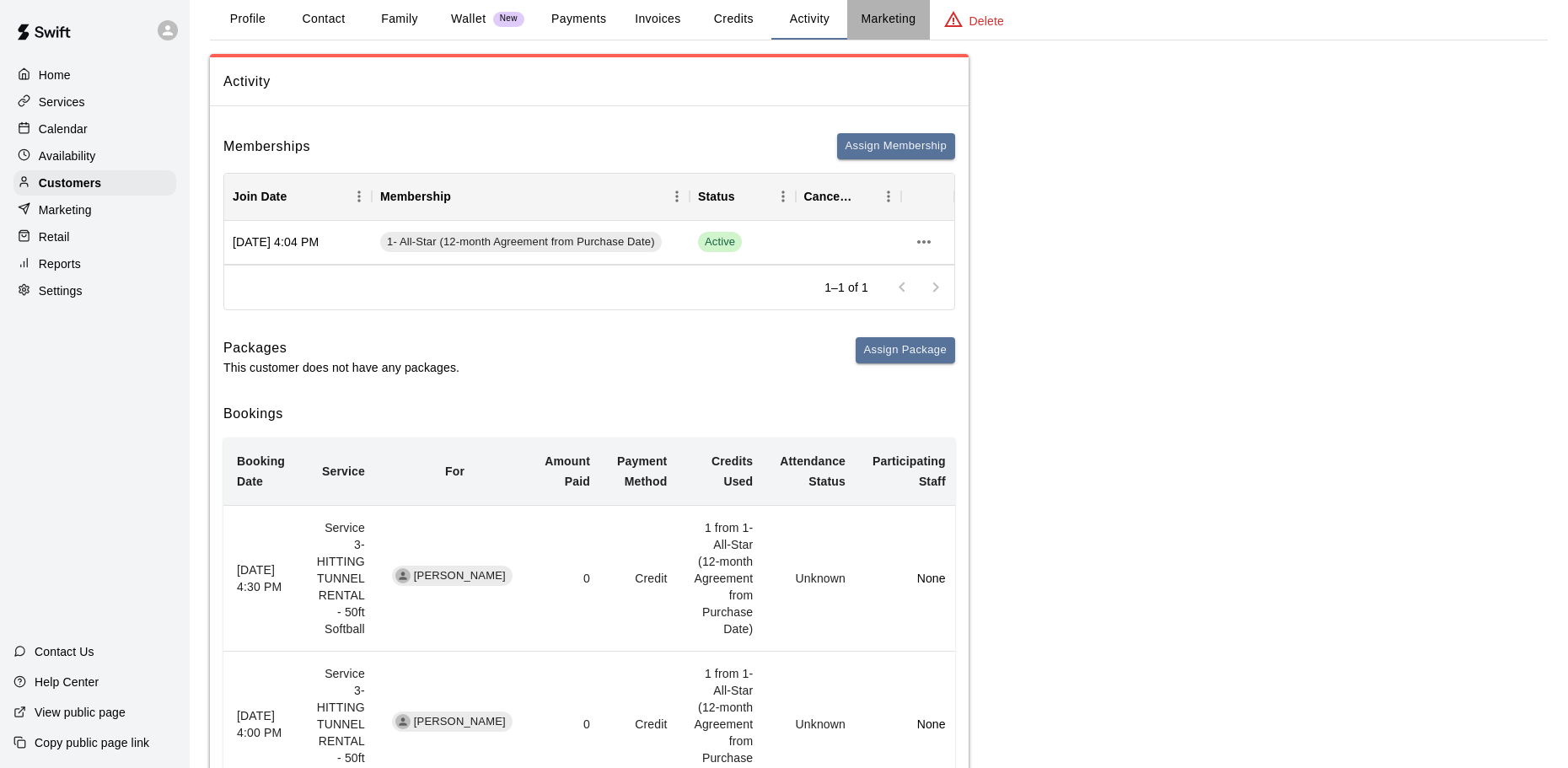
click at [882, 15] on button "Marketing" at bounding box center [888, 19] width 82 height 40
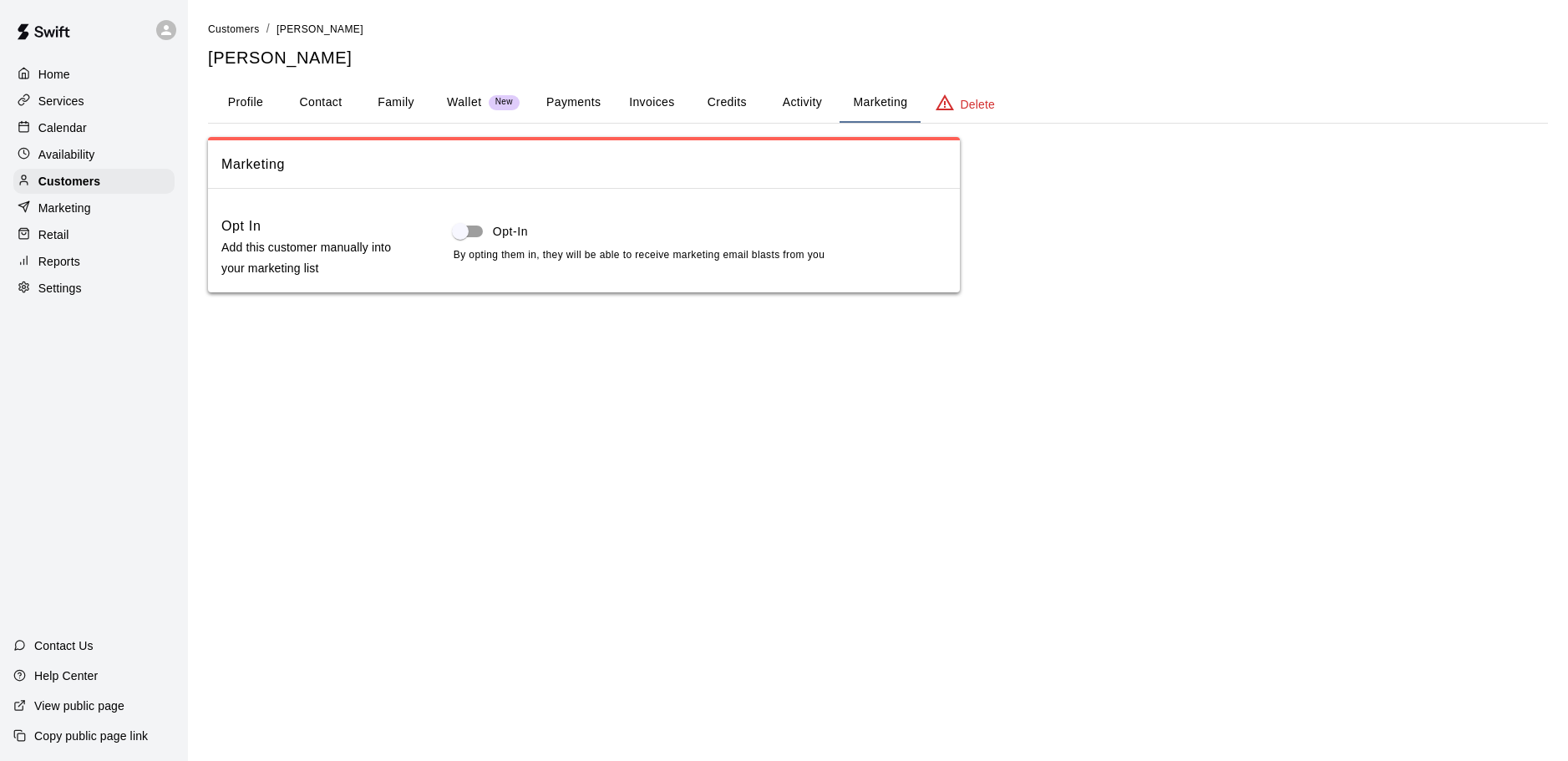
click at [324, 97] on button "Contact" at bounding box center [320, 102] width 75 height 40
select select "**"
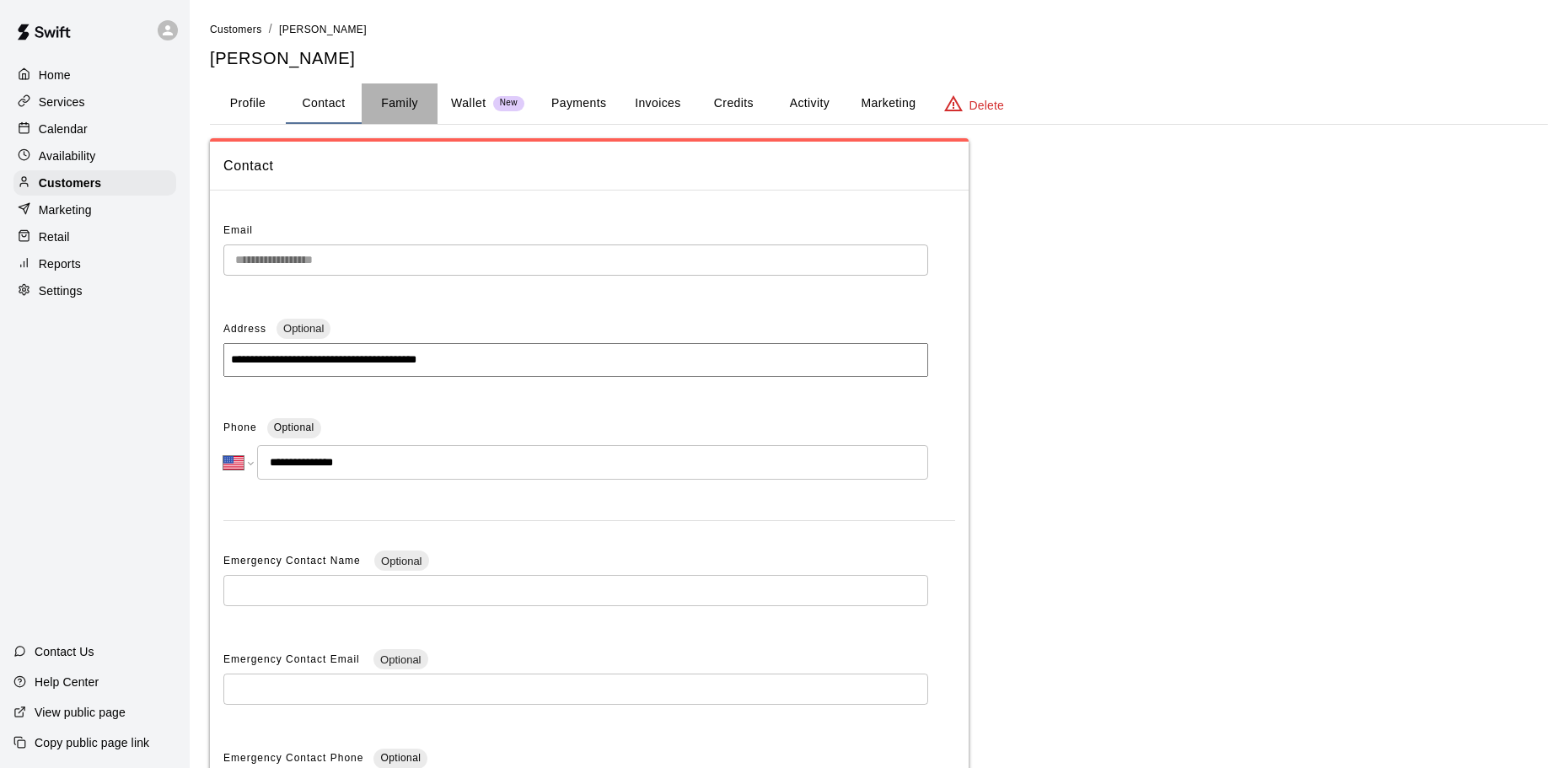
click at [407, 107] on button "Family" at bounding box center [399, 103] width 76 height 40
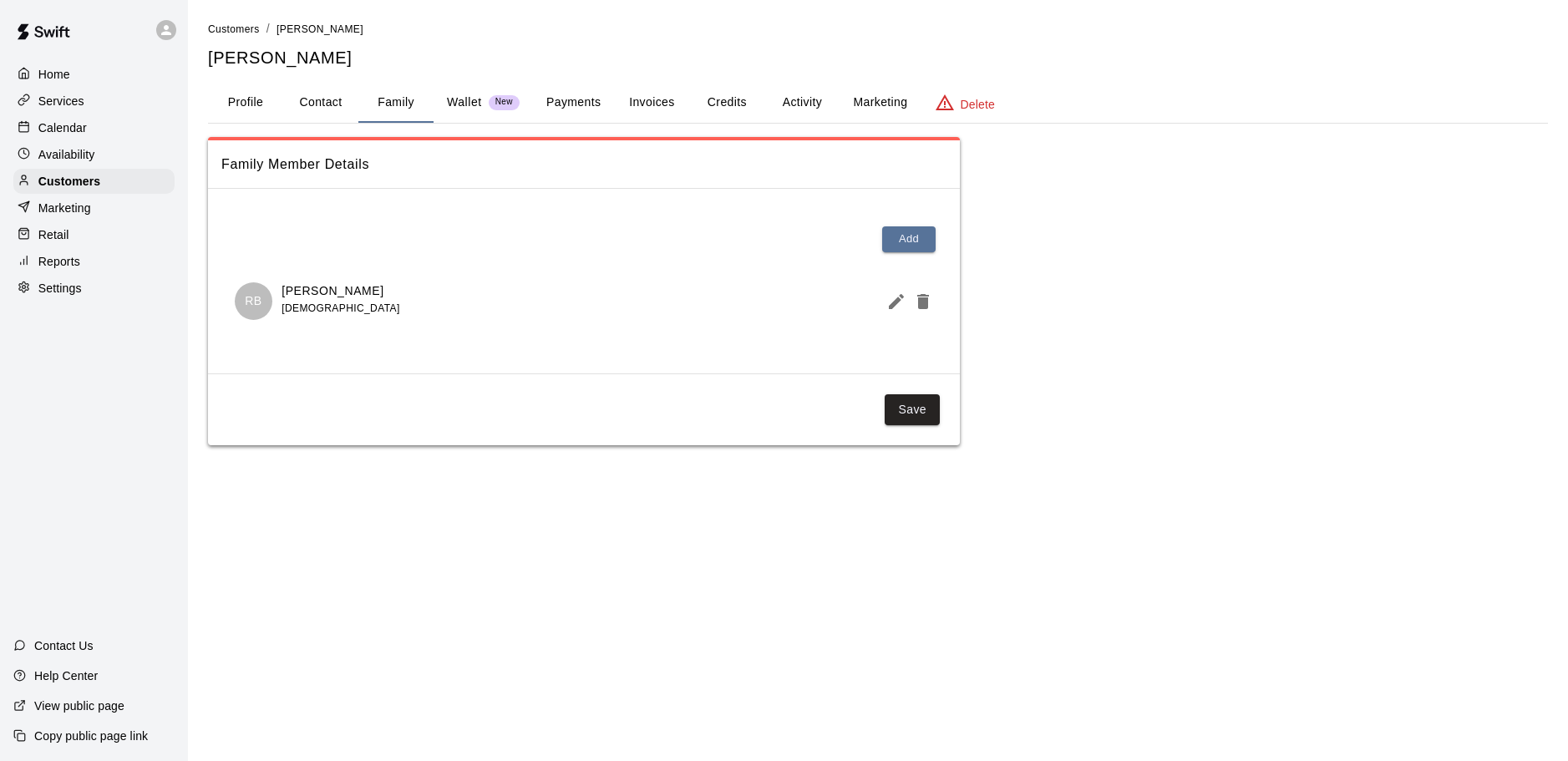
click at [236, 110] on button "Profile" at bounding box center [245, 102] width 75 height 40
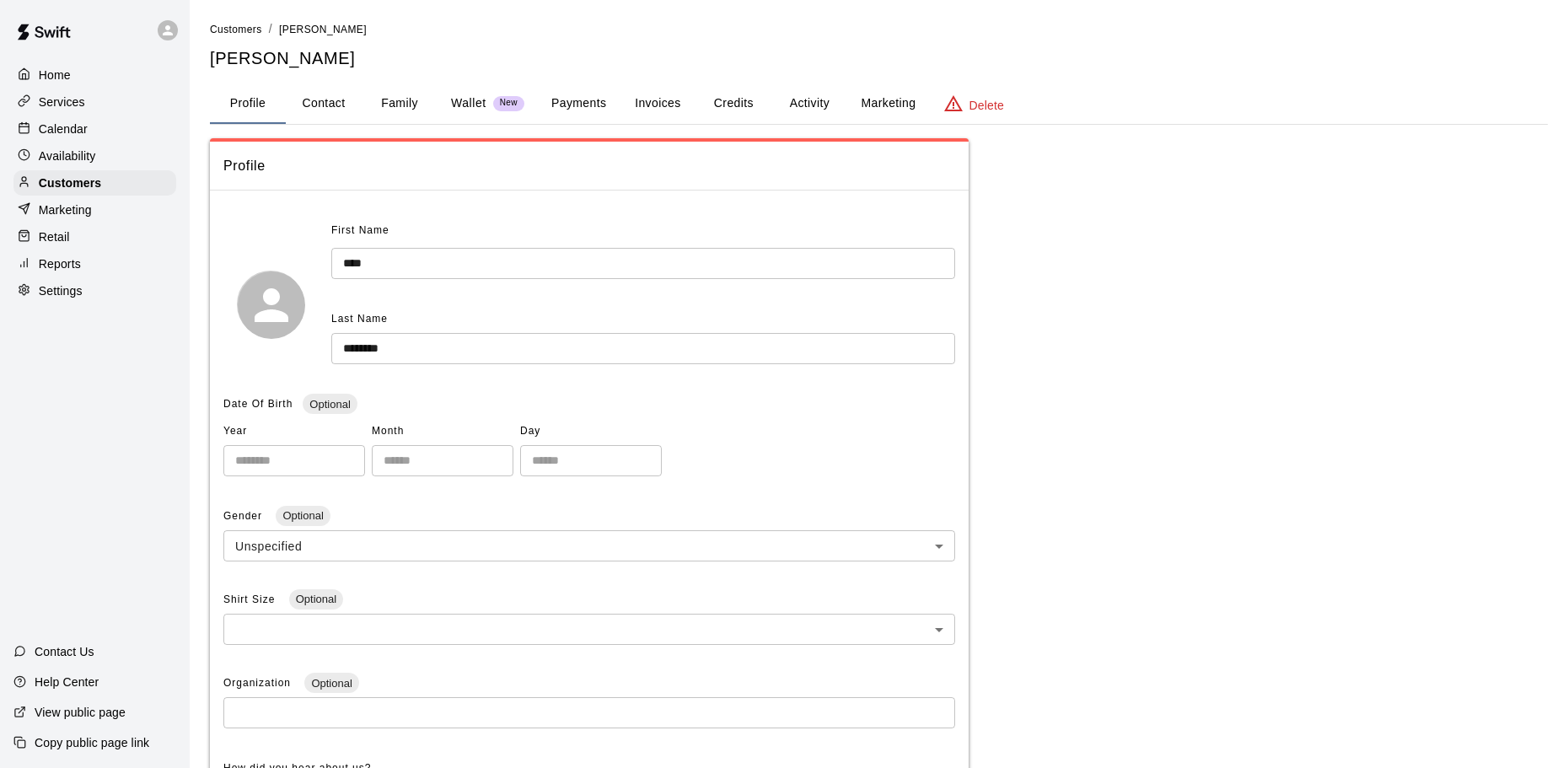
click at [325, 102] on button "Contact" at bounding box center [323, 103] width 76 height 40
select select "**"
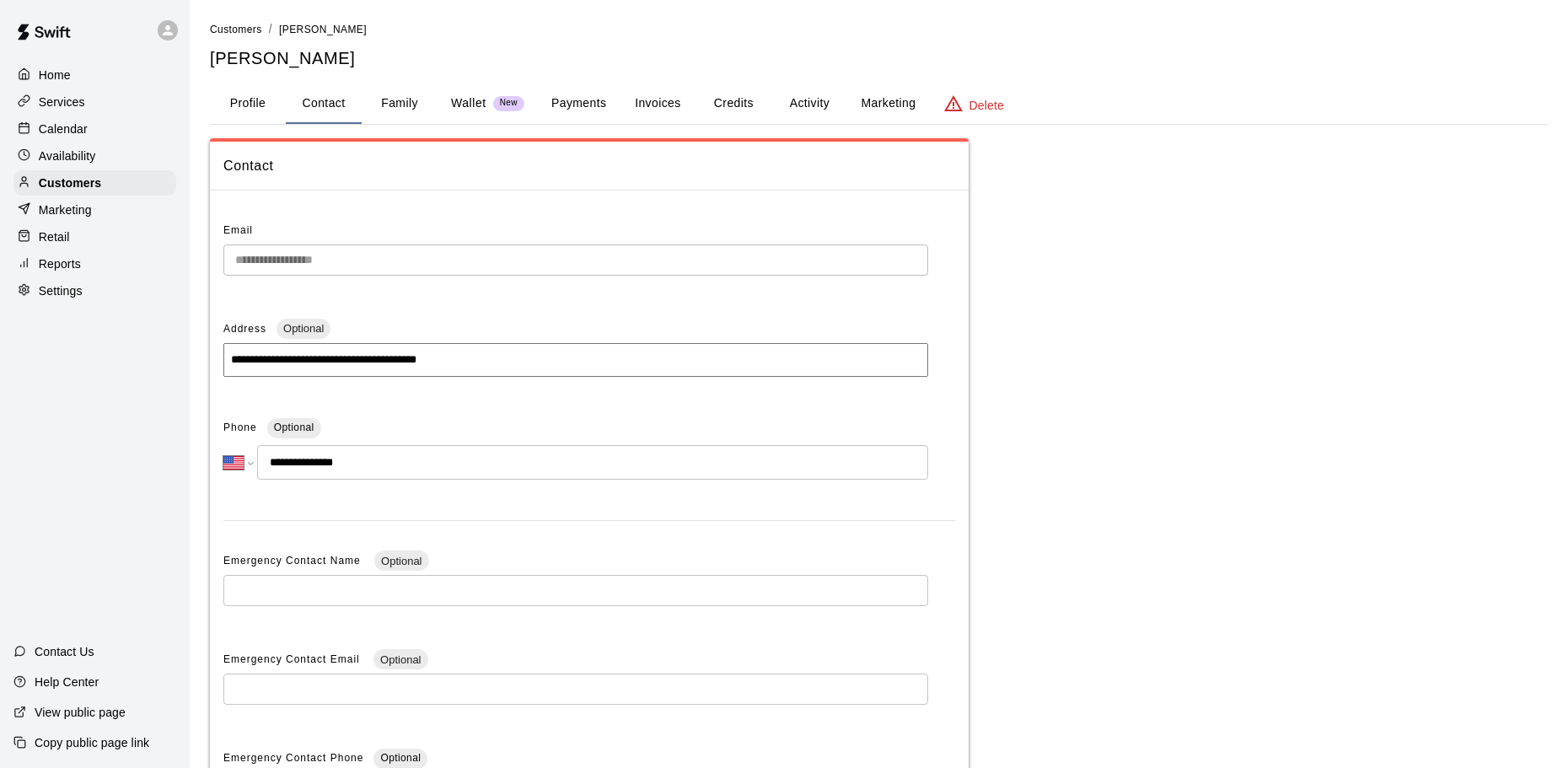
click at [501, 356] on input "**********" at bounding box center [576, 360] width 705 height 34
click at [480, 372] on input "**********" at bounding box center [576, 360] width 705 height 34
drag, startPoint x: 475, startPoint y: 371, endPoint x: 466, endPoint y: 360, distance: 14.2
click at [474, 371] on input "**********" at bounding box center [576, 360] width 705 height 34
click at [465, 359] on input "**********" at bounding box center [576, 360] width 705 height 34
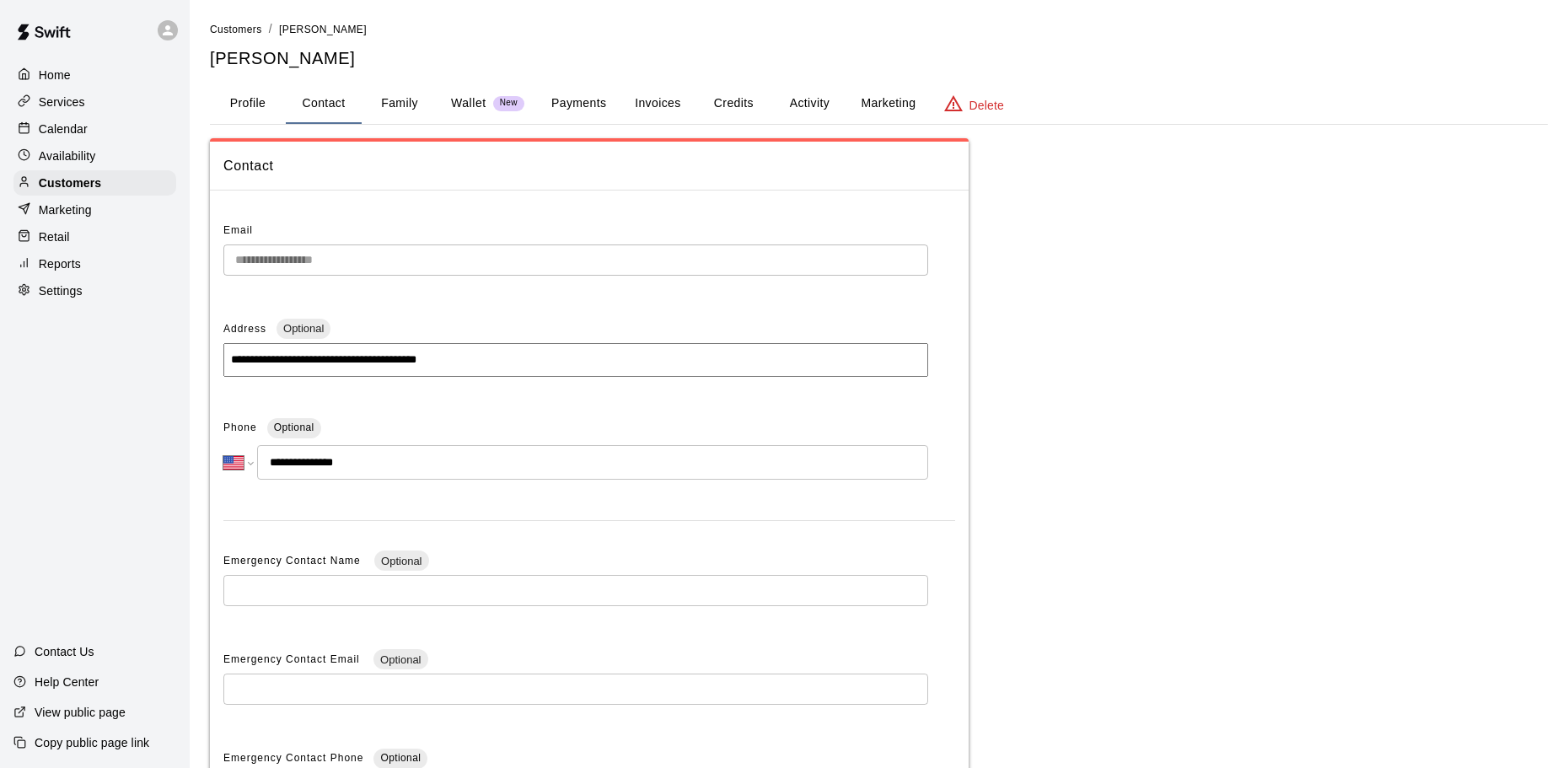
drag, startPoint x: 500, startPoint y: 359, endPoint x: 131, endPoint y: 333, distance: 369.9
click at [131, 333] on div "**********" at bounding box center [784, 481] width 1568 height 963
